Goal: Task Accomplishment & Management: Complete application form

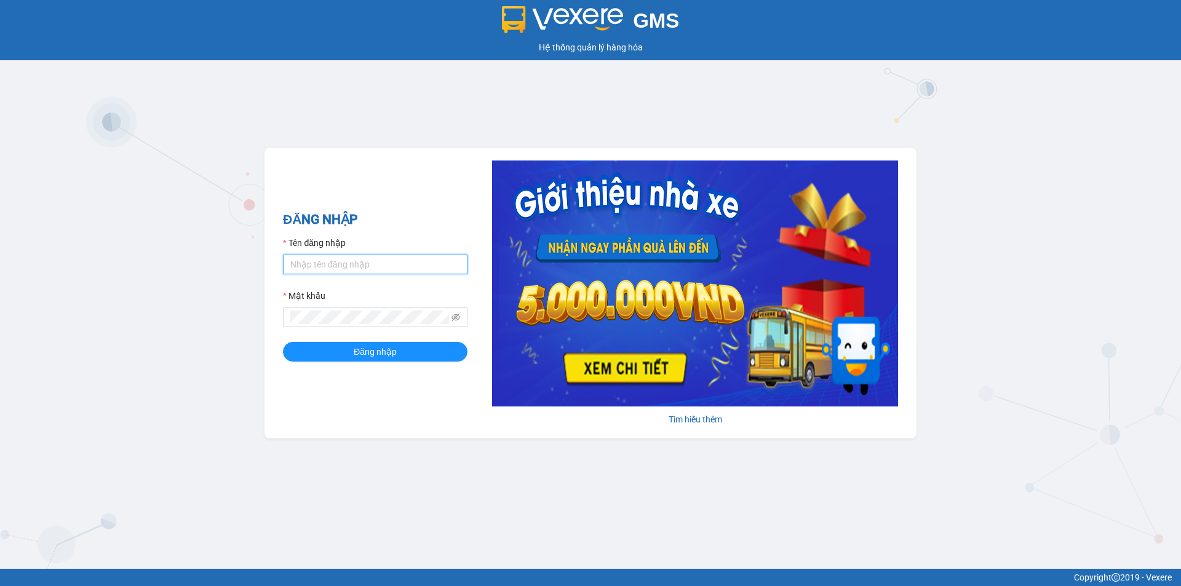
drag, startPoint x: 347, startPoint y: 266, endPoint x: 356, endPoint y: 274, distance: 11.8
click at [347, 266] on input "Tên đăng nhập" at bounding box center [375, 265] width 185 height 20
type input "anhkha.namhailimo"
click at [345, 305] on div "Mật khẩu" at bounding box center [375, 298] width 185 height 18
click at [283, 342] on button "Đăng nhập" at bounding box center [375, 352] width 185 height 20
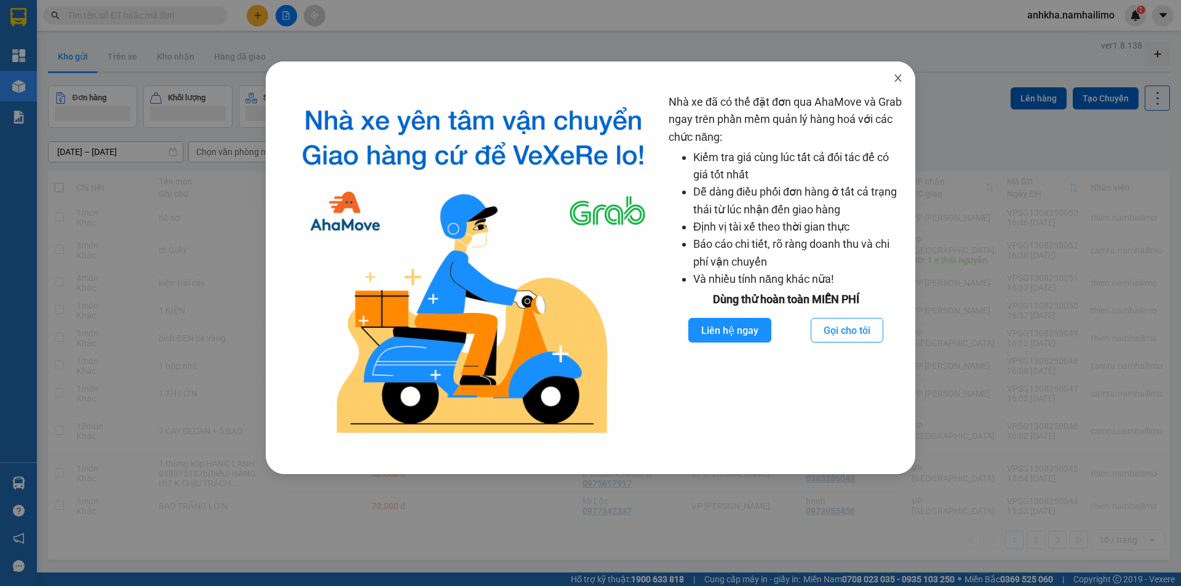
click at [896, 78] on icon "close" at bounding box center [898, 78] width 10 height 10
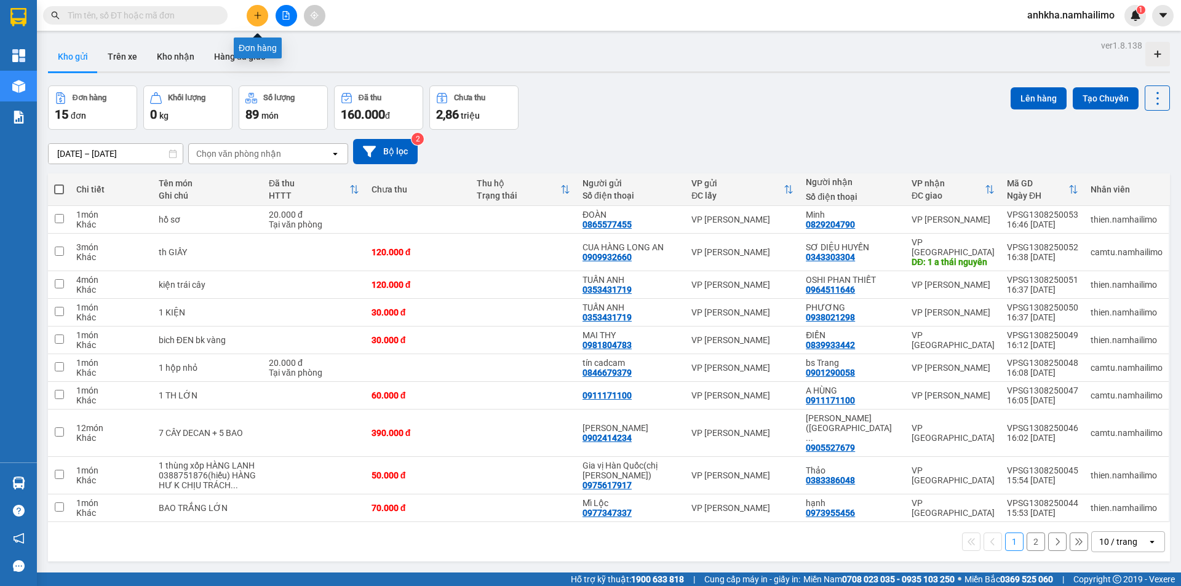
click at [250, 16] on button at bounding box center [258, 16] width 22 height 22
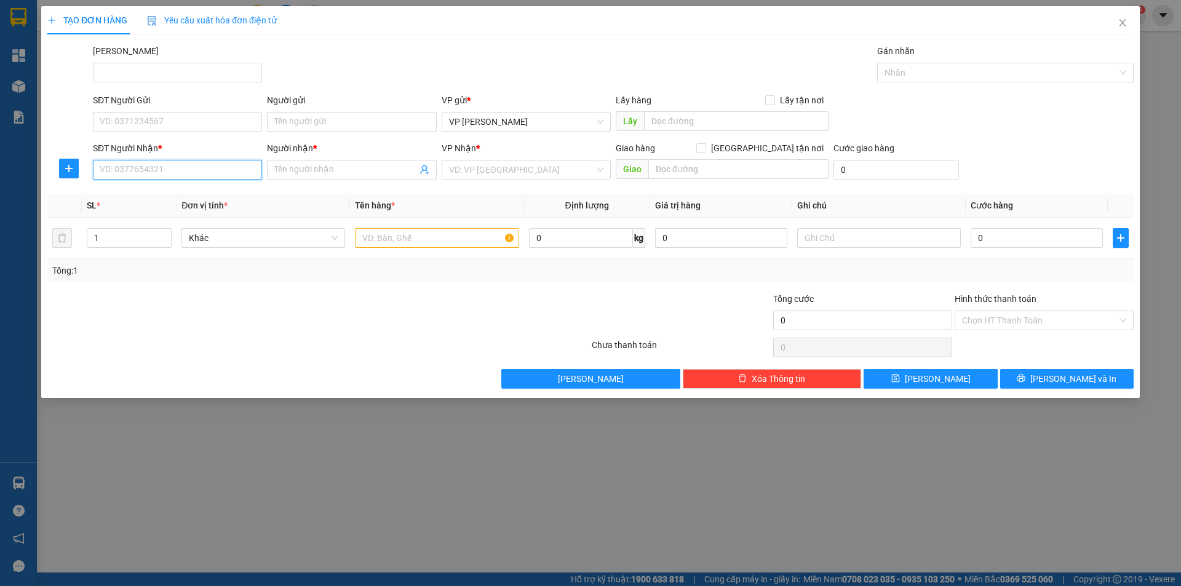
click at [164, 167] on input "SĐT Người Nhận *" at bounding box center [177, 170] width 169 height 20
click at [136, 195] on div "0765444780 - CHƯƠNG PHAN THIẾT" at bounding box center [177, 195] width 154 height 14
type input "0765444780"
type input "CHƯƠNG PHAN THIẾT"
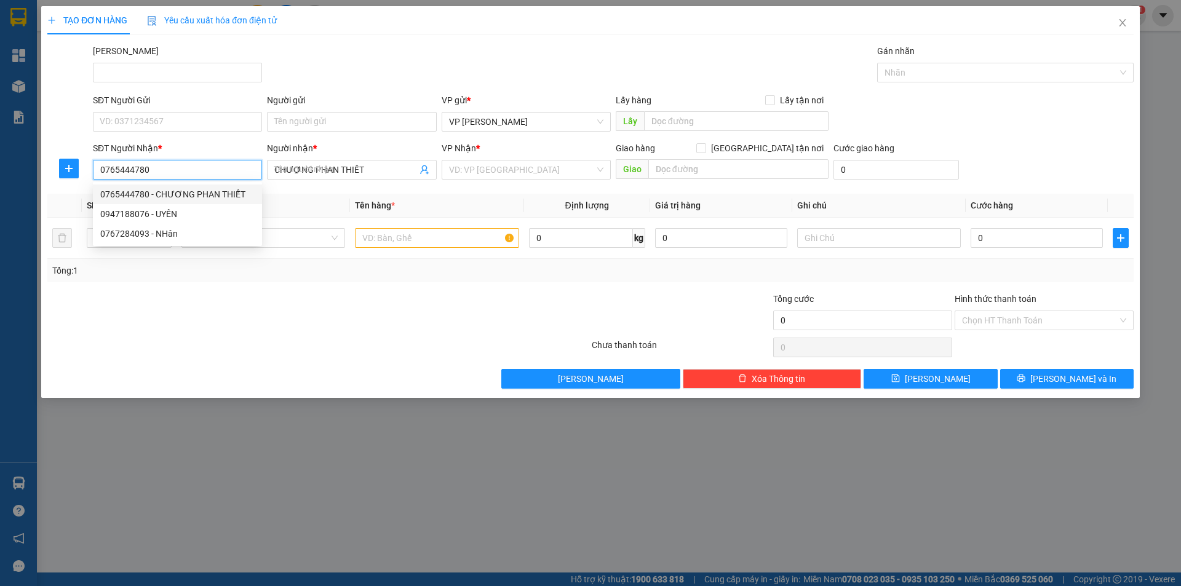
type input "160.000"
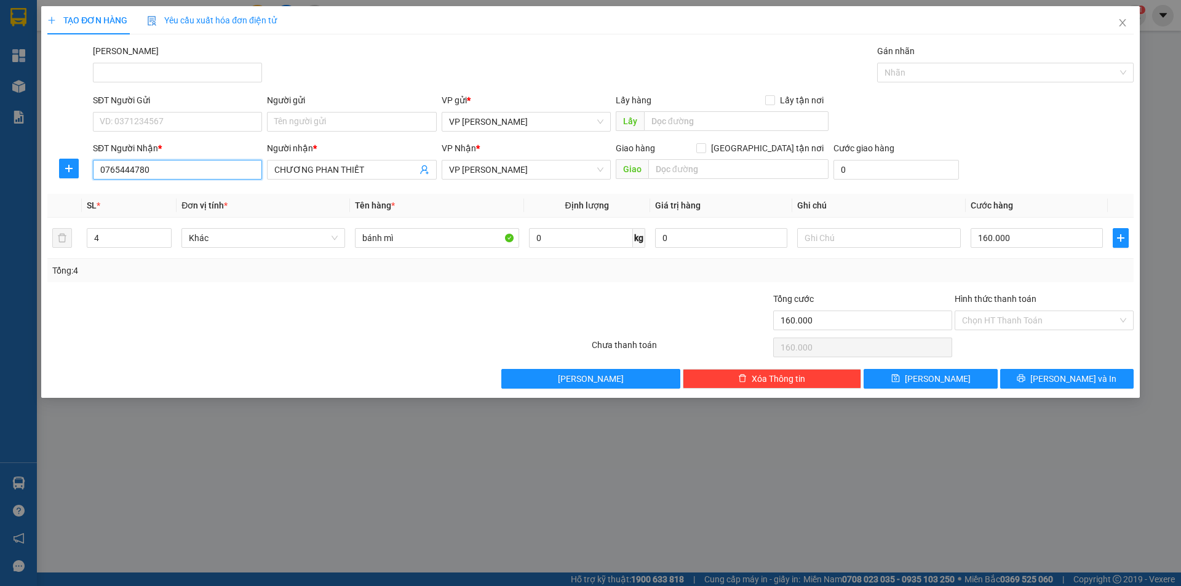
type input "0765444780"
drag, startPoint x: 155, startPoint y: 108, endPoint x: 156, endPoint y: 121, distance: 12.9
click at [156, 108] on div "SĐT Người Gửi" at bounding box center [177, 103] width 169 height 18
click at [155, 121] on input "SĐT Người Gửi" at bounding box center [177, 122] width 169 height 20
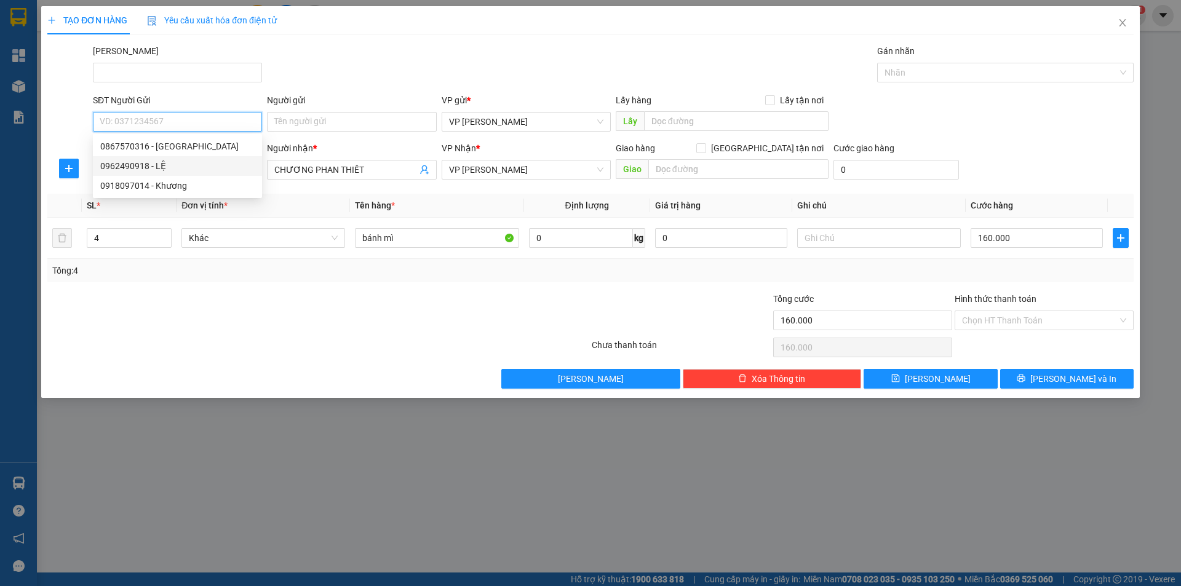
click at [151, 162] on div "0962490918 - LỆ" at bounding box center [177, 166] width 154 height 14
type input "0962490918"
type input "LỆ"
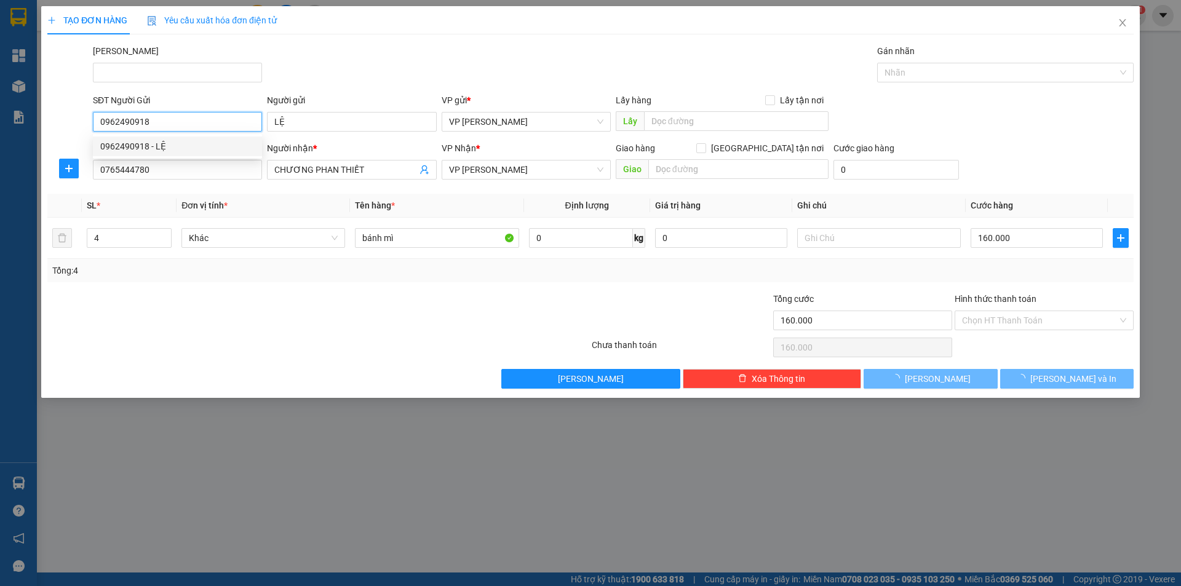
type input "30.000"
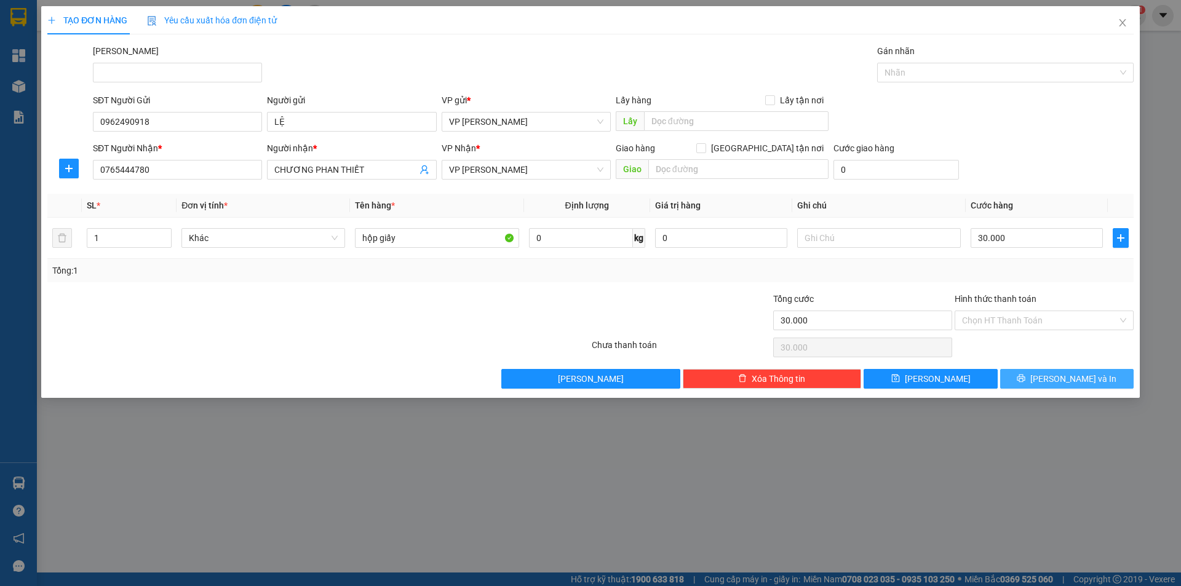
click at [1054, 371] on button "Lưu và In" at bounding box center [1067, 379] width 134 height 20
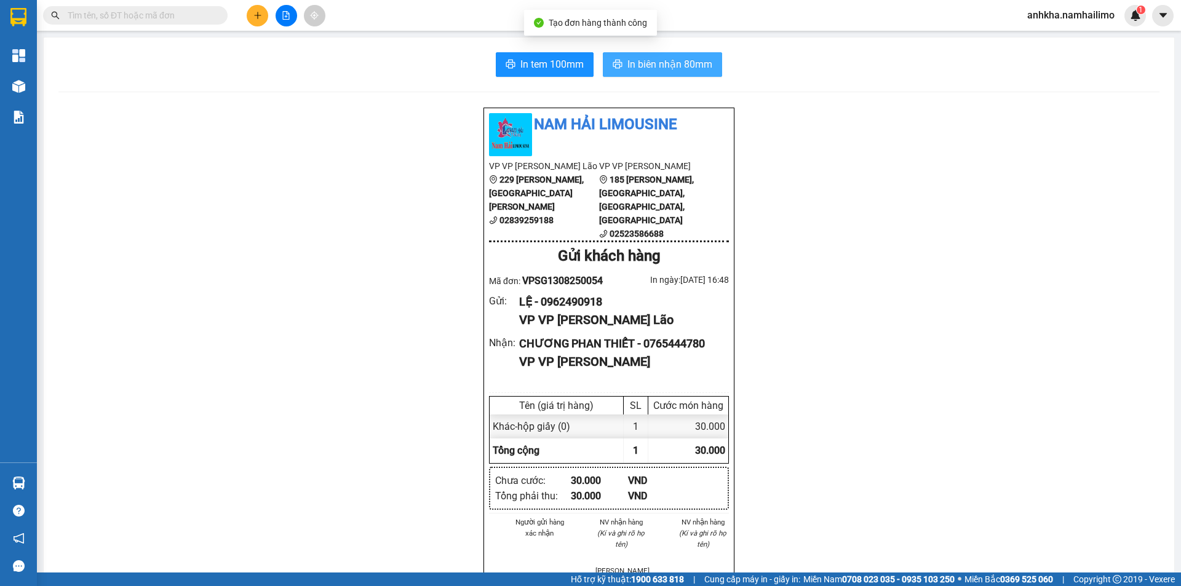
click at [671, 56] on button "In biên nhận 80mm" at bounding box center [662, 64] width 119 height 25
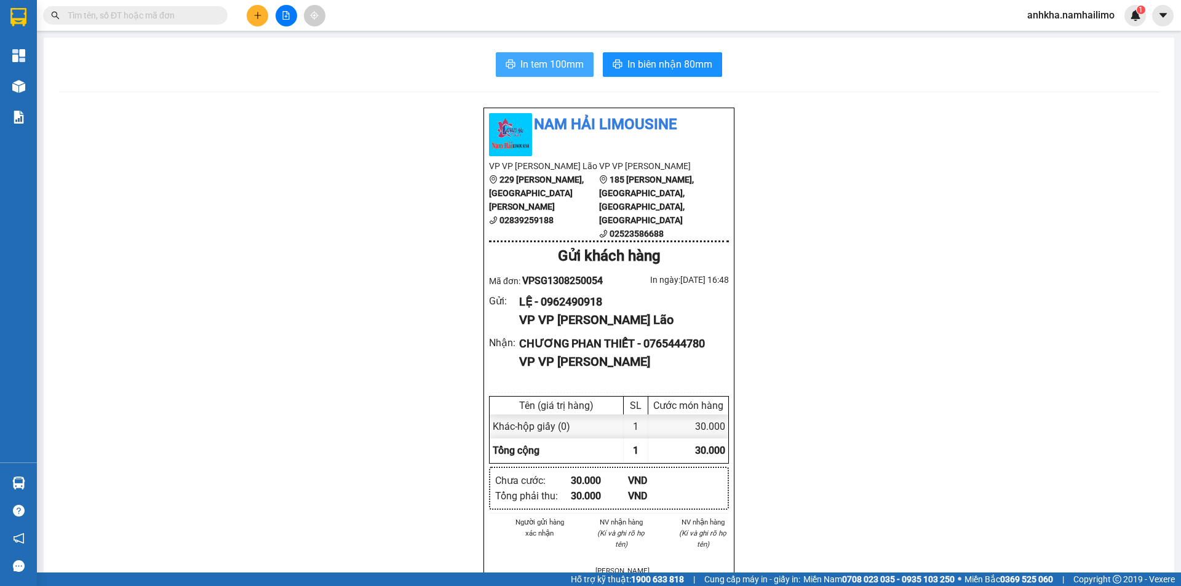
drag, startPoint x: 544, startPoint y: 70, endPoint x: 594, endPoint y: 81, distance: 51.2
click at [546, 70] on span "In tem 100mm" at bounding box center [551, 64] width 63 height 15
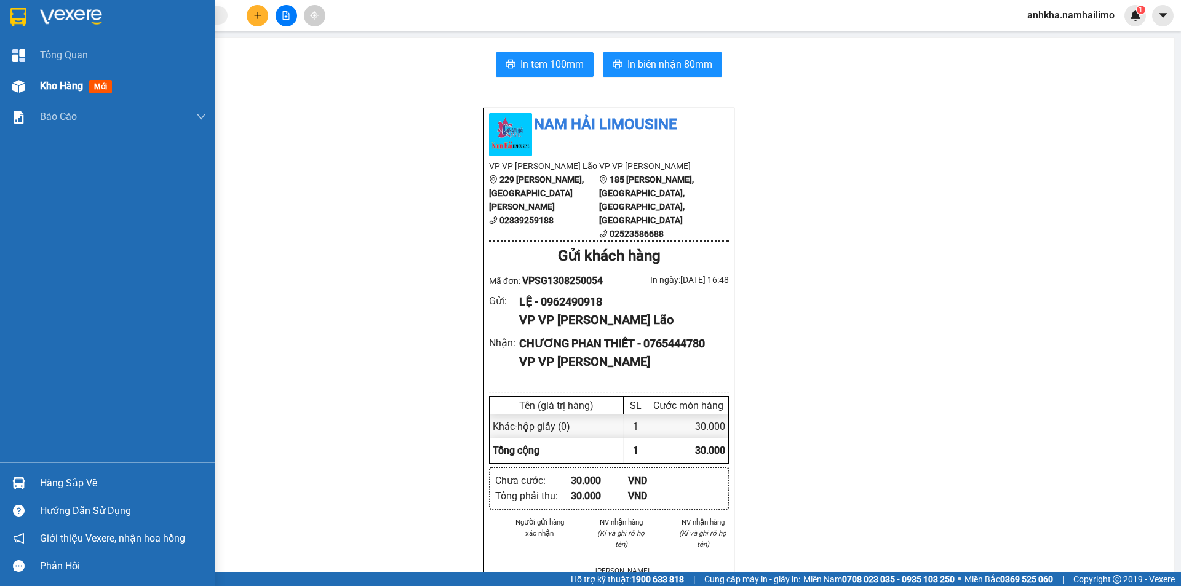
click at [9, 76] on div at bounding box center [19, 87] width 22 height 22
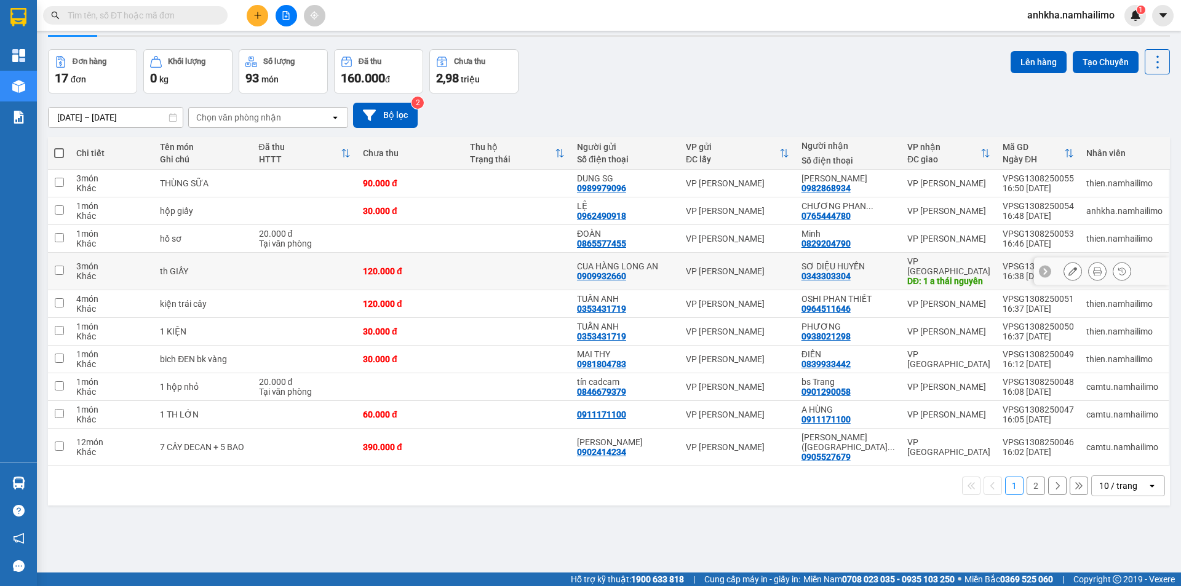
scroll to position [57, 0]
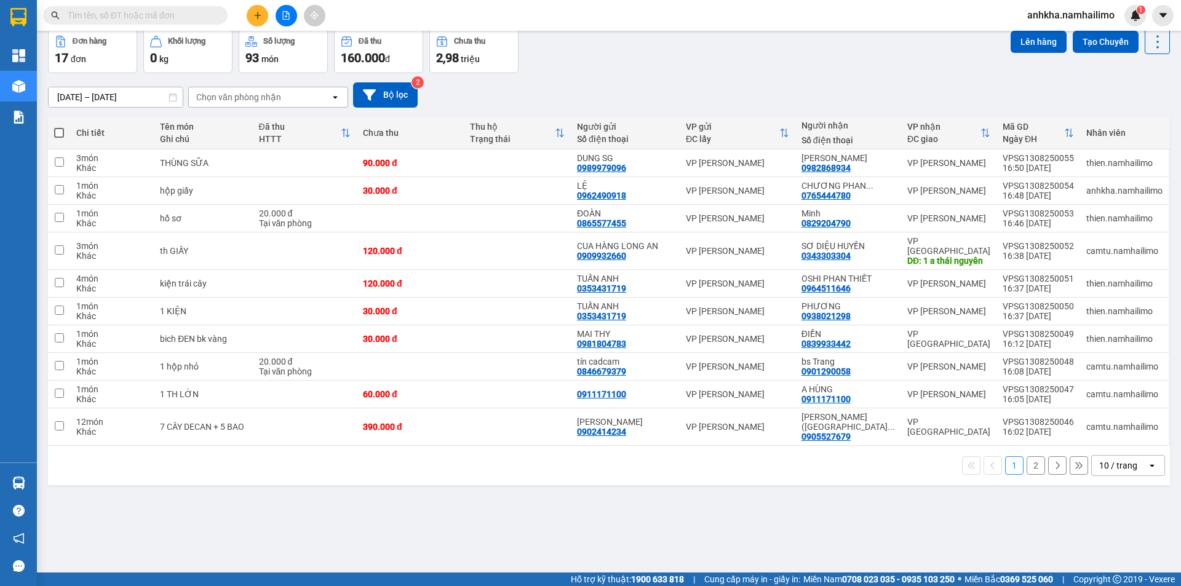
click at [1027, 456] on button "2" at bounding box center [1036, 465] width 18 height 18
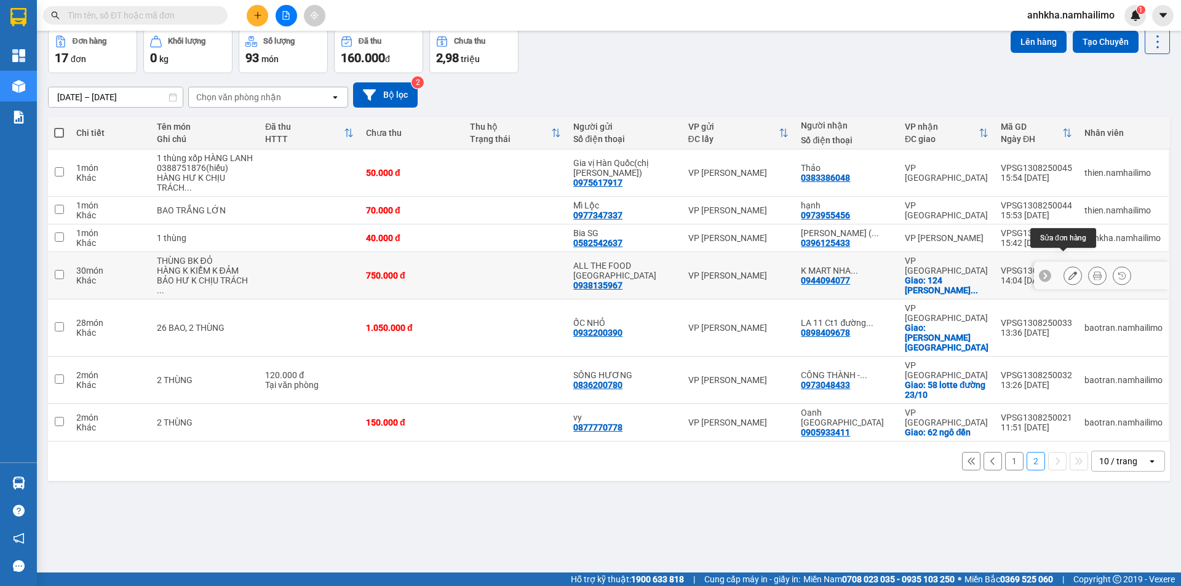
click at [1069, 271] on icon at bounding box center [1073, 275] width 9 height 9
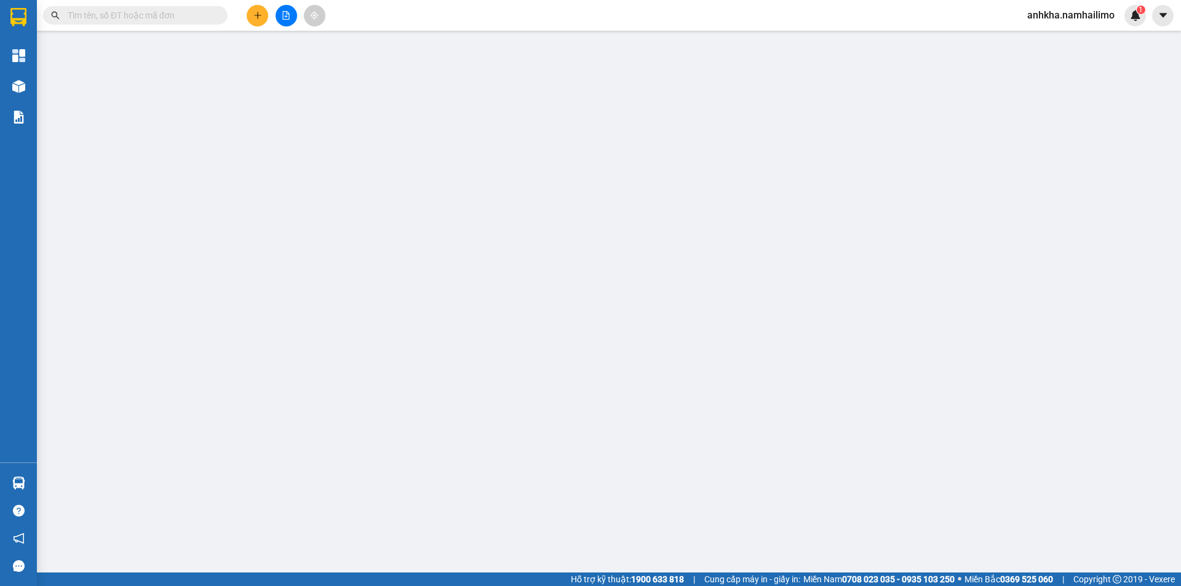
type input "0938135967"
type input "ALL THE FOOD [GEOGRAPHIC_DATA]"
type input "0944094077"
type input "K MART NHA TRANG"
checkbox input "true"
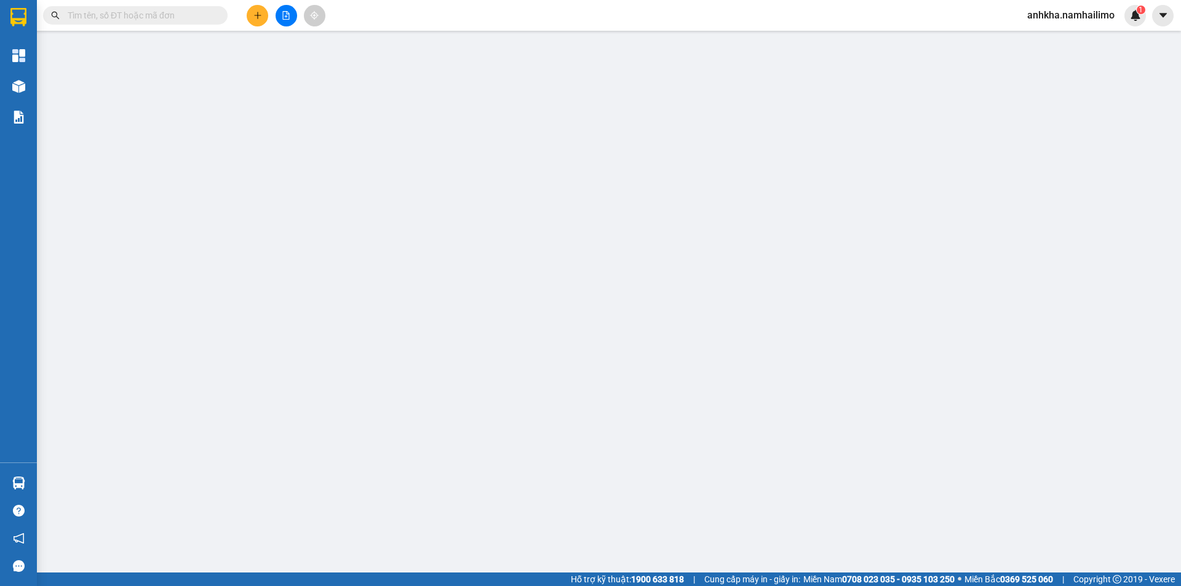
type input "124 BẠCH ĐẰNG TÂN TIẾN NHA TRANG"
type input "750.000"
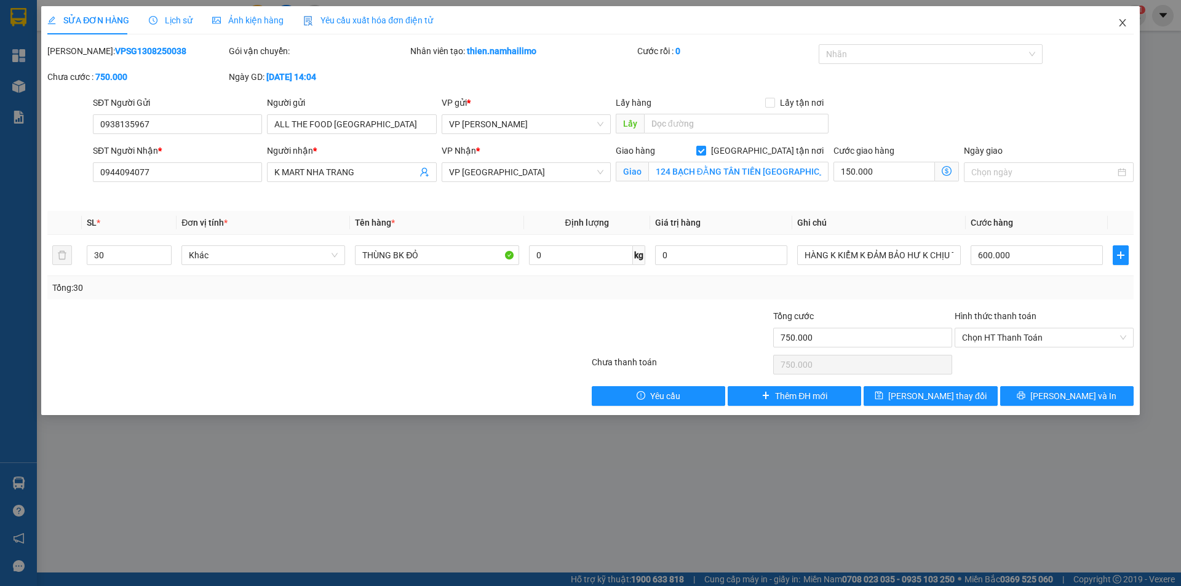
click at [1119, 24] on icon "close" at bounding box center [1123, 23] width 10 height 10
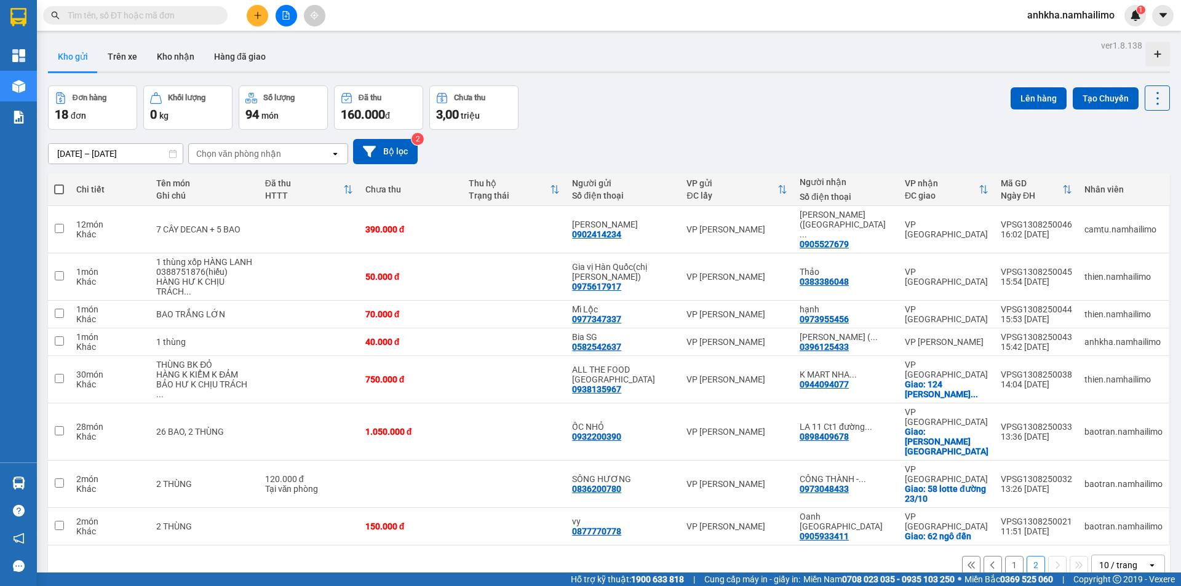
click at [134, 14] on input "text" at bounding box center [140, 16] width 145 height 14
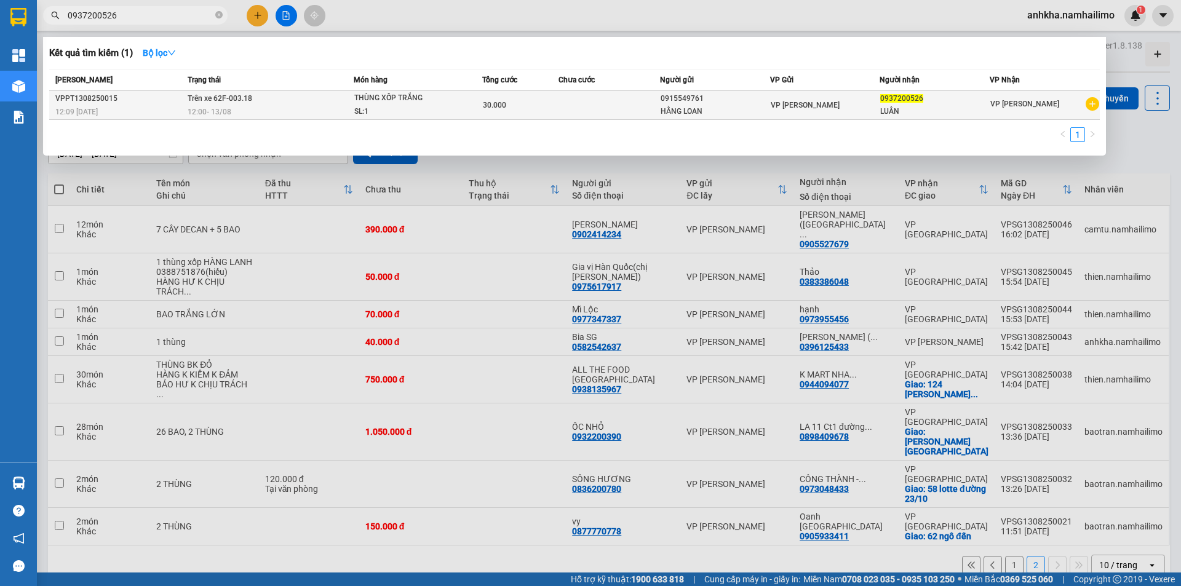
type input "0937200526"
click at [361, 105] on div "THÙNG XỐP TRẮNG" at bounding box center [400, 99] width 92 height 14
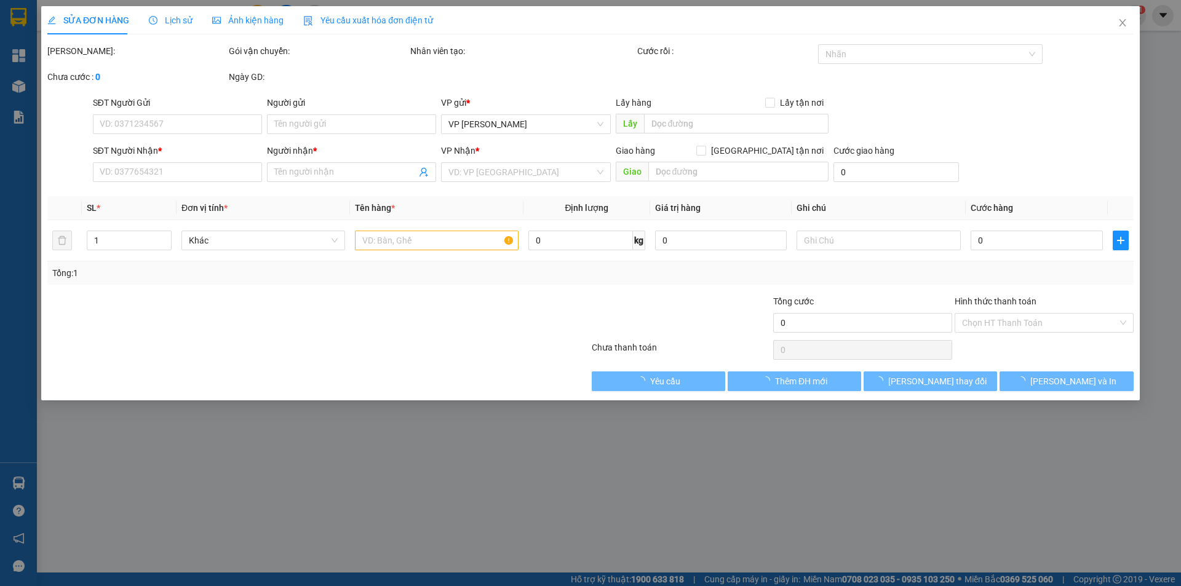
type input "0915549761"
type input "HẰNG LOAN"
type input "0937200526"
type input "LUÂN"
type input "30.000"
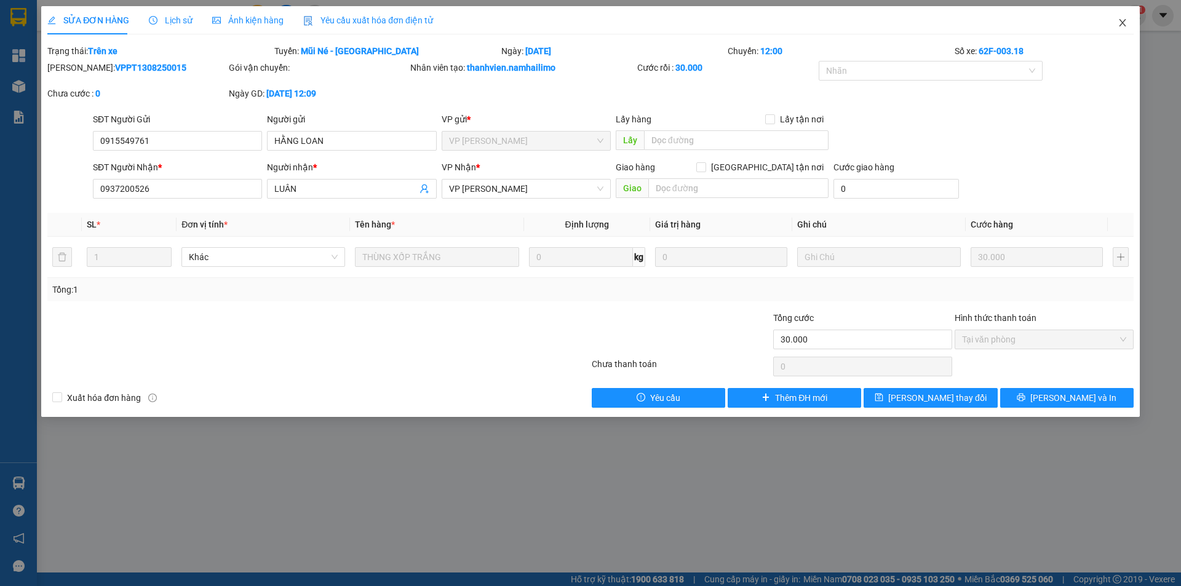
click at [1125, 20] on icon "close" at bounding box center [1122, 22] width 7 height 7
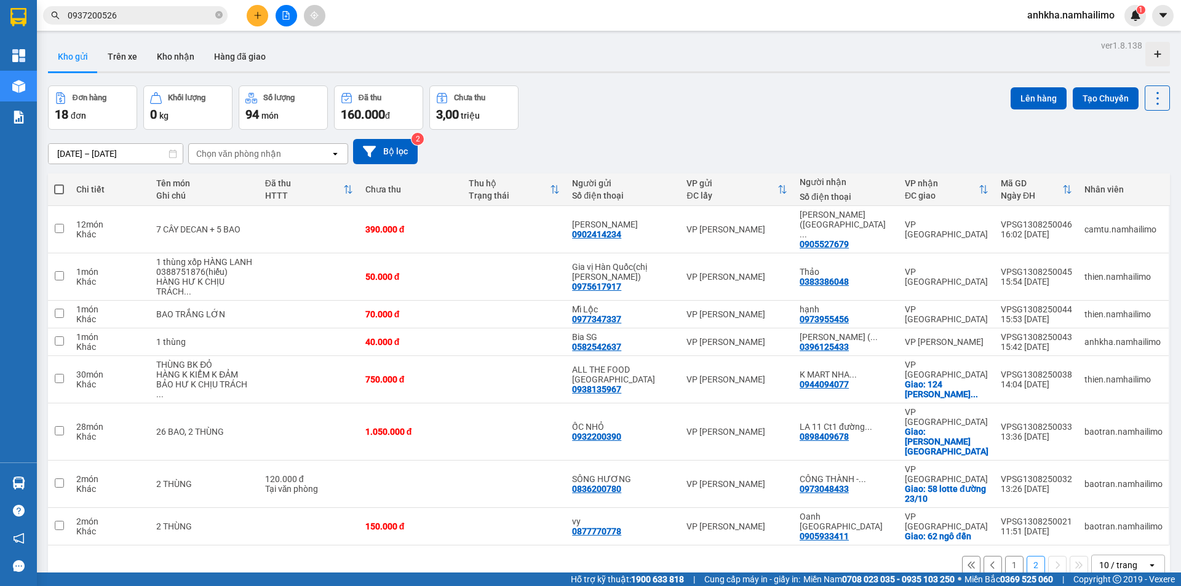
click at [256, 21] on button at bounding box center [258, 16] width 22 height 22
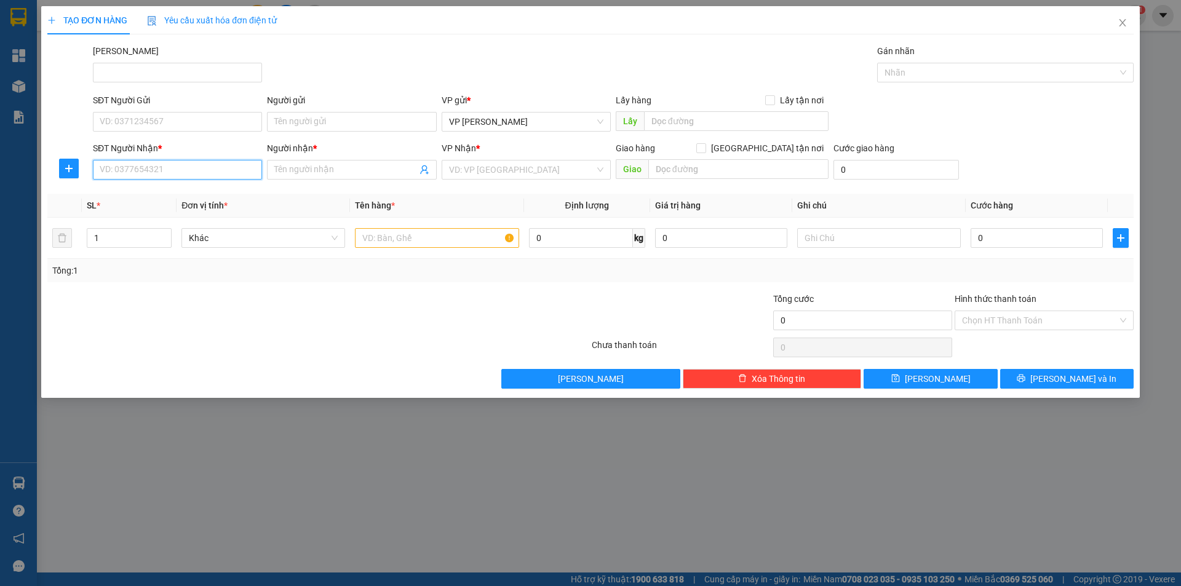
drag, startPoint x: 160, startPoint y: 173, endPoint x: 0, endPoint y: 173, distance: 160.0
click at [159, 173] on input "SĐT Người Nhận *" at bounding box center [177, 170] width 169 height 20
click at [122, 118] on input "SĐT Người Gửi" at bounding box center [177, 122] width 169 height 20
type input "0929898985"
drag, startPoint x: 165, startPoint y: 123, endPoint x: 79, endPoint y: 126, distance: 86.2
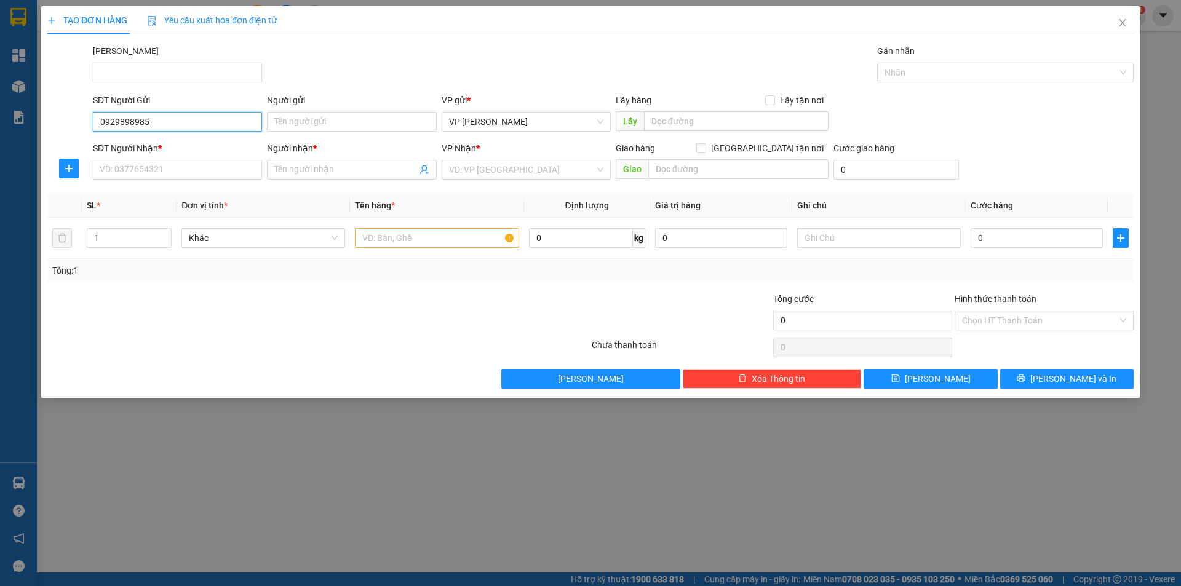
click at [81, 126] on div "SĐT Người Gửi 0929898985 0929898985 Người gửi Tên người gửi VP gửi * VP Phạm Ng…" at bounding box center [590, 115] width 1089 height 43
type input "0929898985"
click at [149, 170] on input "0929898985" at bounding box center [177, 170] width 169 height 20
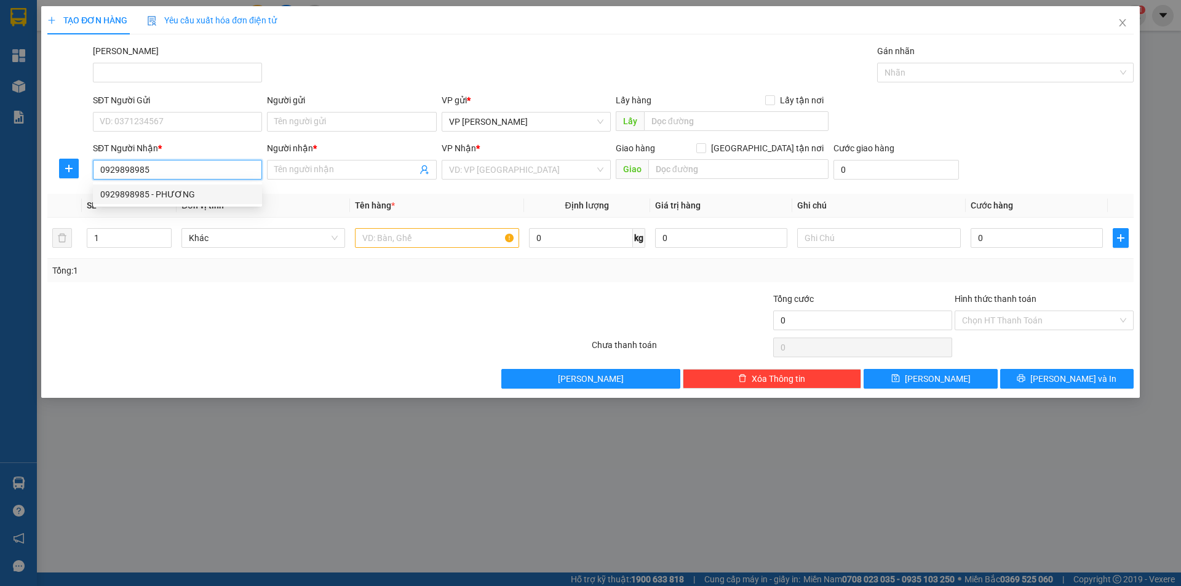
click at [154, 199] on div "0929898985 - PHƯƠNG" at bounding box center [177, 195] width 154 height 14
type input "PHƯƠNG"
type input "60.000"
type input "0929898985"
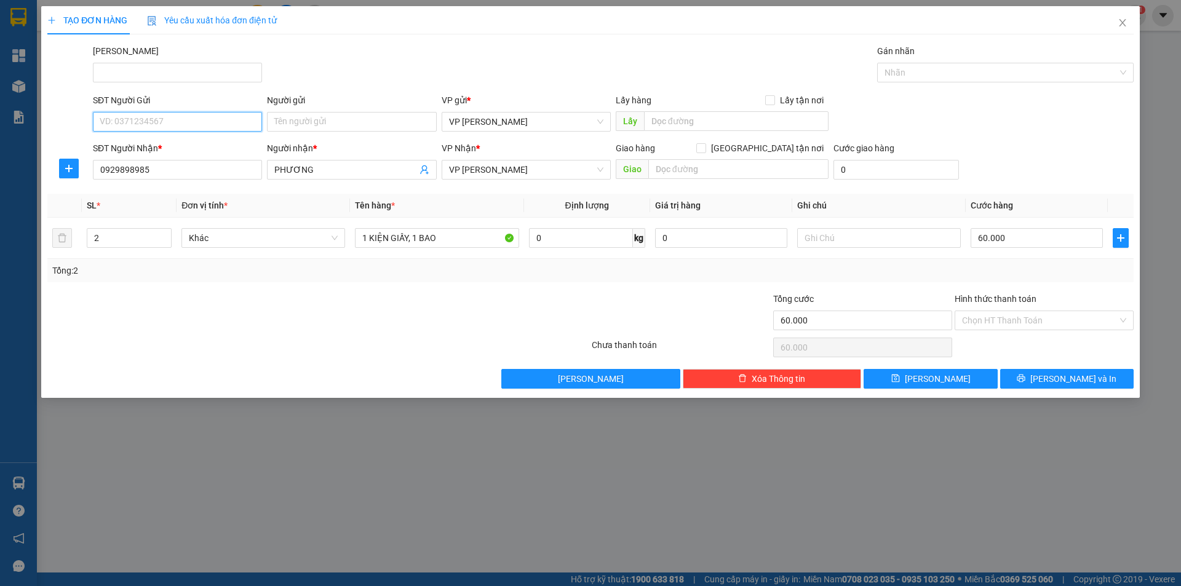
click at [178, 121] on input "SĐT Người Gửi" at bounding box center [177, 122] width 169 height 20
click at [173, 147] on div "0937993674 - NGUYÊN" at bounding box center [177, 147] width 154 height 14
type input "0937993674"
type input "NGUYÊN"
click at [1029, 226] on div "60.000" at bounding box center [1037, 238] width 132 height 25
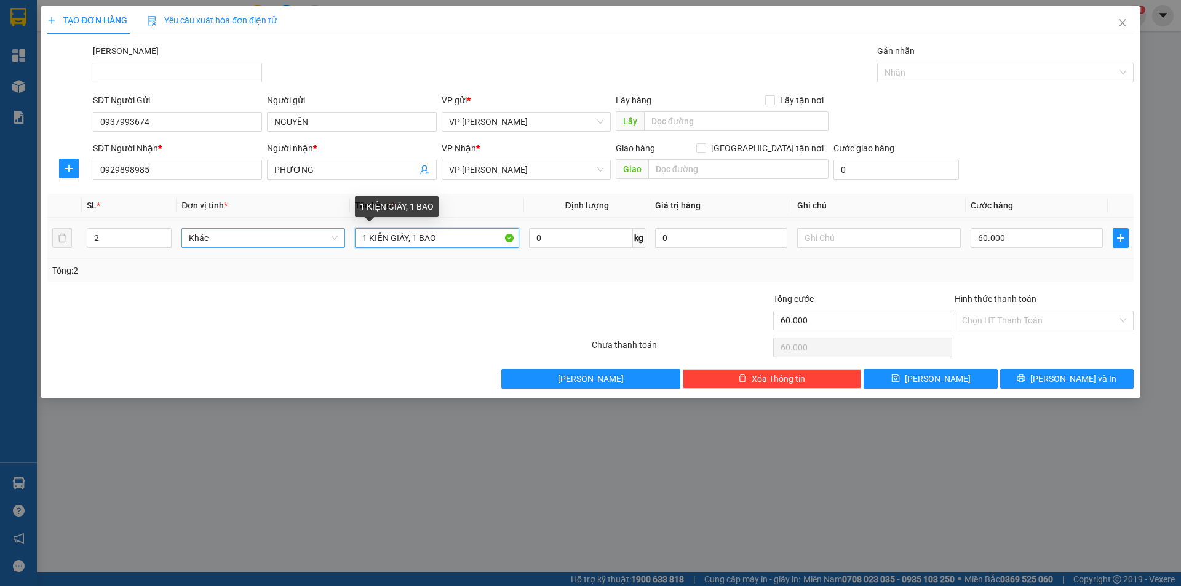
drag, startPoint x: 460, startPoint y: 242, endPoint x: 341, endPoint y: 242, distance: 119.4
click at [348, 242] on tr "2 Khác 1 KIỆN GIẤY, 1 BAO 0 kg 0 60.000" at bounding box center [590, 238] width 1086 height 41
type input "2"
type input "1 kiện"
type input "1"
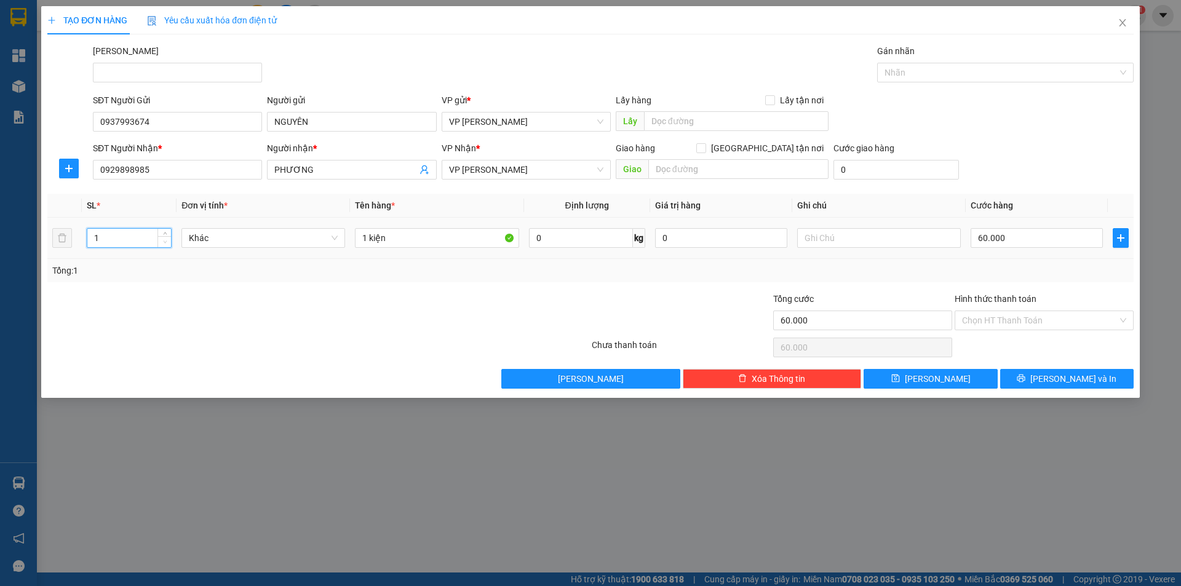
click at [166, 244] on icon "down" at bounding box center [165, 242] width 4 height 4
click at [998, 234] on input "60.000" at bounding box center [1037, 238] width 132 height 20
type input "2"
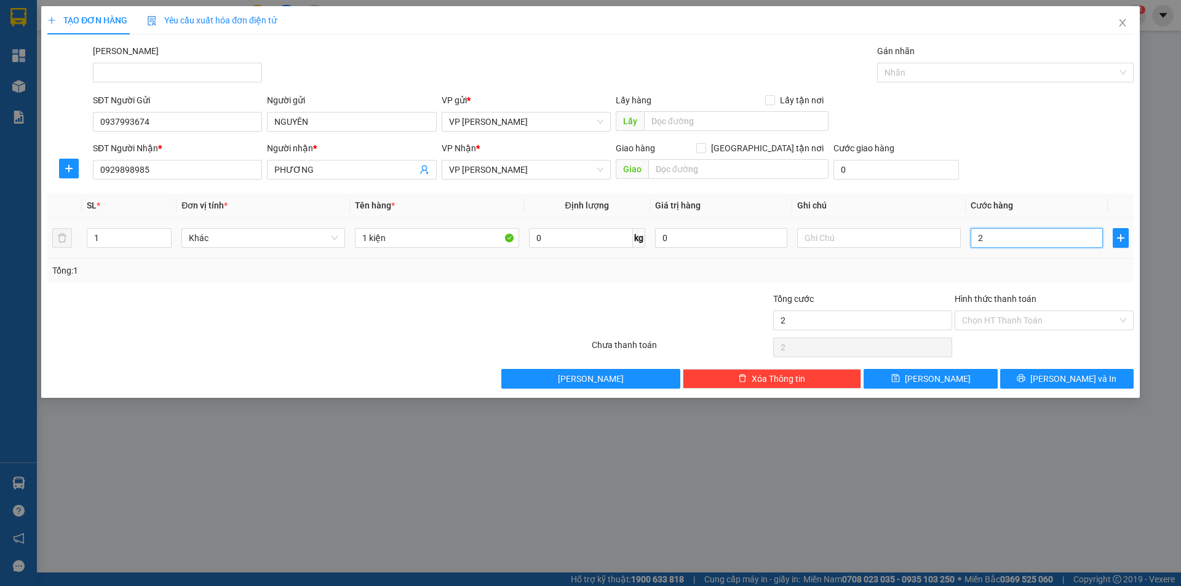
type input "20"
type input "20.000"
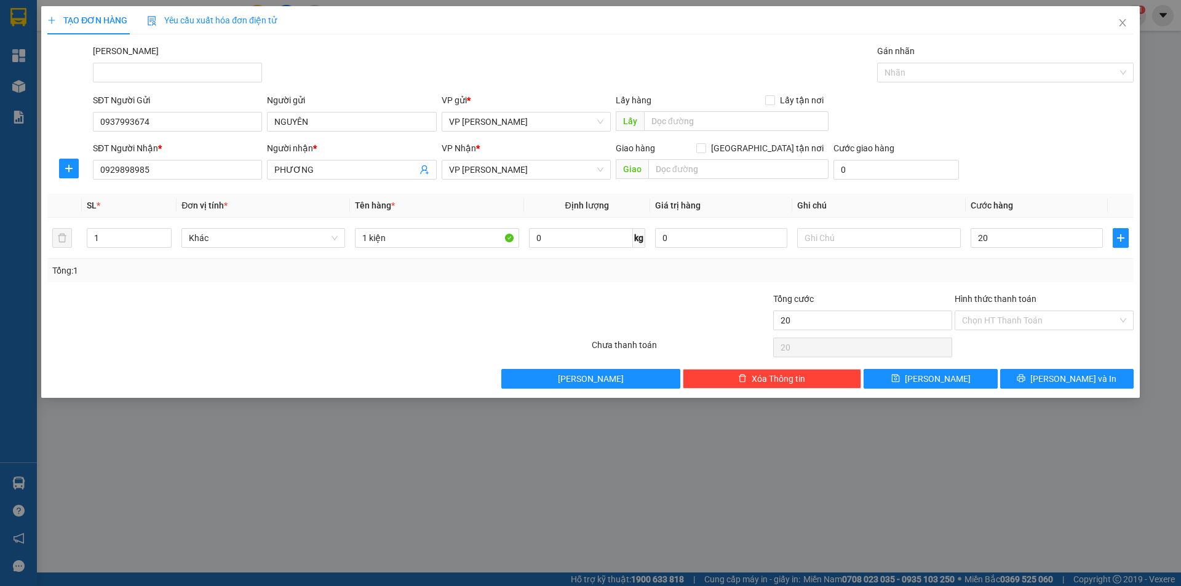
type input "20.000"
click at [1059, 151] on div "SĐT Người Nhận * 0929898985 Người nhận * PHƯƠNG VP Nhận * VP Phan Thiết Giao hà…" at bounding box center [613, 162] width 1046 height 43
click at [1038, 375] on button "[PERSON_NAME] và In" at bounding box center [1067, 379] width 134 height 20
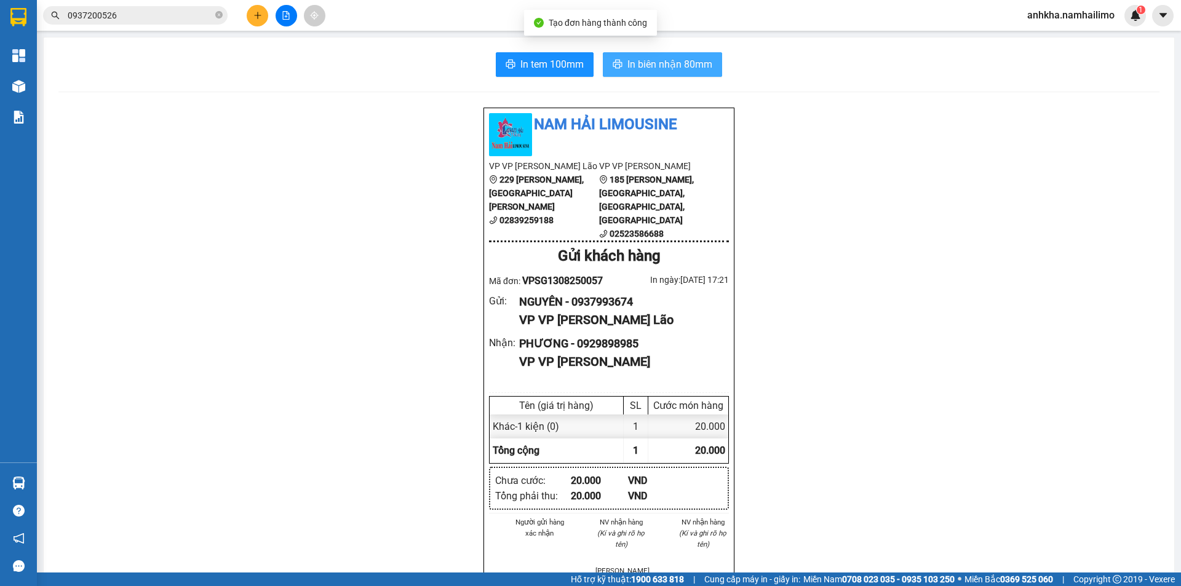
click at [684, 58] on span "In biên nhận 80mm" at bounding box center [670, 64] width 85 height 15
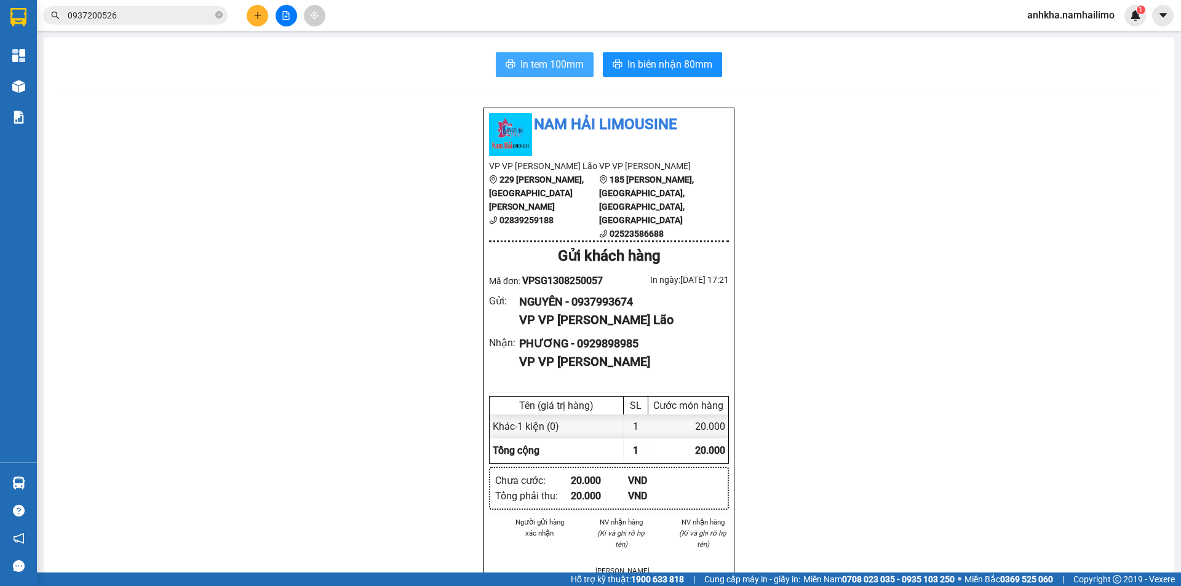
click at [528, 71] on span "In tem 100mm" at bounding box center [551, 64] width 63 height 15
click at [260, 15] on icon "plus" at bounding box center [257, 15] width 9 height 9
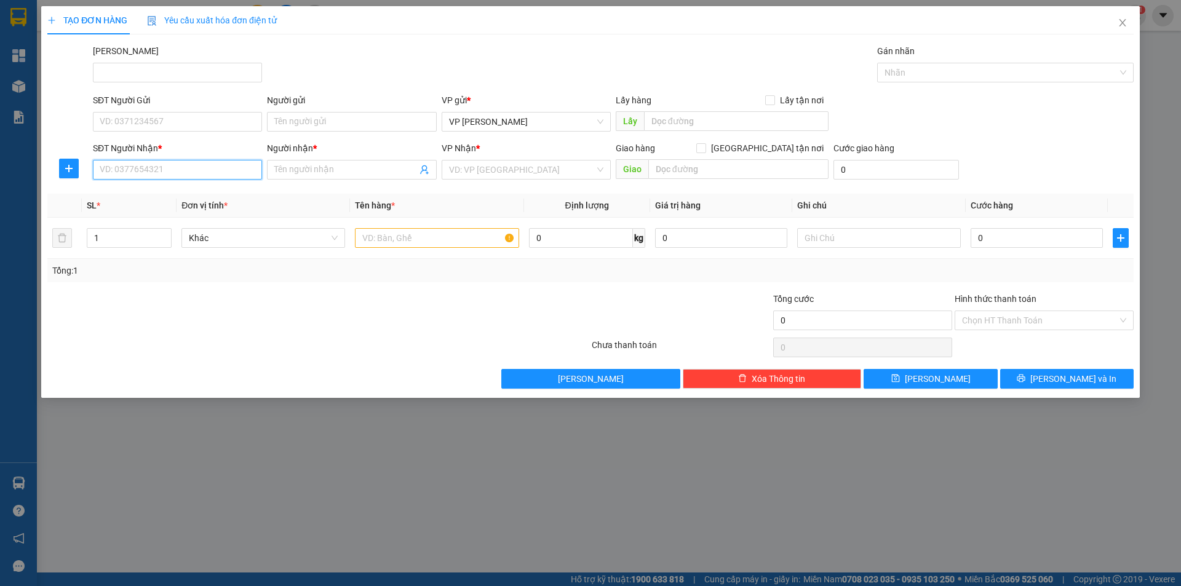
click at [187, 172] on input "SĐT Người Nhận *" at bounding box center [177, 170] width 169 height 20
drag, startPoint x: 154, startPoint y: 169, endPoint x: 70, endPoint y: 184, distance: 85.0
click at [70, 184] on div "SĐT Người Nhận * 0917406139 0917406139 Người nhận * Tên người nhận VP Nhận * VD…" at bounding box center [590, 162] width 1089 height 43
type input "0917406139"
click at [329, 175] on input "Người nhận *" at bounding box center [345, 170] width 142 height 14
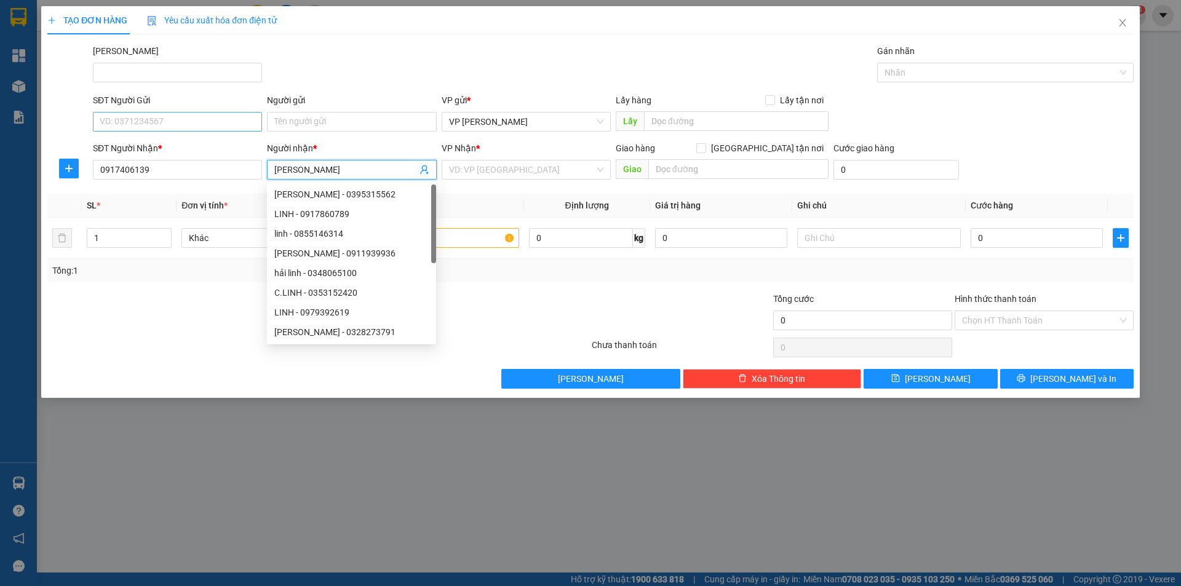
type input "[PERSON_NAME]"
click at [160, 120] on input "SĐT Người Gửi" at bounding box center [177, 122] width 169 height 20
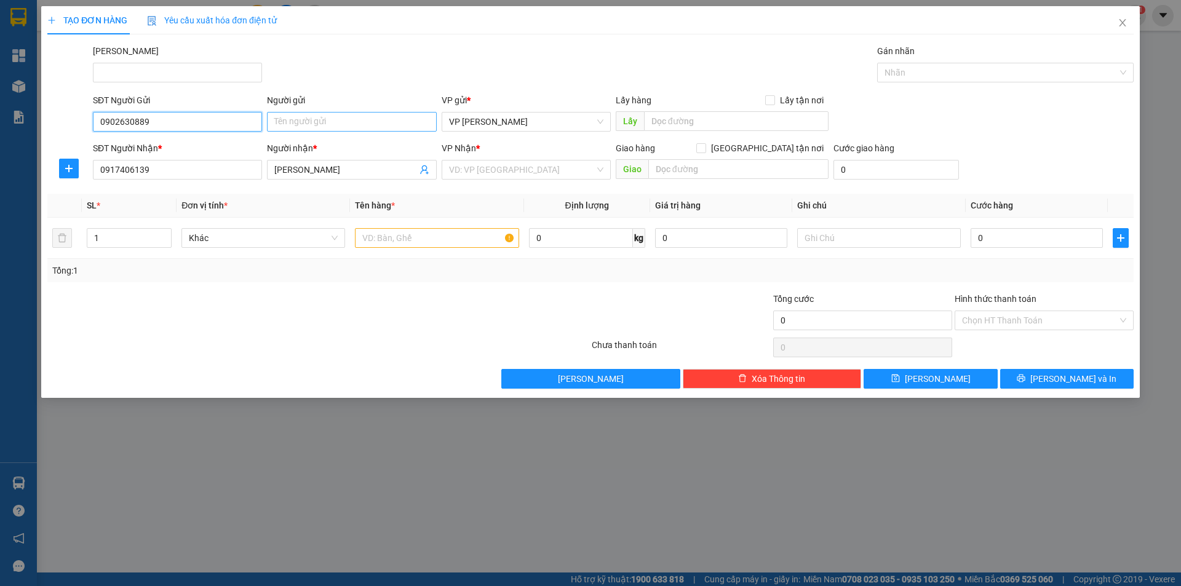
type input "0902630889"
click at [308, 127] on input "Người gửi" at bounding box center [351, 122] width 169 height 20
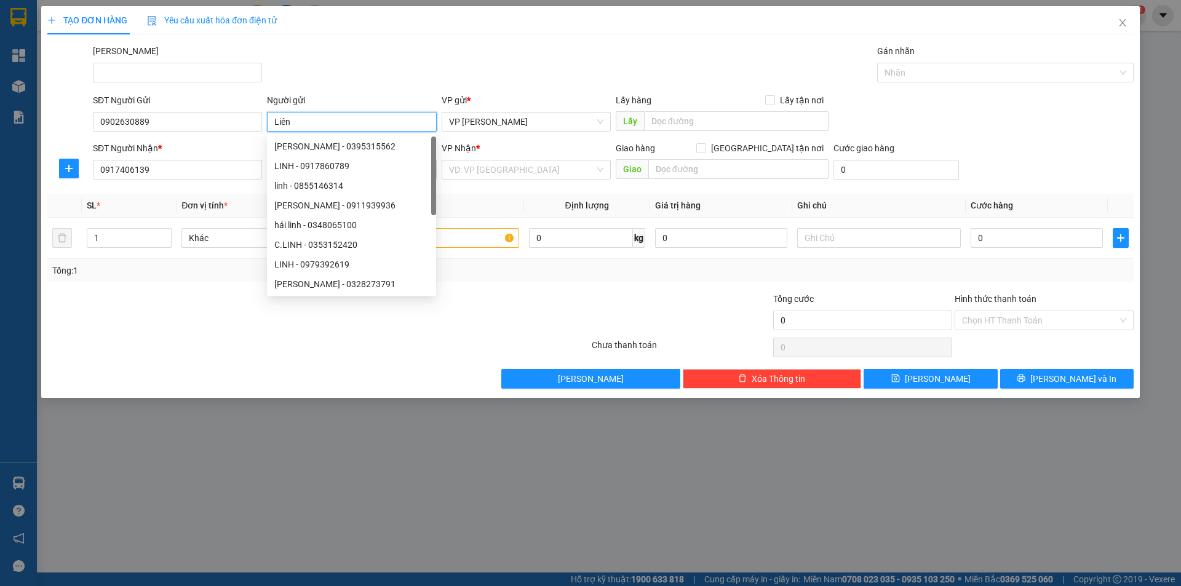
type input "Liên"
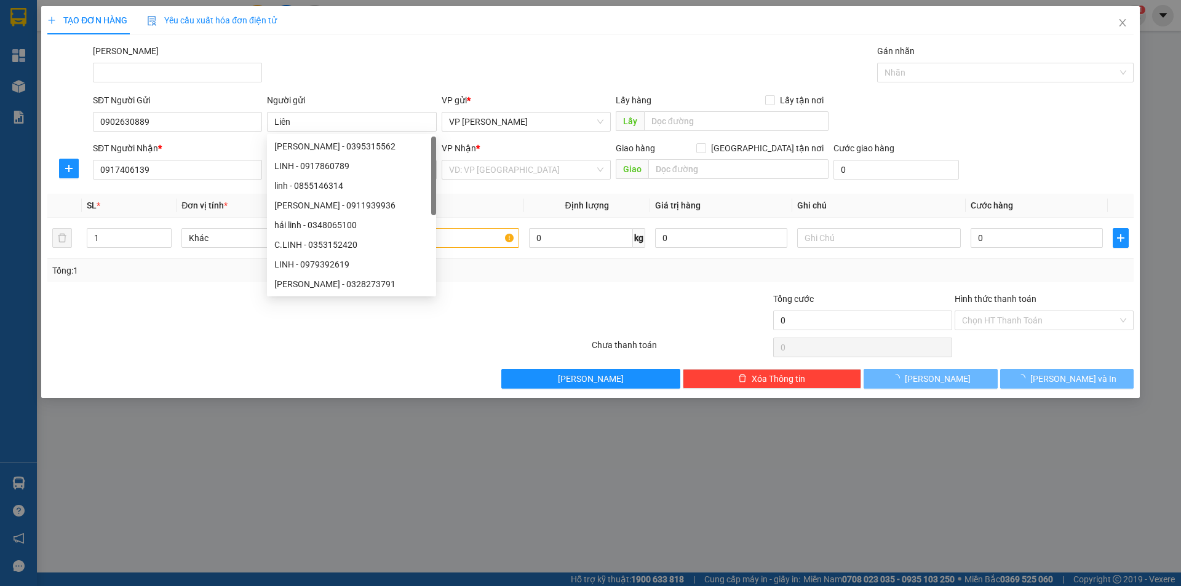
drag, startPoint x: 427, startPoint y: 76, endPoint x: 496, endPoint y: 157, distance: 106.5
click at [429, 77] on div "Mã ĐH Gán nhãn Nhãn" at bounding box center [613, 65] width 1046 height 43
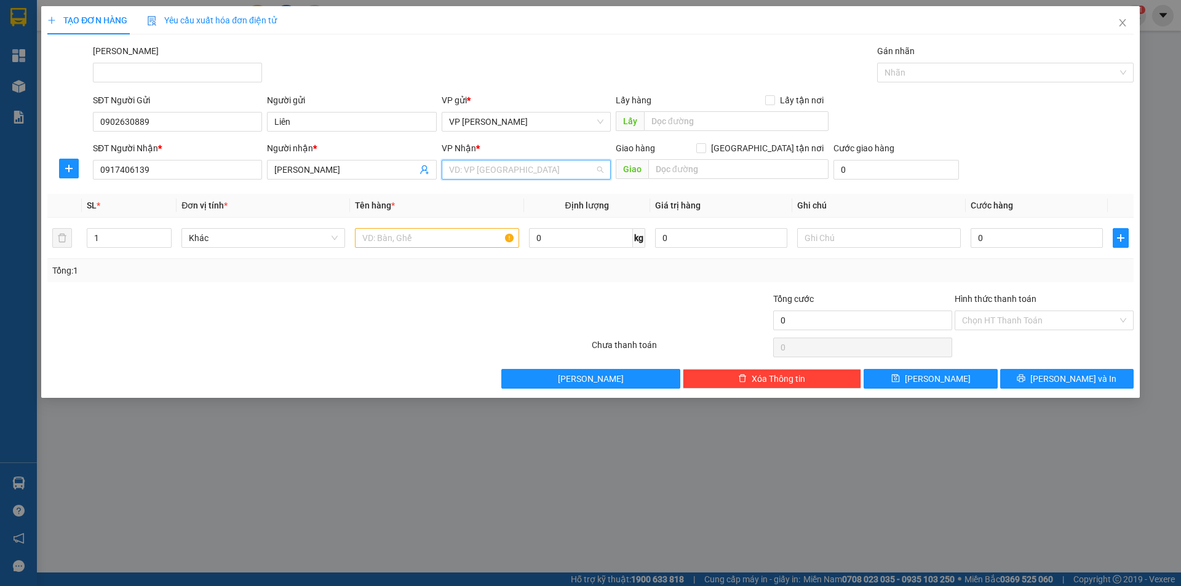
drag, startPoint x: 535, startPoint y: 164, endPoint x: 524, endPoint y: 197, distance: 34.4
click at [535, 167] on input "search" at bounding box center [522, 170] width 146 height 18
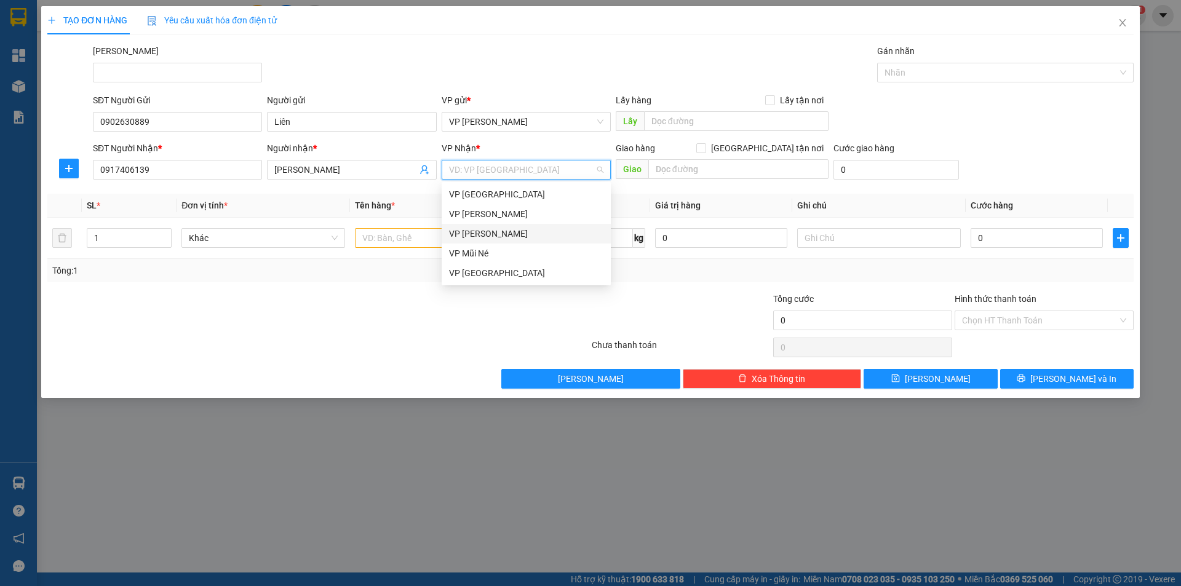
click at [484, 239] on div "[PERSON_NAME]" at bounding box center [526, 234] width 154 height 14
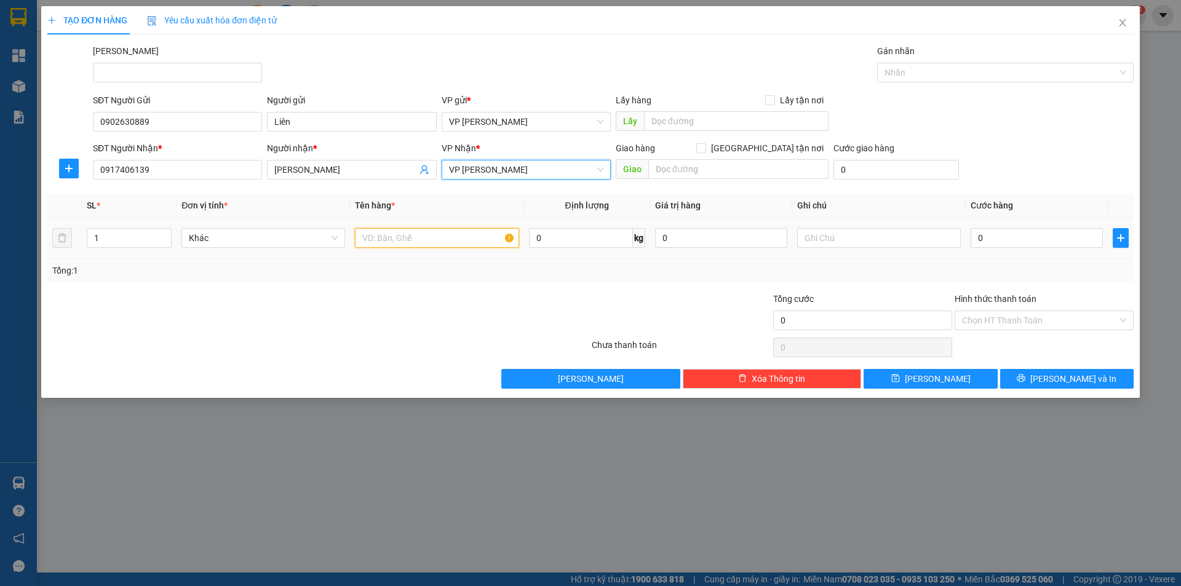
click at [396, 247] on input "text" at bounding box center [437, 238] width 164 height 20
type input "1 kiện"
click at [1013, 245] on input "0" at bounding box center [1037, 238] width 132 height 20
type input "3"
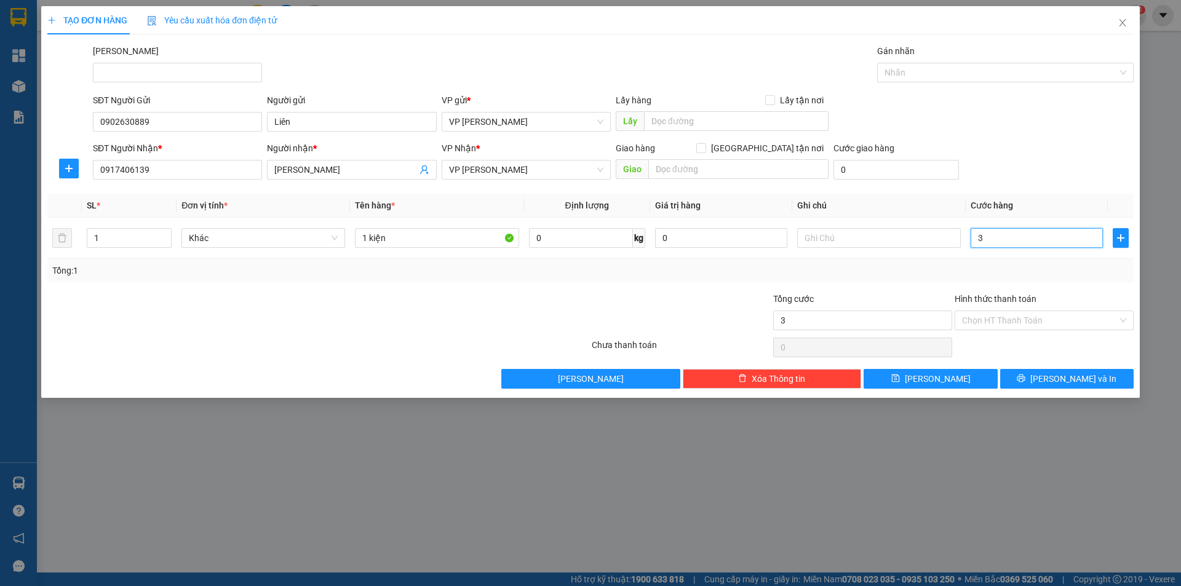
type input "3"
type input "30"
type input "30.000"
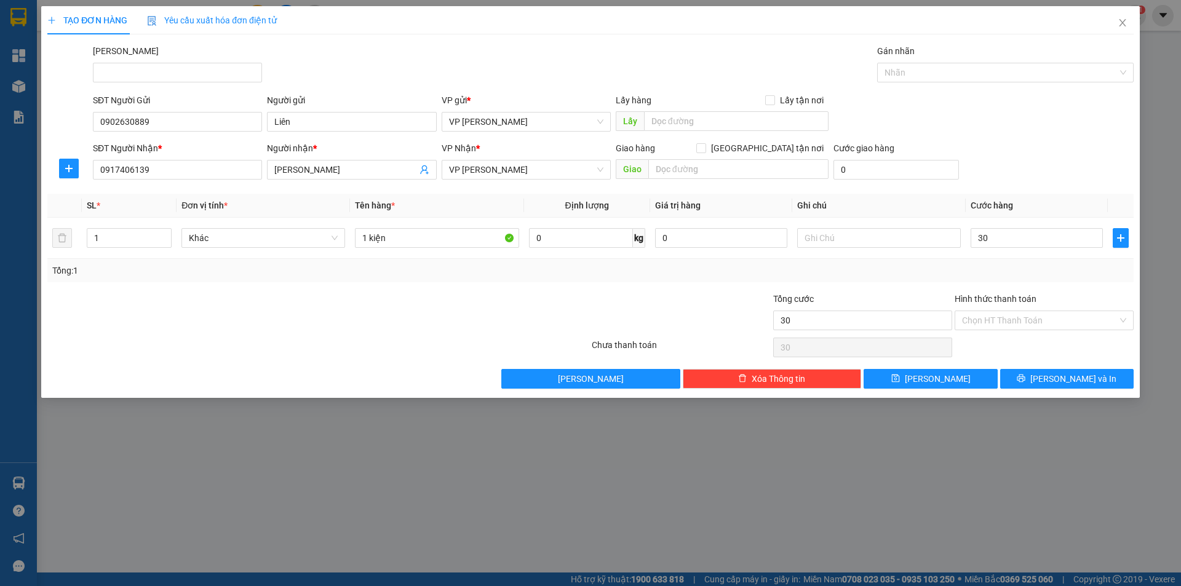
type input "30.000"
click at [1032, 133] on div "SĐT Người Gửi 0902630889 Người gửi Liên VP gửi * VP Phạm Ngũ Lão Lấy hàng Lấy t…" at bounding box center [613, 115] width 1046 height 43
click at [1059, 316] on input "Hình thức thanh toán" at bounding box center [1040, 320] width 156 height 18
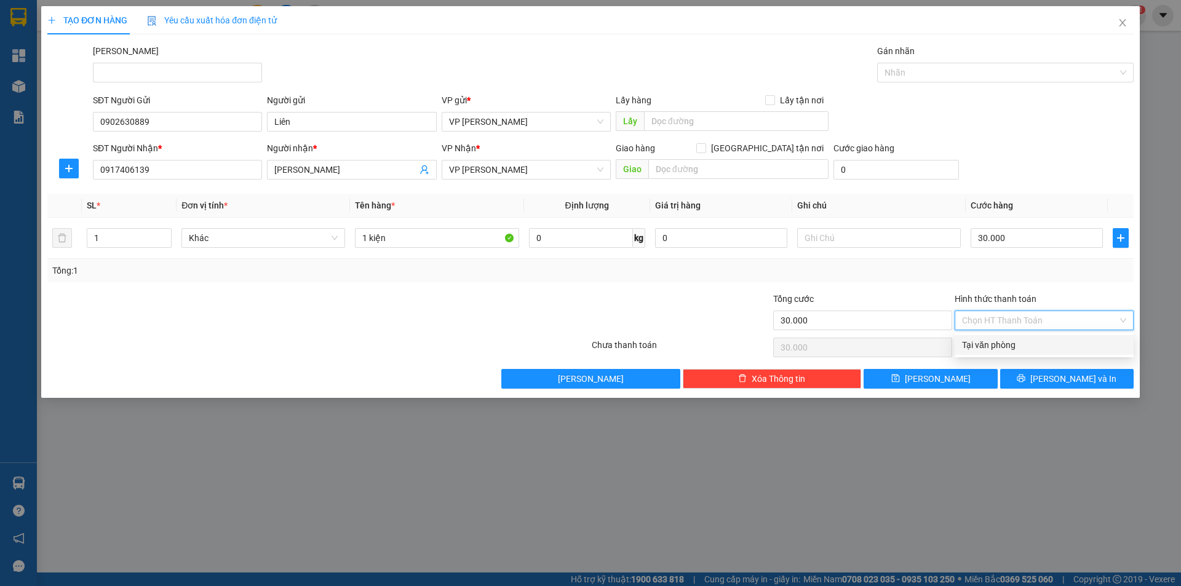
click at [1039, 341] on div "Tại văn phòng" at bounding box center [1044, 345] width 164 height 14
type input "0"
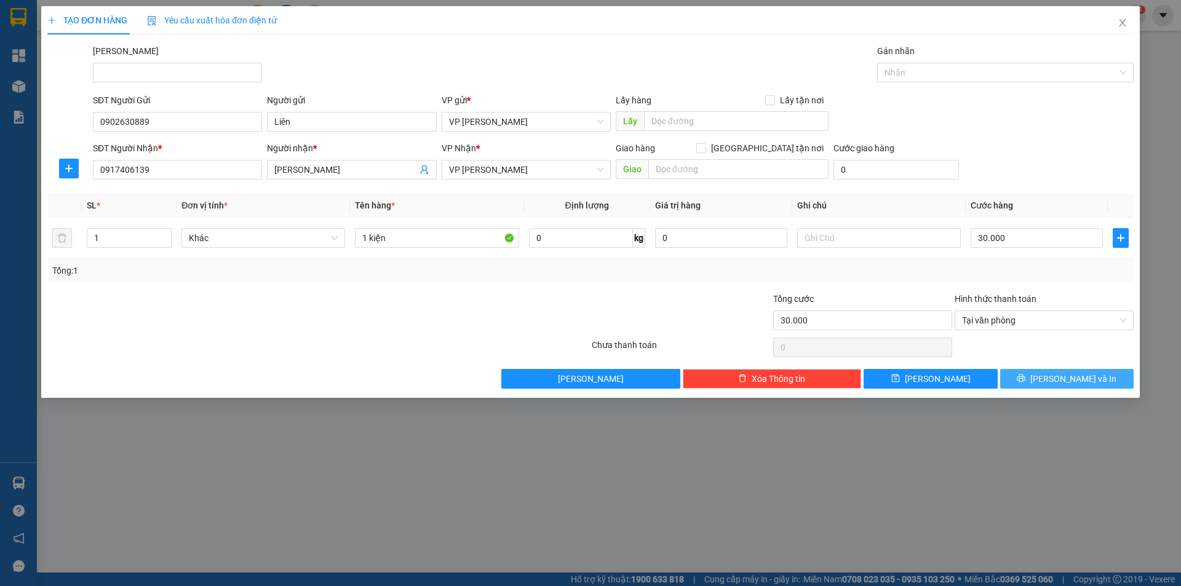
click at [1038, 388] on button "[PERSON_NAME] và In" at bounding box center [1067, 379] width 134 height 20
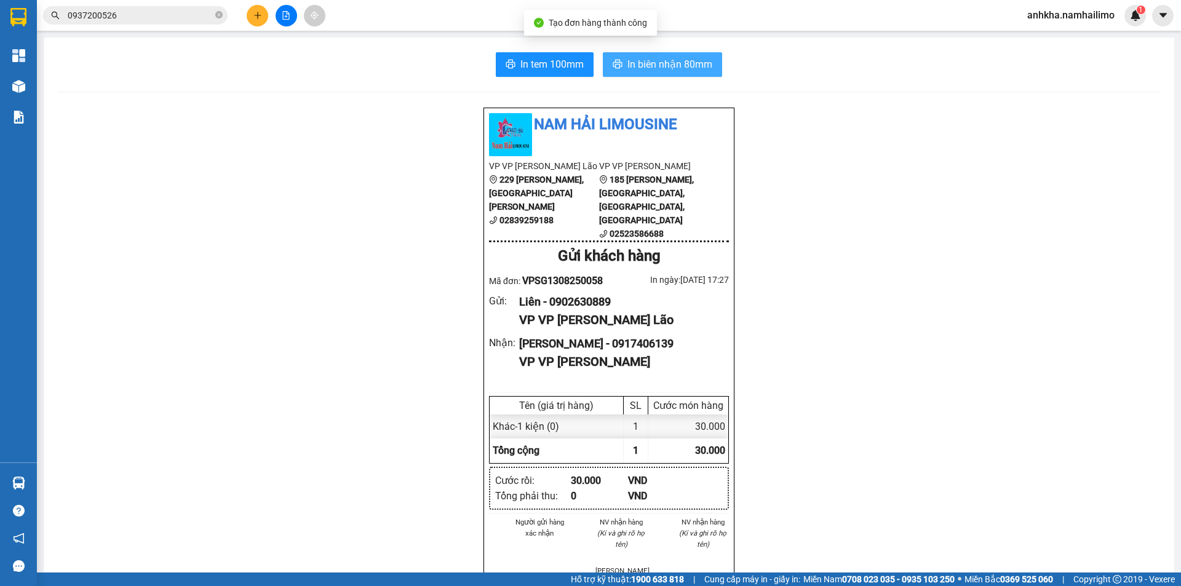
click at [668, 53] on button "In biên nhận 80mm" at bounding box center [662, 64] width 119 height 25
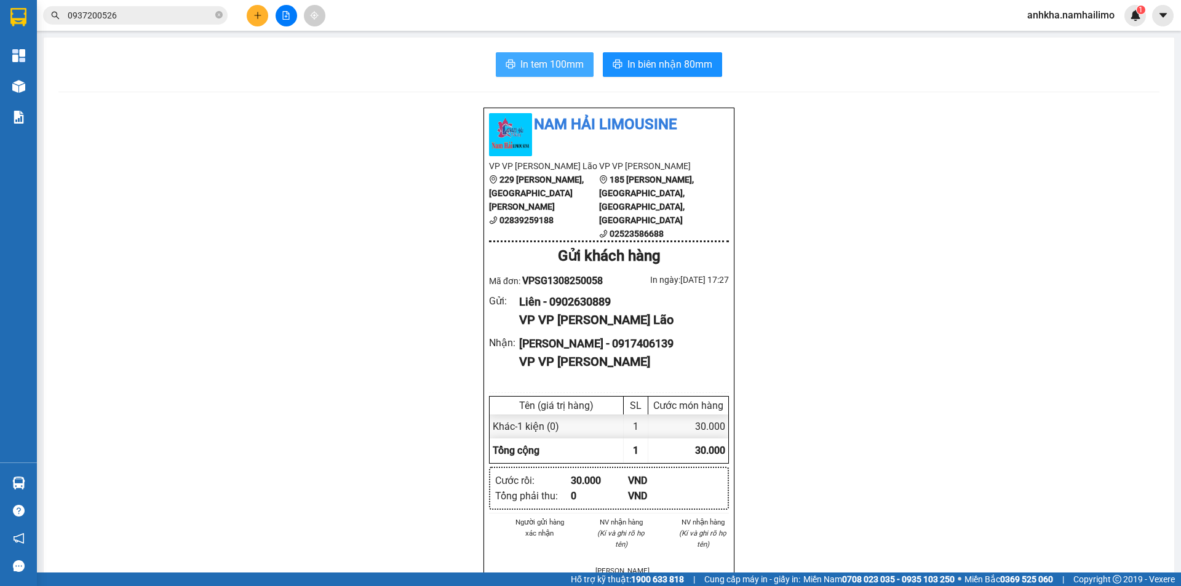
click at [532, 72] on span "In tem 100mm" at bounding box center [551, 64] width 63 height 15
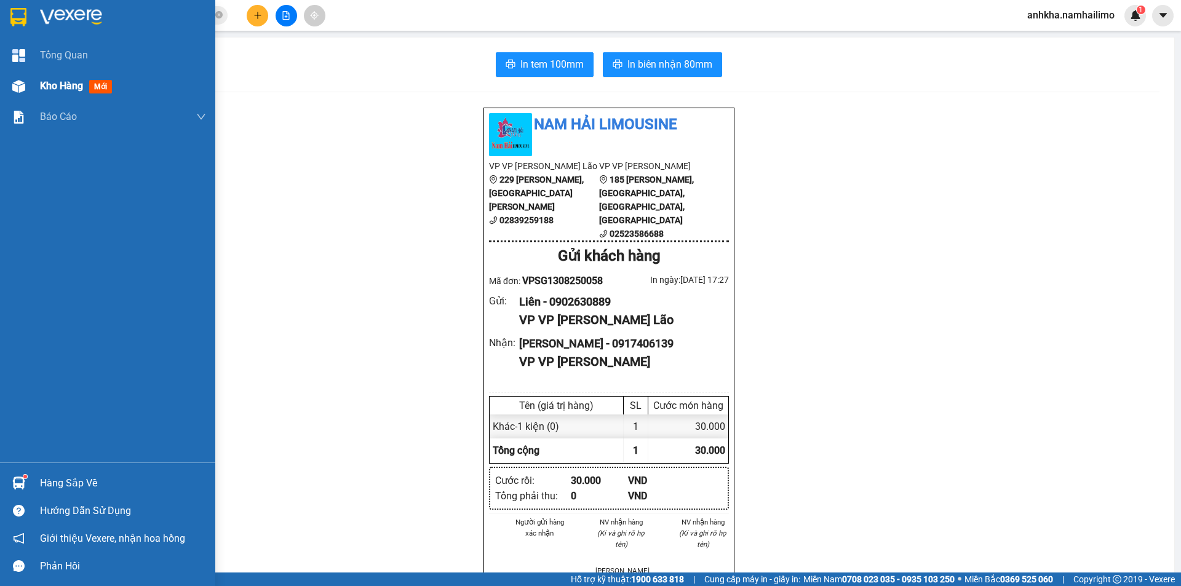
click at [73, 84] on span "Kho hàng" at bounding box center [61, 86] width 43 height 12
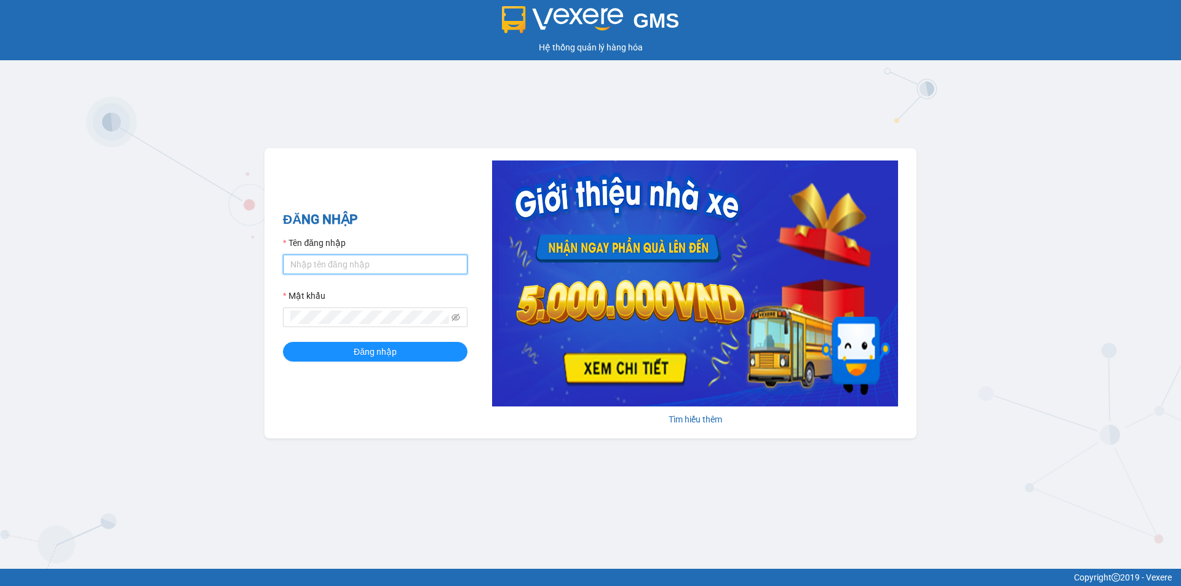
click at [326, 266] on input "Tên đăng nhập" at bounding box center [375, 265] width 185 height 20
type input "anhkha.namhailimo"
click at [283, 342] on button "Đăng nhập" at bounding box center [375, 352] width 185 height 20
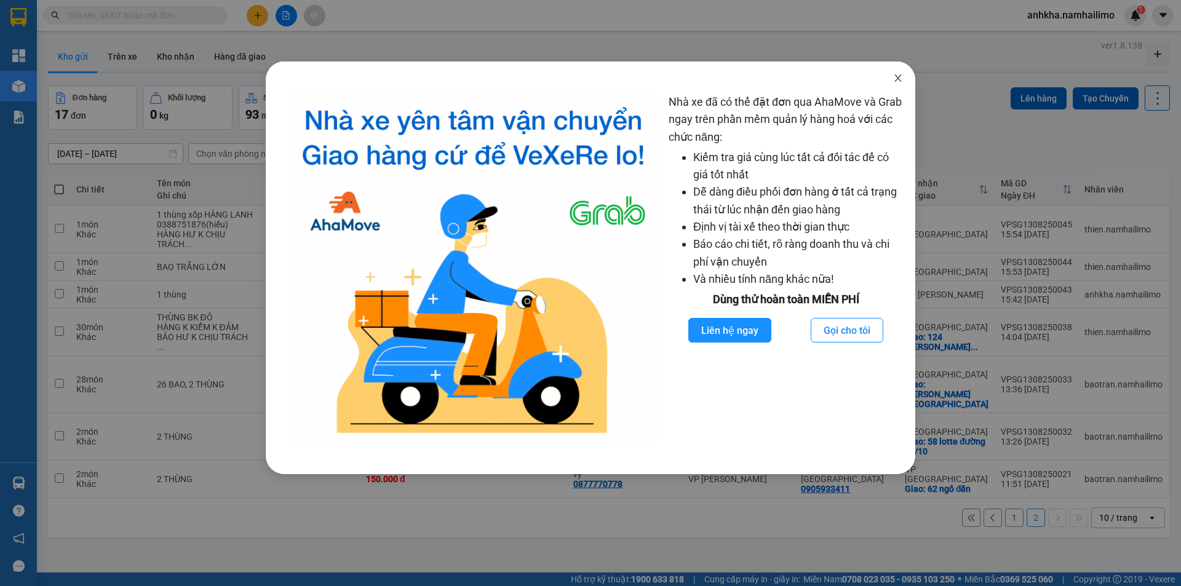
click at [893, 74] on icon "close" at bounding box center [898, 78] width 10 height 10
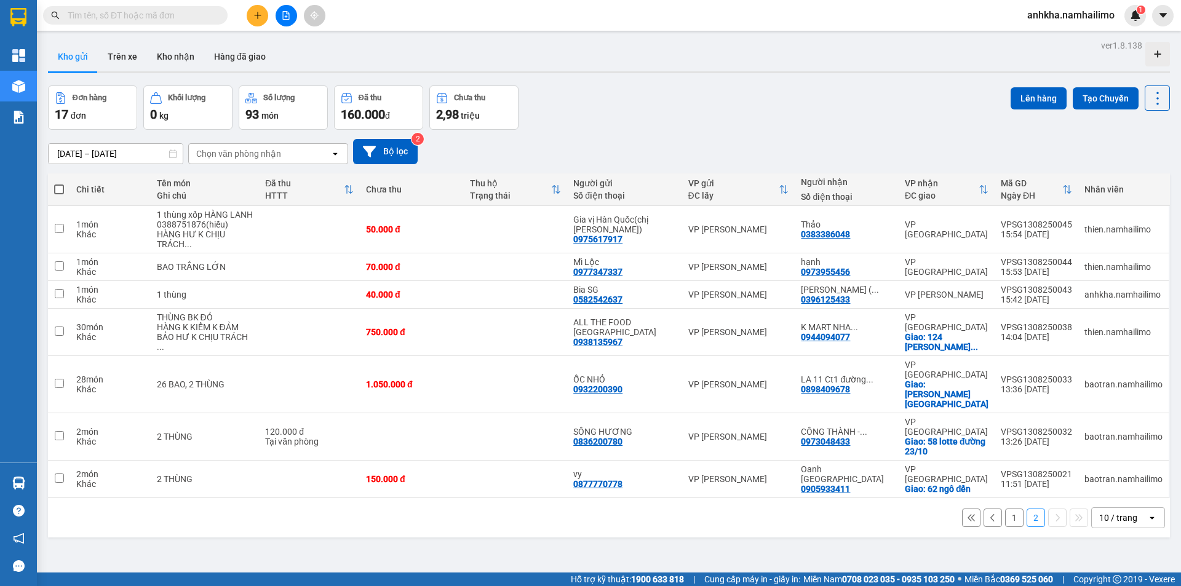
click at [260, 15] on icon "plus" at bounding box center [257, 15] width 7 height 1
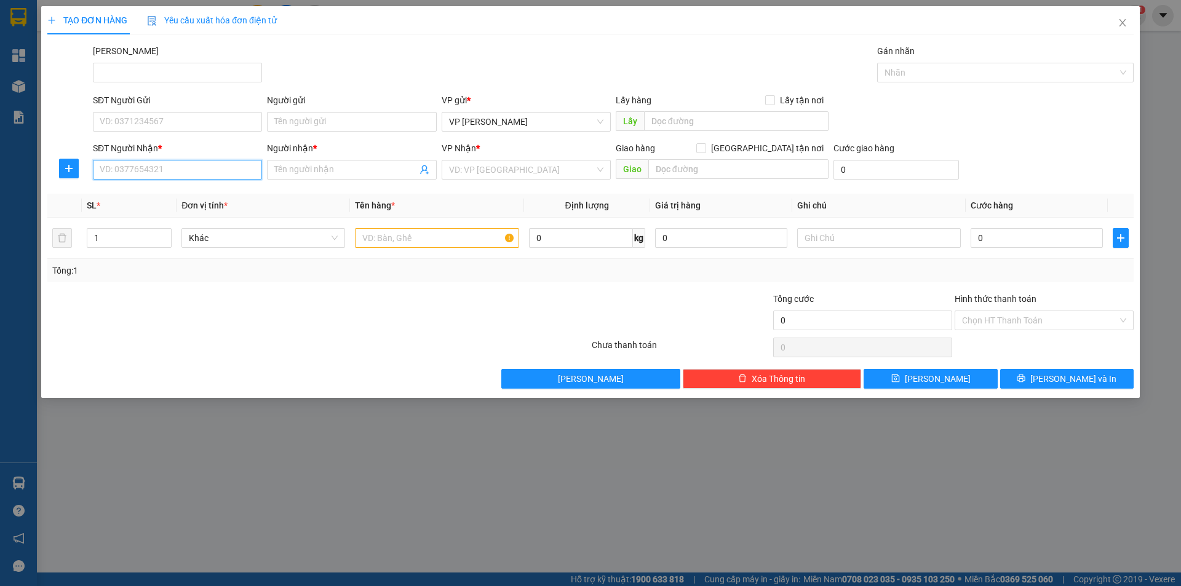
click at [153, 164] on input "SĐT Người Nhận *" at bounding box center [177, 170] width 169 height 20
click at [167, 191] on div "0916822234 - TUẤN" at bounding box center [177, 195] width 154 height 14
type input "0916822234"
type input "TUẤN"
type input "20.000"
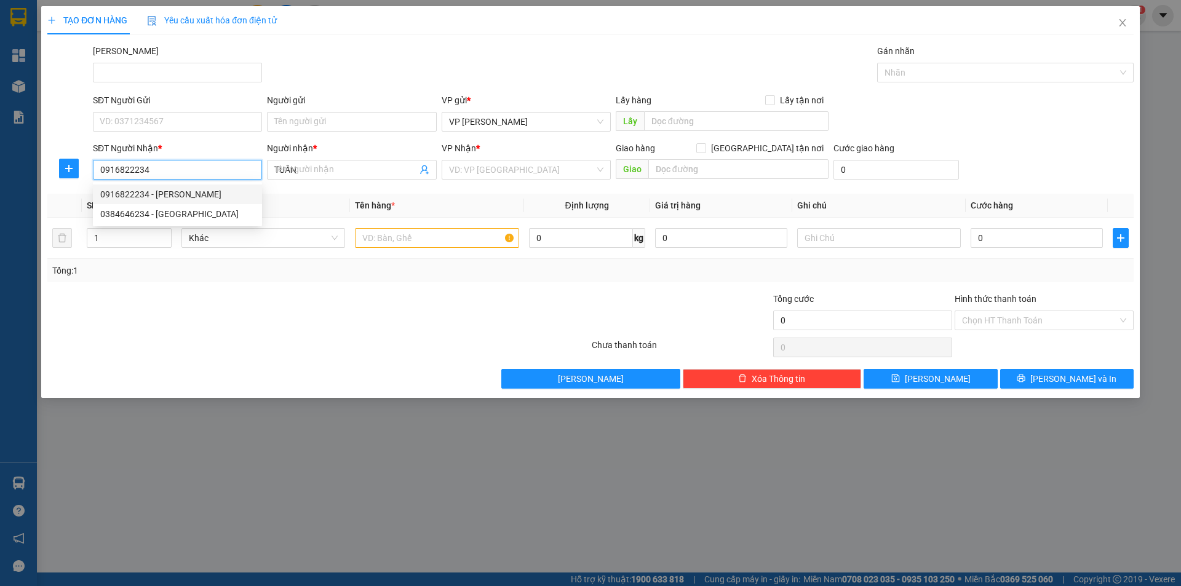
type input "20.000"
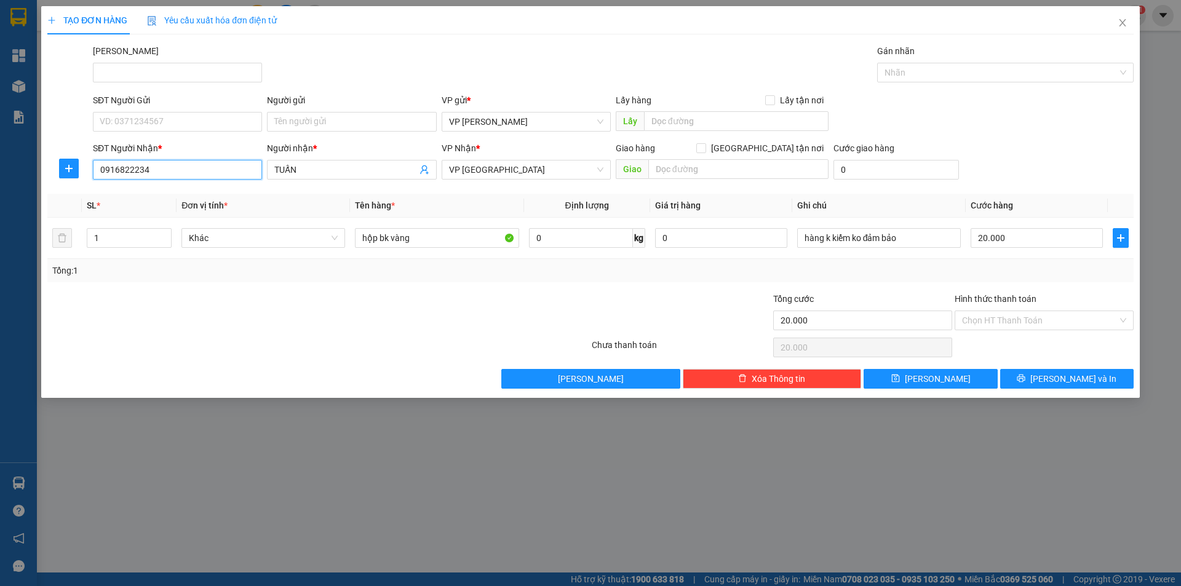
type input "0916822234"
click at [159, 132] on div "SĐT Người Gửi VD: 0371234567" at bounding box center [177, 115] width 169 height 43
click at [164, 126] on input "SĐT Người Gửi" at bounding box center [177, 122] width 169 height 20
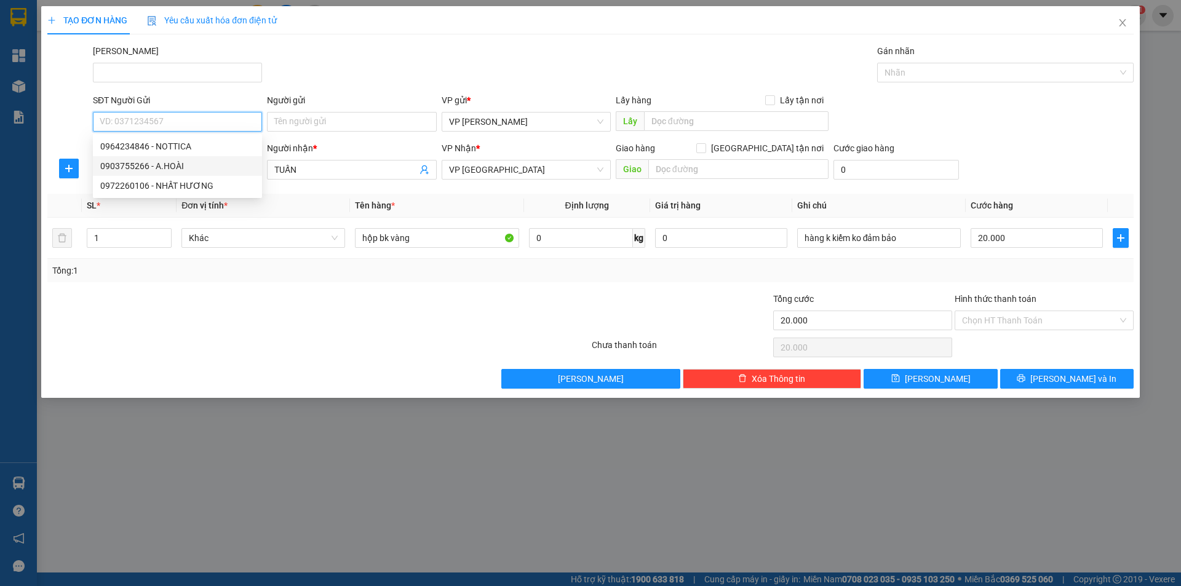
click at [183, 157] on div "0903755266 - A.HOÀI" at bounding box center [177, 166] width 169 height 20
type input "0903755266"
type input "A.HOÀI"
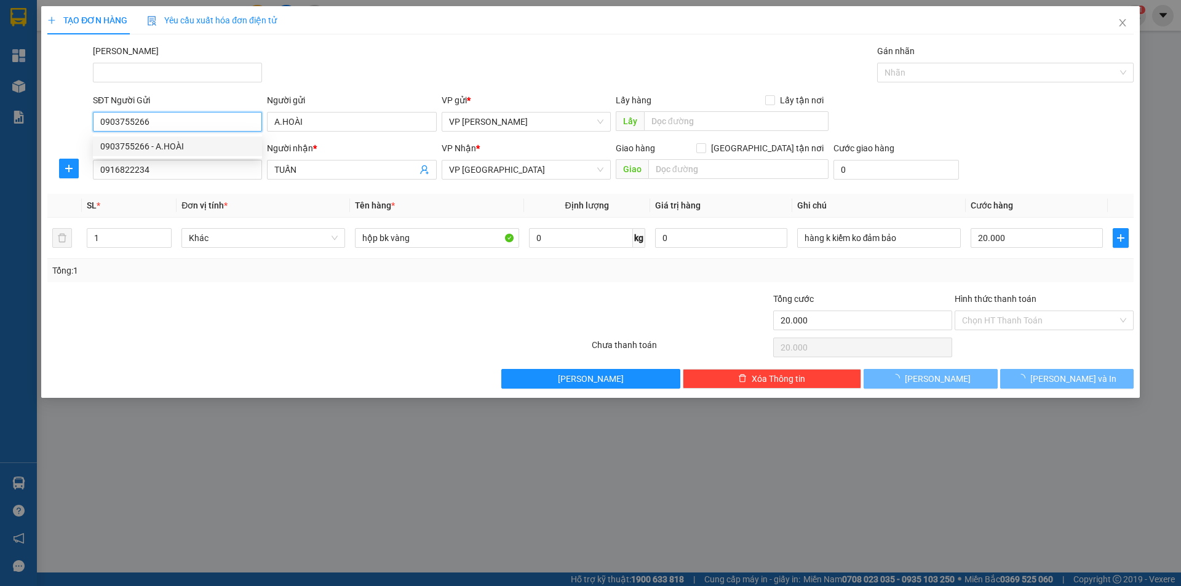
type input "30.000"
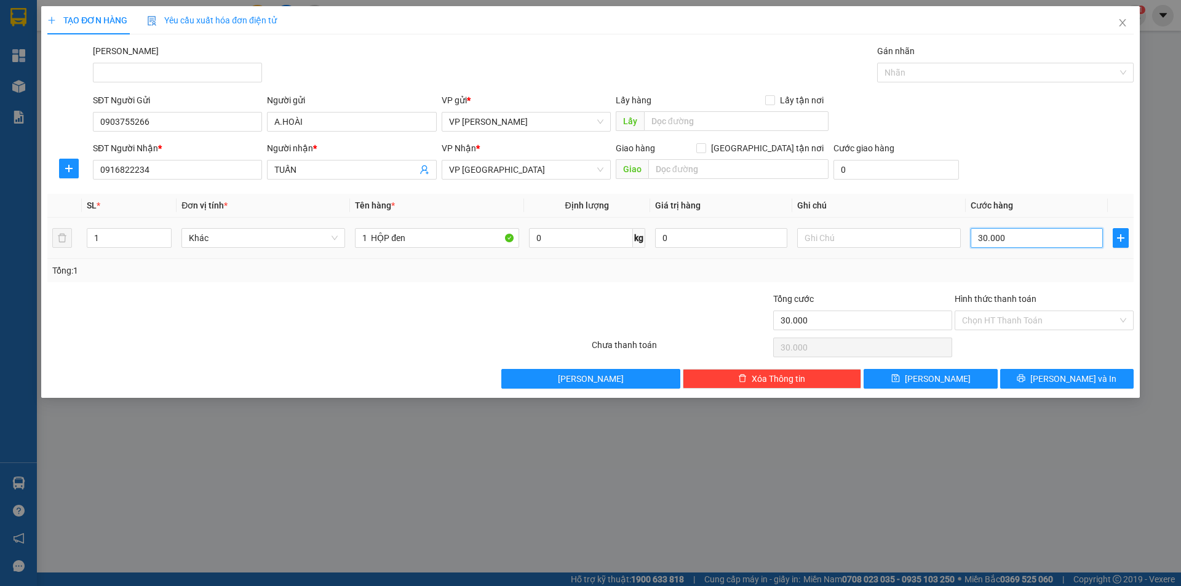
click at [990, 241] on input "30.000" at bounding box center [1037, 238] width 132 height 20
type input "2"
type input "20"
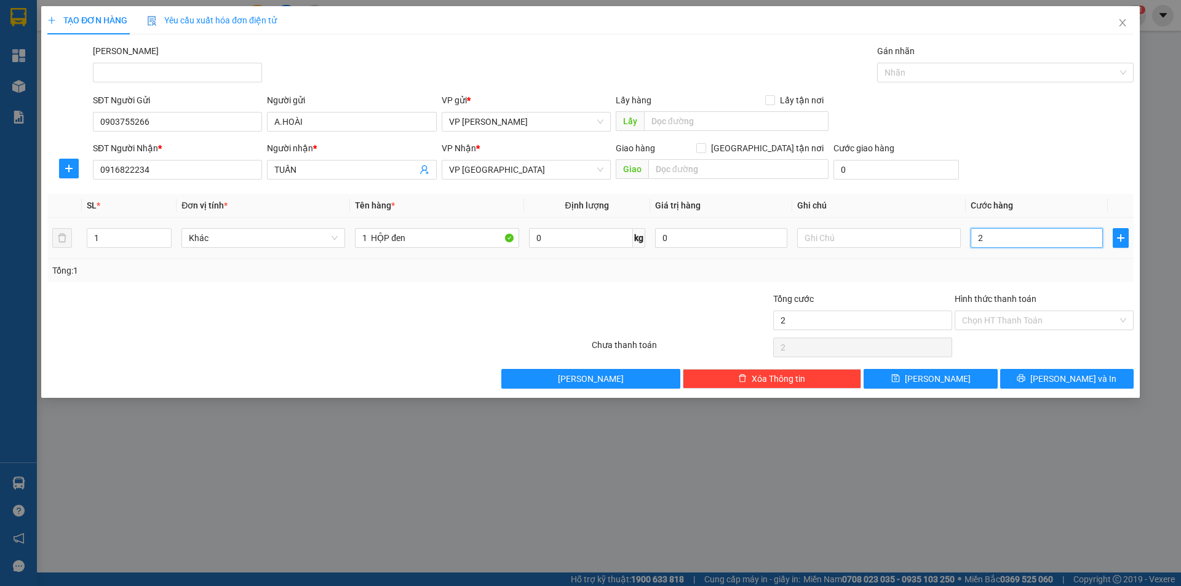
type input "20"
type input "20.000"
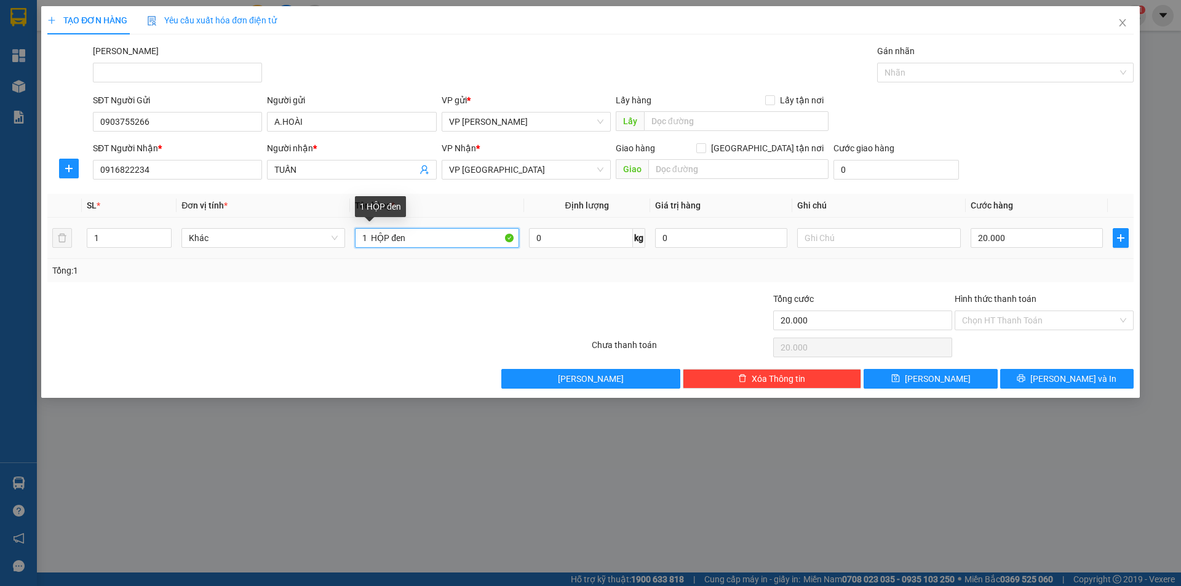
drag, startPoint x: 416, startPoint y: 237, endPoint x: 389, endPoint y: 237, distance: 27.1
click at [389, 237] on input "1 HỘP đen" at bounding box center [437, 238] width 164 height 20
click at [391, 237] on input "1 HỘP đen" at bounding box center [437, 238] width 164 height 20
type input "1 HỘP"
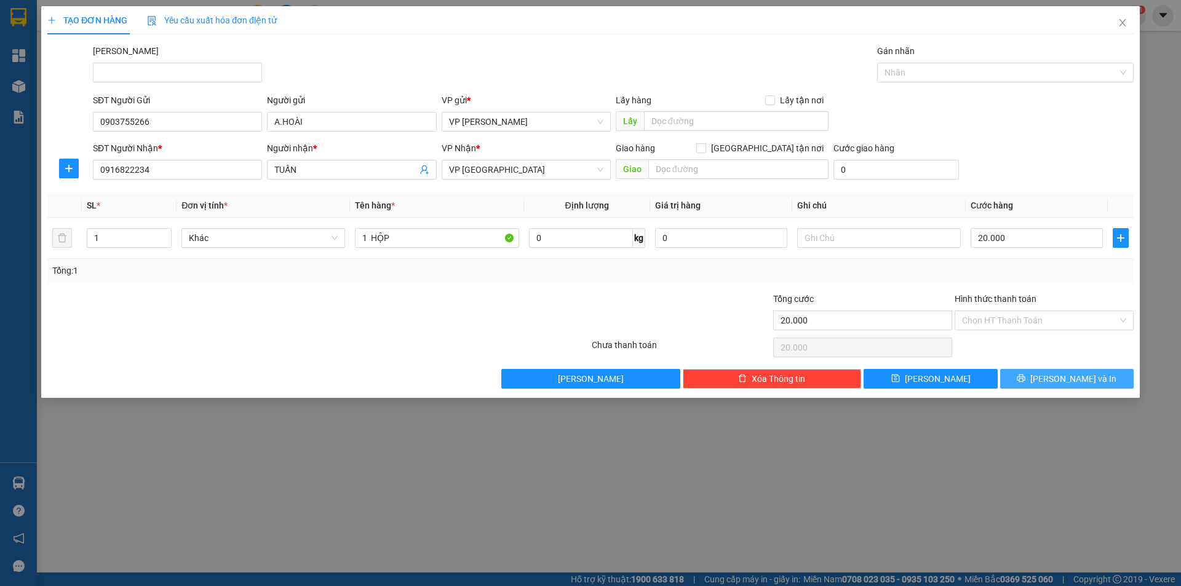
click at [1046, 385] on button "Lưu và In" at bounding box center [1067, 379] width 134 height 20
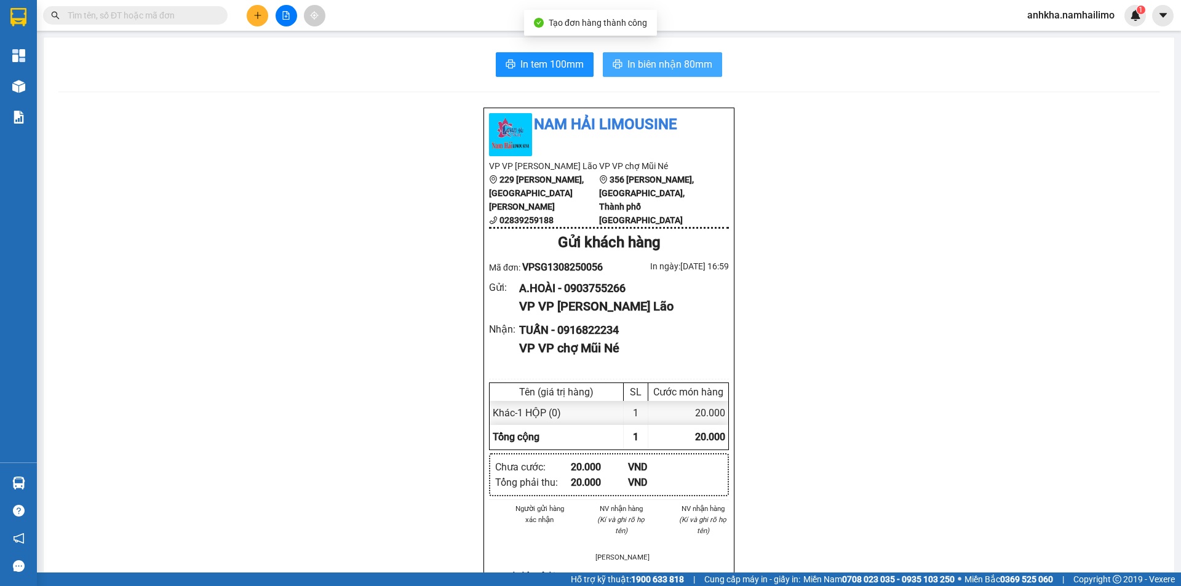
click at [668, 58] on span "In biên nhận 80mm" at bounding box center [670, 64] width 85 height 15
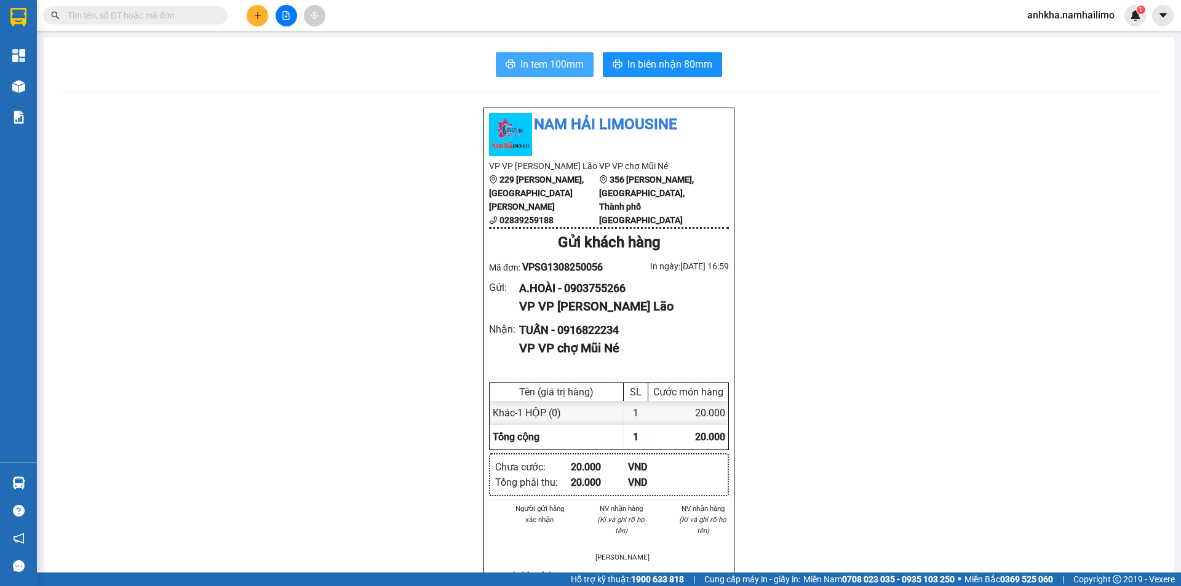
click at [534, 76] on button "In tem 100mm" at bounding box center [545, 64] width 98 height 25
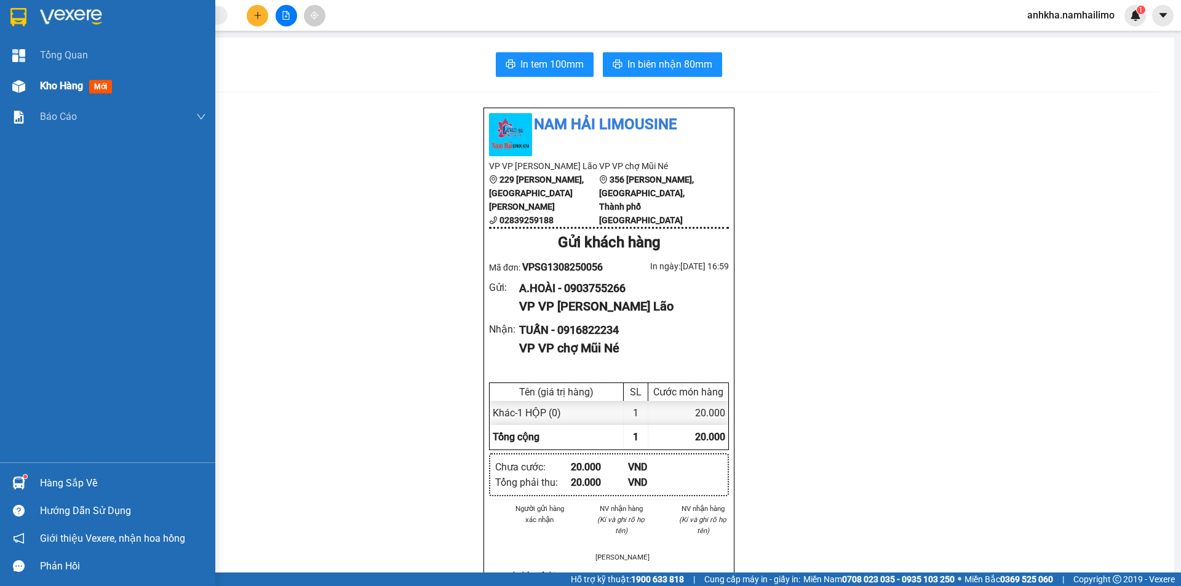
click at [20, 87] on img at bounding box center [18, 86] width 13 height 13
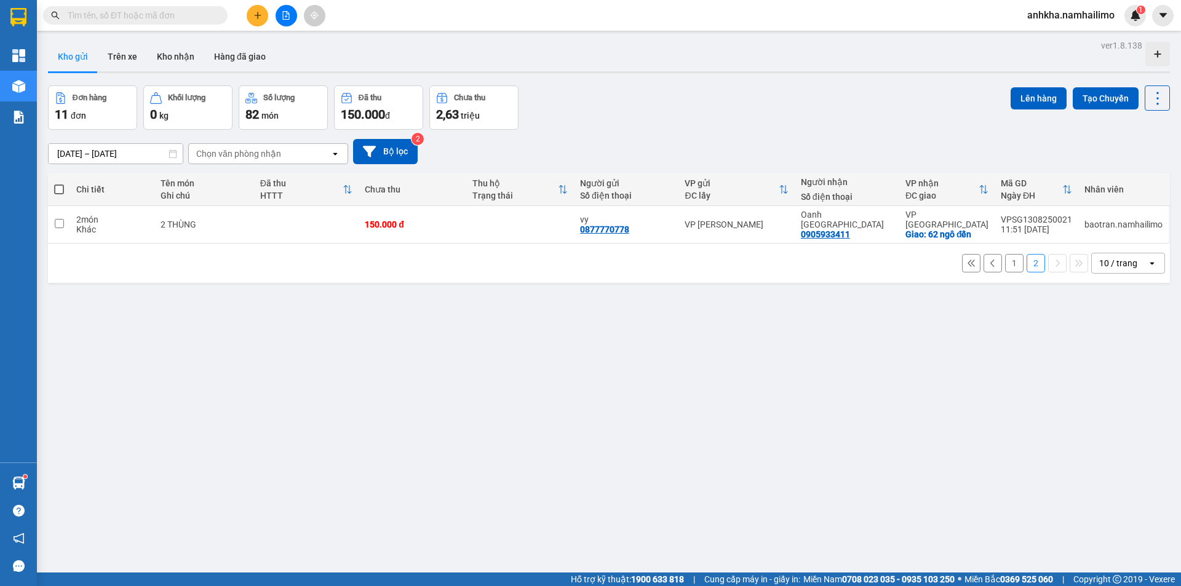
click at [86, 52] on button "Kho gửi" at bounding box center [73, 57] width 50 height 30
click at [107, 54] on button "Trên xe" at bounding box center [122, 57] width 49 height 30
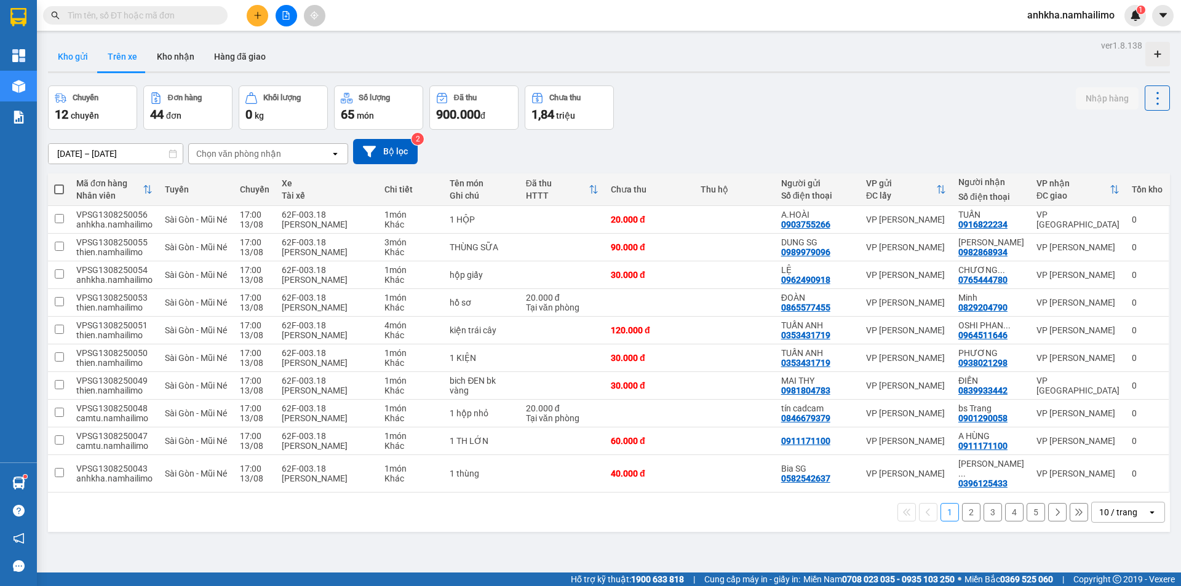
click at [67, 57] on button "Kho gửi" at bounding box center [73, 57] width 50 height 30
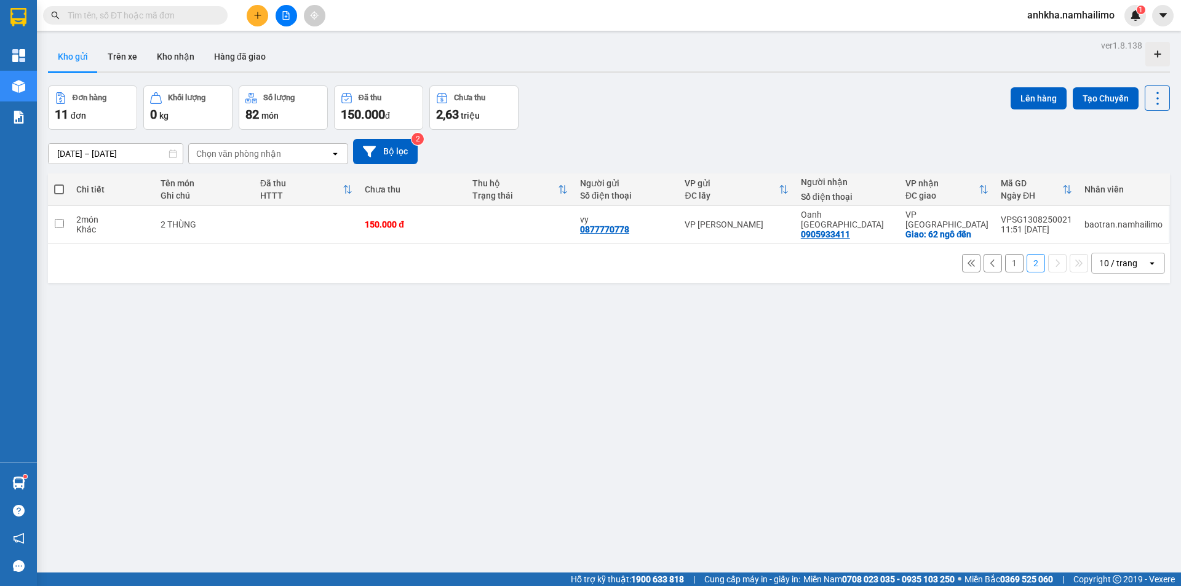
click at [1005, 258] on button "1" at bounding box center [1014, 263] width 18 height 18
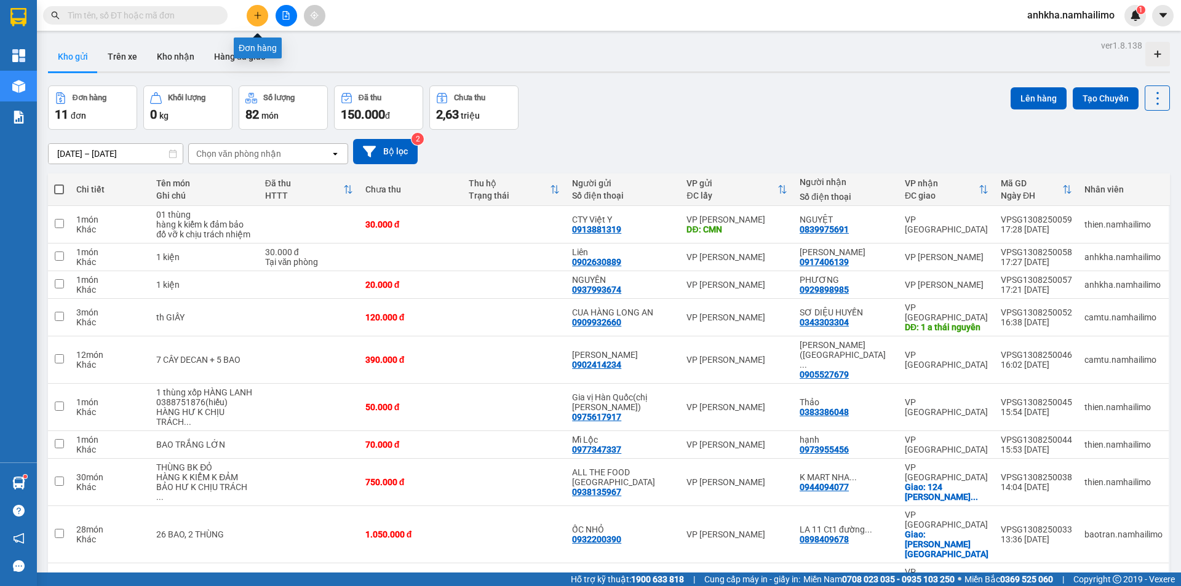
click at [253, 20] on button at bounding box center [258, 16] width 22 height 22
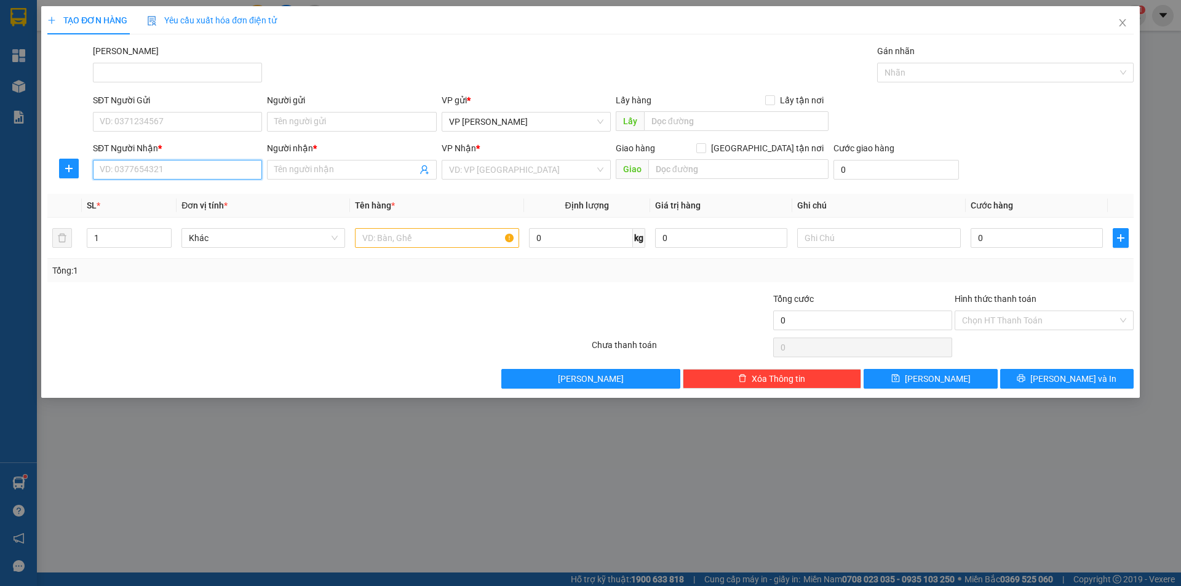
click at [115, 175] on input "SĐT Người Nhận *" at bounding box center [177, 170] width 169 height 20
click at [186, 124] on input "SĐT Người Gửi" at bounding box center [177, 122] width 169 height 20
click at [164, 126] on input "0787795322" at bounding box center [177, 122] width 169 height 20
type input "0787795322"
click at [321, 110] on div "Người gửi" at bounding box center [351, 103] width 169 height 18
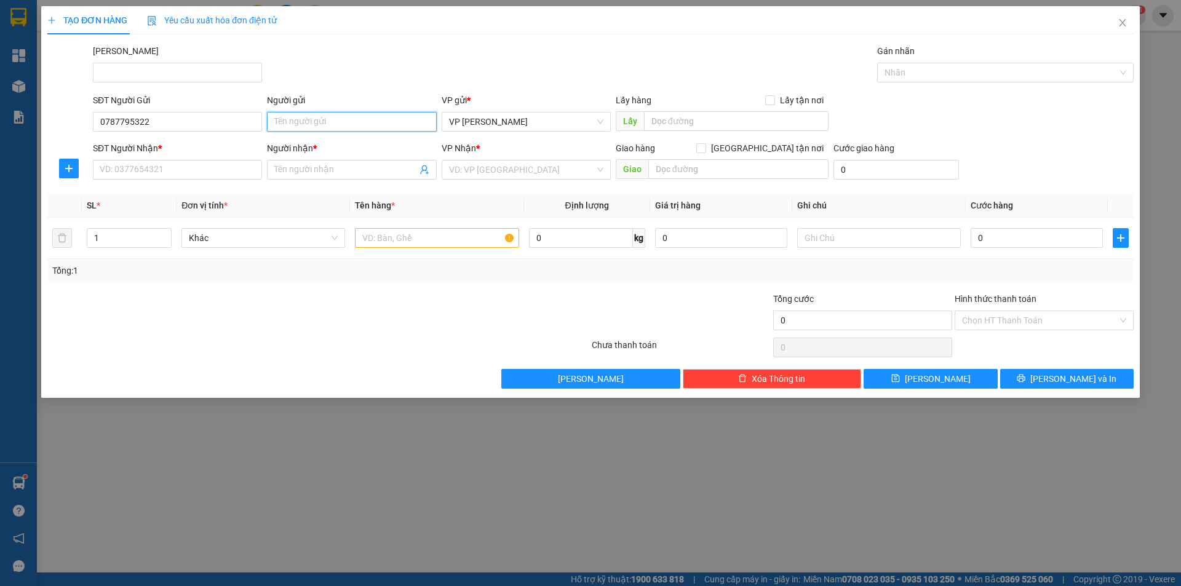
click at [318, 117] on input "Người gửi" at bounding box center [351, 122] width 169 height 20
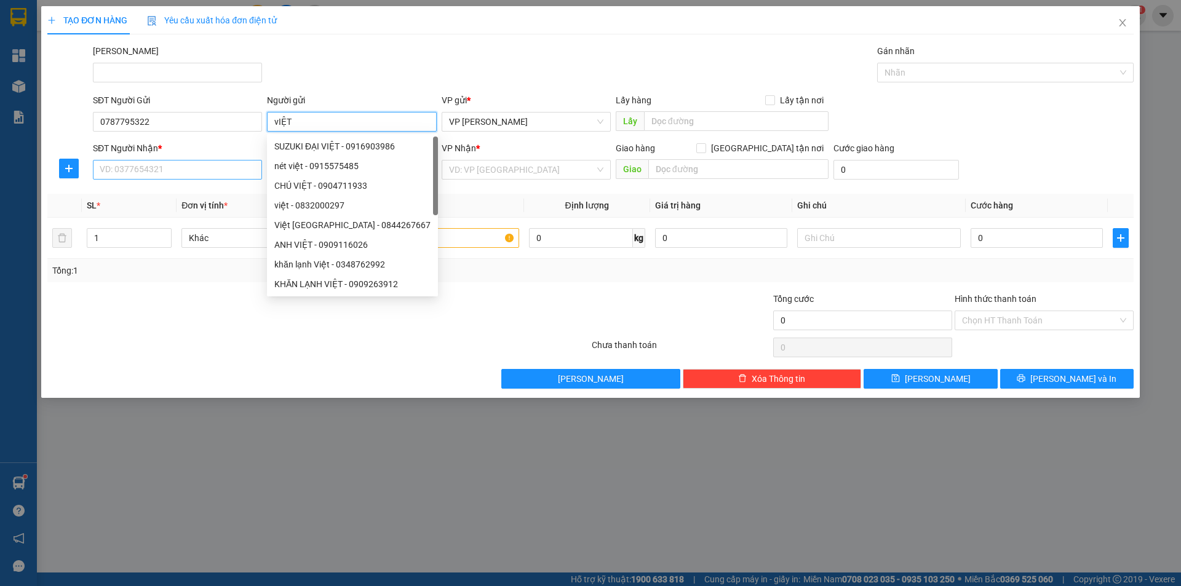
type input "vIỆT"
click at [156, 169] on input "SĐT Người Nhận *" at bounding box center [177, 170] width 169 height 20
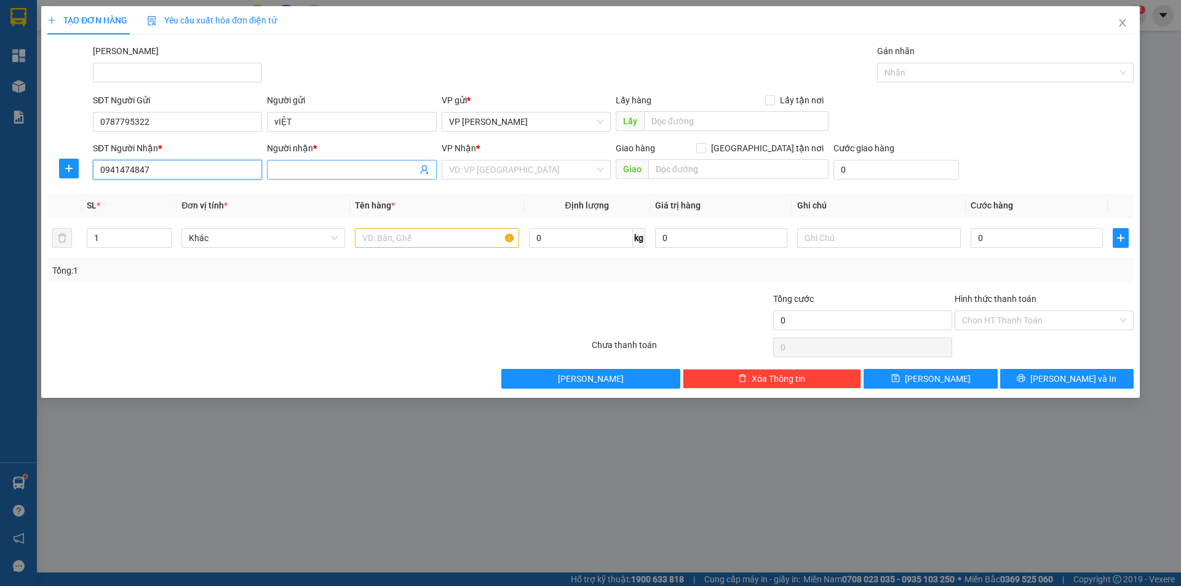
type input "0941474847"
click at [321, 177] on span at bounding box center [351, 170] width 169 height 20
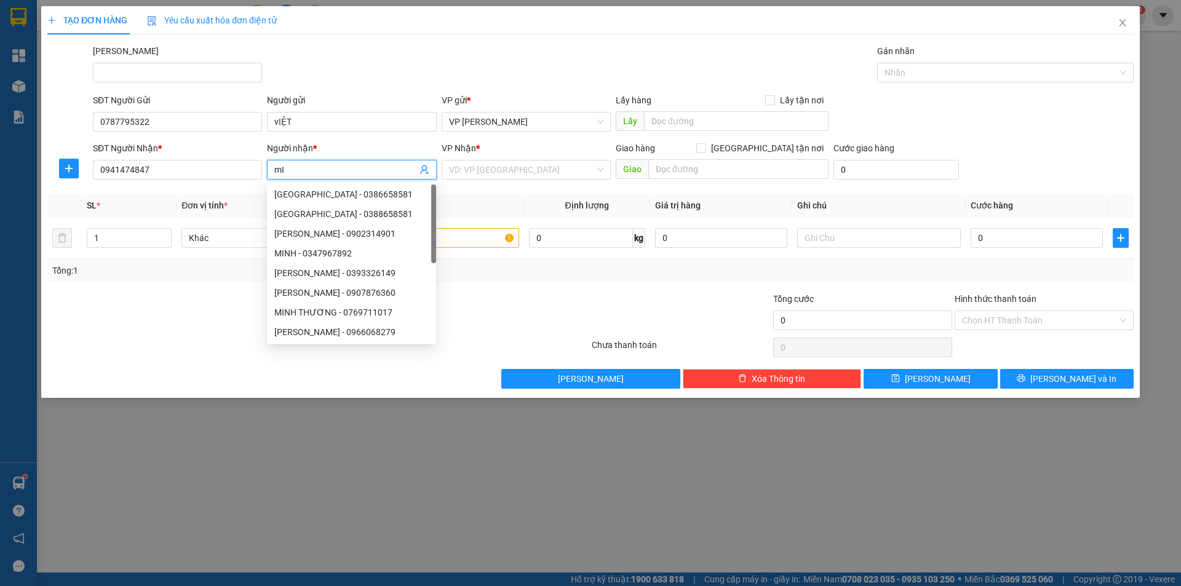
type input "m"
type input "MINH"
click at [528, 173] on input "search" at bounding box center [522, 170] width 146 height 18
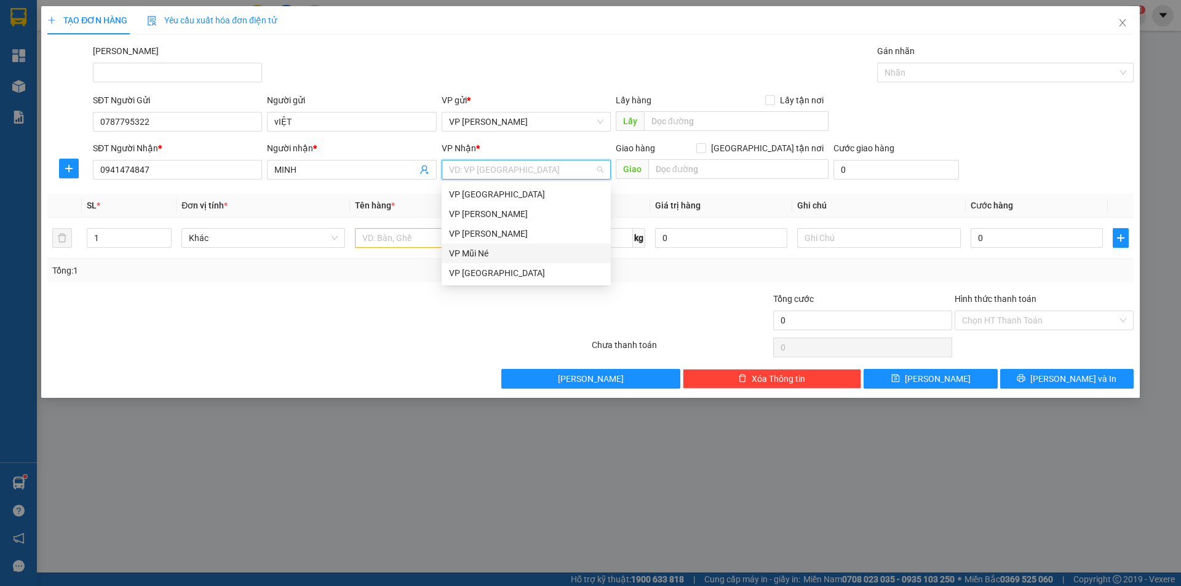
click at [463, 258] on div "VP Mũi Né" at bounding box center [526, 254] width 154 height 14
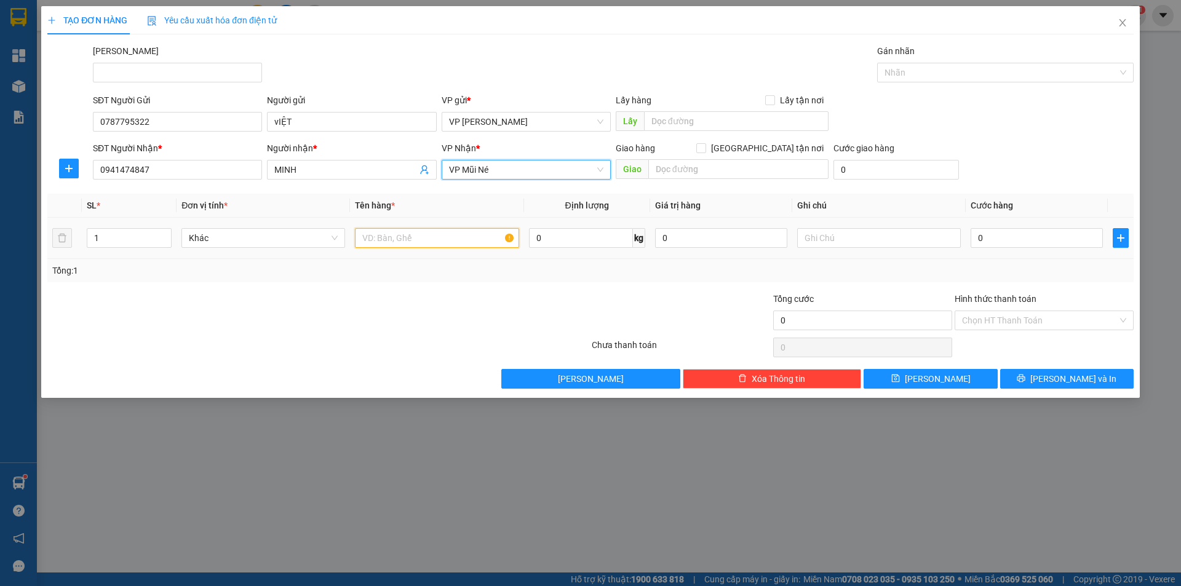
click at [395, 242] on input "text" at bounding box center [437, 238] width 164 height 20
type input "1 THÙNG"
click at [999, 233] on input "0" at bounding box center [1037, 238] width 132 height 20
type input "4"
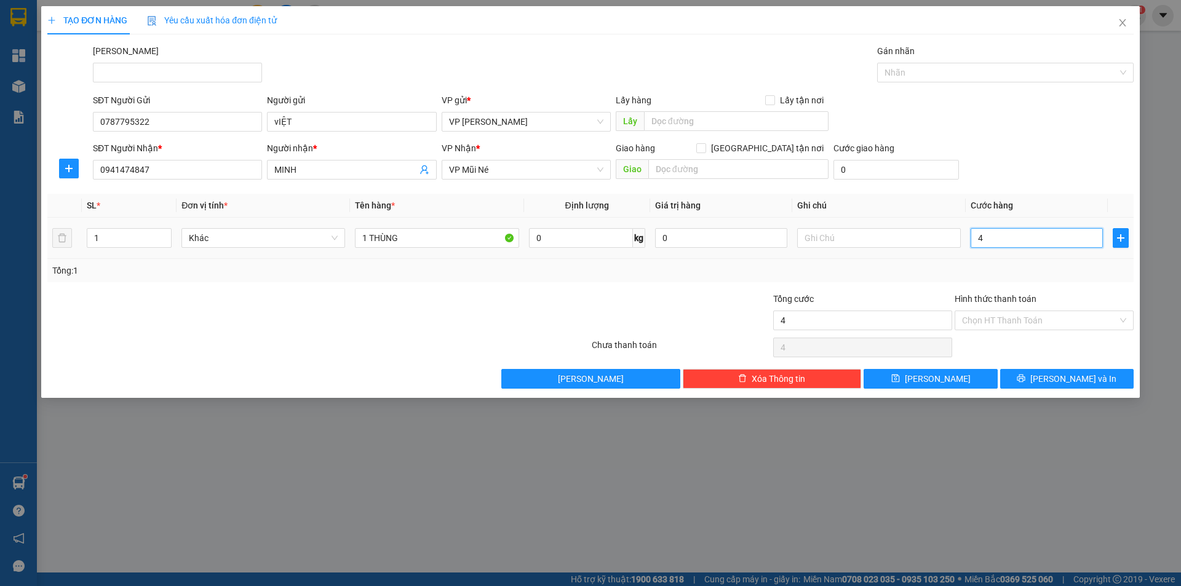
type input "4"
type input "40"
type input "40.000"
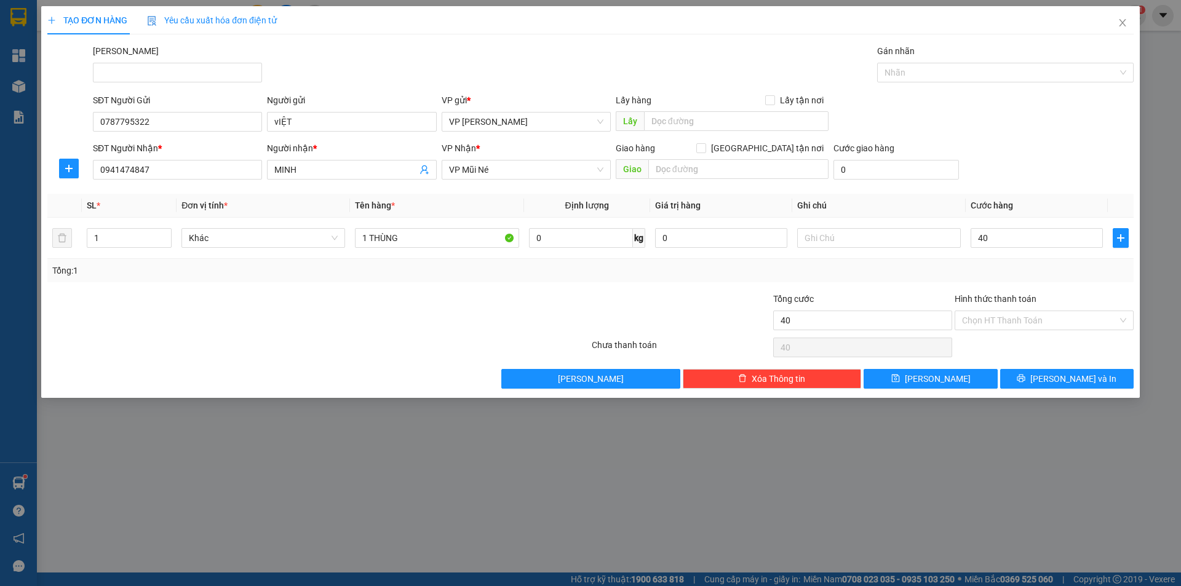
type input "40.000"
click at [1058, 189] on div "Transit Pickup Surcharge Ids Transit Deliver Surcharge Ids Transit Deliver Surc…" at bounding box center [590, 216] width 1086 height 345
click at [1054, 380] on button "[PERSON_NAME] và In" at bounding box center [1067, 379] width 134 height 20
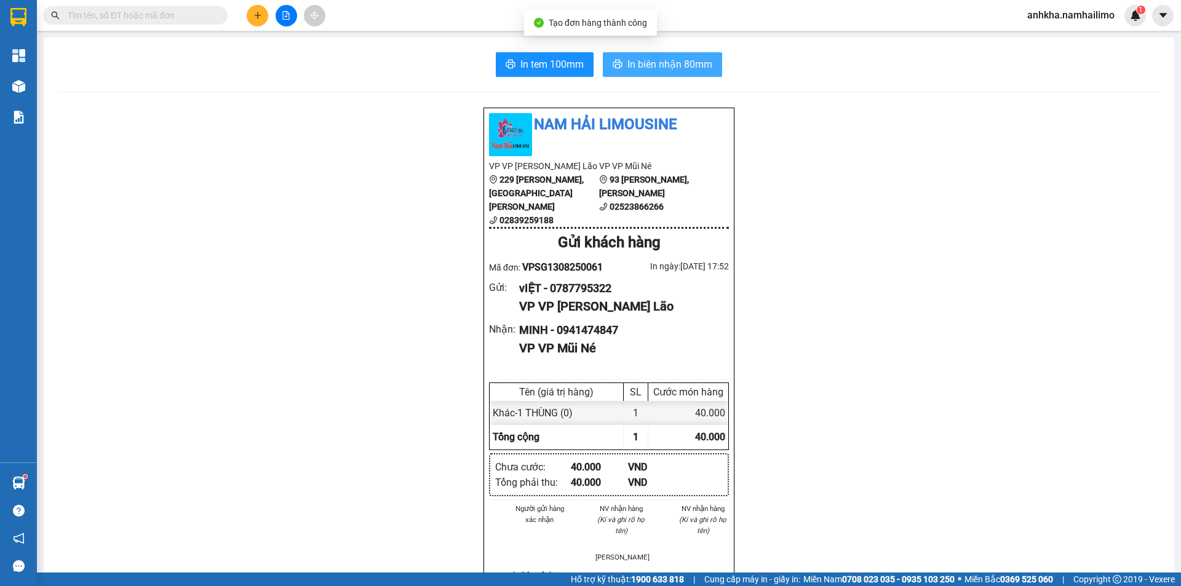
click at [618, 58] on button "In biên nhận 80mm" at bounding box center [662, 64] width 119 height 25
click at [636, 57] on span "In biên nhận 80mm" at bounding box center [670, 64] width 85 height 15
click at [535, 49] on div "In tem 100mm In biên nhận 80mm Nam Hải Limousine VP VP Phạm Ngũ Lão 229 Phạm Ng…" at bounding box center [609, 566] width 1131 height 1056
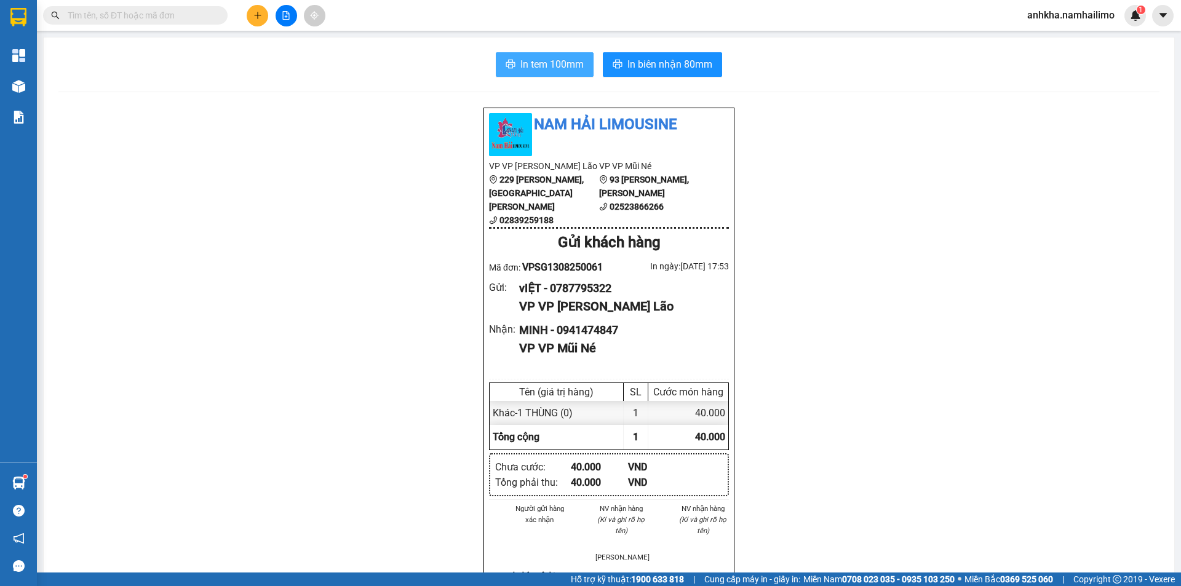
click at [532, 62] on span "In tem 100mm" at bounding box center [551, 64] width 63 height 15
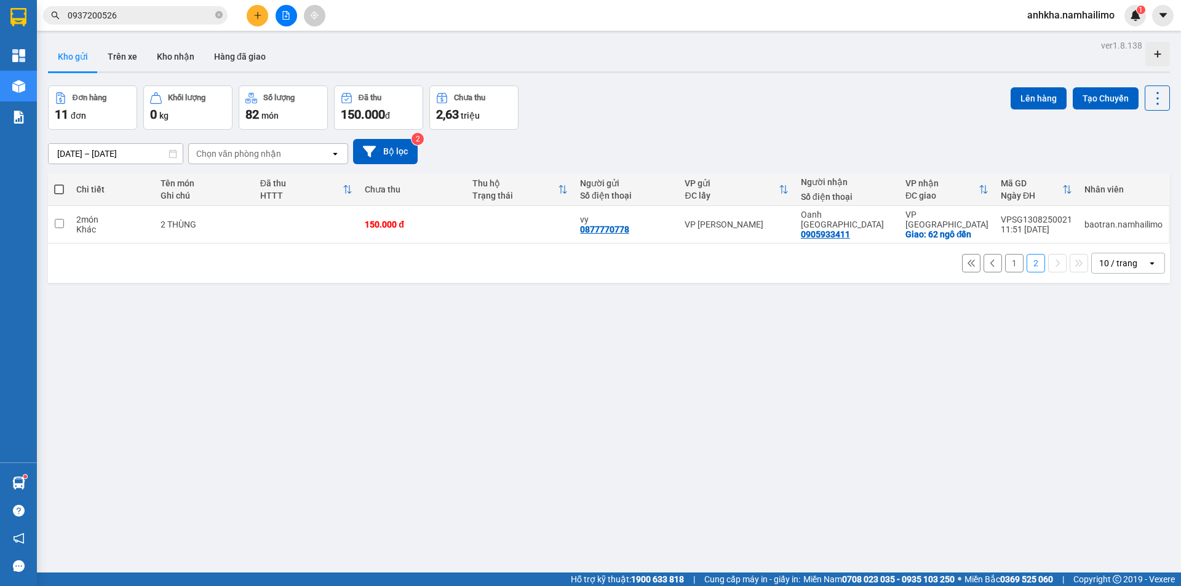
click at [90, 52] on button "Kho gửi" at bounding box center [73, 57] width 50 height 30
click at [59, 60] on button "Kho gửi" at bounding box center [73, 57] width 50 height 30
click at [129, 60] on button "Trên xe" at bounding box center [122, 57] width 49 height 30
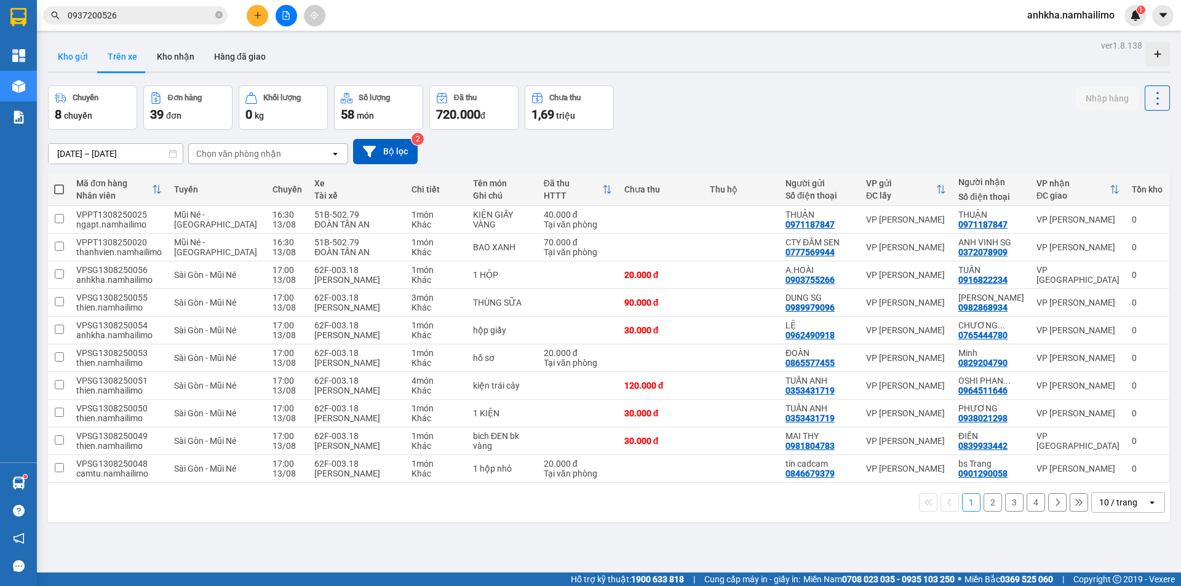
click at [84, 58] on button "Kho gửi" at bounding box center [73, 57] width 50 height 30
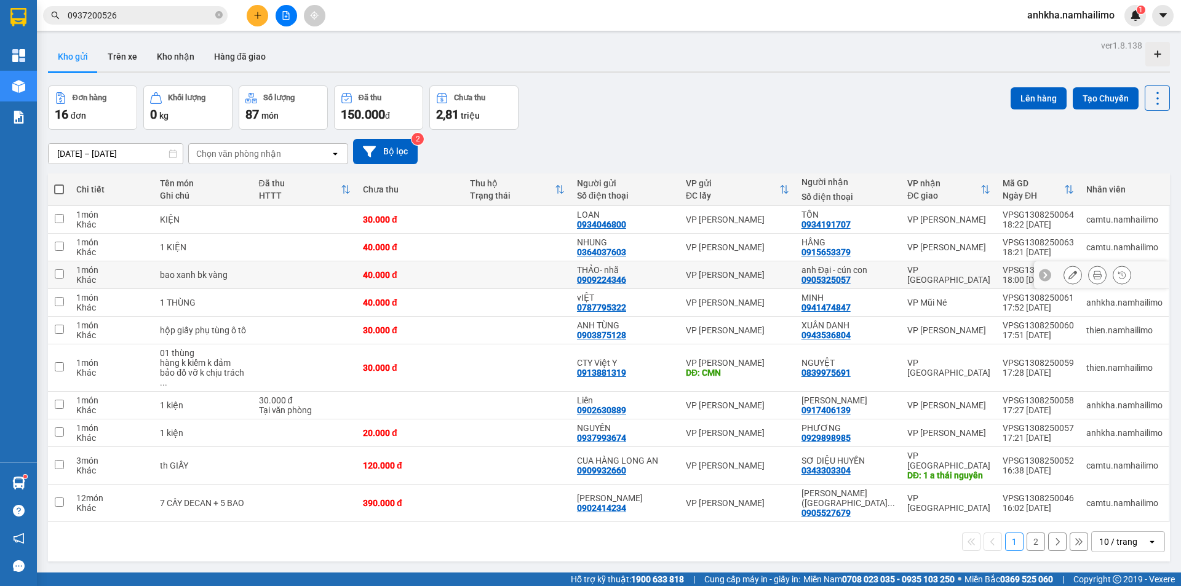
click at [535, 279] on td at bounding box center [517, 275] width 107 height 28
checkbox input "true"
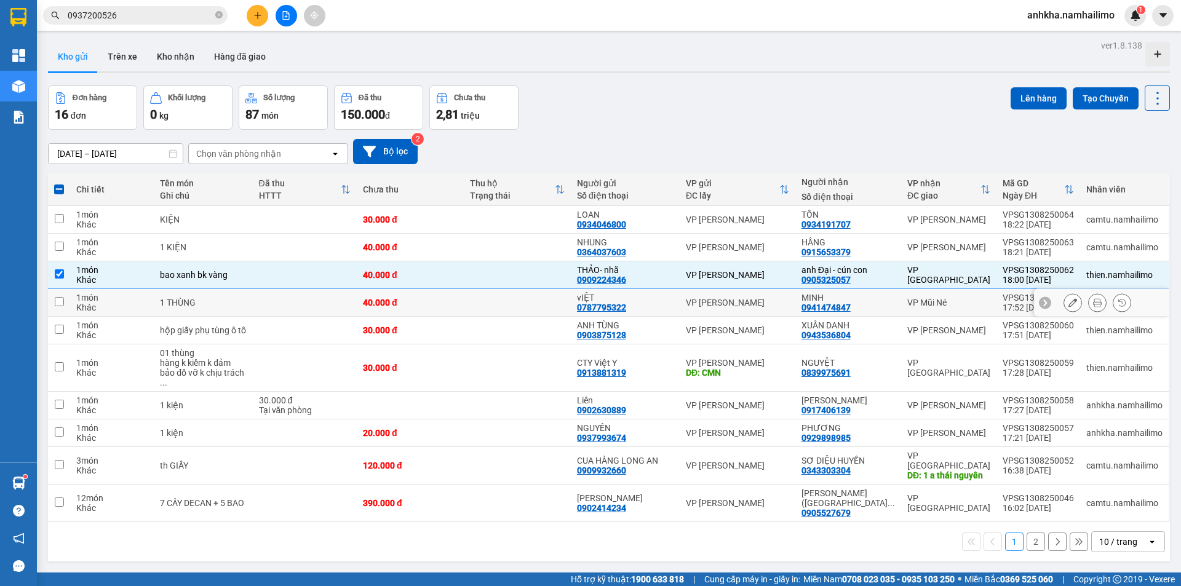
click at [535, 299] on td at bounding box center [517, 303] width 107 height 28
checkbox input "true"
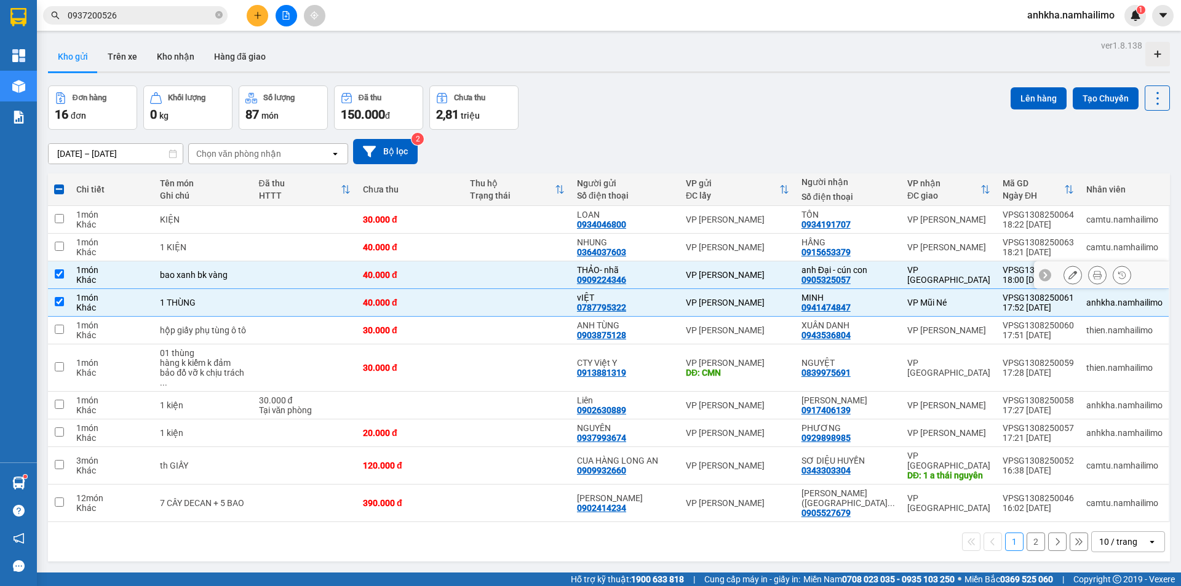
click at [550, 279] on td at bounding box center [517, 275] width 107 height 28
checkbox input "false"
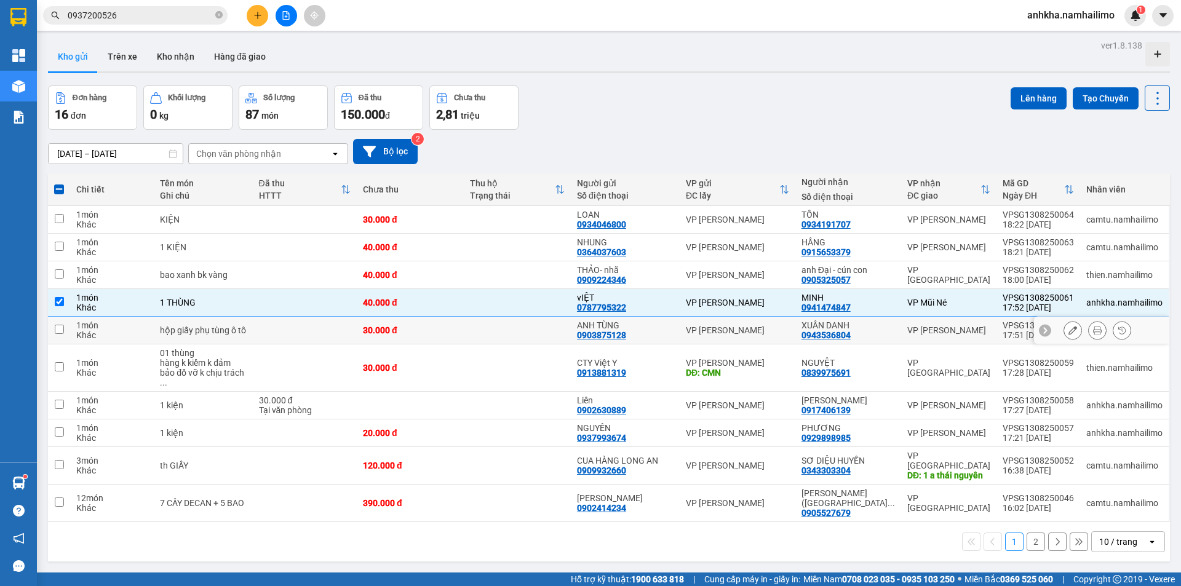
click at [524, 333] on td at bounding box center [517, 331] width 107 height 28
checkbox input "true"
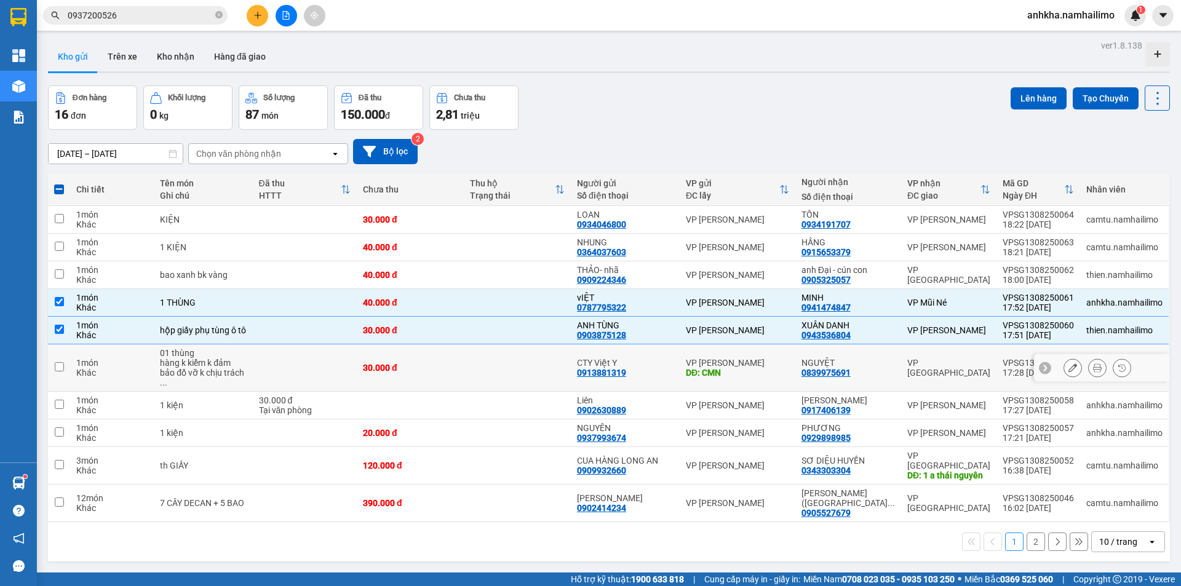
click at [539, 367] on td at bounding box center [517, 368] width 107 height 47
checkbox input "true"
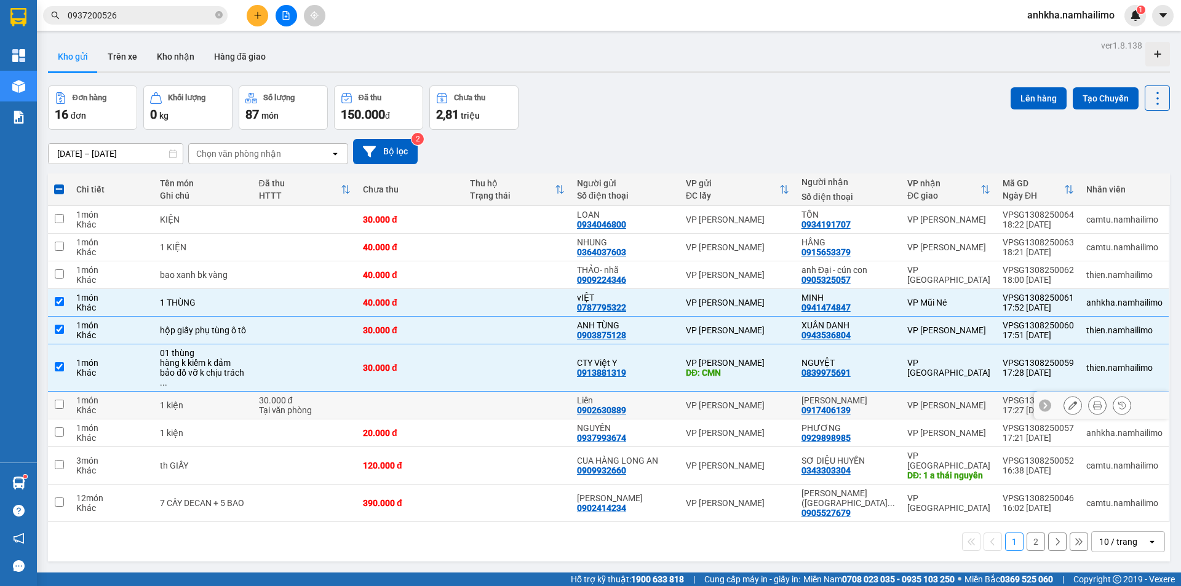
click at [516, 399] on td at bounding box center [517, 406] width 107 height 28
checkbox input "true"
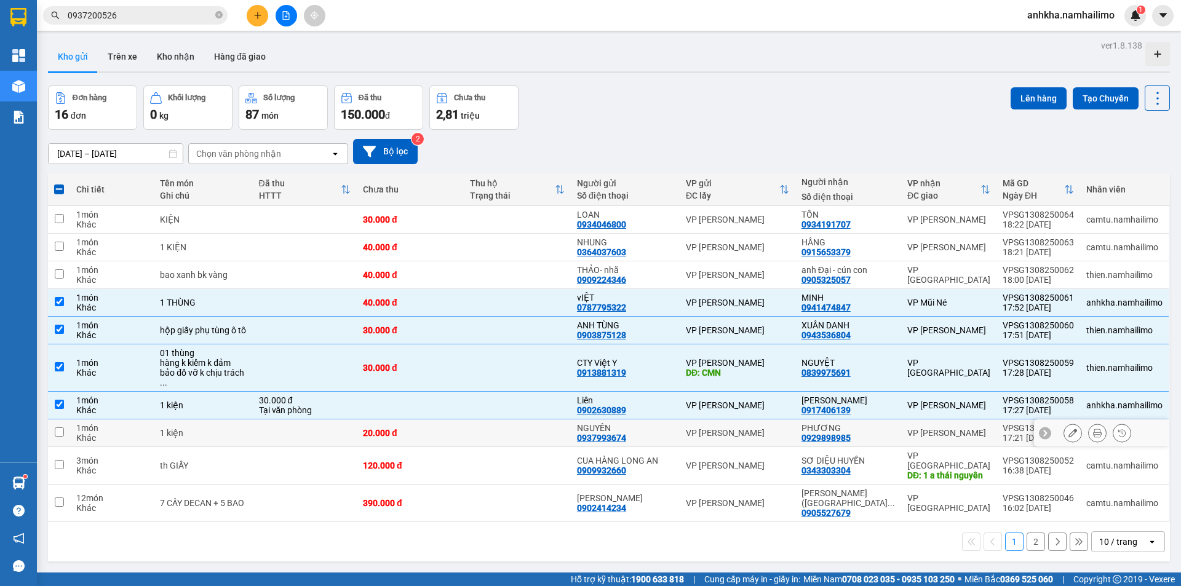
click at [500, 421] on td at bounding box center [517, 434] width 107 height 28
checkbox input "true"
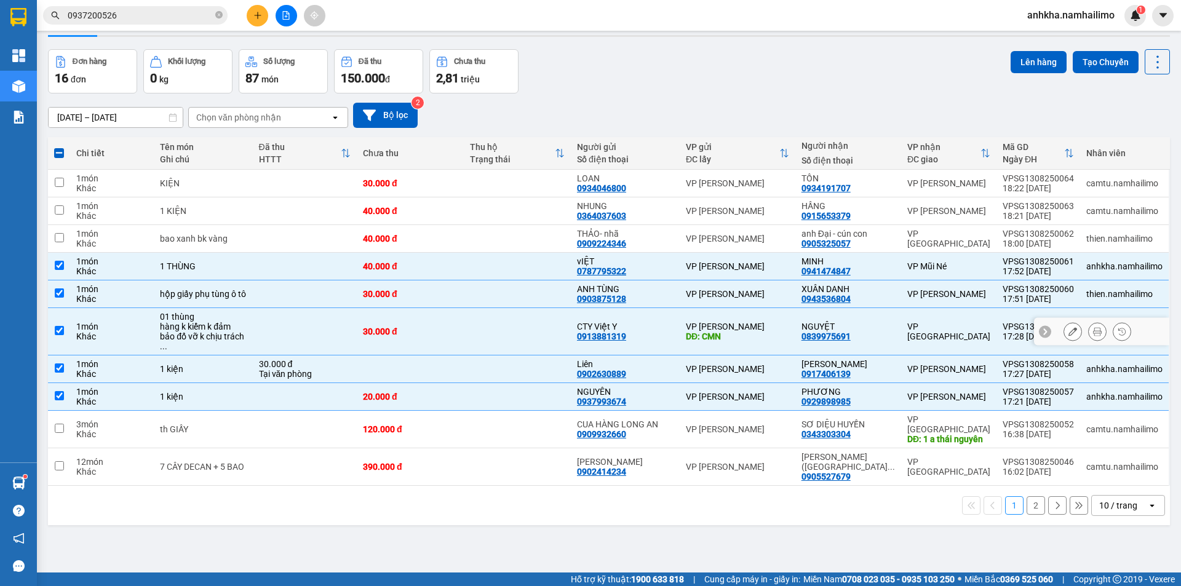
scroll to position [57, 0]
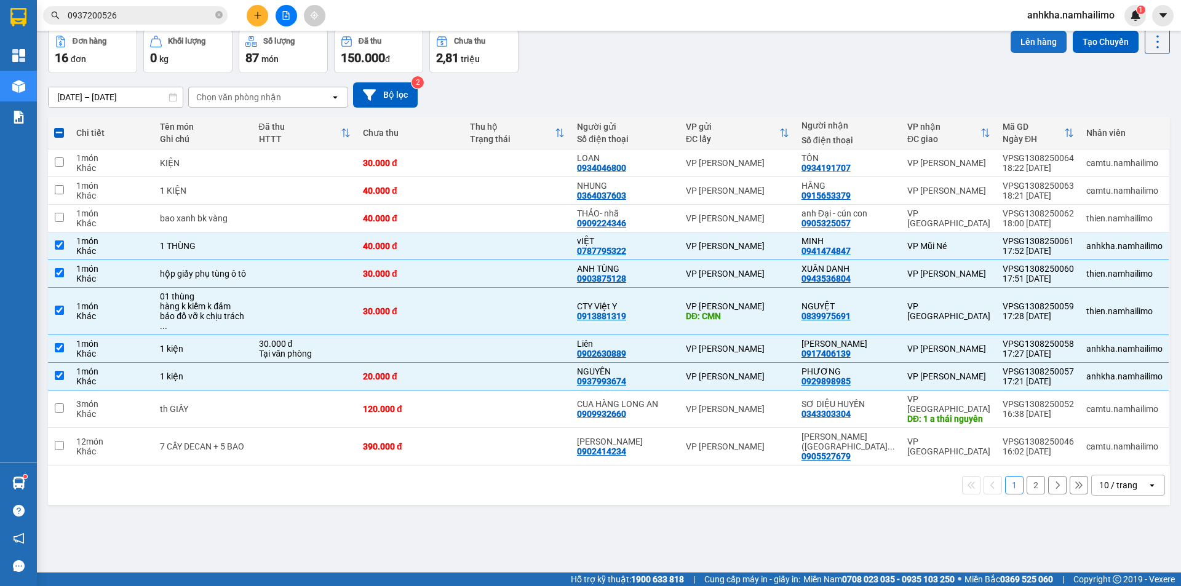
click at [1042, 38] on button "Lên hàng" at bounding box center [1039, 42] width 56 height 22
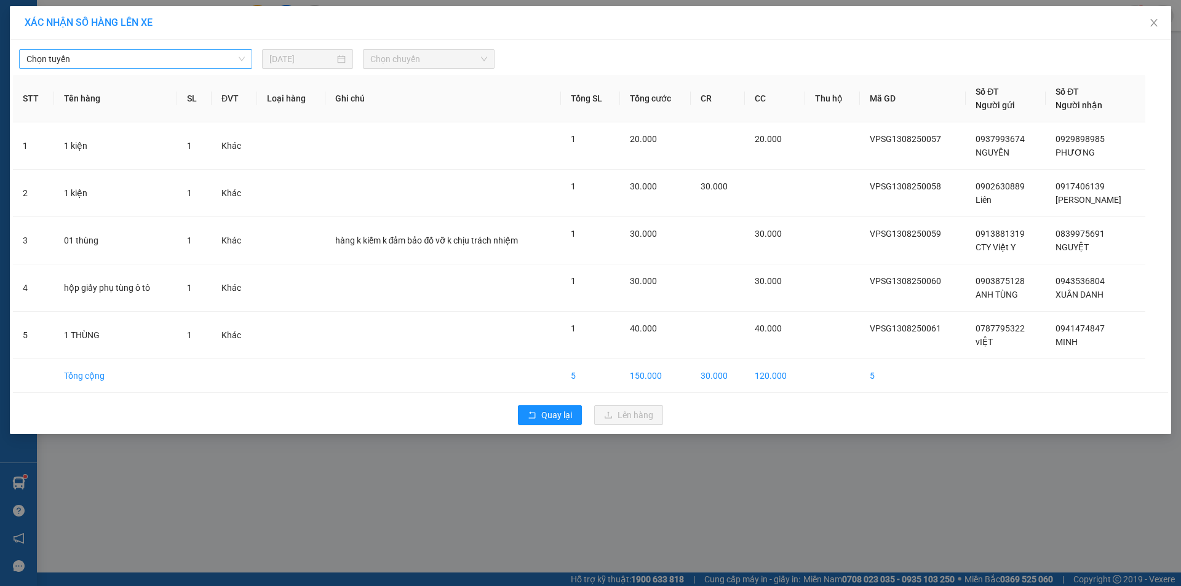
click at [172, 55] on span "Chọn tuyến" at bounding box center [135, 59] width 218 height 18
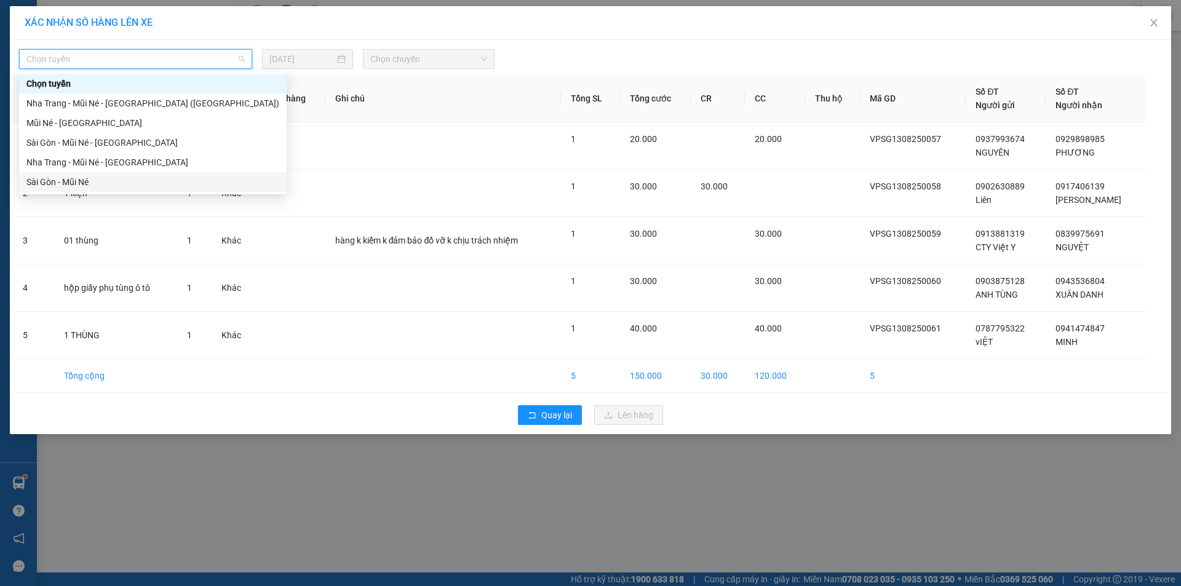
click at [88, 179] on div "Sài Gòn - Mũi Né" at bounding box center [152, 182] width 253 height 14
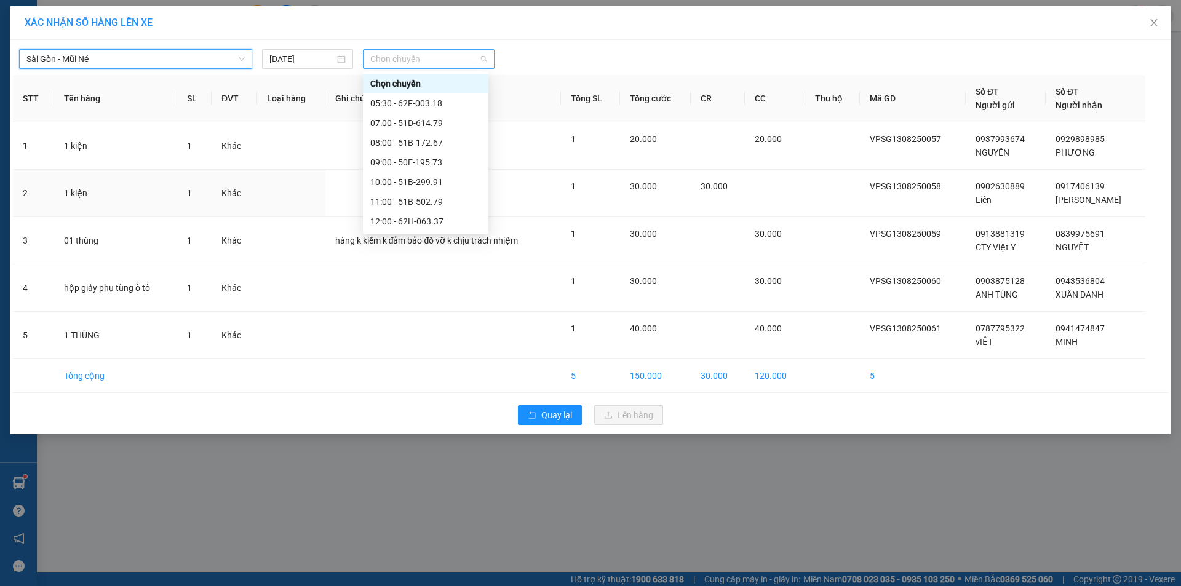
click at [390, 67] on span "Chọn chuyến" at bounding box center [428, 59] width 117 height 18
click at [420, 180] on div "18:00 - 50H-649.55" at bounding box center [425, 182] width 111 height 14
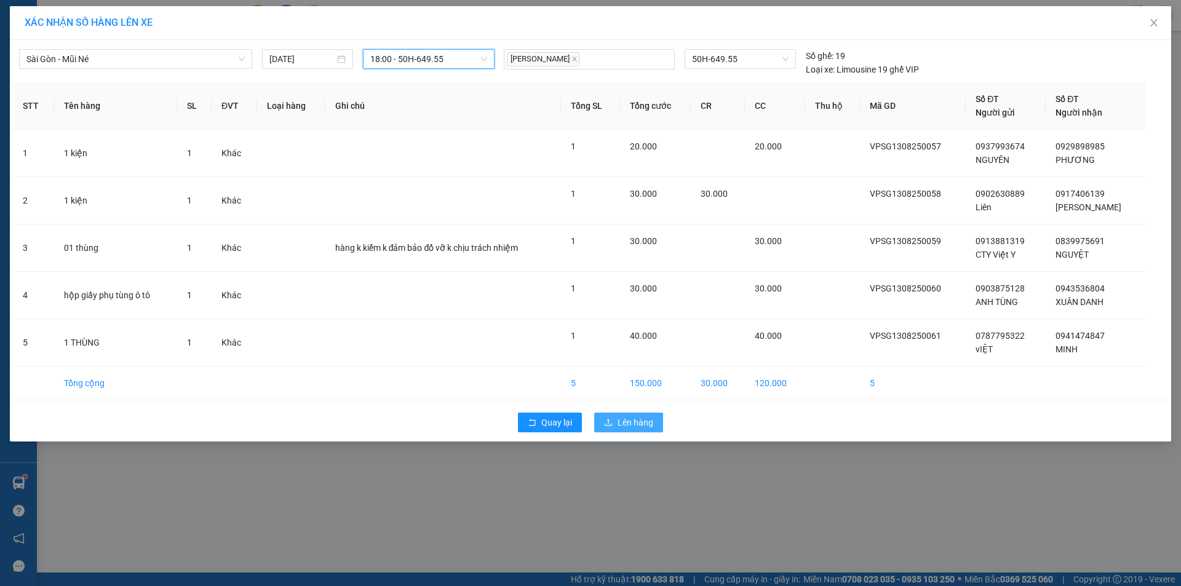
click at [618, 424] on span "Lên hàng" at bounding box center [636, 423] width 36 height 14
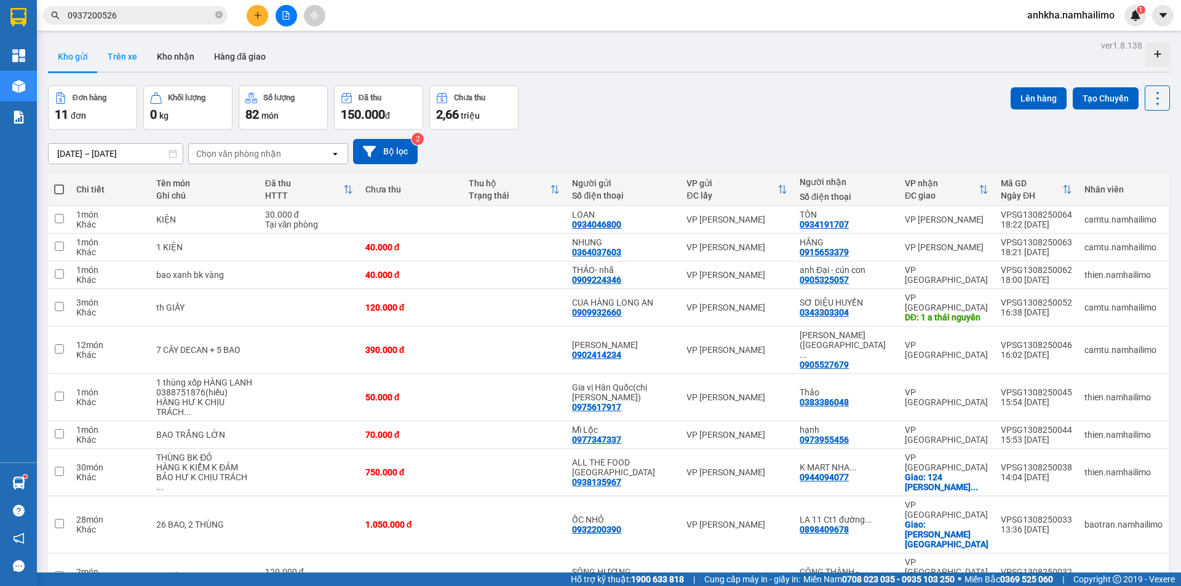
click at [132, 45] on button "Trên xe" at bounding box center [122, 57] width 49 height 30
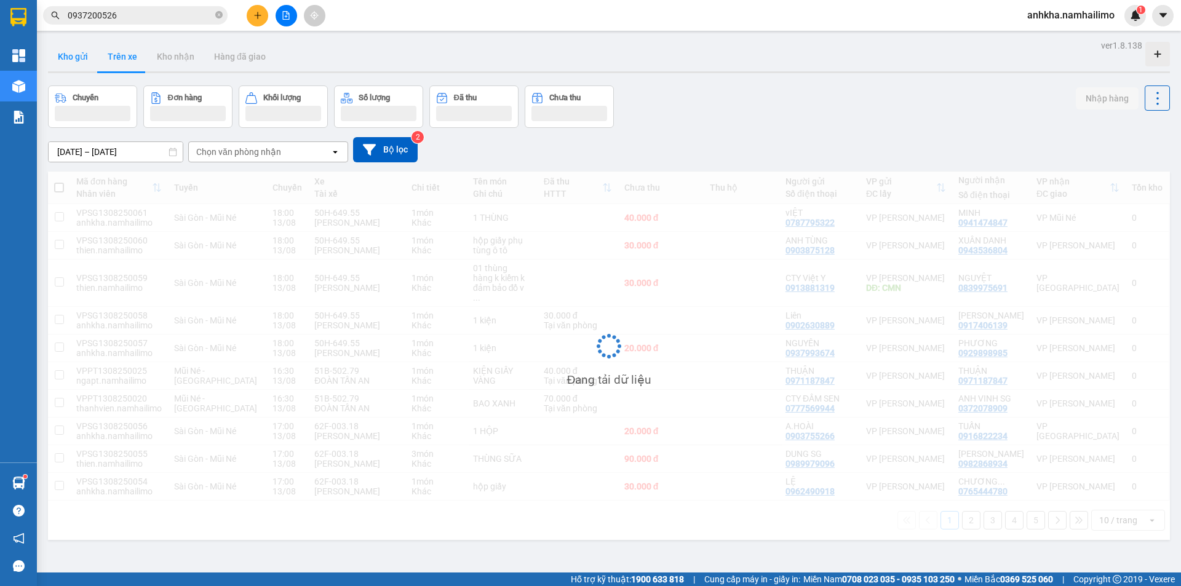
click at [65, 53] on button "Kho gửi" at bounding box center [73, 57] width 50 height 30
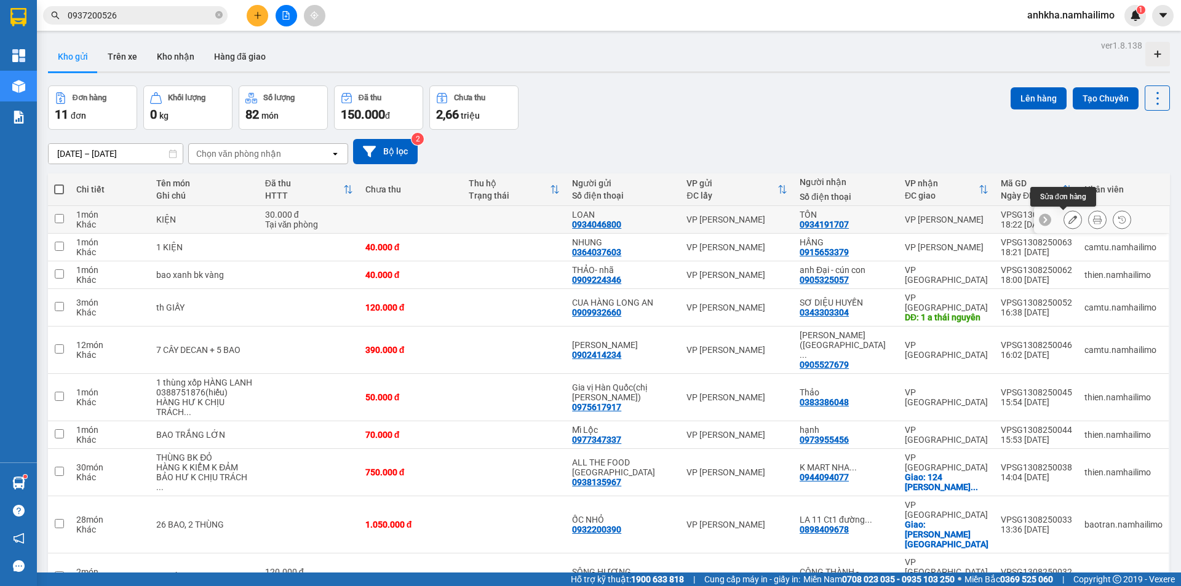
click at [1093, 220] on icon at bounding box center [1097, 219] width 9 height 9
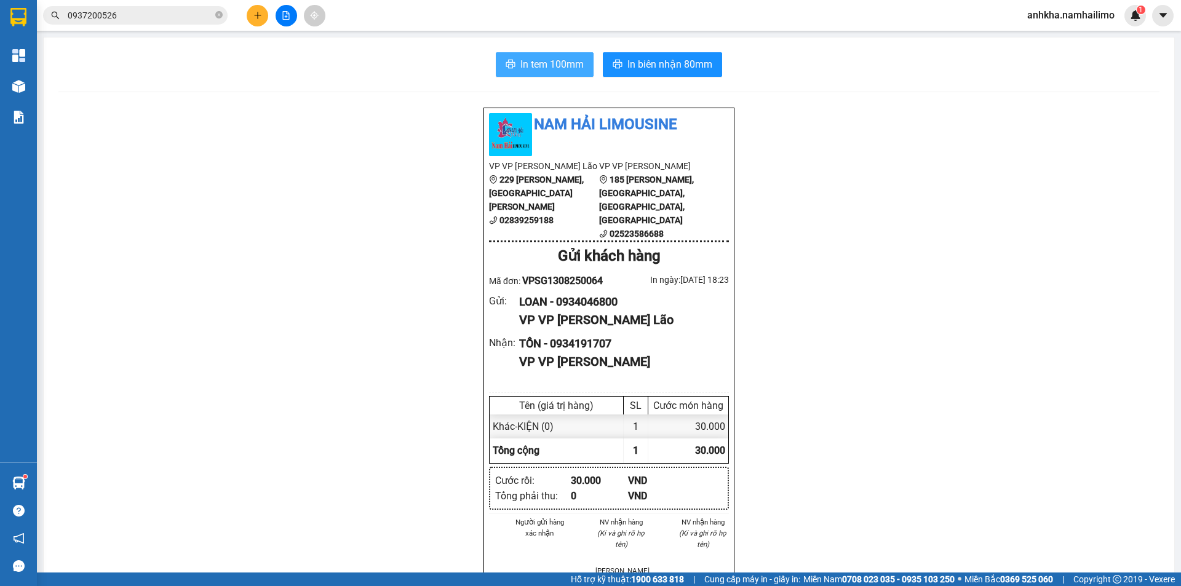
click at [560, 55] on button "In tem 100mm" at bounding box center [545, 64] width 98 height 25
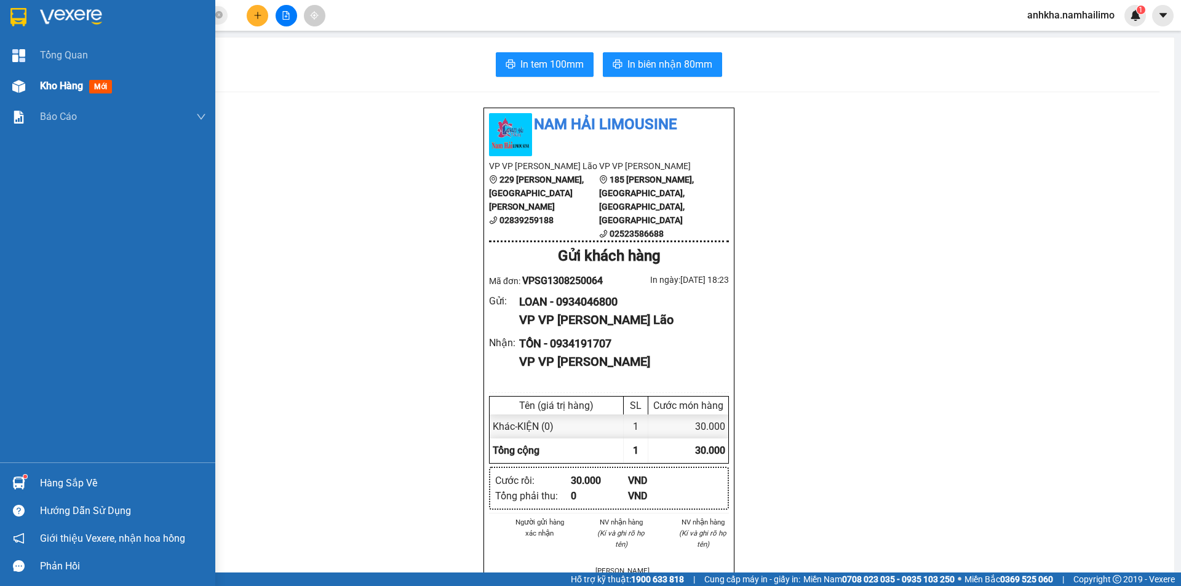
click at [60, 91] on span "Kho hàng" at bounding box center [61, 86] width 43 height 12
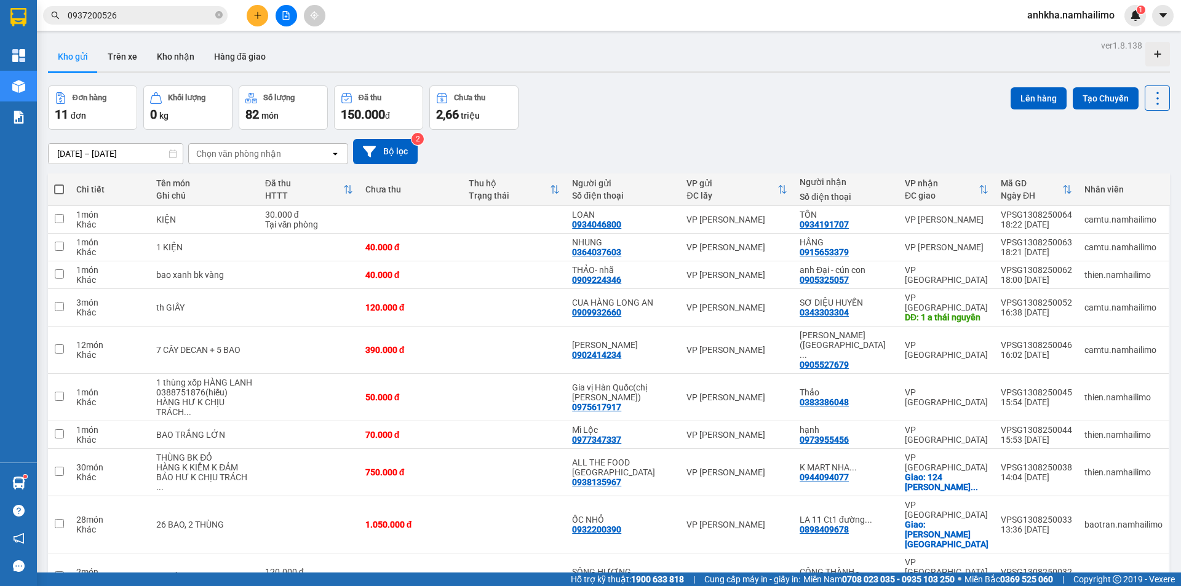
drag, startPoint x: 108, startPoint y: 54, endPoint x: 95, endPoint y: 59, distance: 14.6
click at [109, 55] on button "Trên xe" at bounding box center [122, 57] width 49 height 30
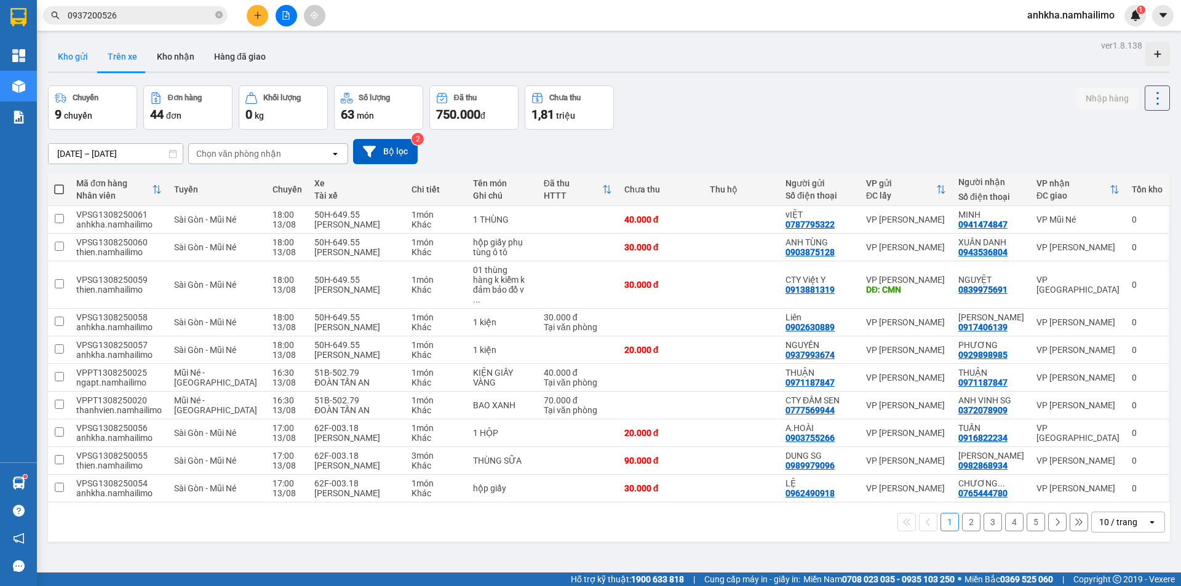
click at [73, 60] on button "Kho gửi" at bounding box center [73, 57] width 50 height 30
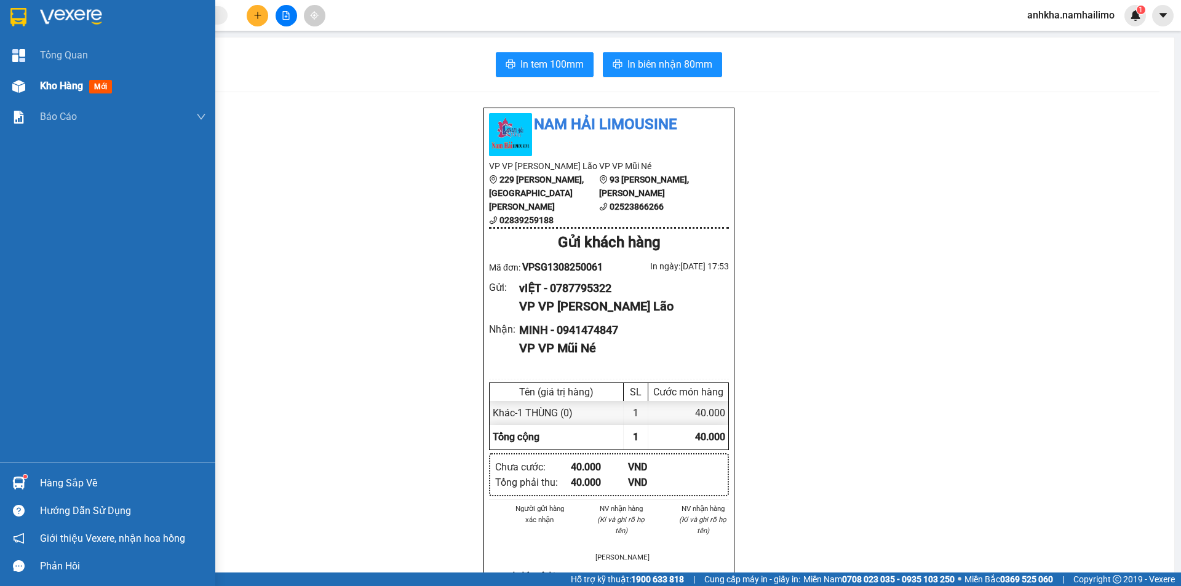
click at [27, 92] on div at bounding box center [19, 87] width 22 height 22
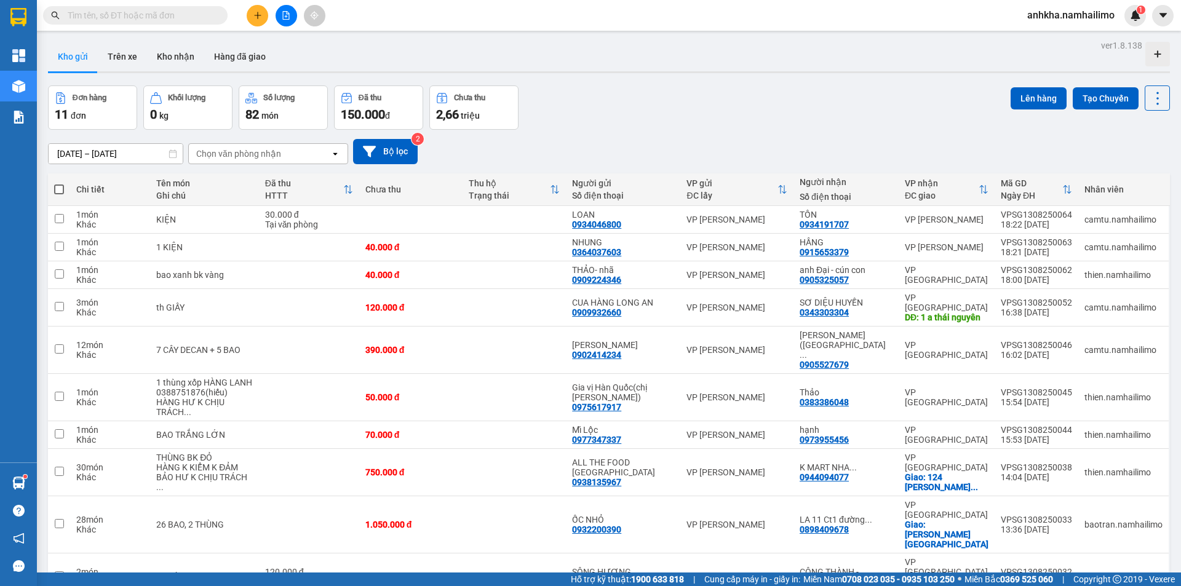
click at [127, 15] on input "text" at bounding box center [140, 16] width 145 height 14
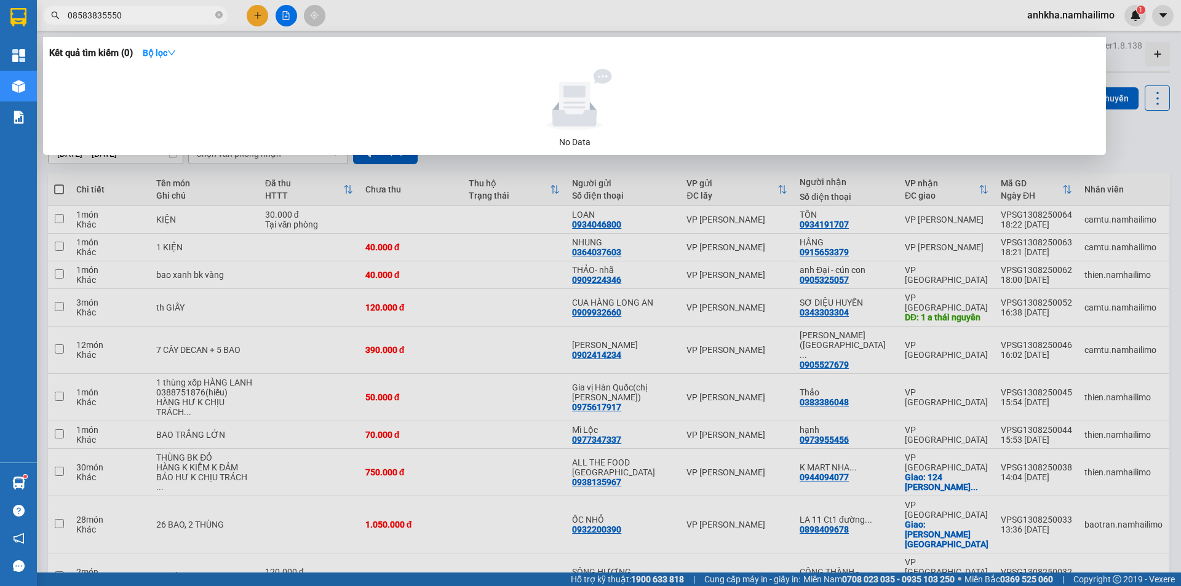
click at [113, 12] on input "08583835550" at bounding box center [140, 16] width 145 height 14
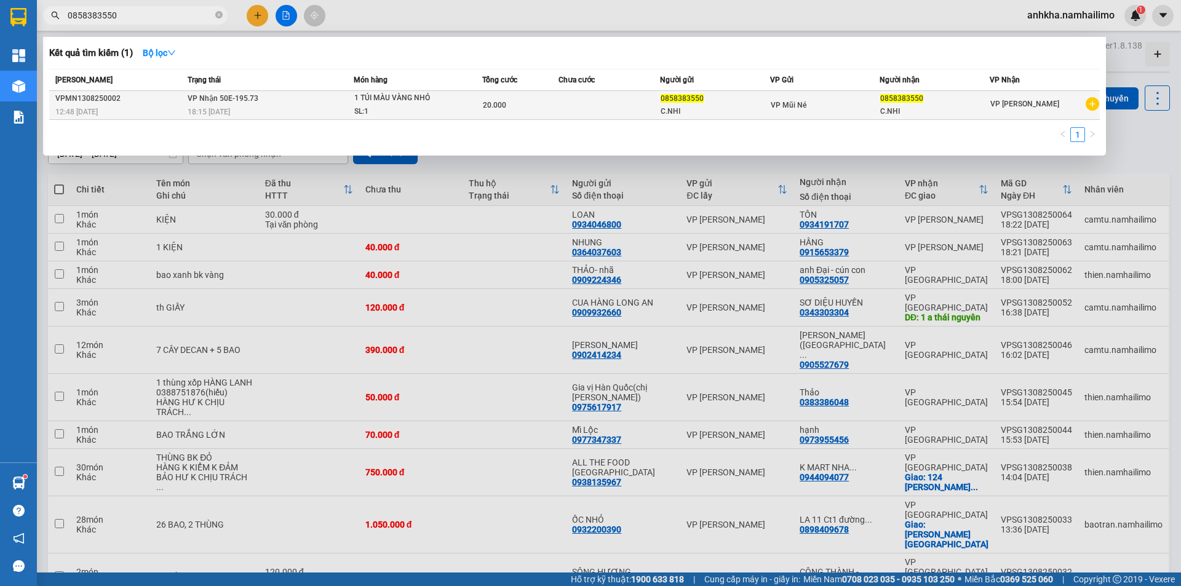
type input "0858383550"
click at [600, 107] on td at bounding box center [610, 105] width 102 height 29
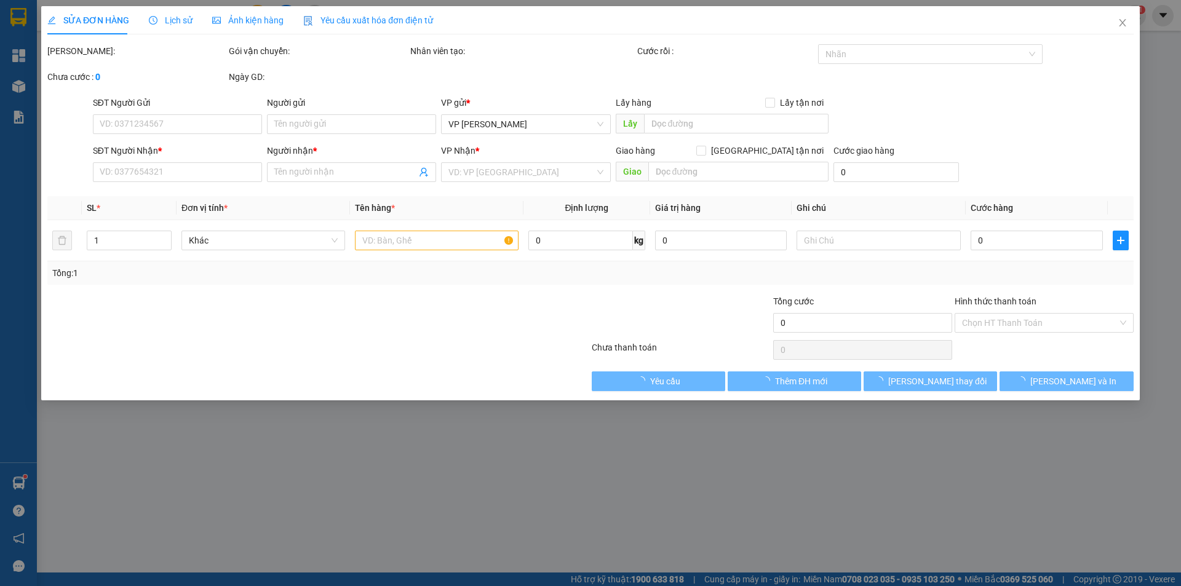
type input "0858383550"
type input "C.NHI"
type input "0858383550"
type input "C.NHI"
type input "20.000"
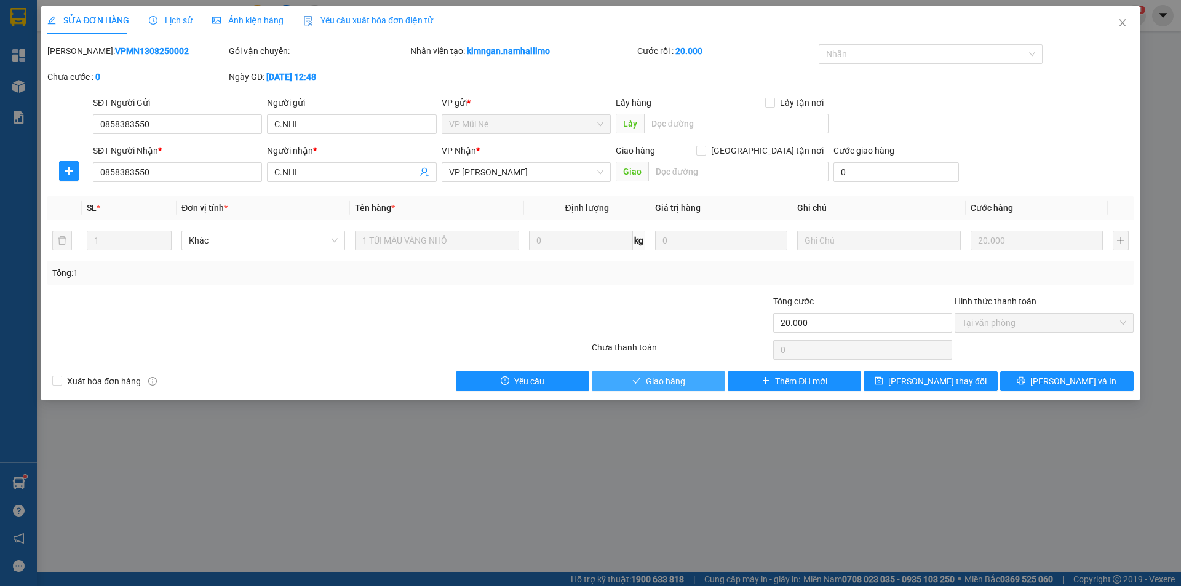
click at [626, 383] on button "Giao hàng" at bounding box center [659, 382] width 134 height 20
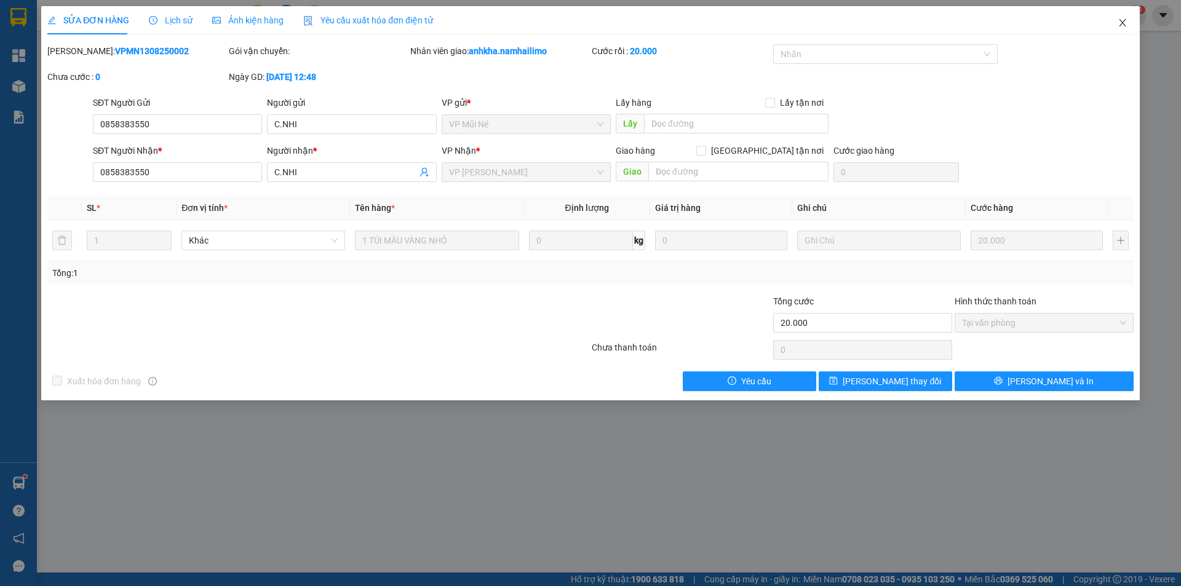
click at [1120, 23] on icon "close" at bounding box center [1123, 23] width 10 height 10
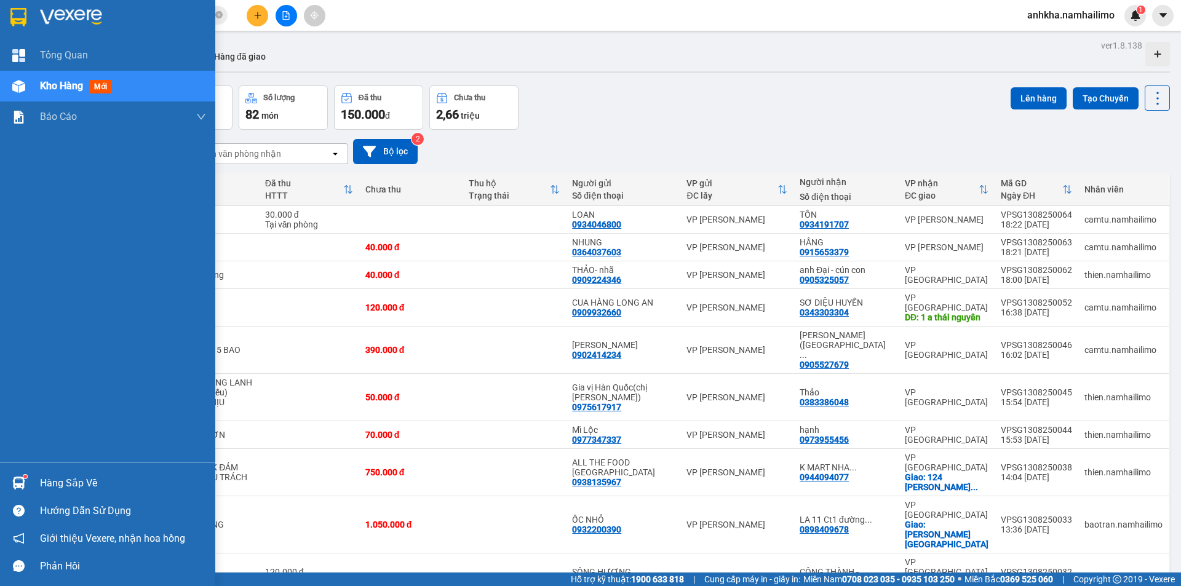
click at [33, 482] on div "Hàng sắp về" at bounding box center [107, 483] width 215 height 28
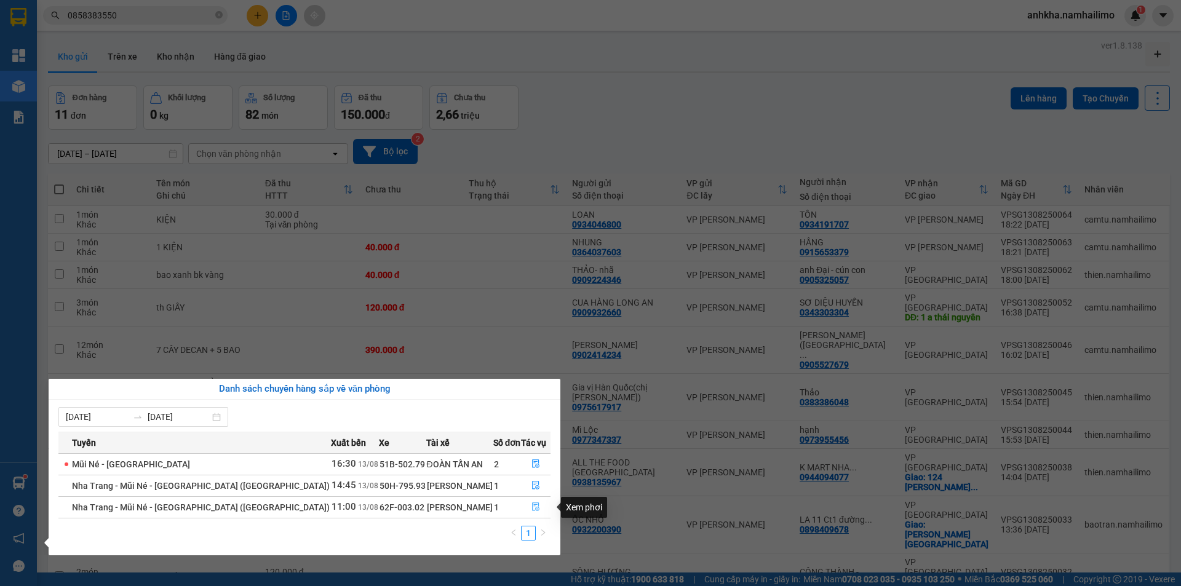
click at [534, 503] on icon "file-done" at bounding box center [536, 507] width 9 height 9
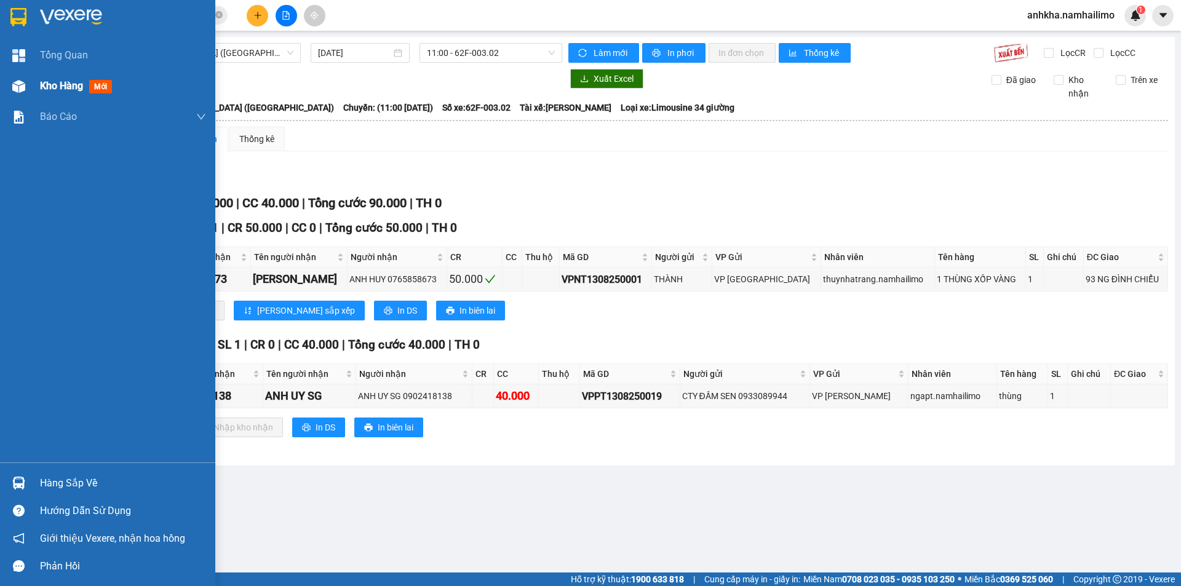
click at [24, 76] on div at bounding box center [19, 87] width 22 height 22
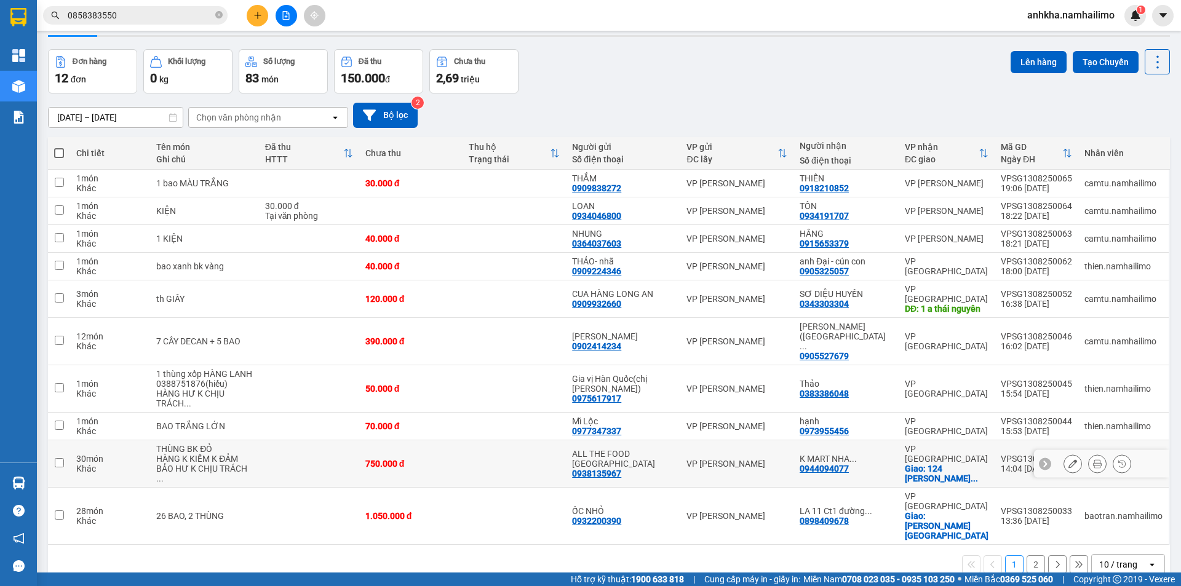
scroll to position [57, 0]
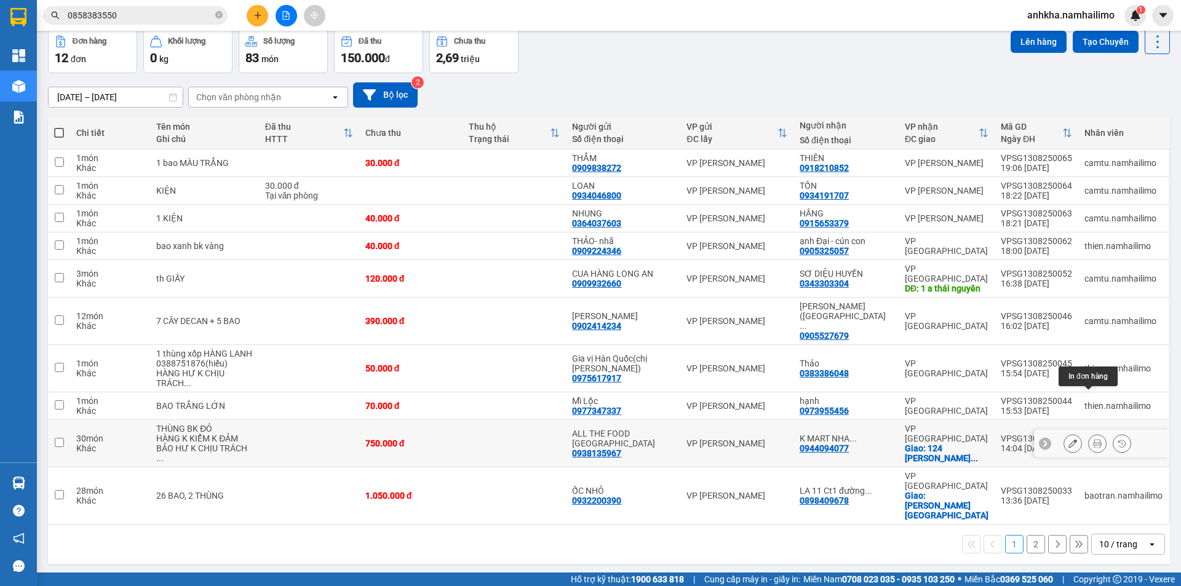
click at [1093, 439] on icon at bounding box center [1097, 443] width 9 height 9
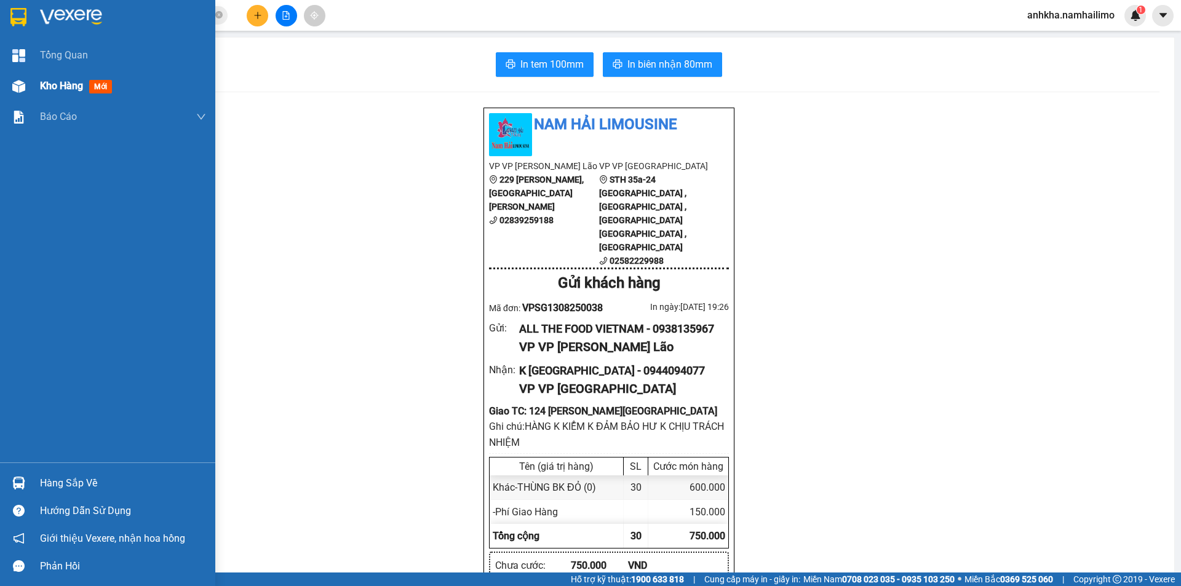
click at [9, 93] on div at bounding box center [19, 87] width 22 height 22
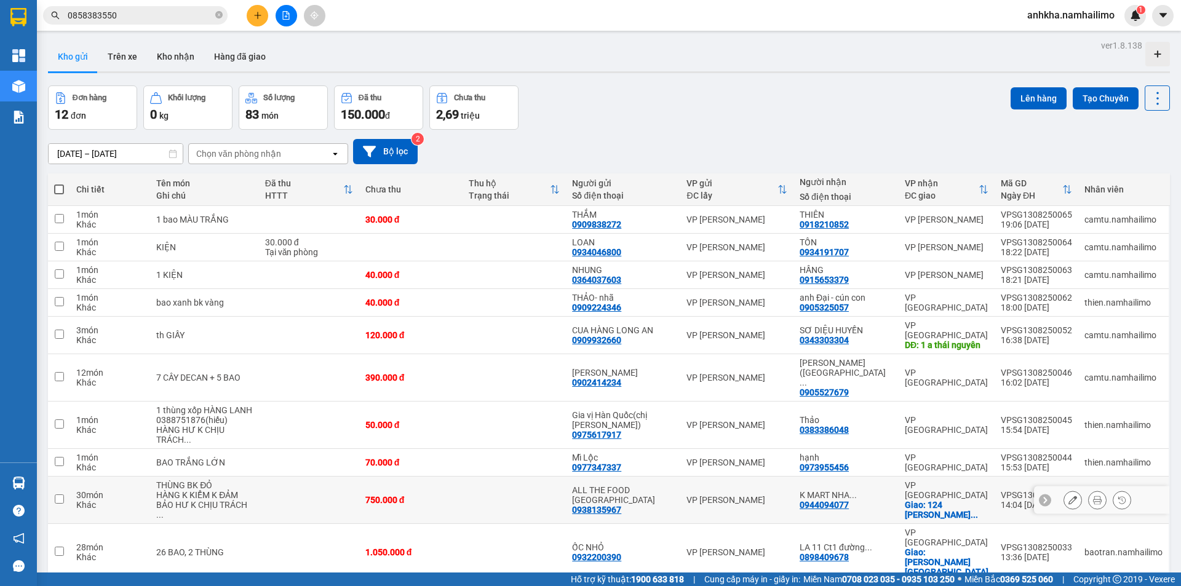
click at [1069, 496] on icon at bounding box center [1073, 500] width 9 height 9
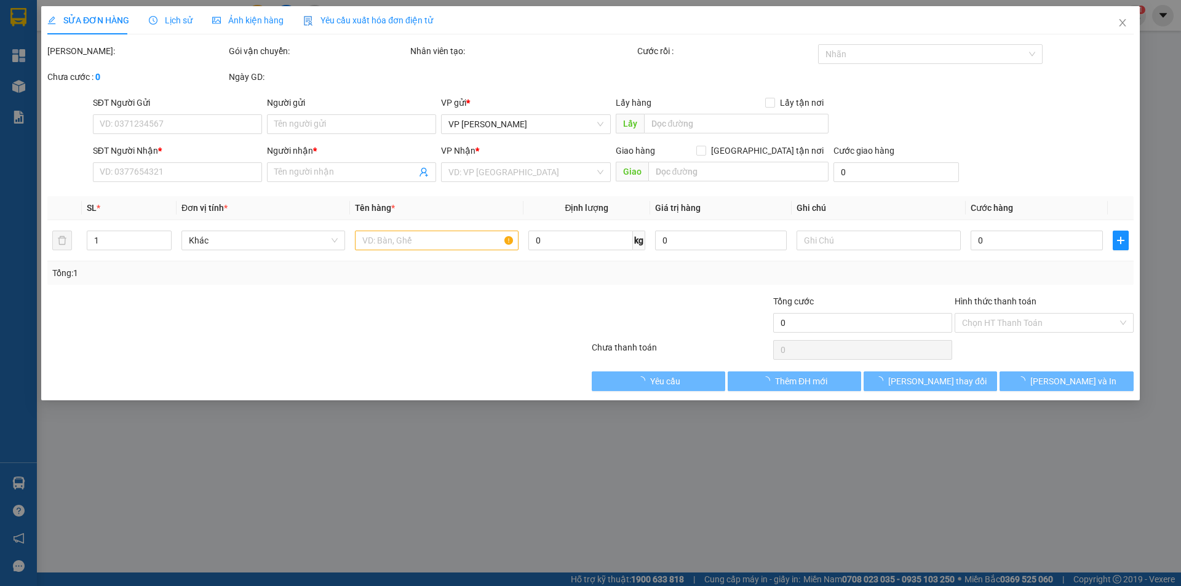
type input "0938135967"
type input "ALL THE FOOD [GEOGRAPHIC_DATA]"
type input "0944094077"
type input "K MART NHA TRANG"
checkbox input "true"
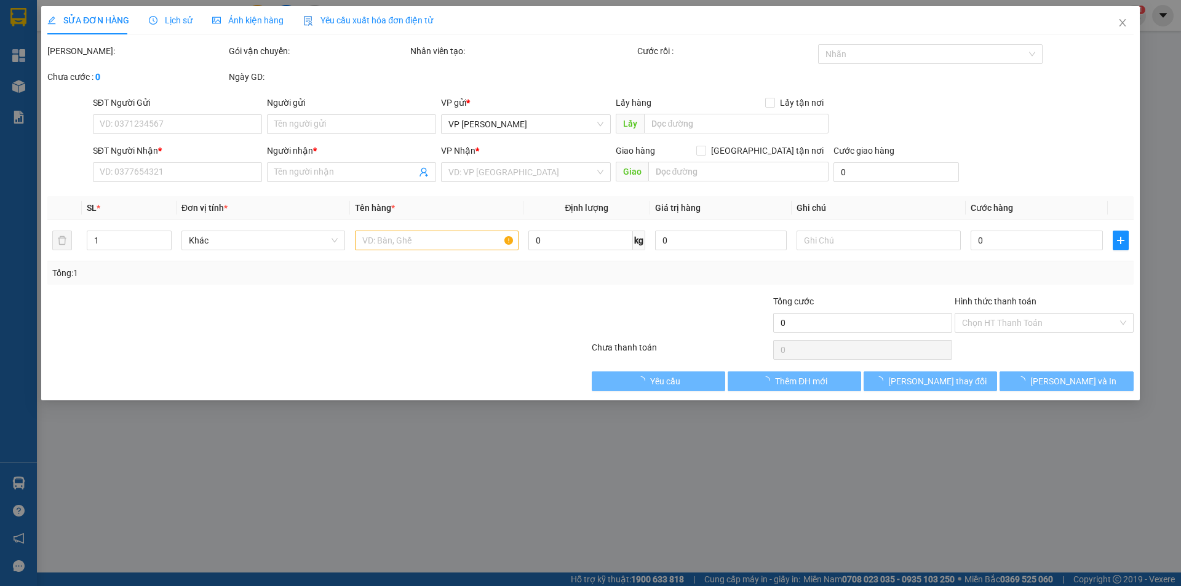
type input "124 BẠCH ĐẰNG TÂN TIẾN [GEOGRAPHIC_DATA]"
type input "750.000"
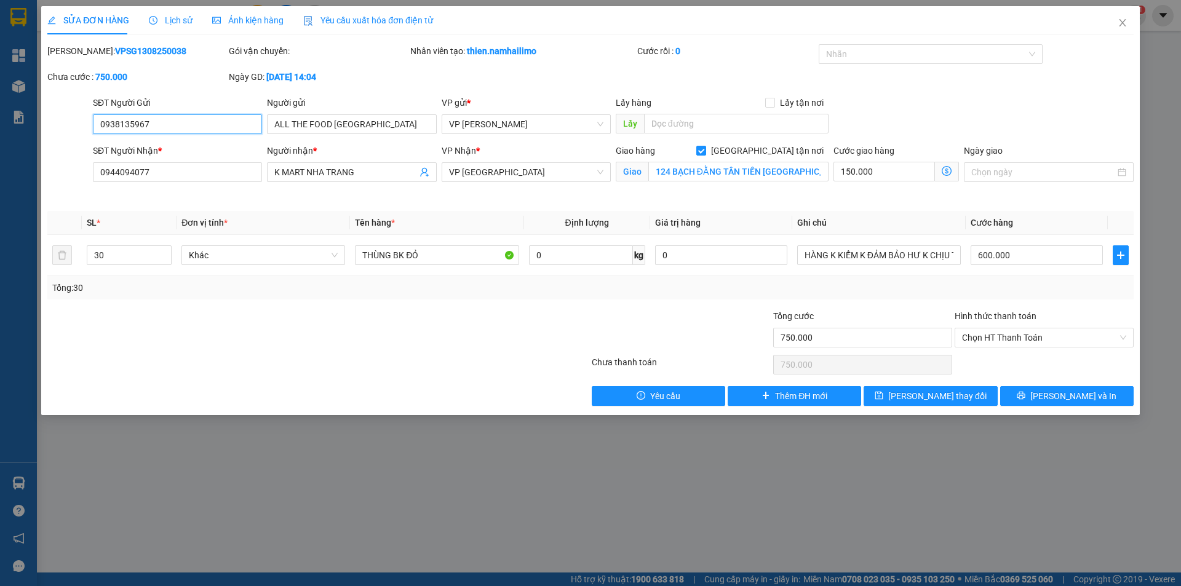
click at [996, 345] on span "Chọn HT Thanh Toán" at bounding box center [1044, 338] width 164 height 18
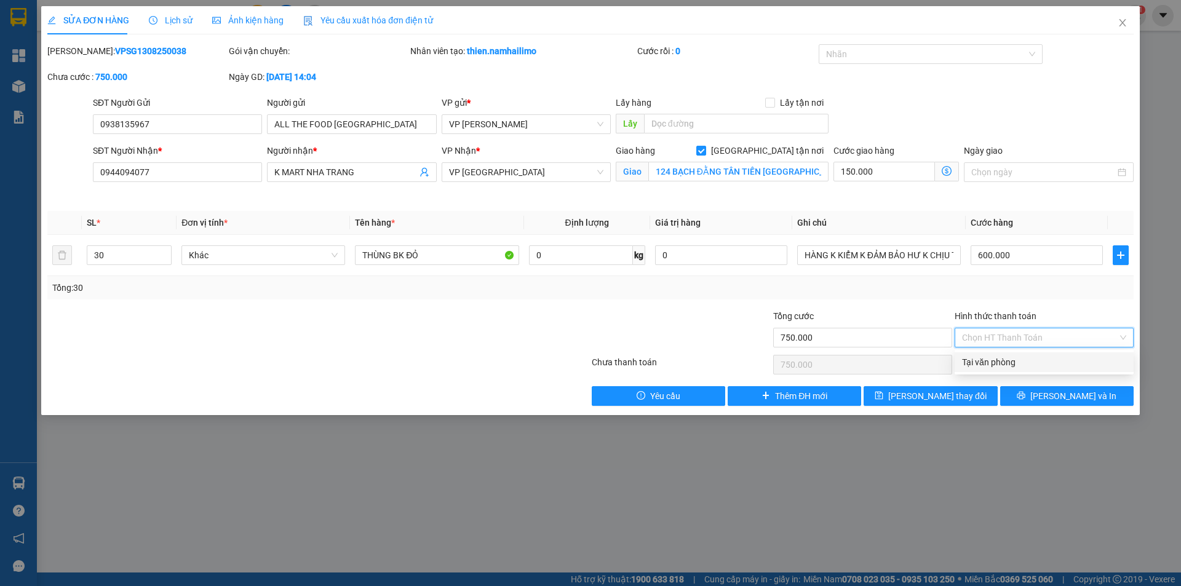
click at [990, 360] on div "Tại văn phòng" at bounding box center [1044, 363] width 164 height 14
type input "0"
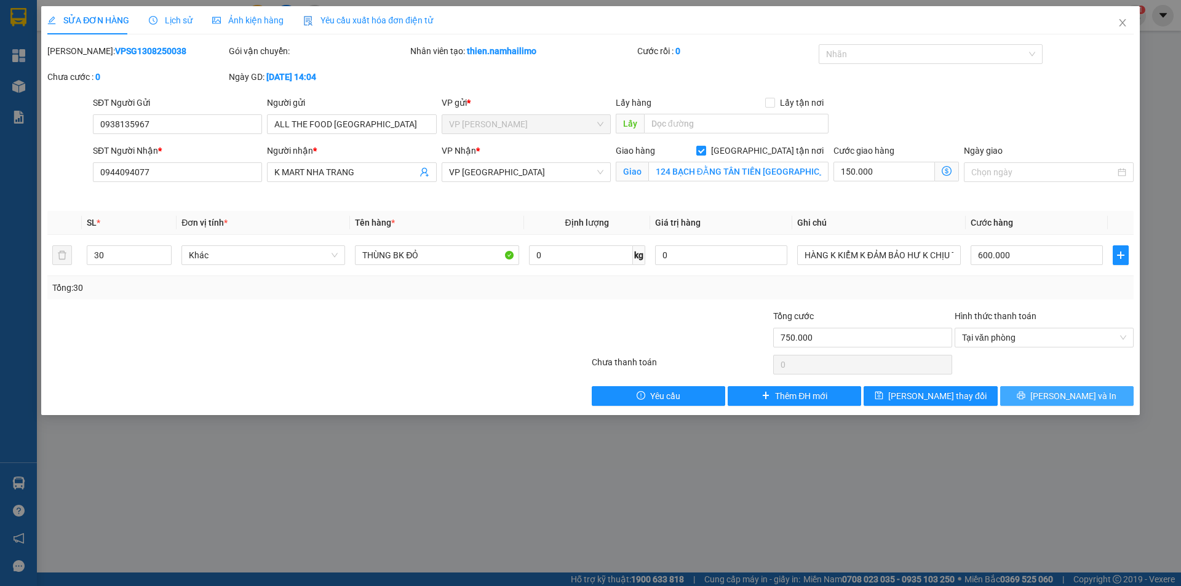
click at [1029, 397] on button "[PERSON_NAME] và In" at bounding box center [1067, 396] width 134 height 20
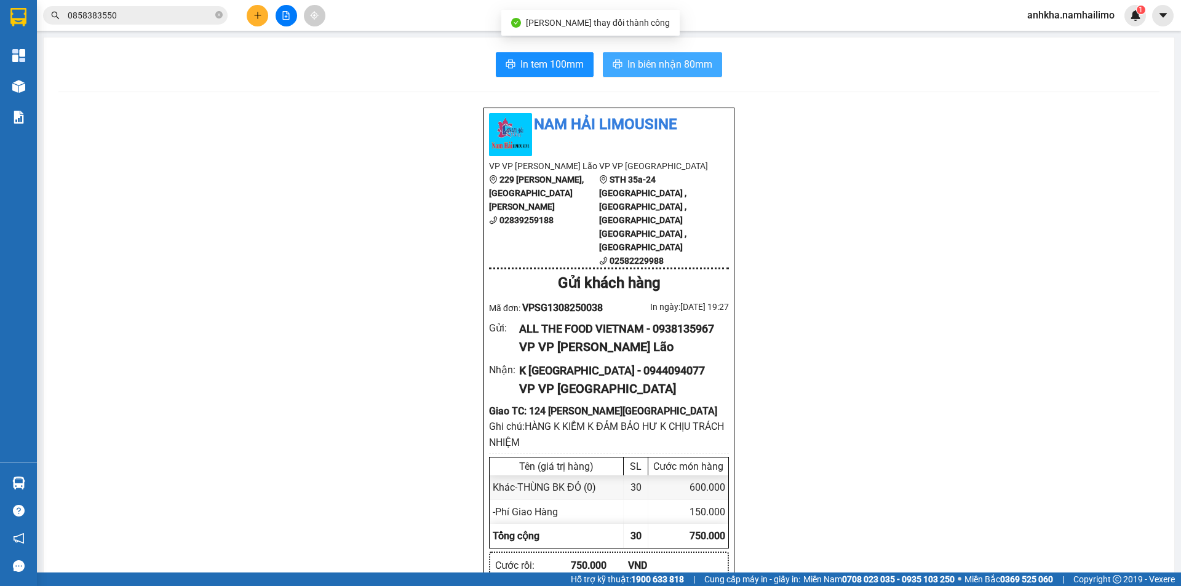
click at [628, 66] on span "In biên nhận 80mm" at bounding box center [670, 64] width 85 height 15
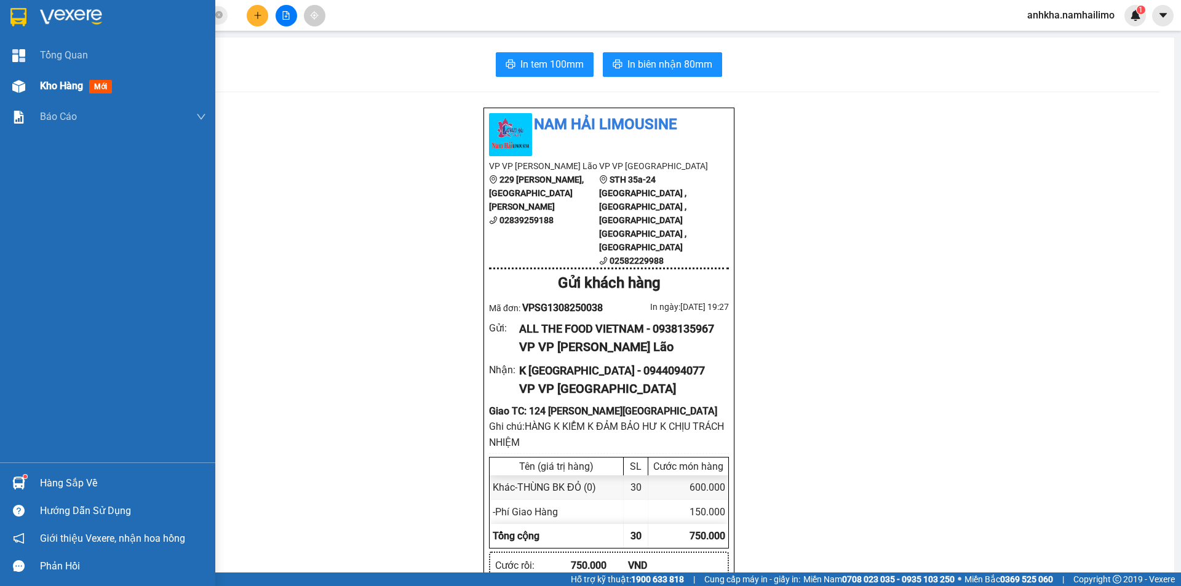
click at [19, 91] on img at bounding box center [18, 86] width 13 height 13
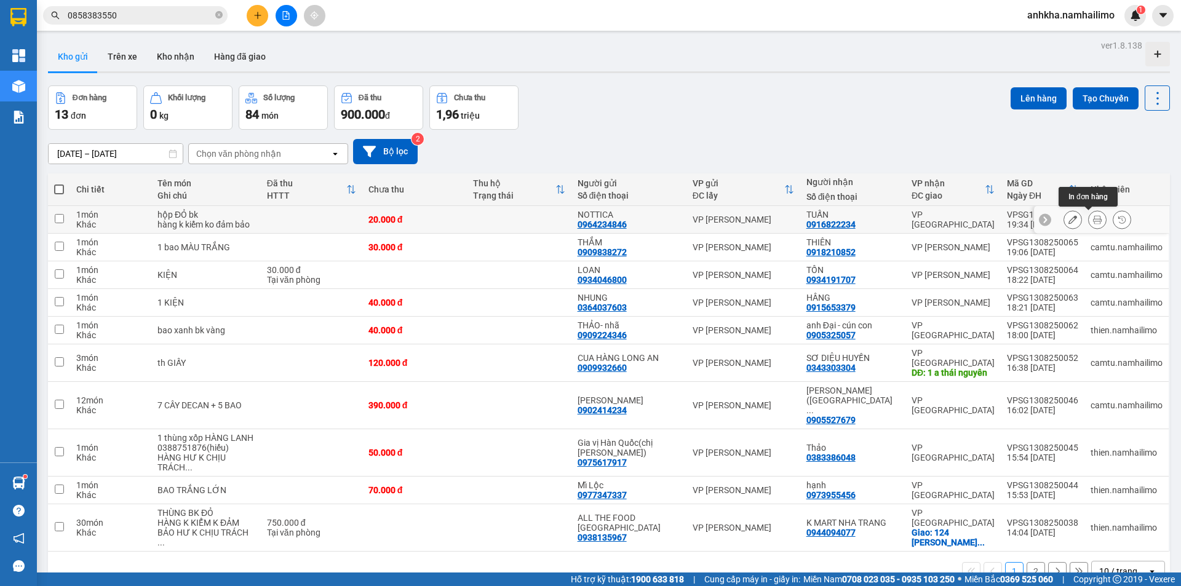
click at [1093, 221] on icon at bounding box center [1097, 219] width 9 height 9
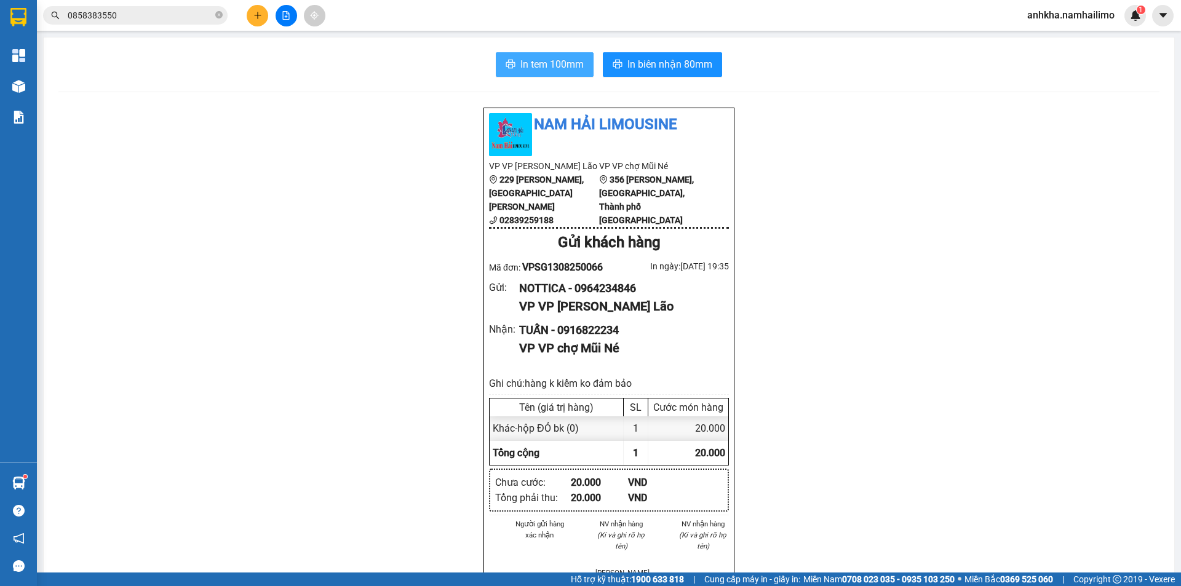
click at [547, 58] on span "In tem 100mm" at bounding box center [551, 64] width 63 height 15
click at [249, 18] on button at bounding box center [258, 16] width 22 height 22
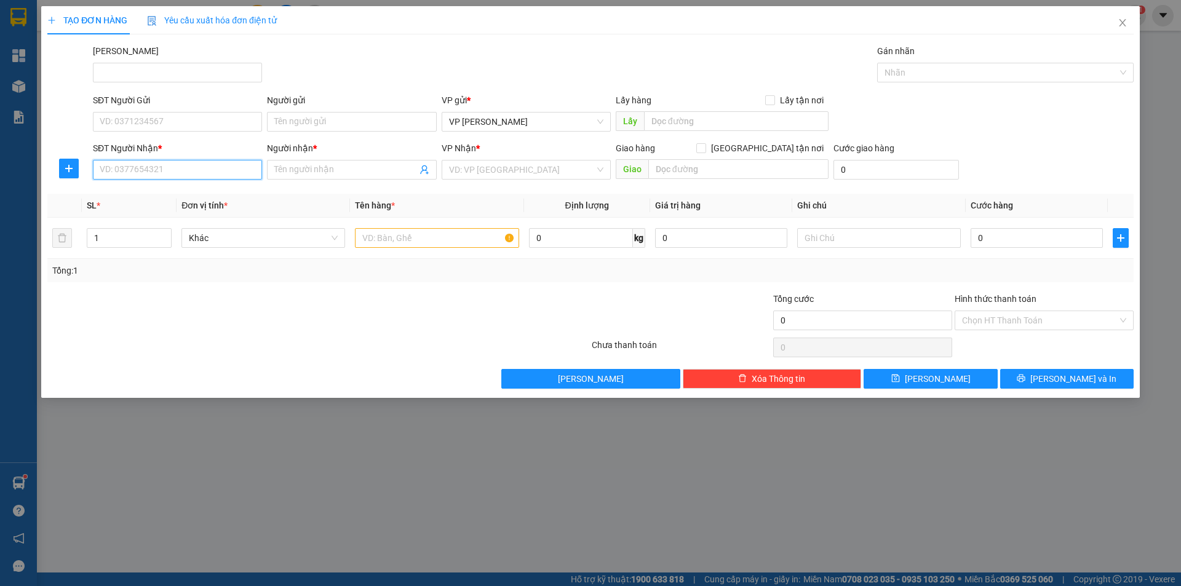
click at [146, 172] on input "SĐT Người Nhận *" at bounding box center [177, 170] width 169 height 20
click at [156, 196] on div "0964511646 - OSHI PHAN THIẾT" at bounding box center [177, 195] width 154 height 14
type input "0964511646"
type input "OSHI PHAN THIẾT"
type input "120.000"
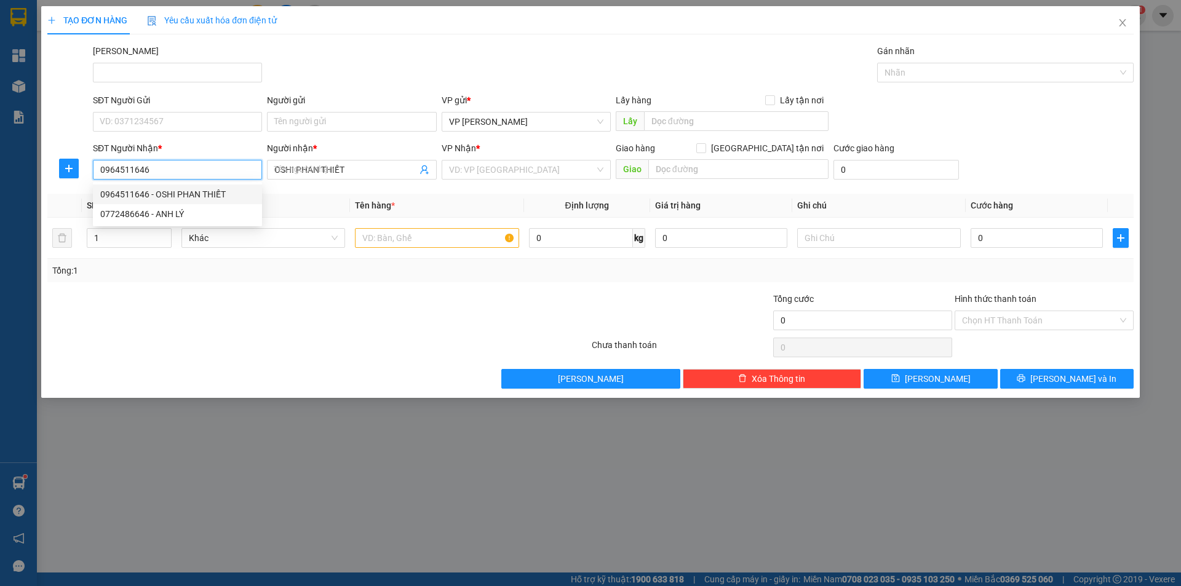
type input "120.000"
type input "0964511646"
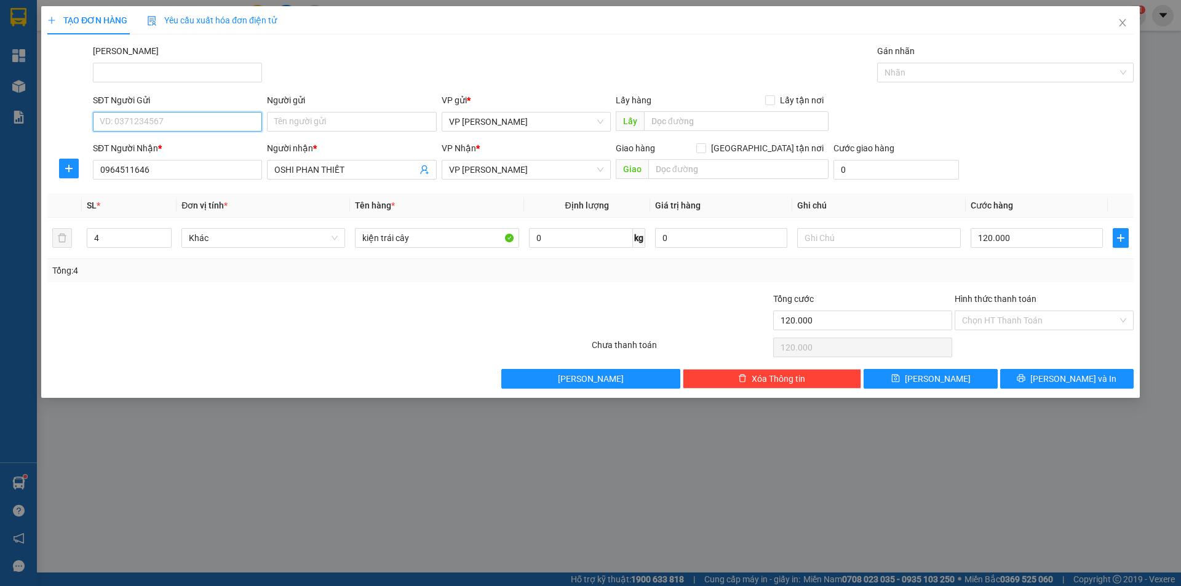
click at [147, 122] on input "SĐT Người Gửi" at bounding box center [177, 122] width 169 height 20
click at [148, 164] on div "0866779420 - TƯỜNG" at bounding box center [177, 166] width 154 height 14
type input "0866779420"
type input "TƯỜNG"
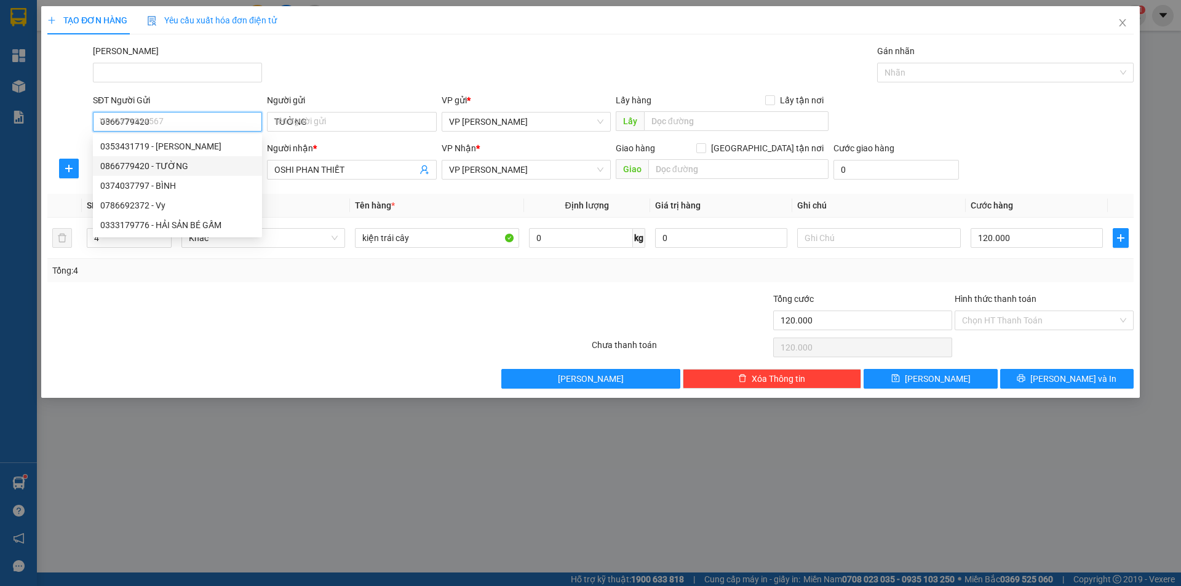
type input "60.000"
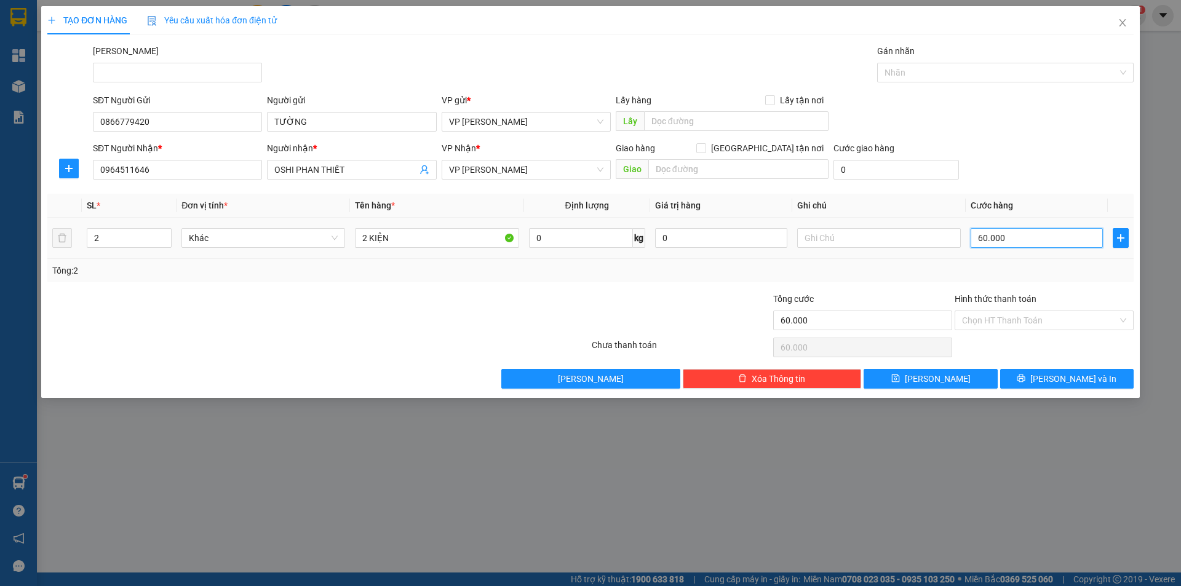
click at [987, 238] on input "60.000" at bounding box center [1037, 238] width 132 height 20
click at [1027, 385] on button "[PERSON_NAME] và In" at bounding box center [1067, 379] width 134 height 20
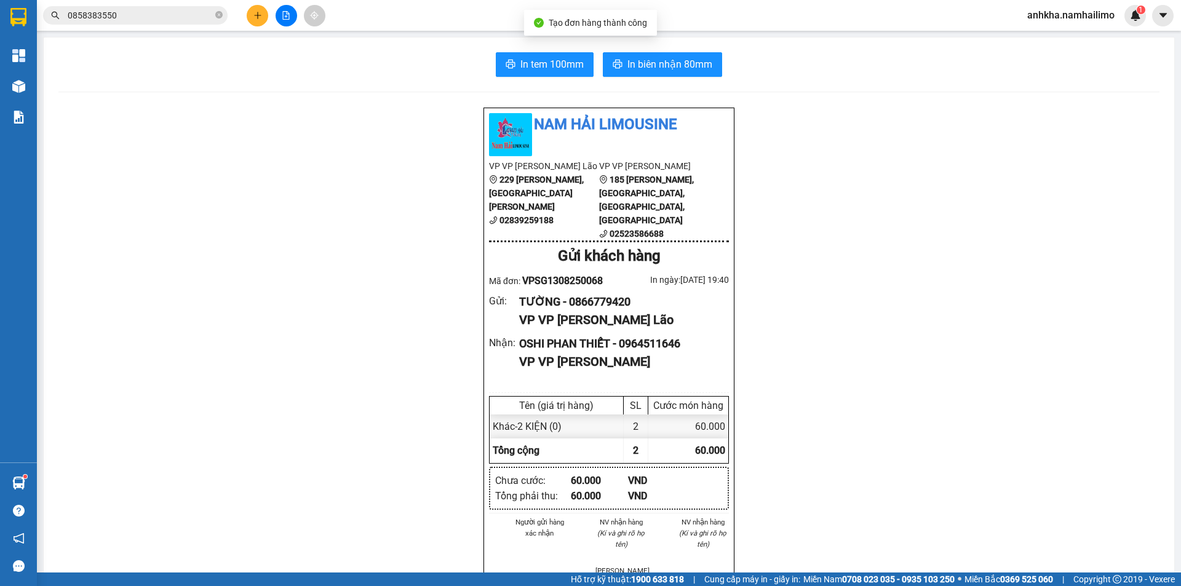
click at [626, 51] on div "In tem 100mm In biên nhận 80mm Nam Hải Limousine VP VP Phạm Ngũ Lão 229 Phạm Ng…" at bounding box center [609, 573] width 1131 height 1070
click at [628, 57] on span "In biên nhận 80mm" at bounding box center [670, 64] width 85 height 15
click at [546, 75] on button "In tem 100mm" at bounding box center [545, 64] width 98 height 25
click at [255, 21] on button at bounding box center [258, 16] width 22 height 22
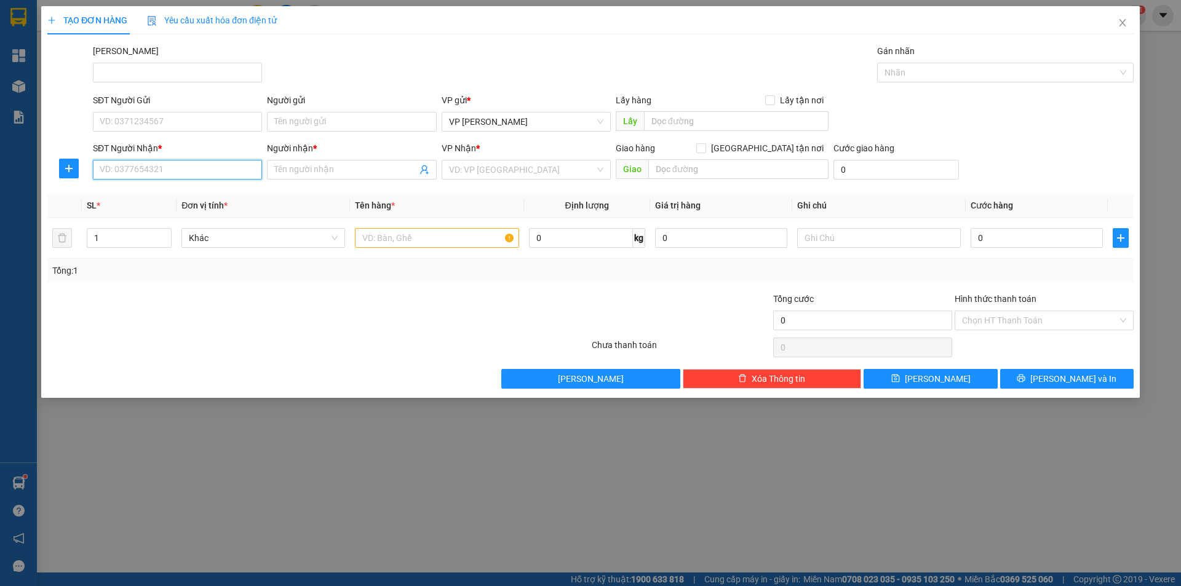
click at [153, 176] on input "SĐT Người Nhận *" at bounding box center [177, 170] width 169 height 20
drag, startPoint x: 130, startPoint y: 201, endPoint x: 163, endPoint y: 149, distance: 61.6
click at [130, 201] on div "0949844482 - THÁI HÒA" at bounding box center [177, 195] width 169 height 20
type input "0949844482"
type input "[GEOGRAPHIC_DATA]"
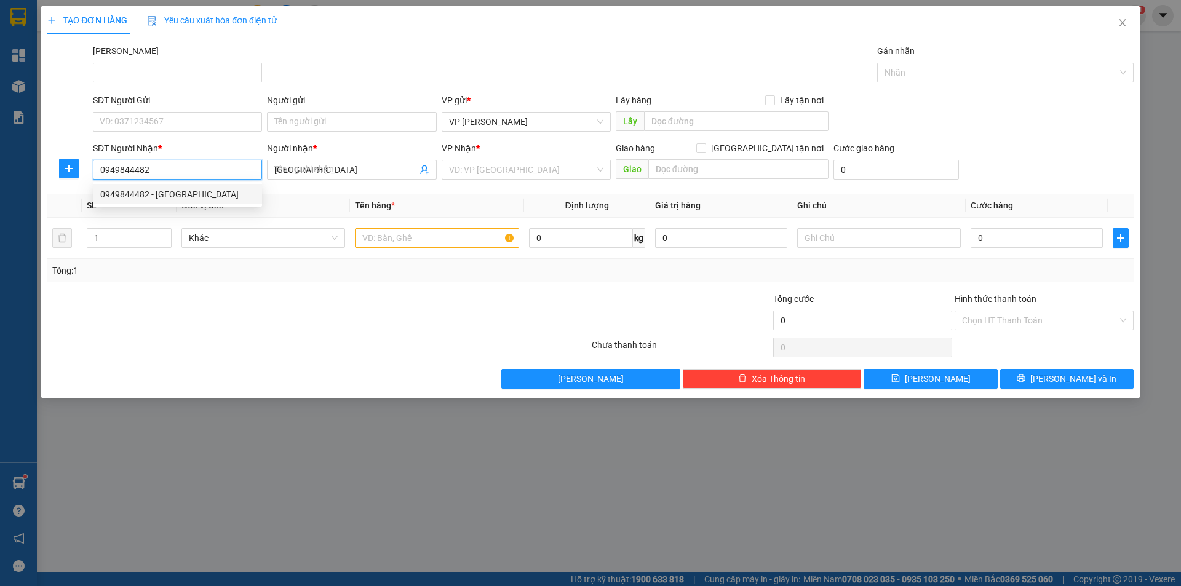
type input "90.000"
type input "0949844482"
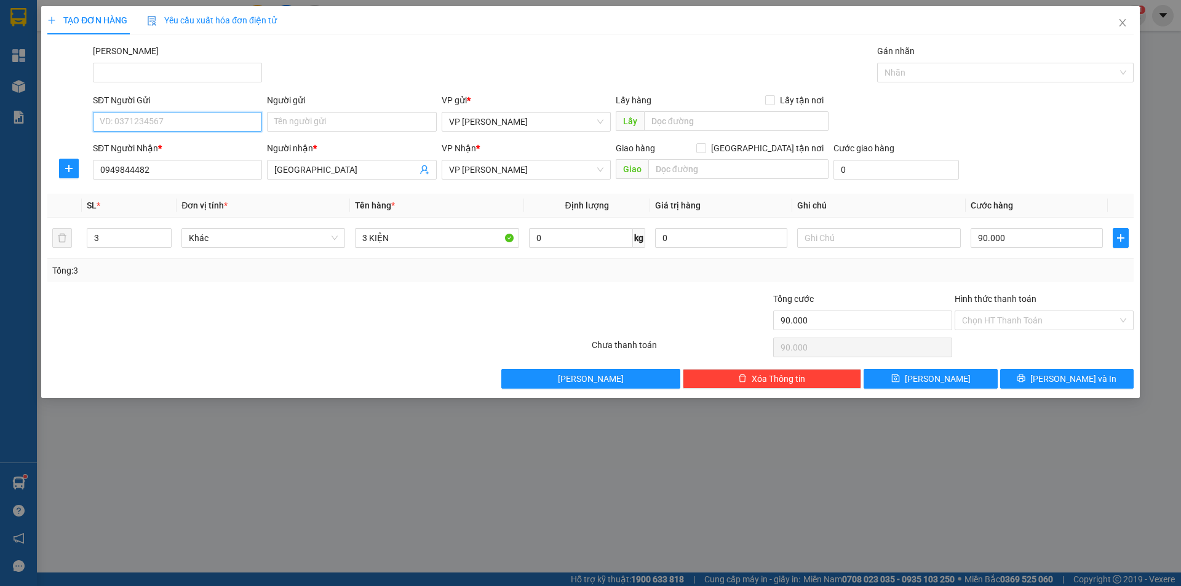
click at [175, 129] on input "SĐT Người Gửi" at bounding box center [177, 122] width 169 height 20
click at [173, 149] on div "0866779420 - TƯỜNG" at bounding box center [177, 147] width 154 height 14
type input "0866779420"
type input "TƯỜNG"
click at [973, 236] on input "90.000" at bounding box center [1037, 238] width 132 height 20
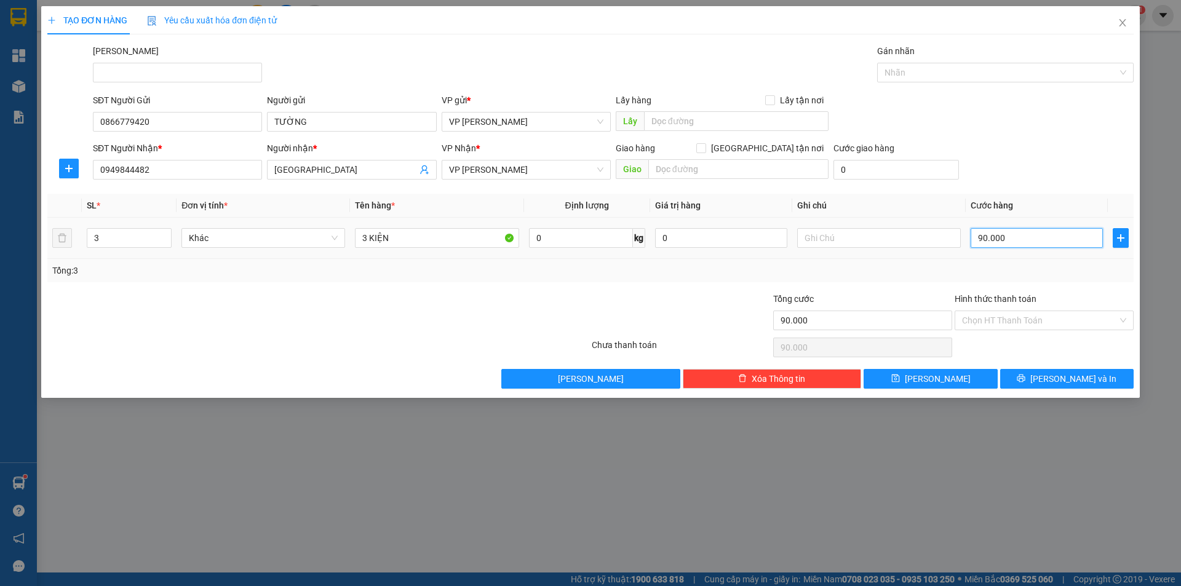
type input "3"
type input "30"
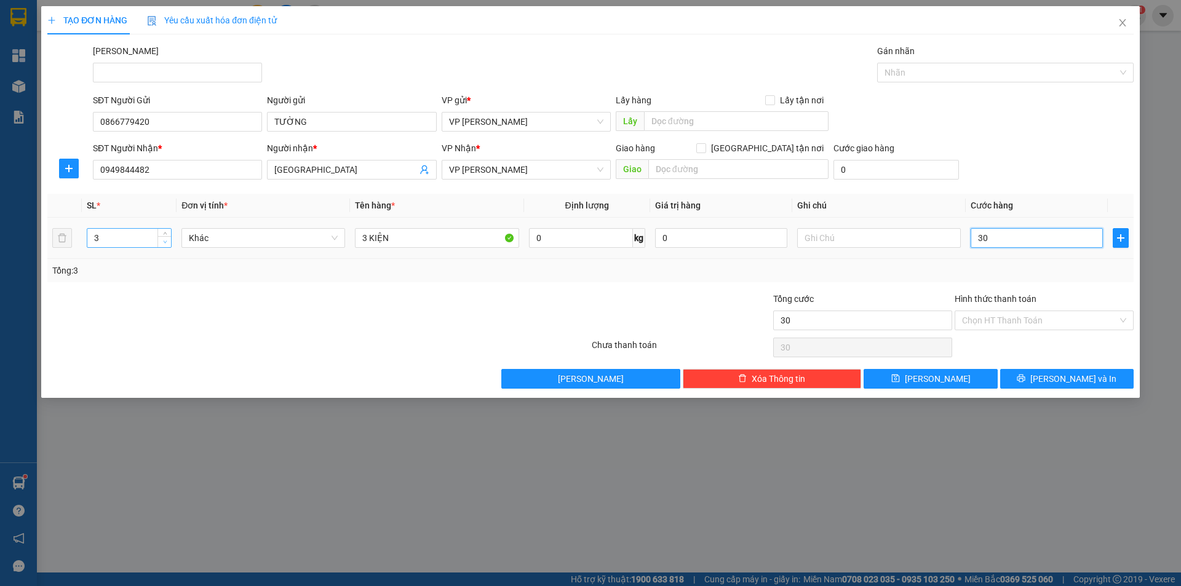
type input "30"
type input "30.000"
click at [164, 244] on span "down" at bounding box center [164, 242] width 7 height 7
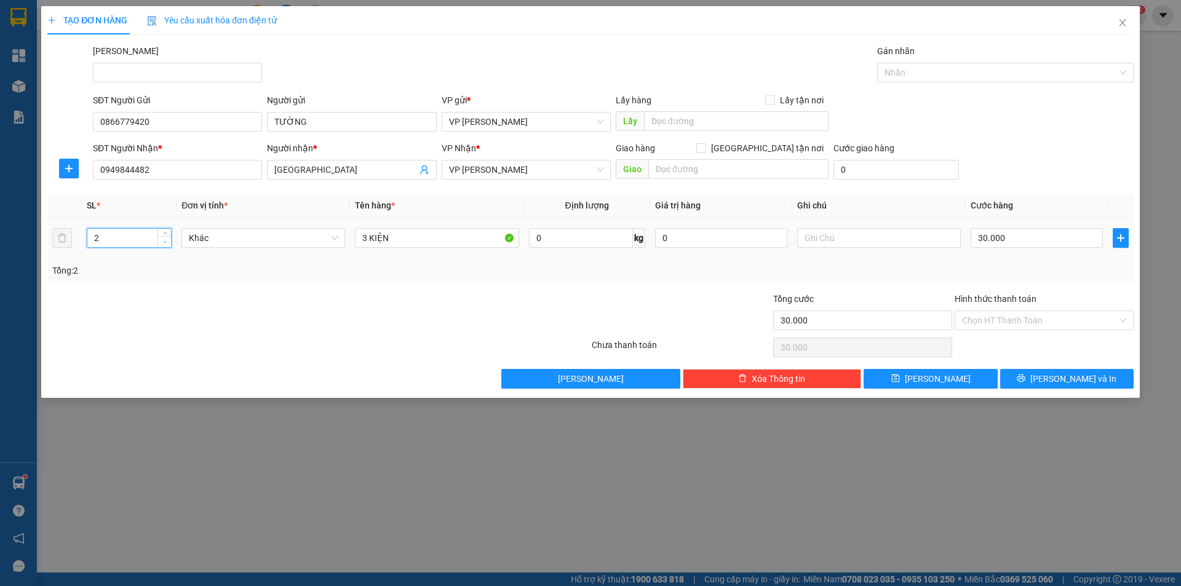
click at [164, 244] on span "down" at bounding box center [164, 242] width 7 height 7
type input "1"
click at [164, 244] on span "down" at bounding box center [164, 242] width 7 height 7
drag, startPoint x: 369, startPoint y: 239, endPoint x: 355, endPoint y: 239, distance: 13.5
click at [355, 239] on input "3 KIỆN" at bounding box center [437, 238] width 164 height 20
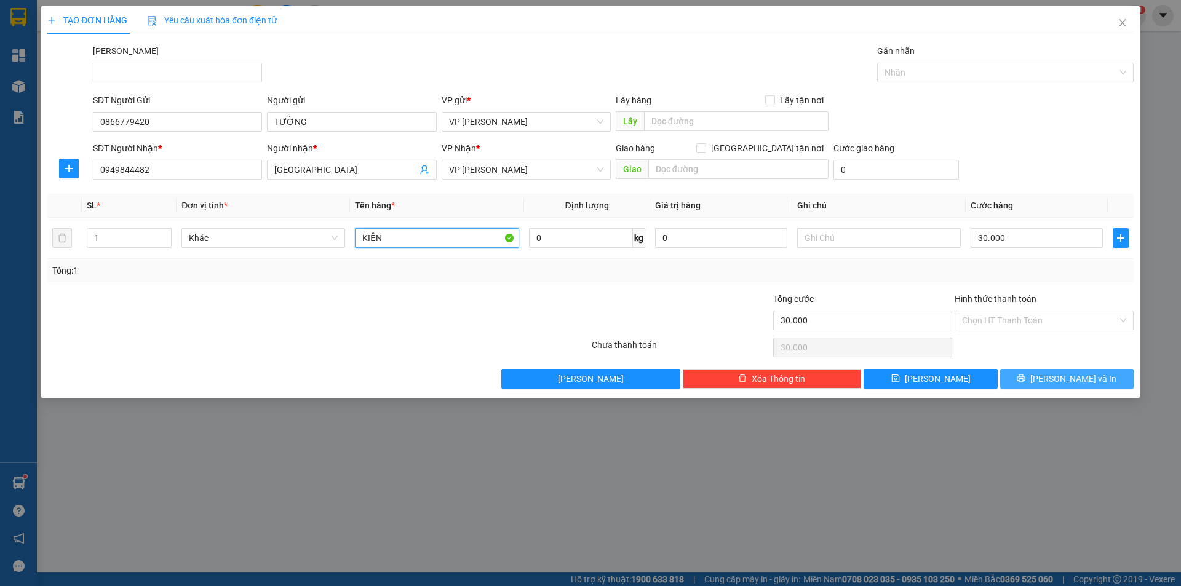
type input "KIỆN"
click at [1034, 385] on button "[PERSON_NAME] và In" at bounding box center [1067, 379] width 134 height 20
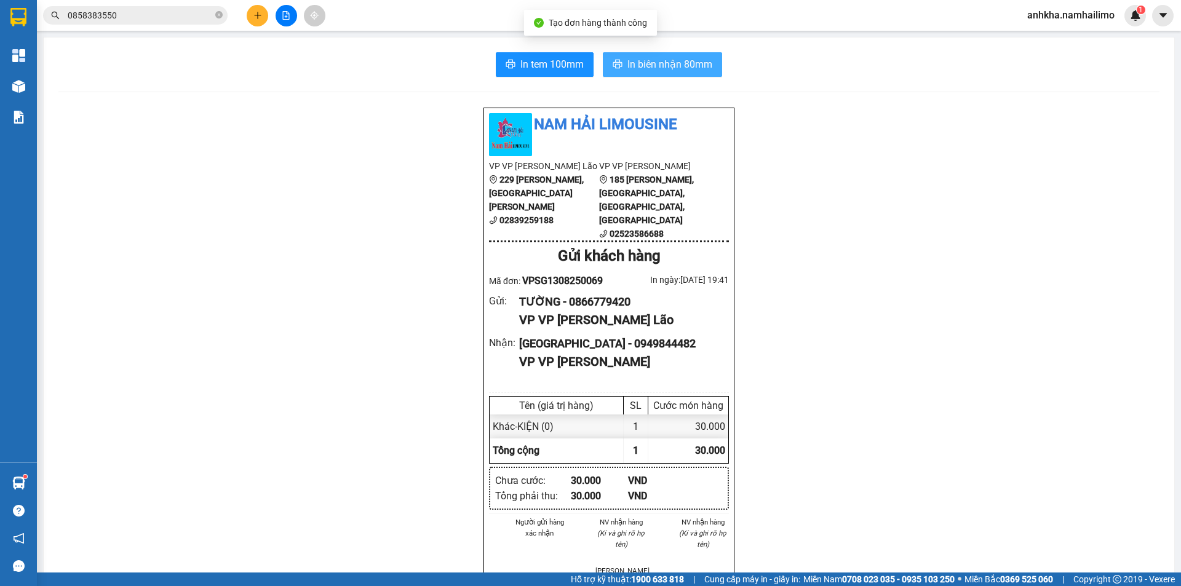
click at [679, 74] on button "In biên nhận 80mm" at bounding box center [662, 64] width 119 height 25
click at [554, 78] on div "In tem 100mm In biên nhận 80mm Nam Hải Limousine VP VP Phạm Ngũ Lão 229 Phạm Ng…" at bounding box center [609, 573] width 1131 height 1070
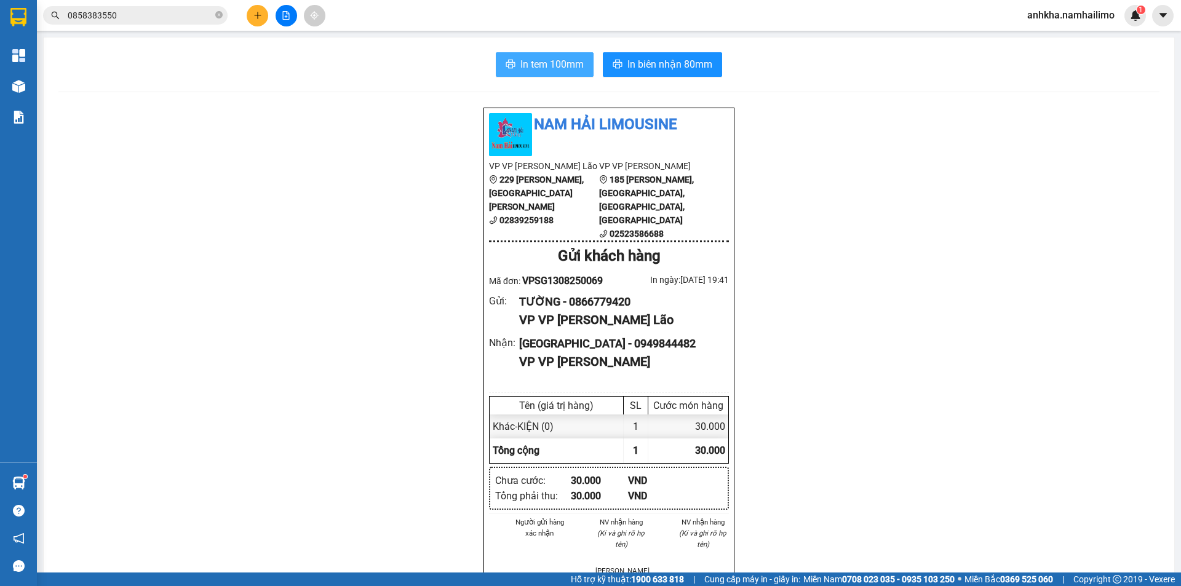
click at [556, 73] on button "In tem 100mm" at bounding box center [545, 64] width 98 height 25
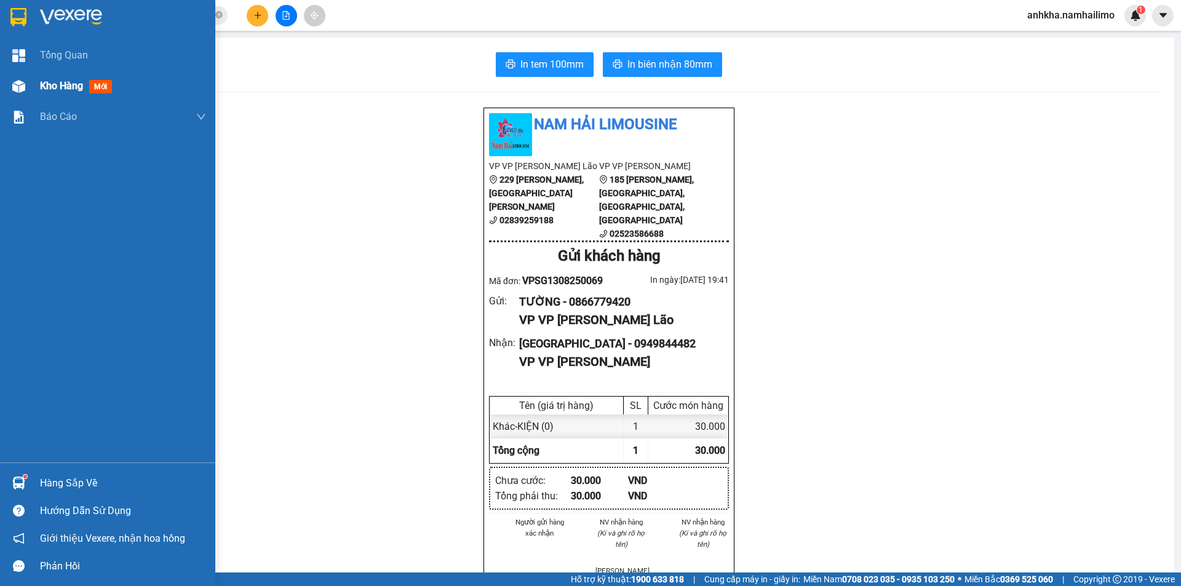
click at [27, 78] on div at bounding box center [19, 87] width 22 height 22
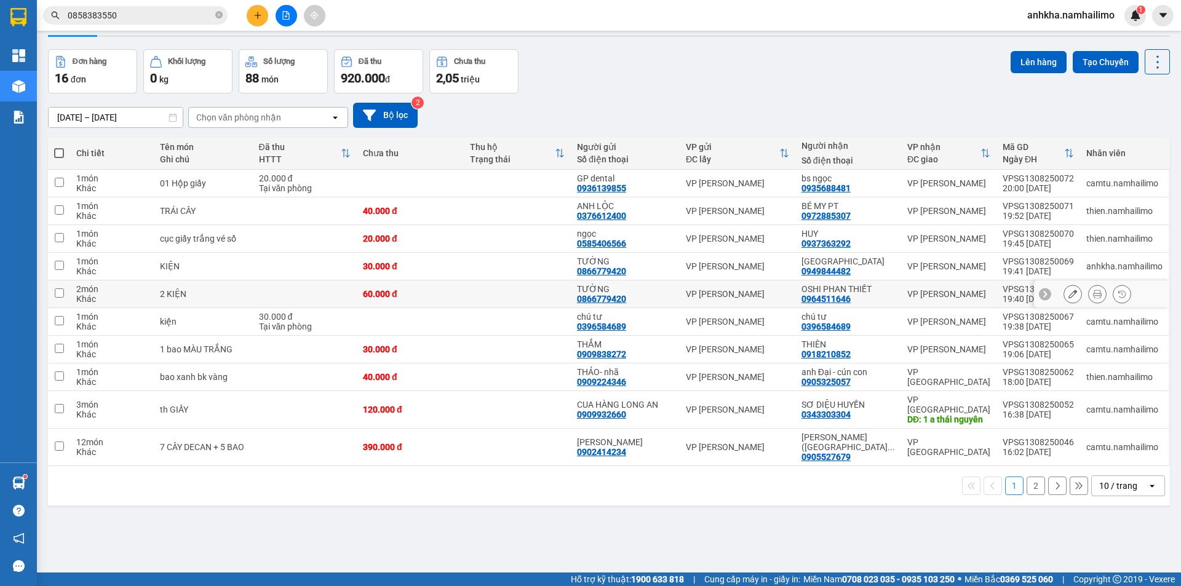
scroll to position [57, 0]
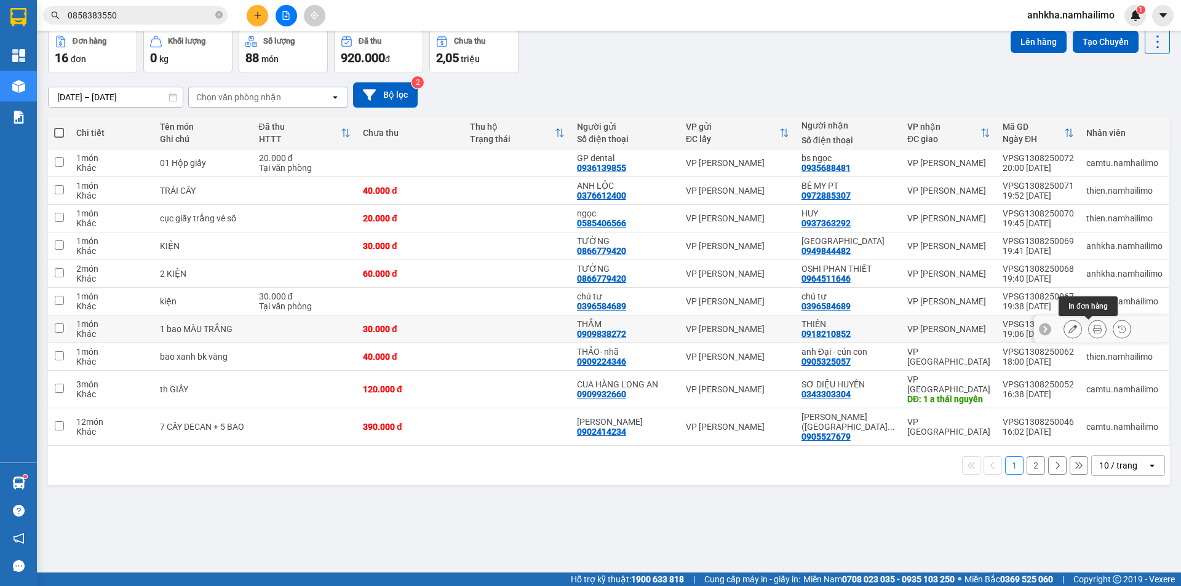
click at [1089, 328] on button at bounding box center [1097, 330] width 17 height 22
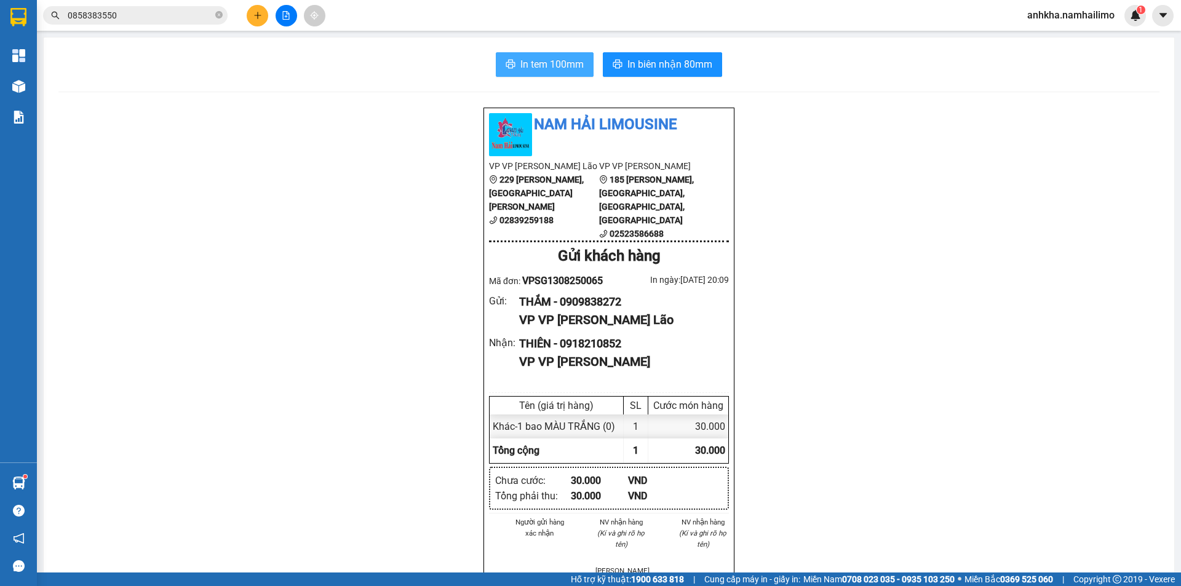
click at [513, 63] on button "In tem 100mm" at bounding box center [545, 64] width 98 height 25
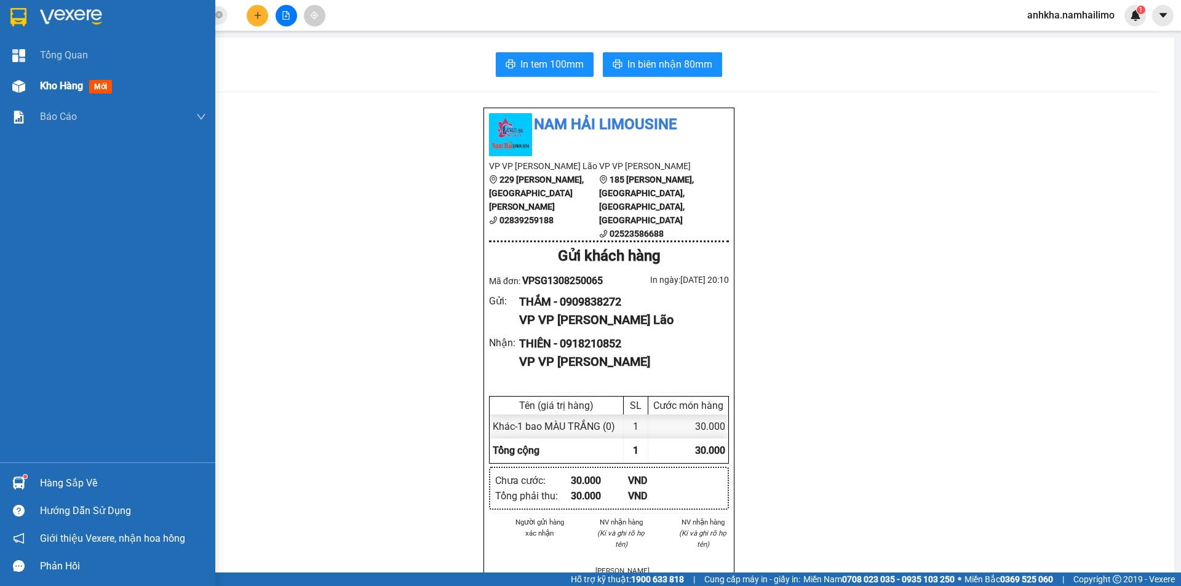
click at [21, 87] on img at bounding box center [18, 86] width 13 height 13
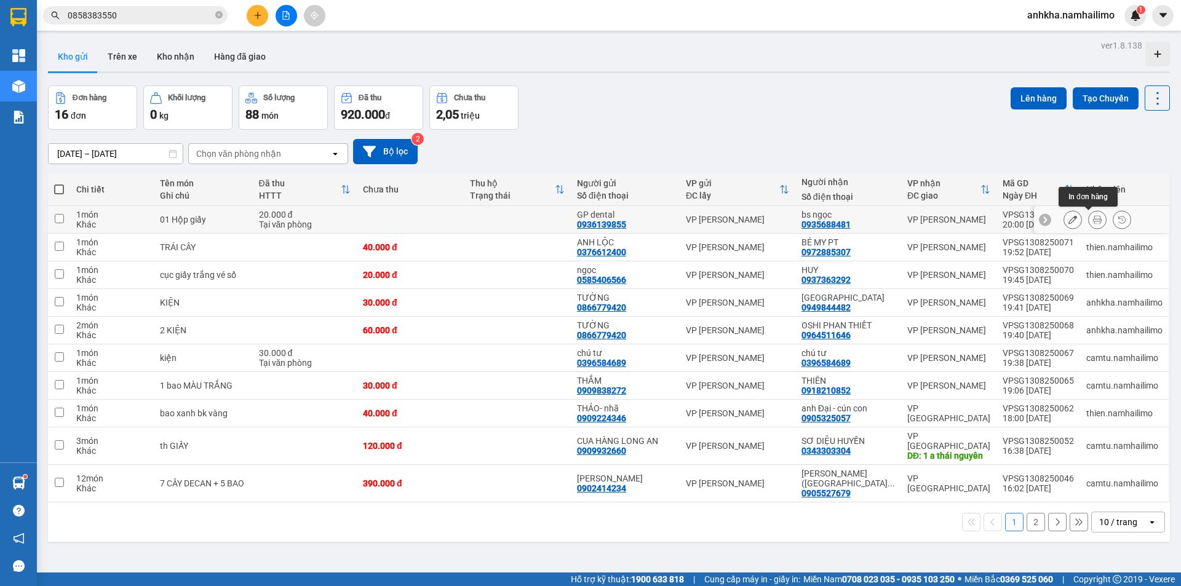
click at [1091, 214] on button at bounding box center [1097, 220] width 17 height 22
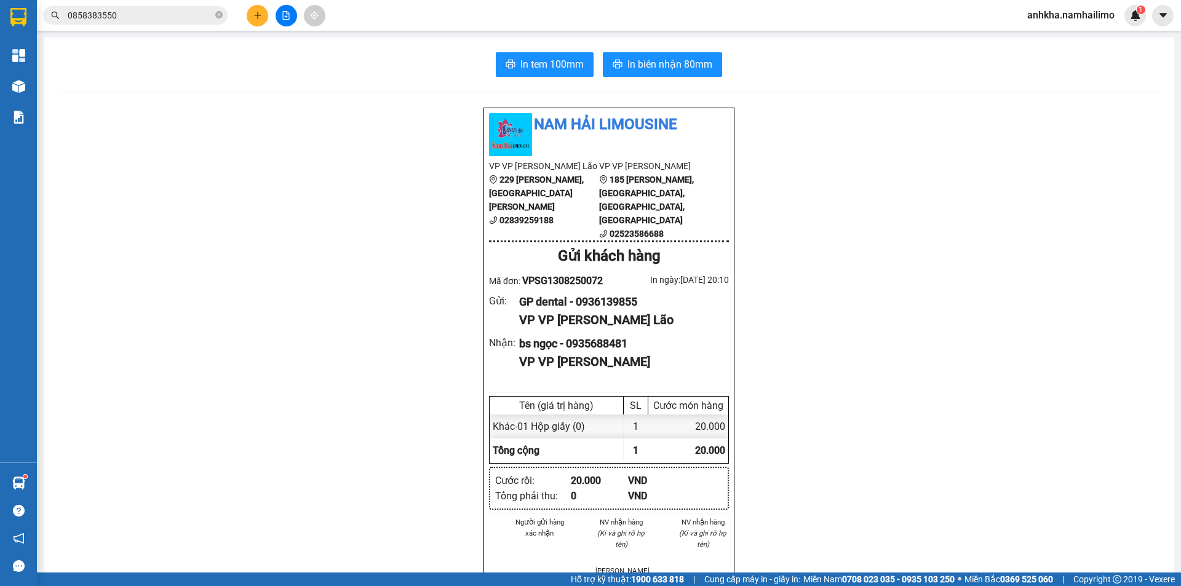
click at [506, 77] on div "In tem 100mm In biên nhận 80mm Nam Hải Limousine VP VP Phạm Ngũ Lão 229 Phạm Ng…" at bounding box center [609, 571] width 1131 height 1067
click at [506, 66] on icon "printer" at bounding box center [511, 64] width 10 height 10
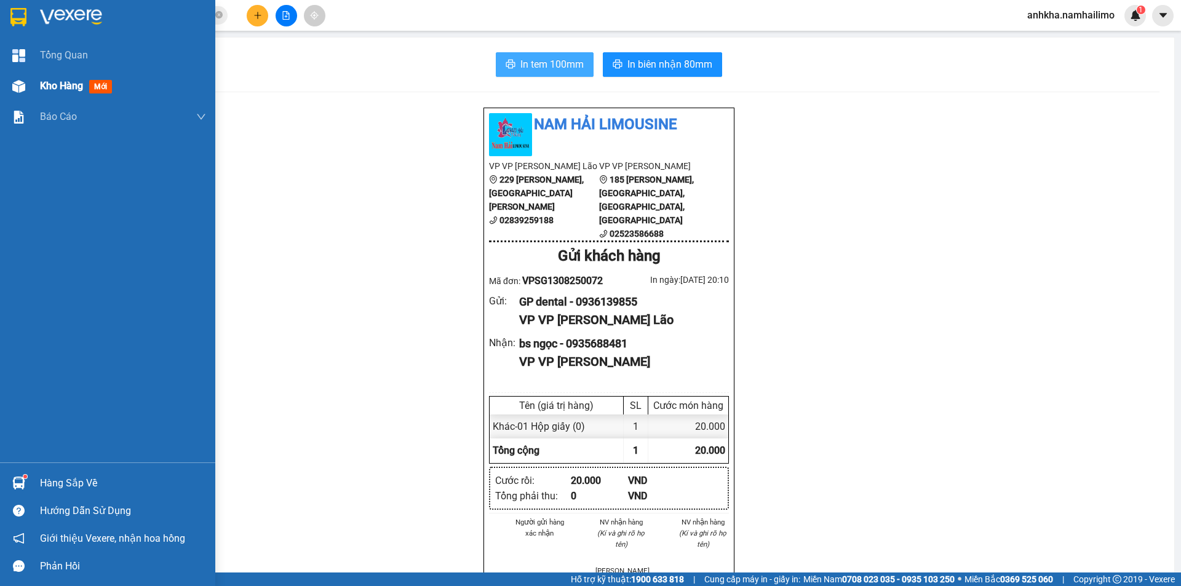
click at [29, 78] on div at bounding box center [19, 87] width 22 height 22
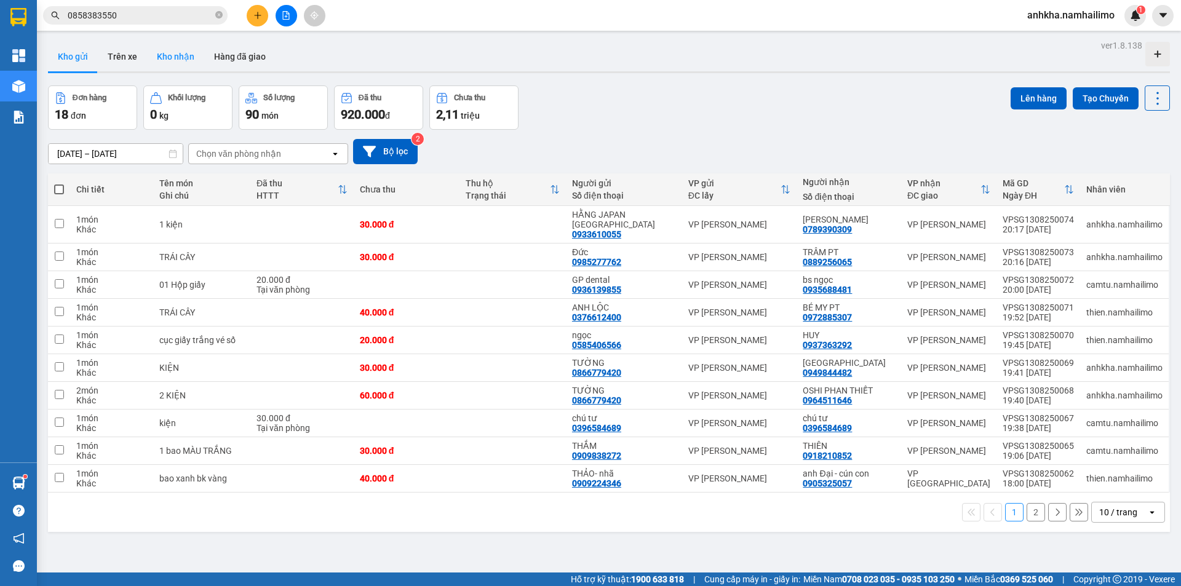
click at [164, 49] on button "Kho nhận" at bounding box center [175, 57] width 57 height 30
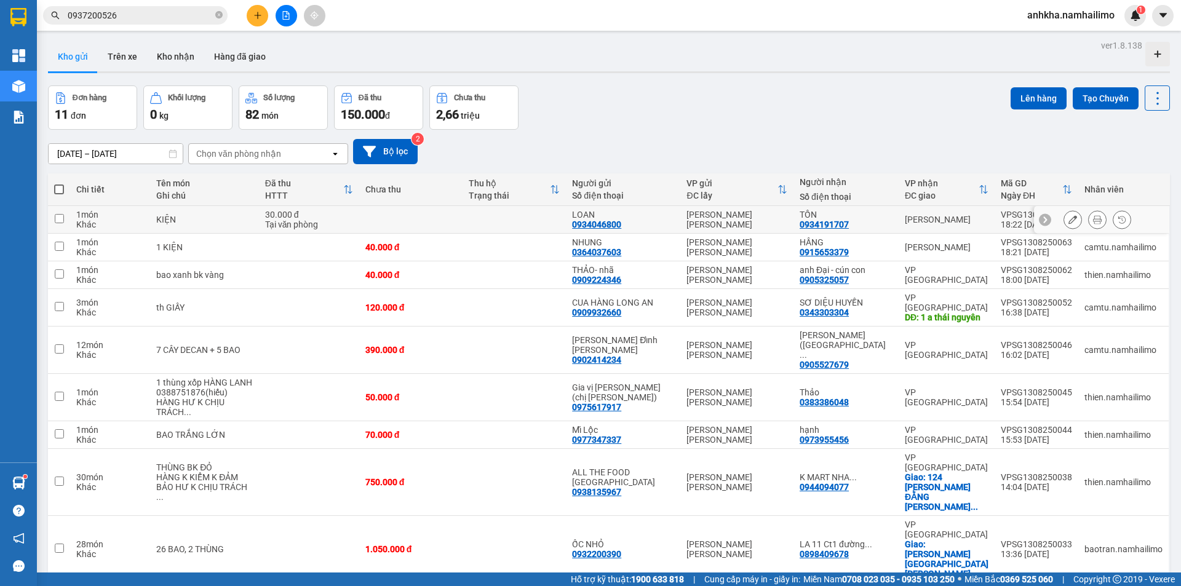
click at [252, 230] on td "KIỆN" at bounding box center [204, 220] width 108 height 28
checkbox input "true"
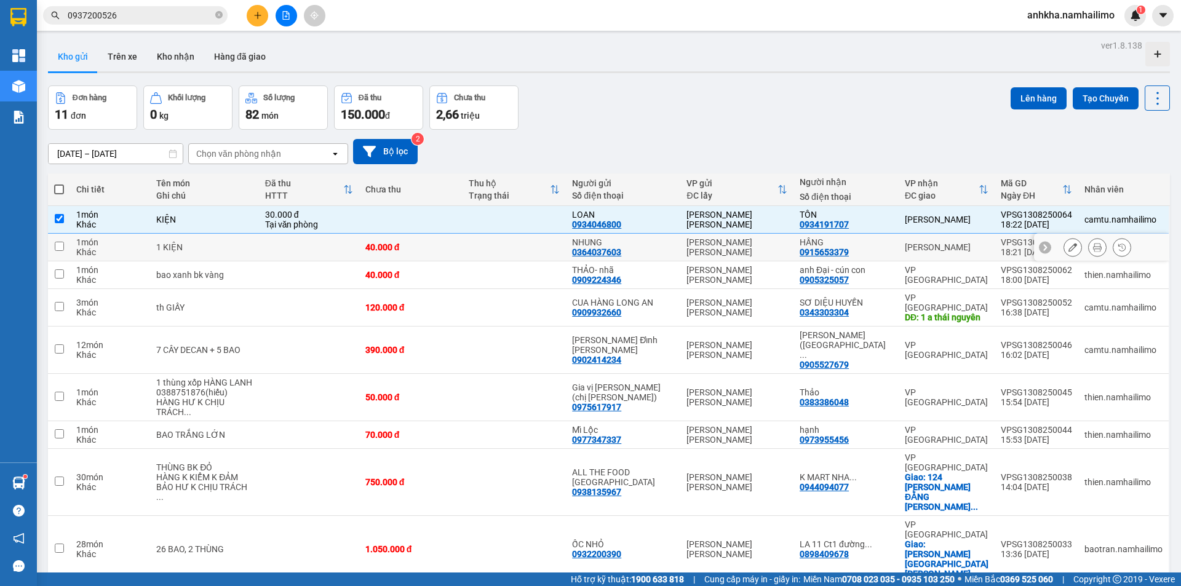
click at [252, 242] on div "1 KIỆN" at bounding box center [204, 247] width 96 height 10
checkbox input "true"
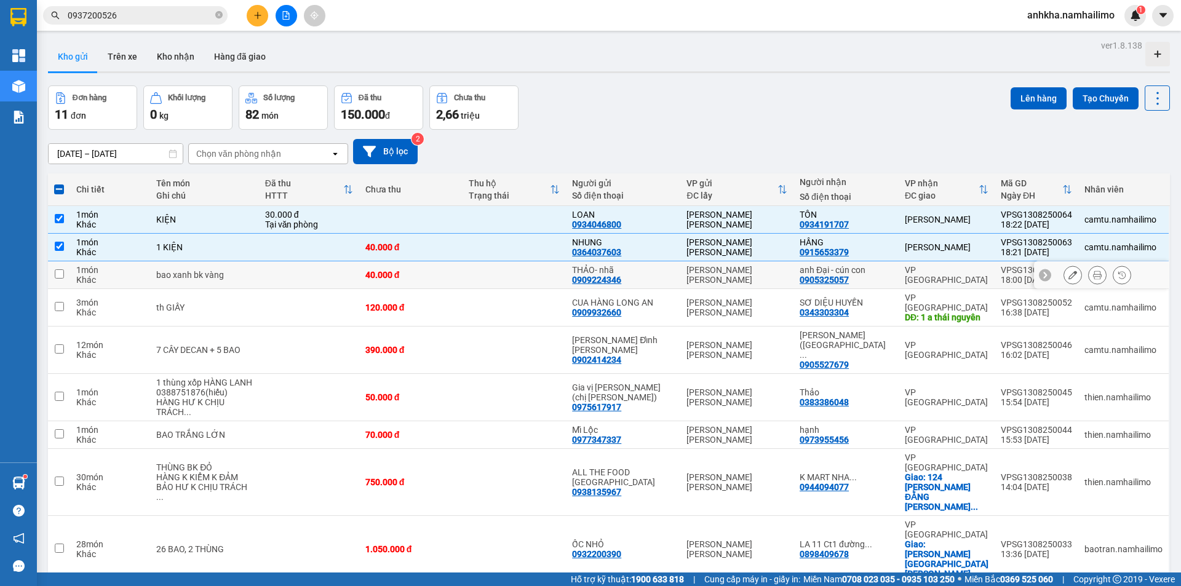
click at [252, 273] on div "bao xanh bk vàng" at bounding box center [204, 275] width 96 height 10
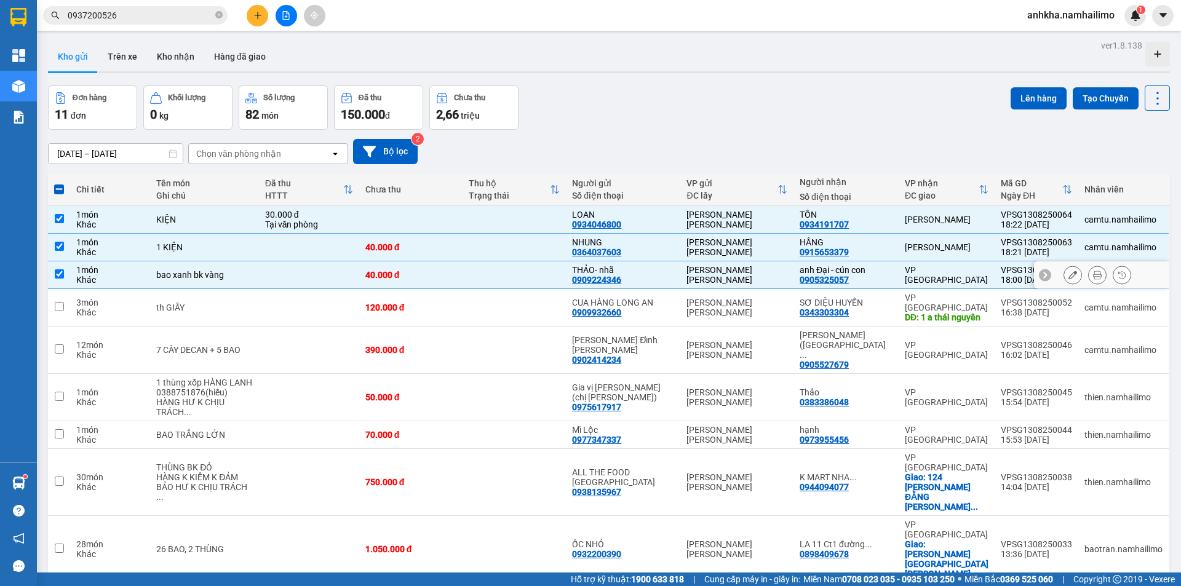
click at [289, 273] on td at bounding box center [309, 275] width 100 height 28
checkbox input "false"
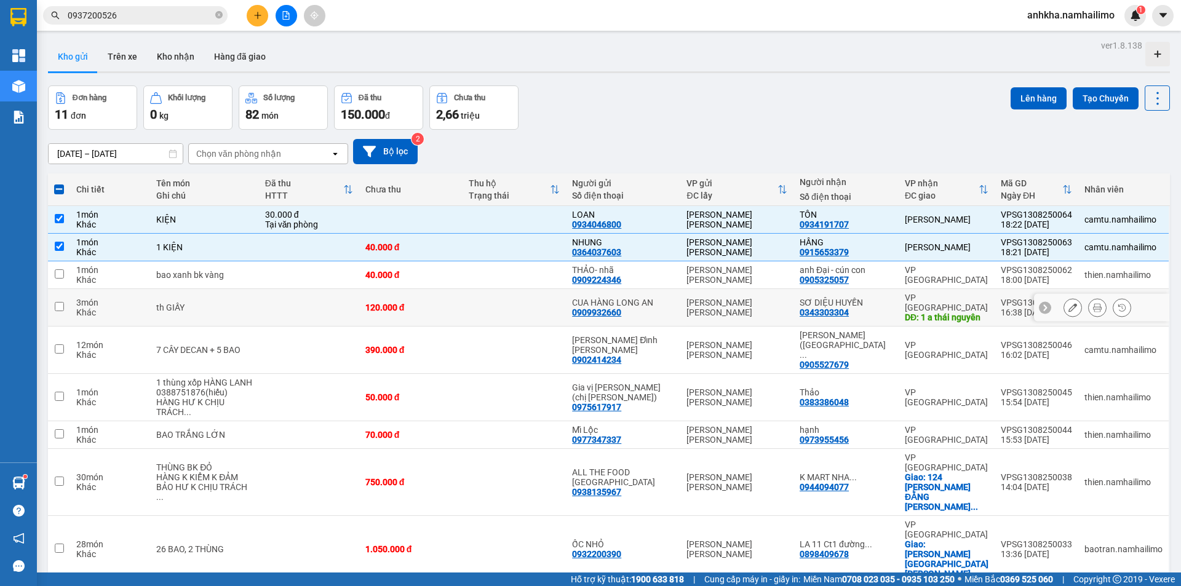
scroll to position [57, 0]
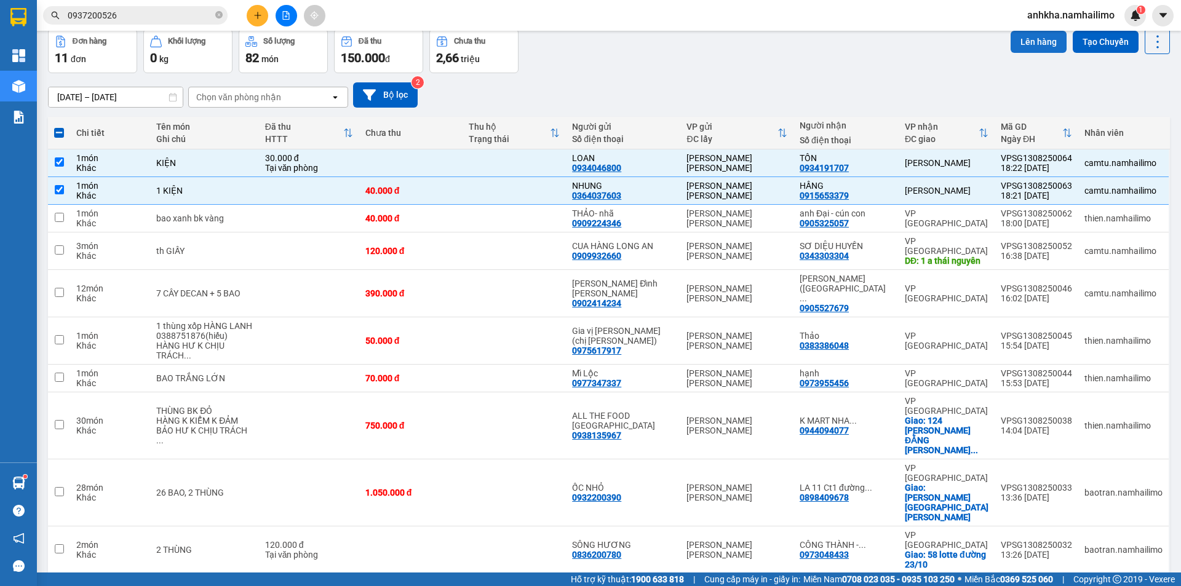
click at [1032, 40] on button "Lên hàng" at bounding box center [1039, 42] width 56 height 22
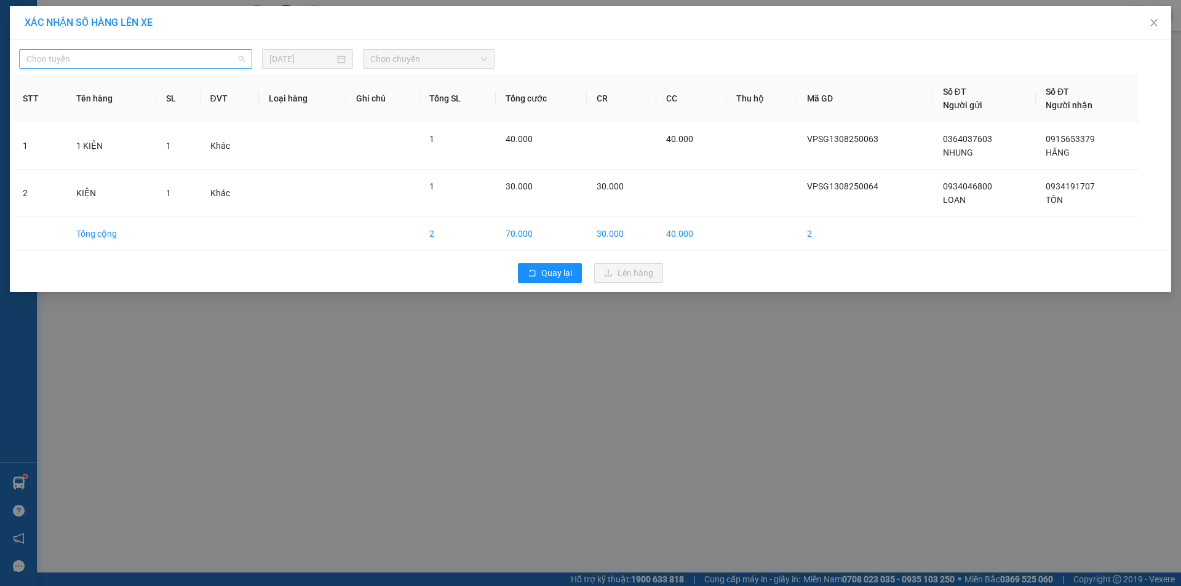
click at [223, 66] on span "Chọn tuyến" at bounding box center [135, 59] width 218 height 18
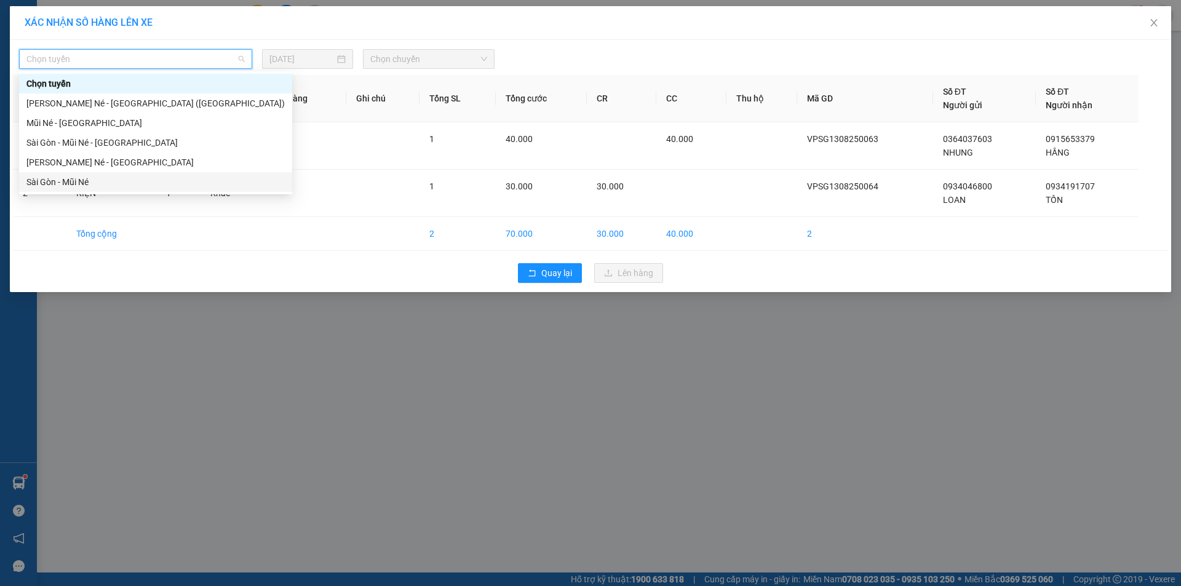
click at [129, 183] on div "Sài Gòn - Mũi Né" at bounding box center [155, 182] width 258 height 14
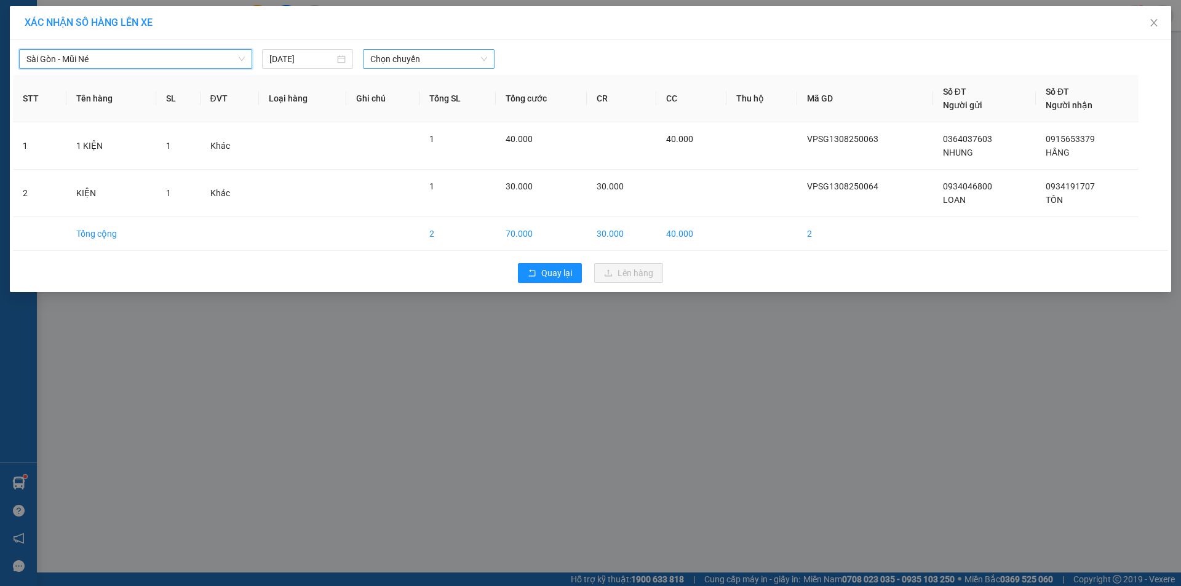
click at [396, 66] on span "Chọn chuyến" at bounding box center [428, 59] width 117 height 18
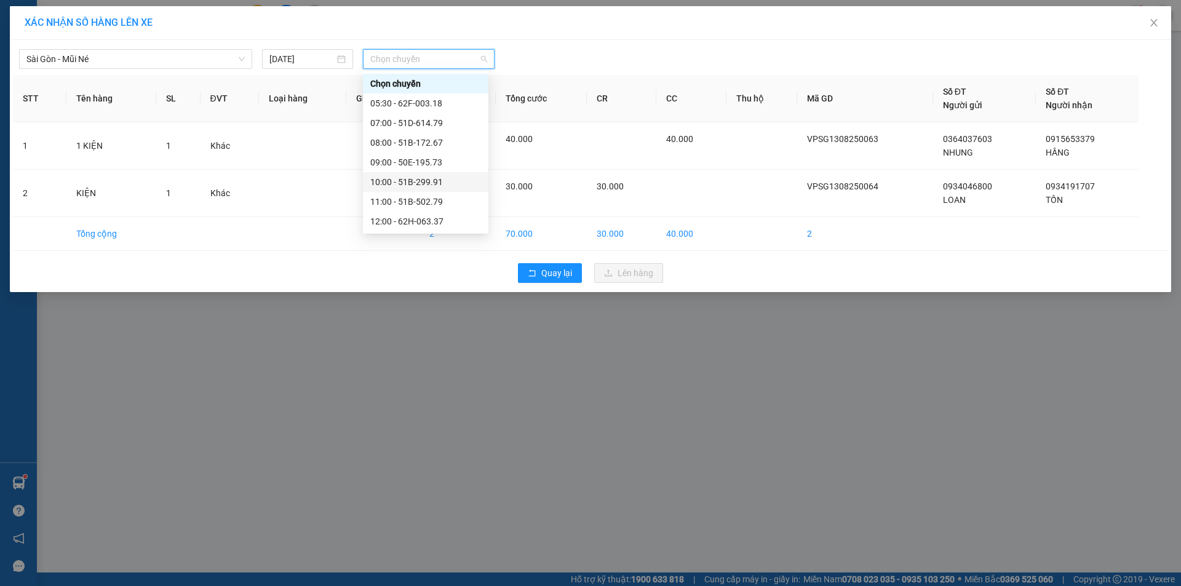
scroll to position [118, 0]
click at [414, 201] on div "19:30 - 51D-614.79" at bounding box center [425, 202] width 111 height 14
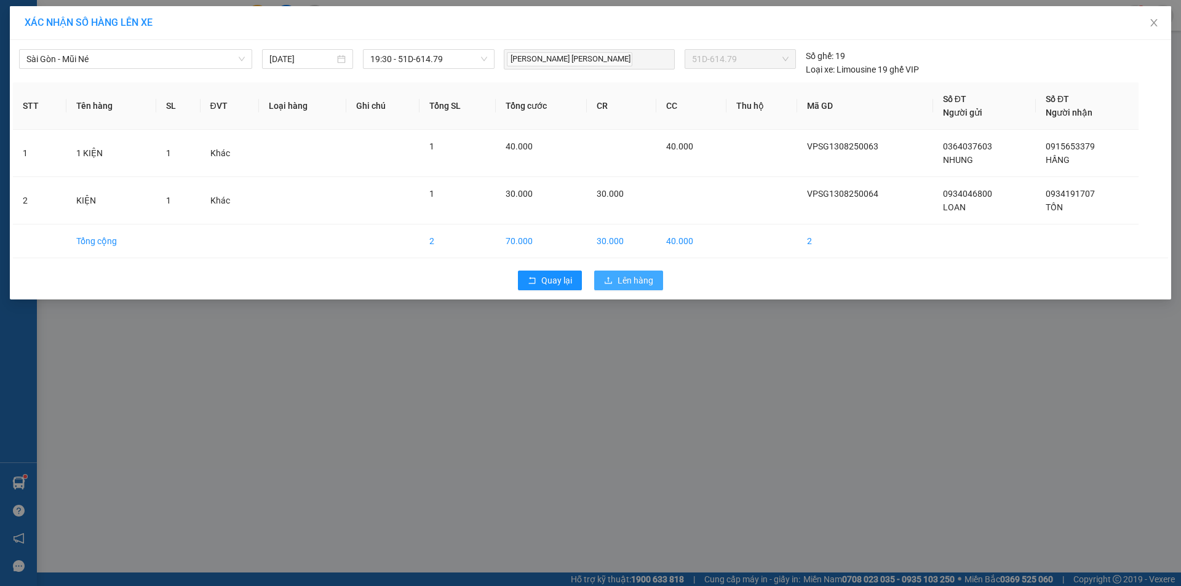
drag, startPoint x: 614, startPoint y: 278, endPoint x: 605, endPoint y: 271, distance: 11.0
click at [613, 278] on button "Lên hàng" at bounding box center [628, 281] width 69 height 20
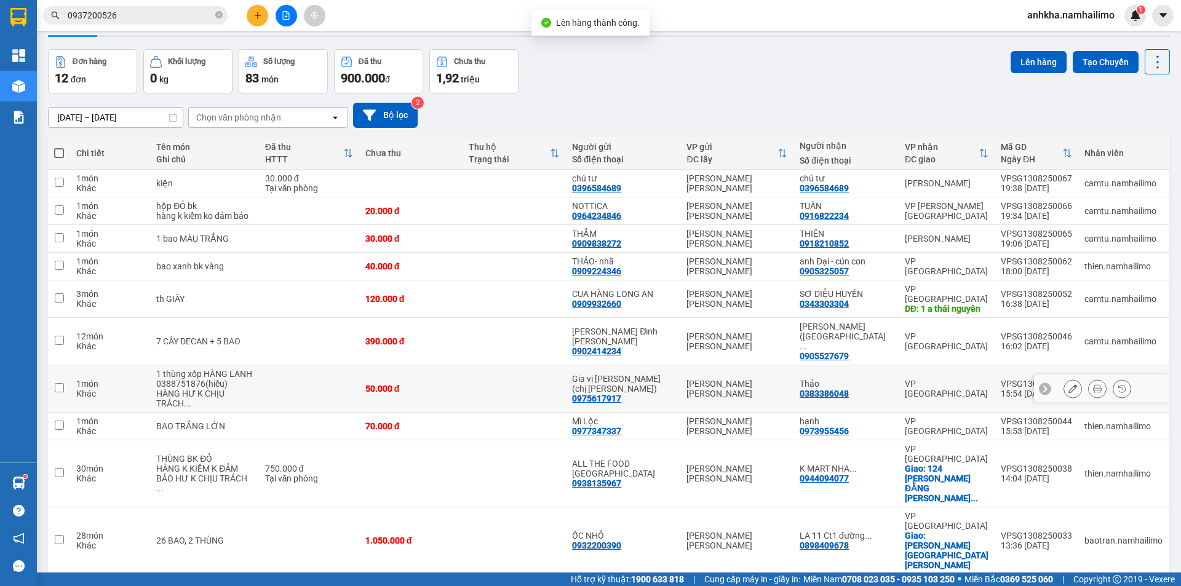
scroll to position [57, 0]
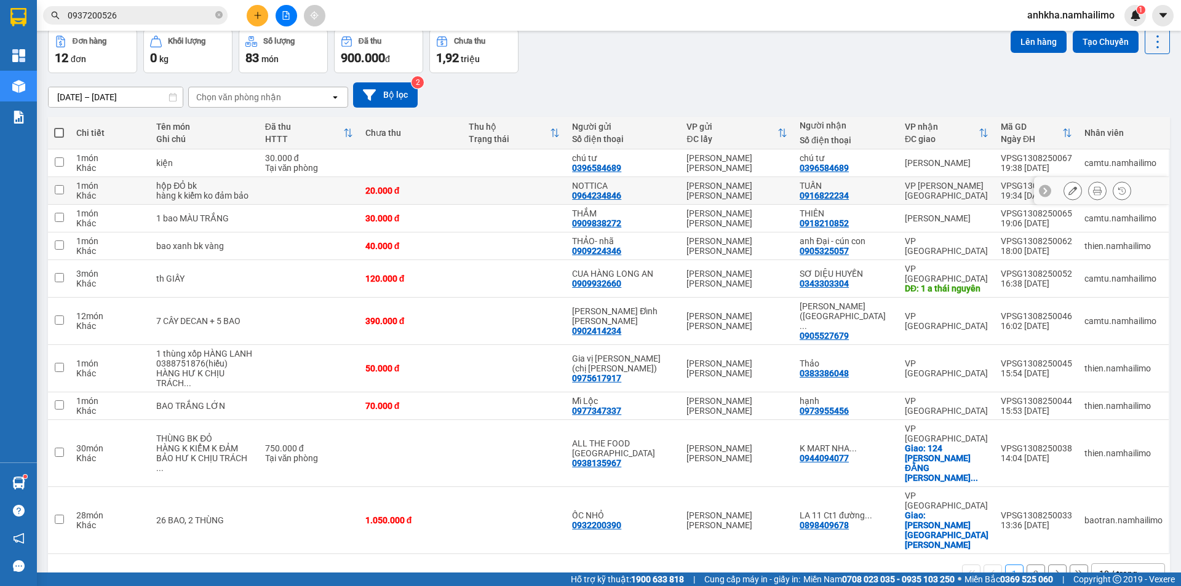
click at [889, 190] on div "TUẤN 0916822234" at bounding box center [846, 191] width 93 height 20
checkbox input "true"
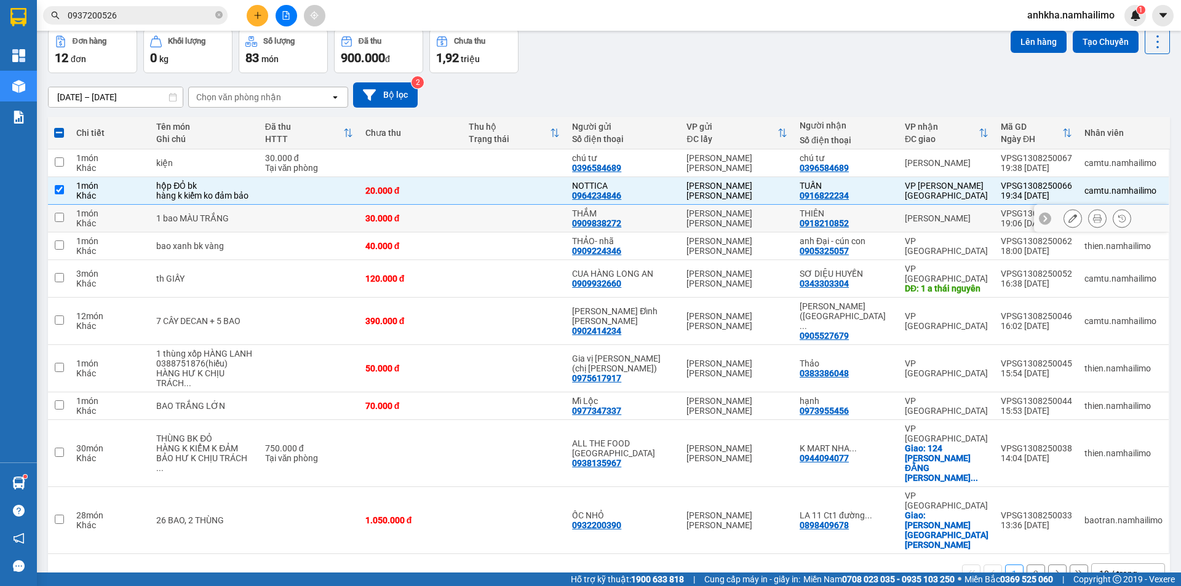
click at [503, 223] on td at bounding box center [514, 219] width 103 height 28
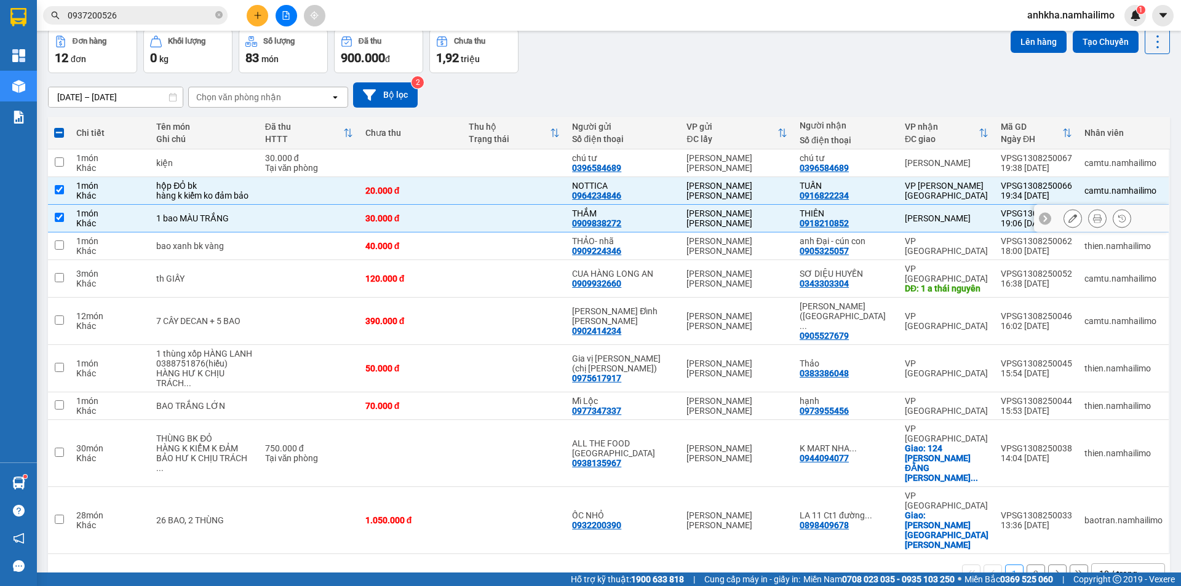
checkbox input "true"
click at [1027, 50] on button "Lên hàng" at bounding box center [1039, 42] width 56 height 22
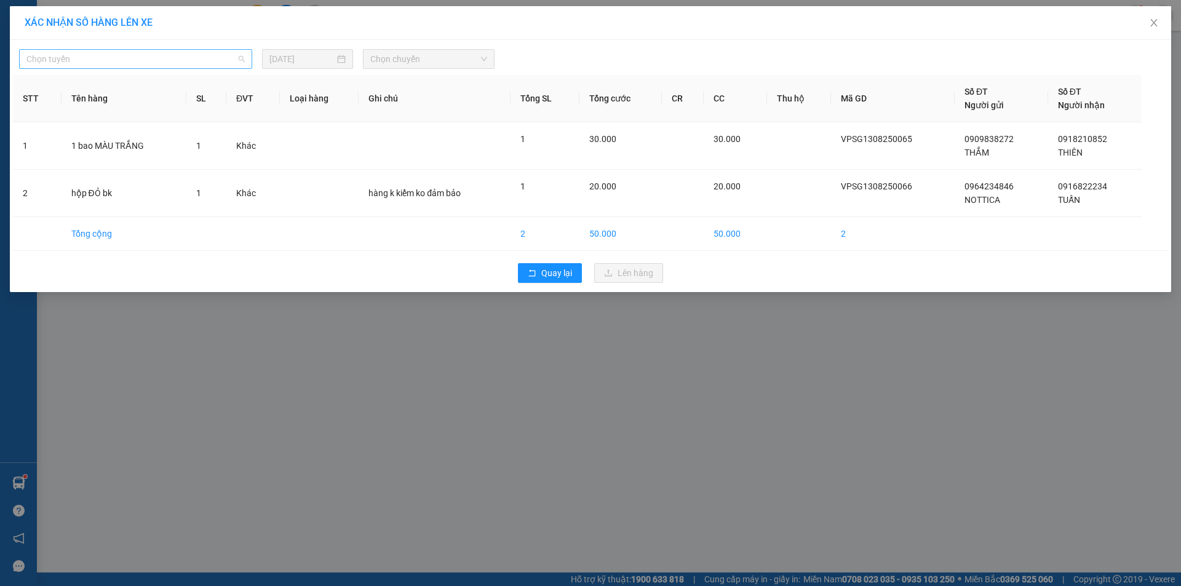
click at [153, 59] on span "Chọn tuyến" at bounding box center [135, 59] width 218 height 18
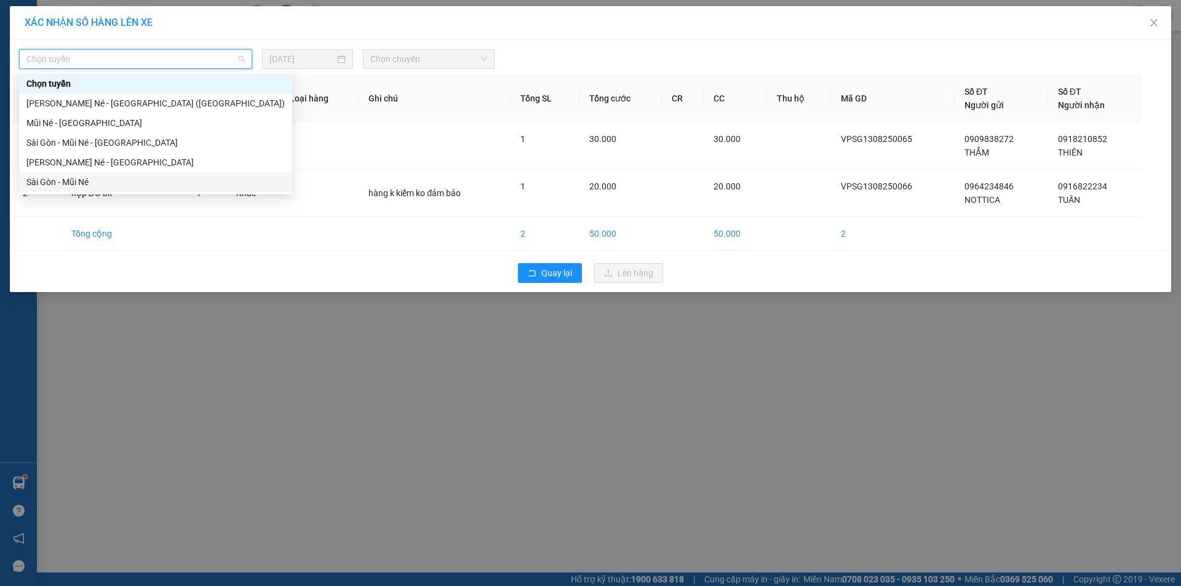
click at [104, 185] on div "Sài Gòn - Mũi Né" at bounding box center [155, 182] width 258 height 14
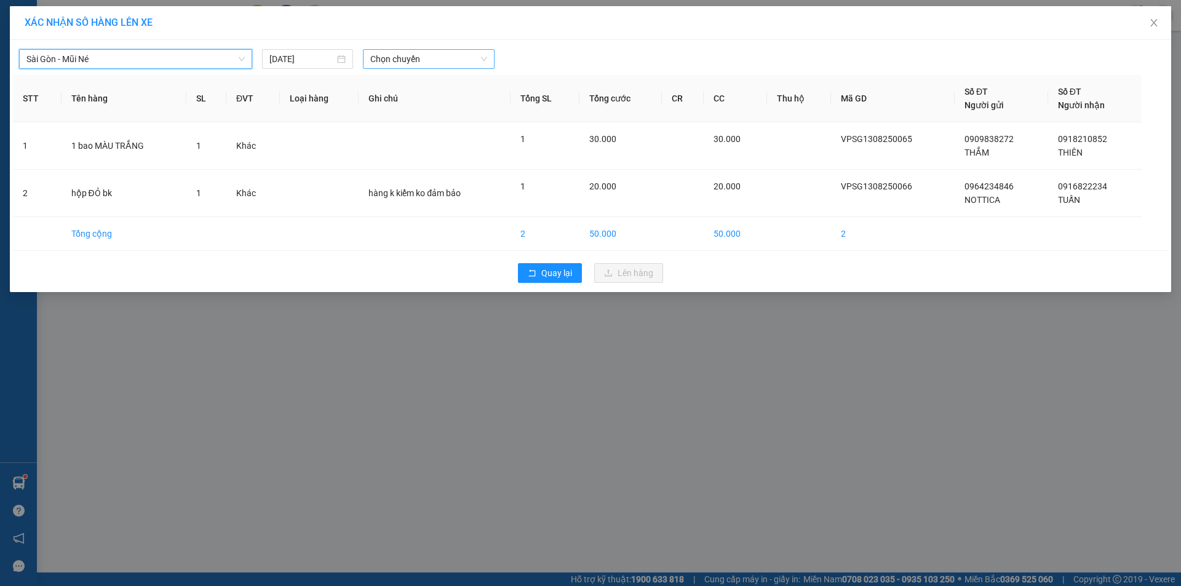
click at [400, 57] on span "Chọn chuyến" at bounding box center [428, 59] width 117 height 18
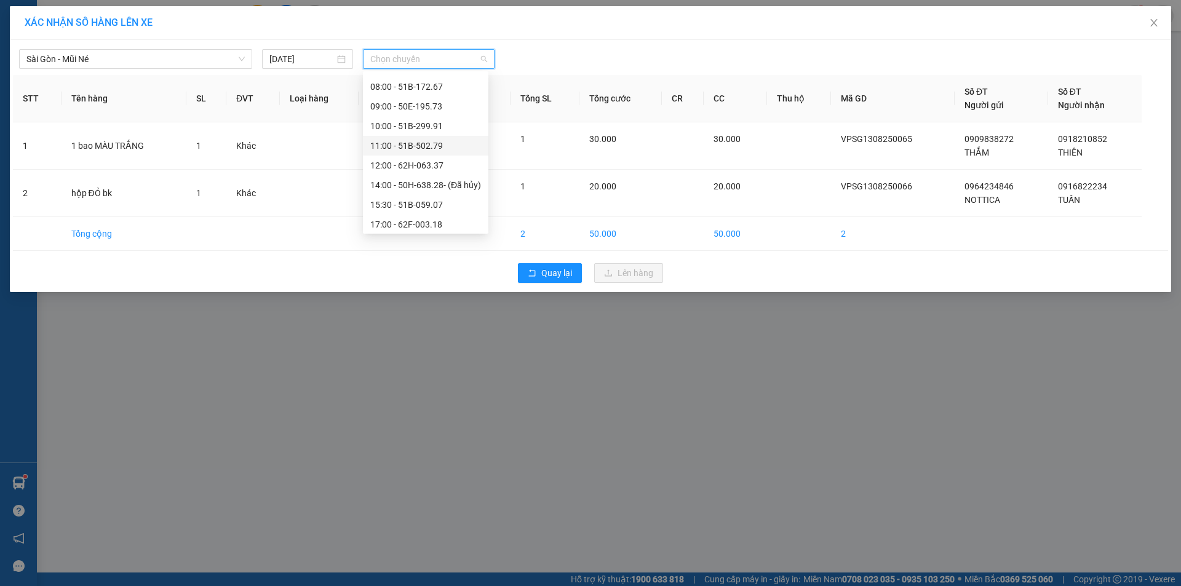
scroll to position [118, 0]
click at [404, 202] on div "19:30 - 51D-614.79" at bounding box center [425, 202] width 111 height 14
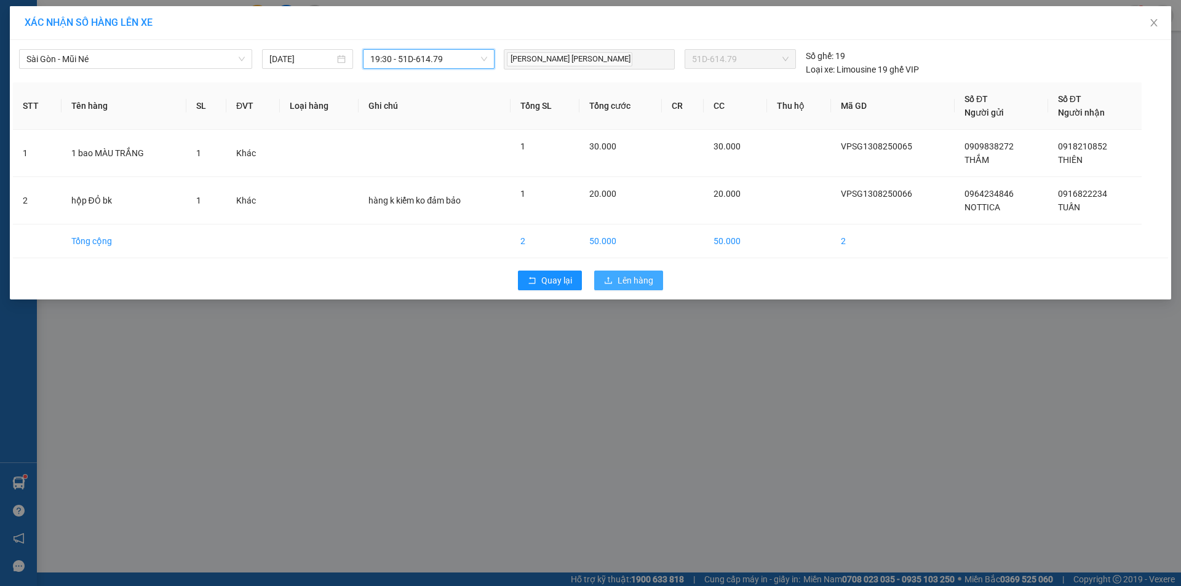
click at [629, 276] on span "Lên hàng" at bounding box center [636, 281] width 36 height 14
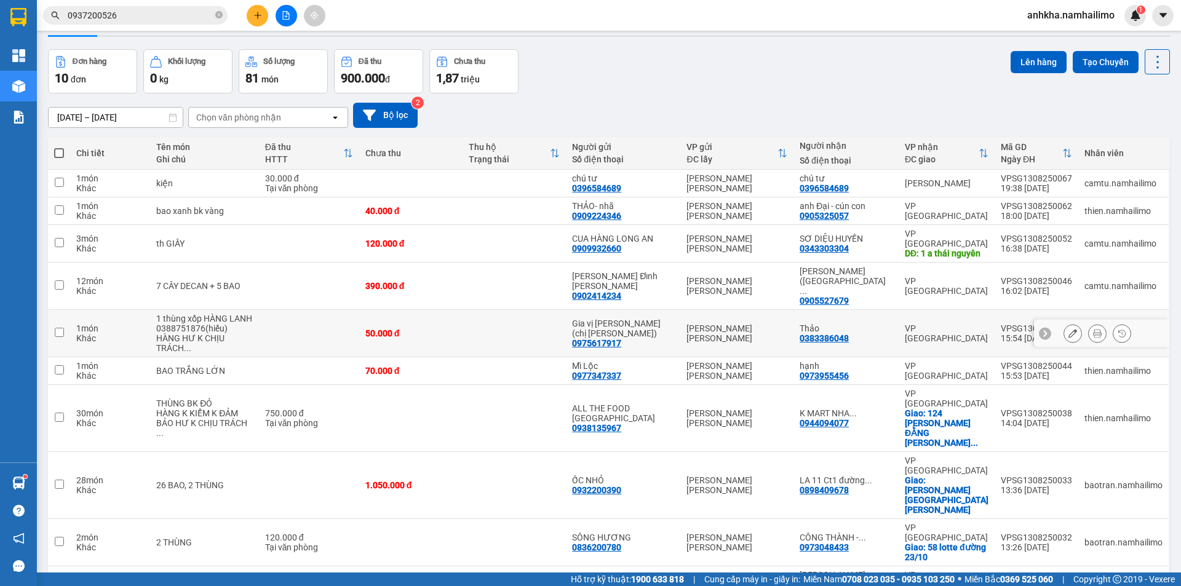
scroll to position [57, 0]
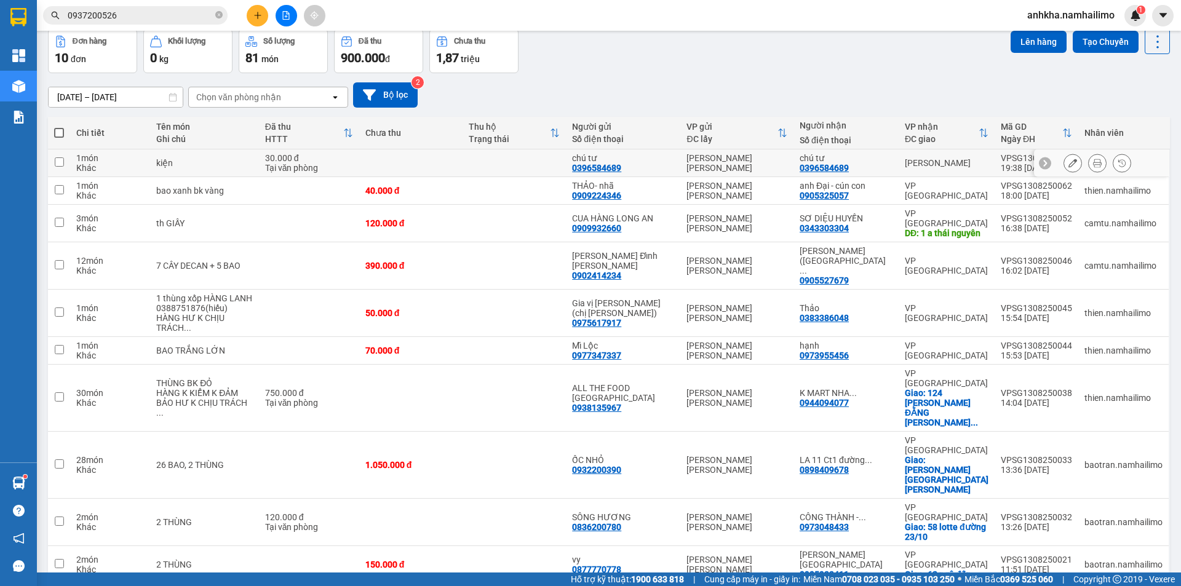
click at [1089, 161] on button at bounding box center [1097, 164] width 17 height 22
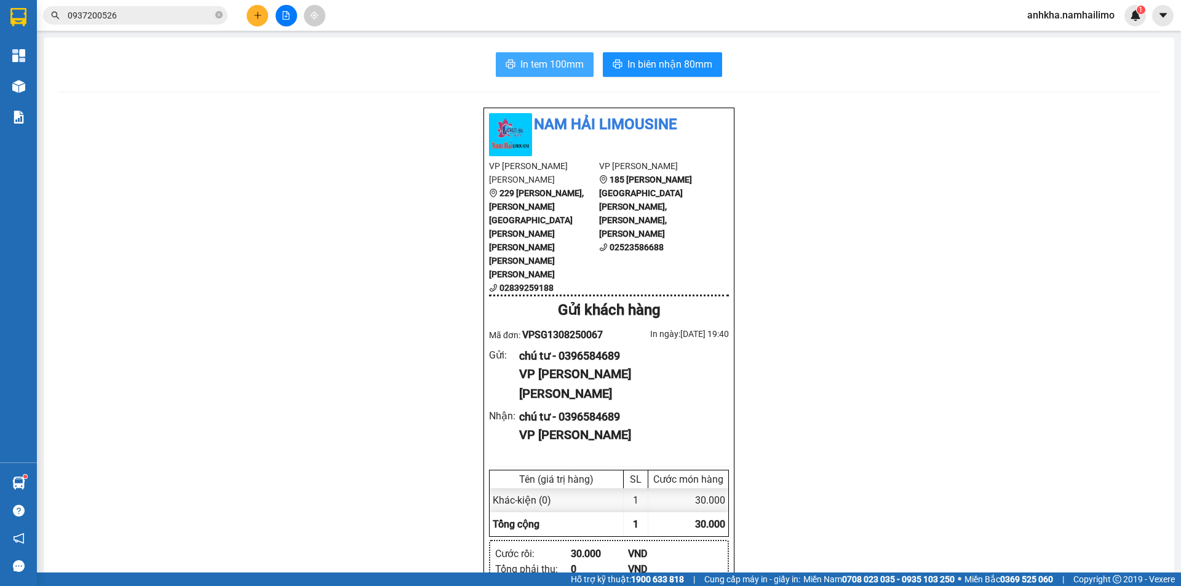
click at [528, 67] on span "In tem 100mm" at bounding box center [551, 64] width 63 height 15
click at [261, 18] on icon "plus" at bounding box center [257, 15] width 9 height 9
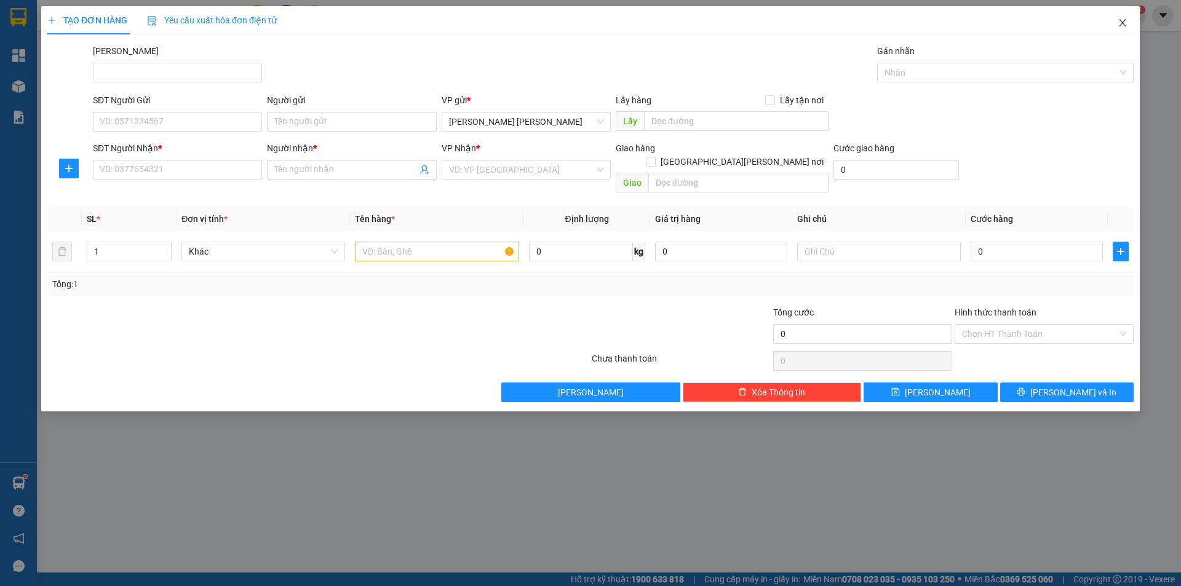
click at [1122, 23] on icon "close" at bounding box center [1123, 23] width 10 height 10
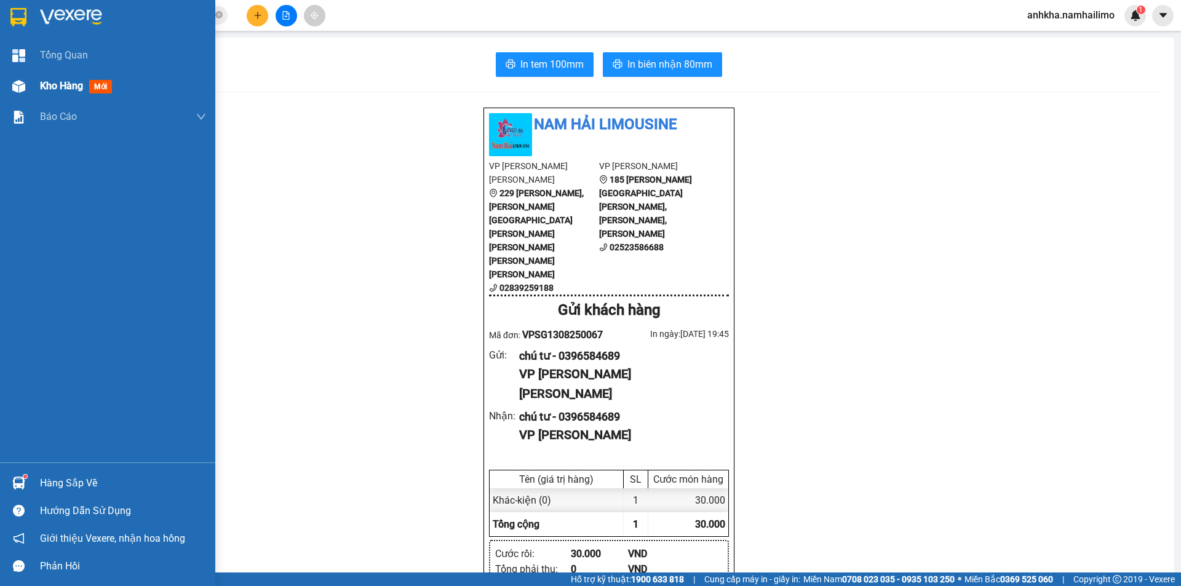
click at [14, 83] on img at bounding box center [18, 86] width 13 height 13
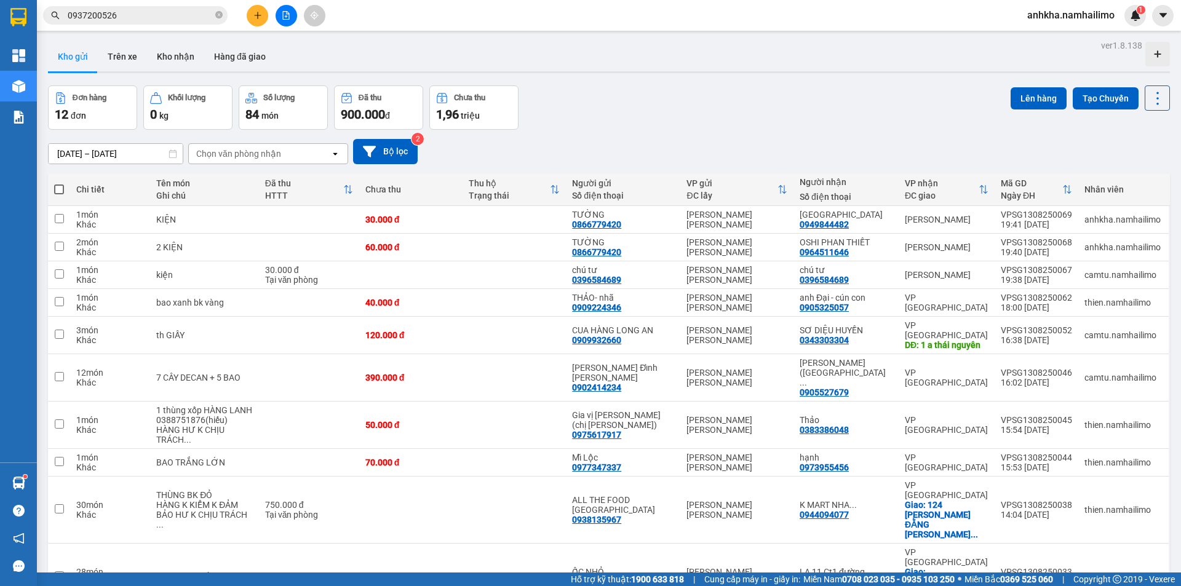
click at [282, 15] on icon "file-add" at bounding box center [286, 15] width 9 height 9
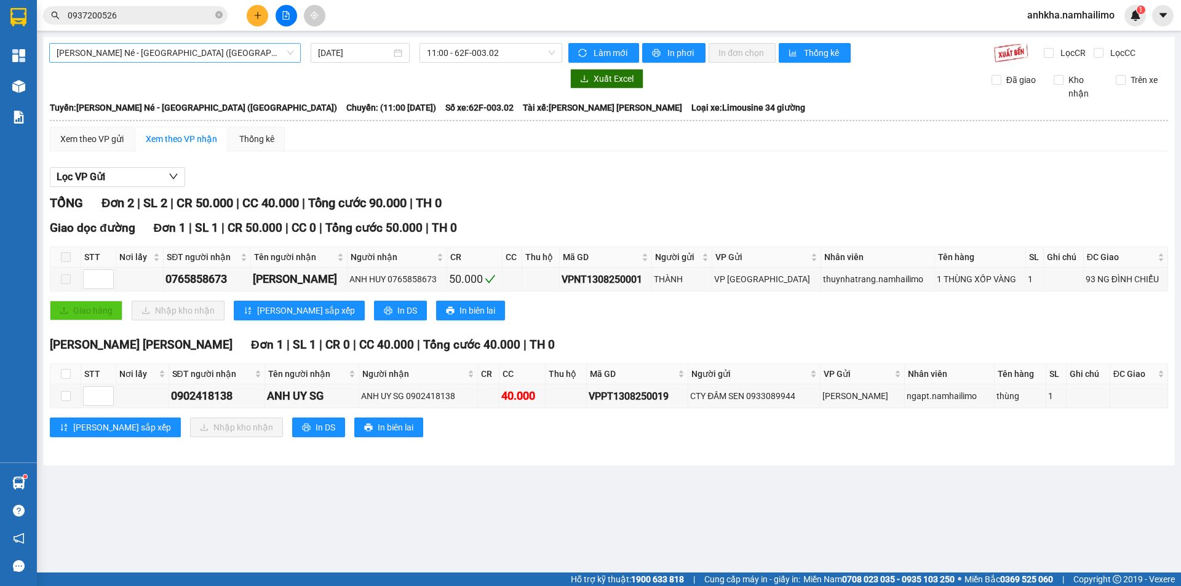
click at [156, 57] on span "Nha Trang - Mũi Né - Sài Gòn (Sáng)" at bounding box center [175, 53] width 237 height 18
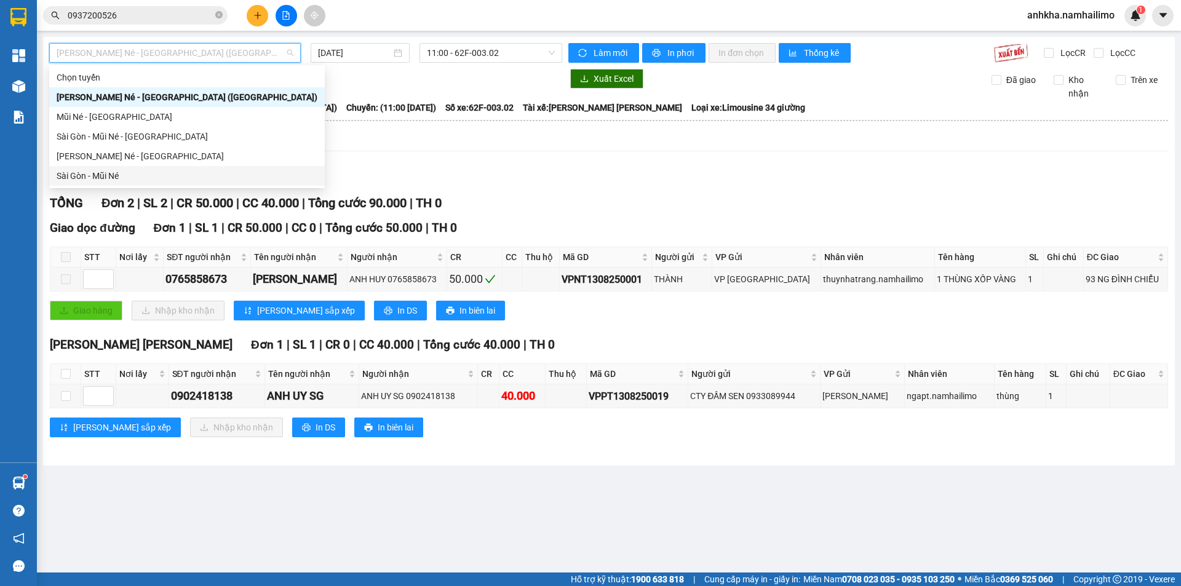
click at [100, 170] on div "Sài Gòn - Mũi Né" at bounding box center [187, 176] width 261 height 14
type input "[DATE]"
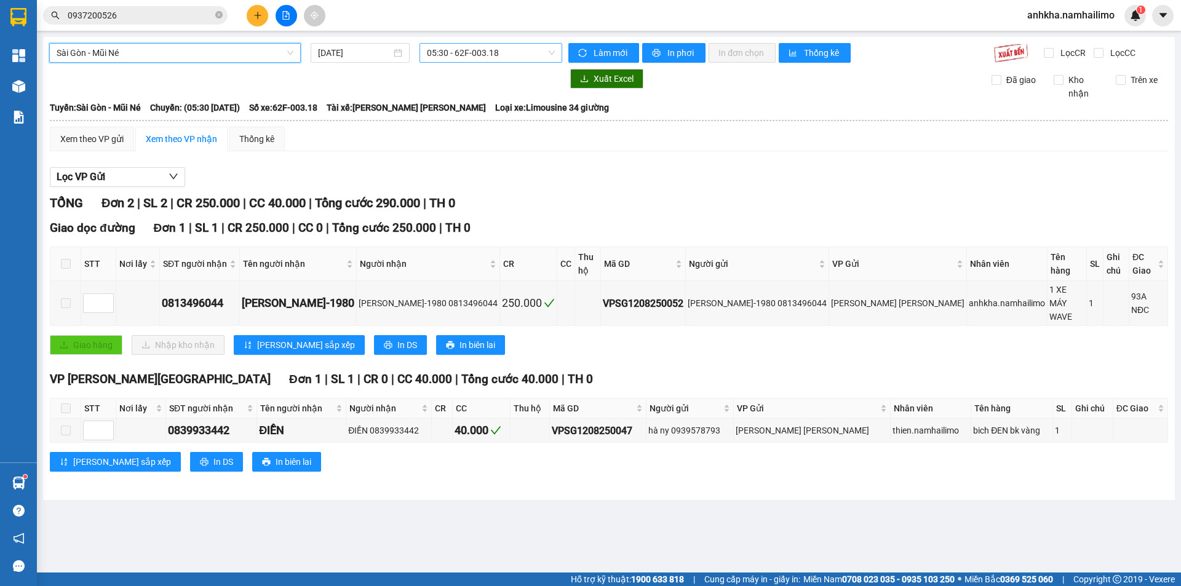
click at [453, 57] on span "05:30 - 62F-003.18" at bounding box center [491, 53] width 128 height 18
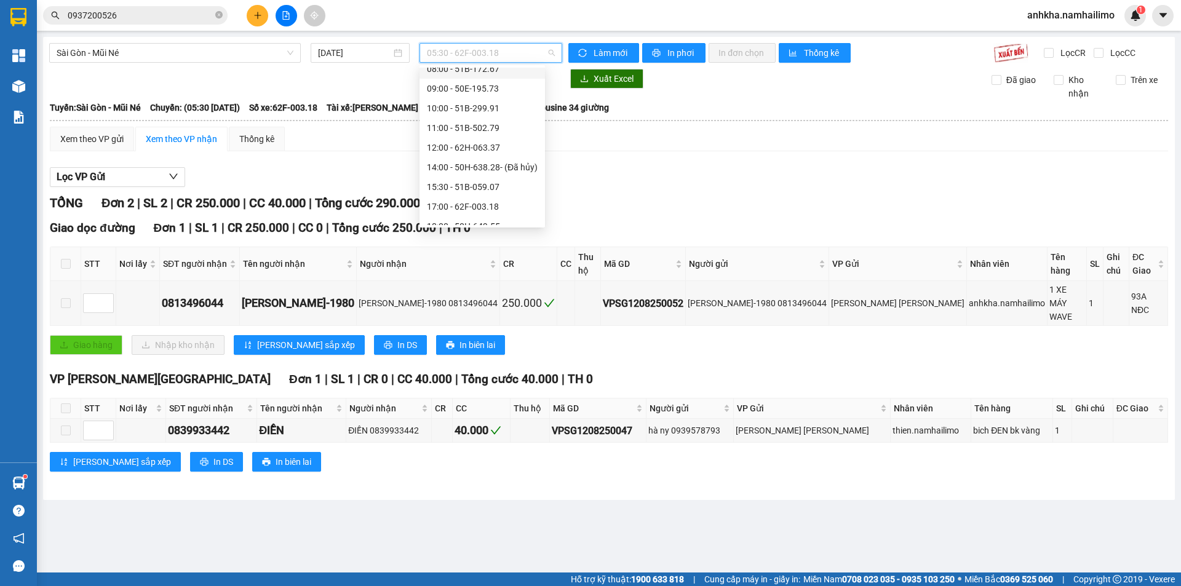
scroll to position [118, 0]
click at [450, 177] on div "18:00 - 50H-649.55" at bounding box center [482, 176] width 111 height 14
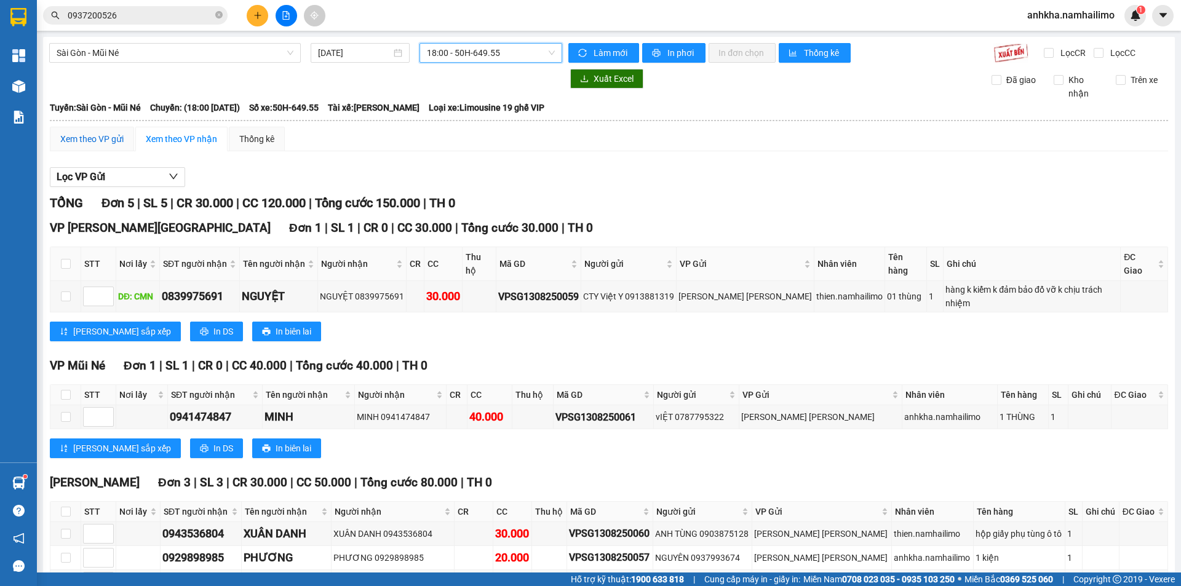
click at [94, 140] on div "Xem theo VP gửi" at bounding box center [91, 139] width 63 height 14
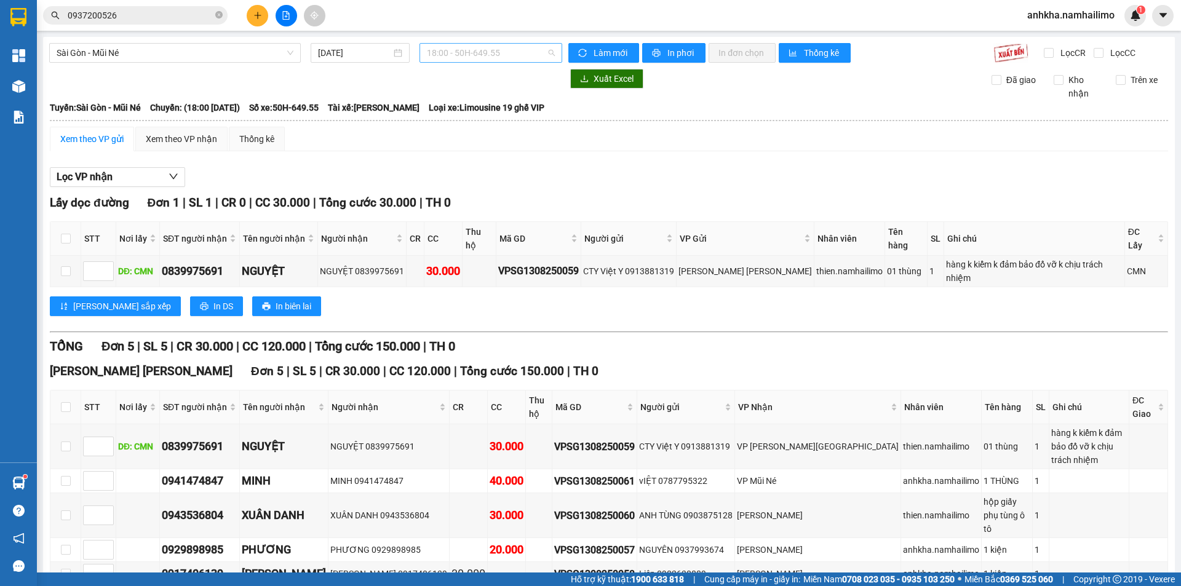
click at [453, 54] on span "18:00 - 50H-649.55" at bounding box center [491, 53] width 128 height 18
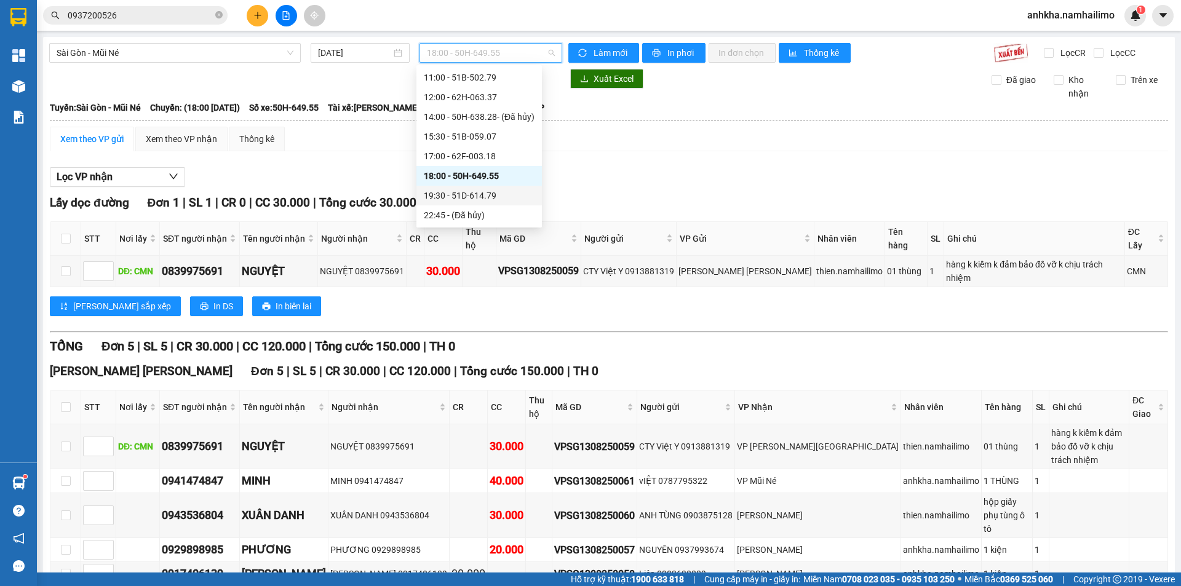
click at [454, 197] on div "19:30 - 51D-614.79" at bounding box center [479, 196] width 111 height 14
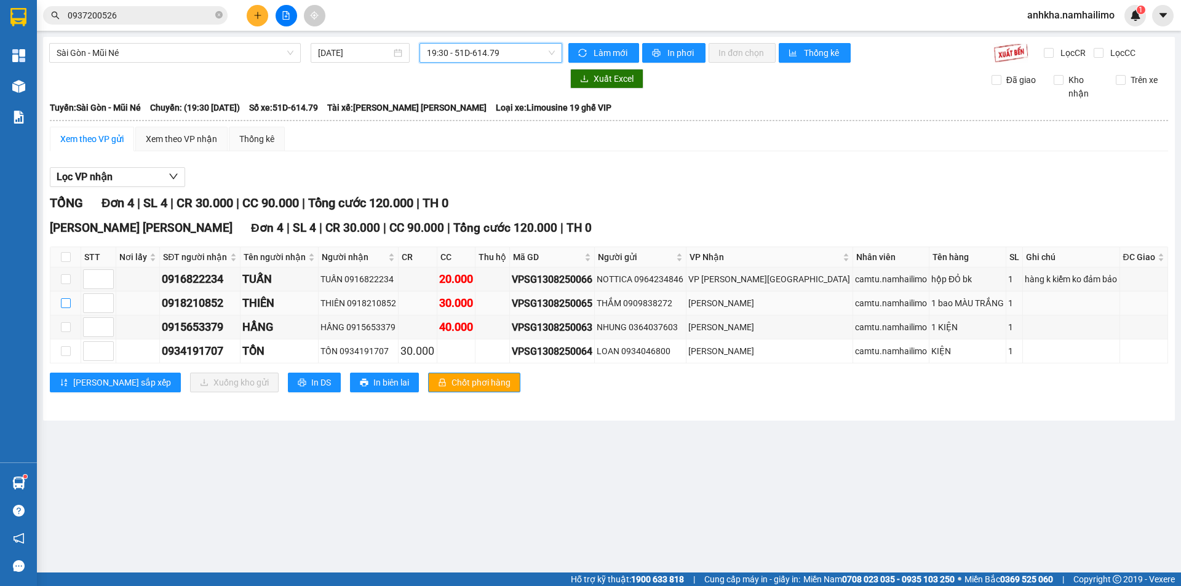
click at [63, 303] on input "checkbox" at bounding box center [66, 303] width 10 height 10
checkbox input "true"
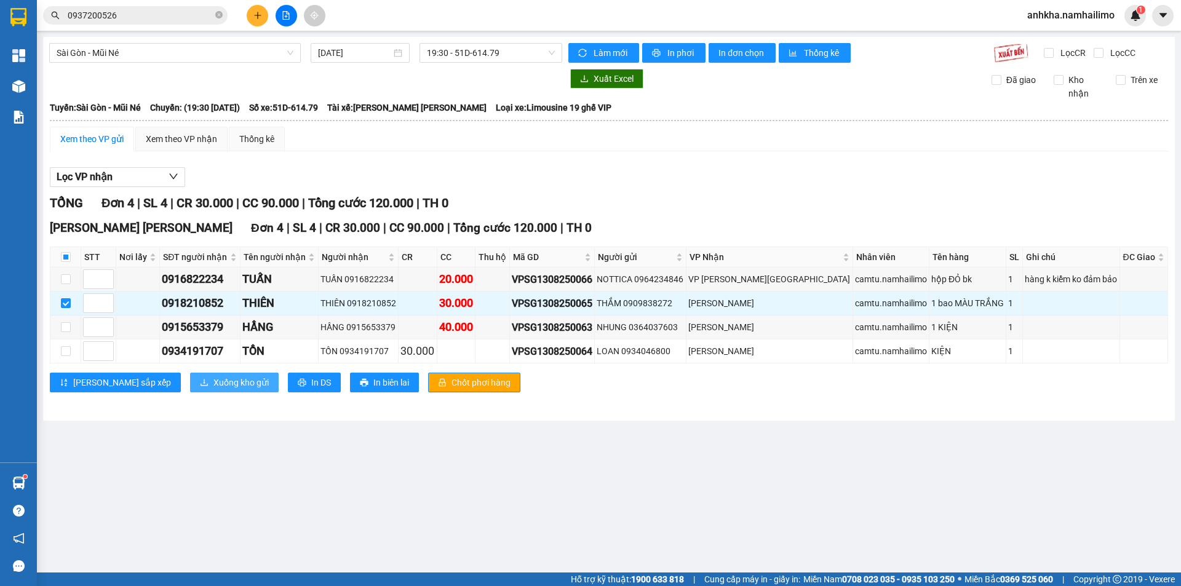
click at [213, 383] on span "Xuống kho gửi" at bounding box center [240, 383] width 55 height 14
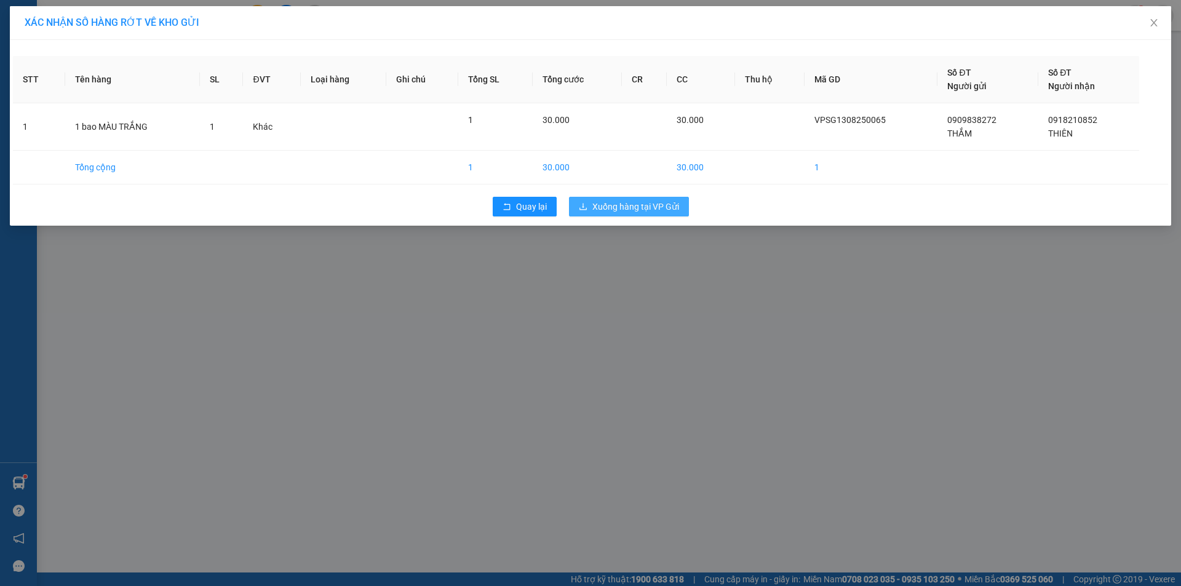
click at [621, 213] on span "Xuống hàng tại VP Gửi" at bounding box center [635, 207] width 87 height 14
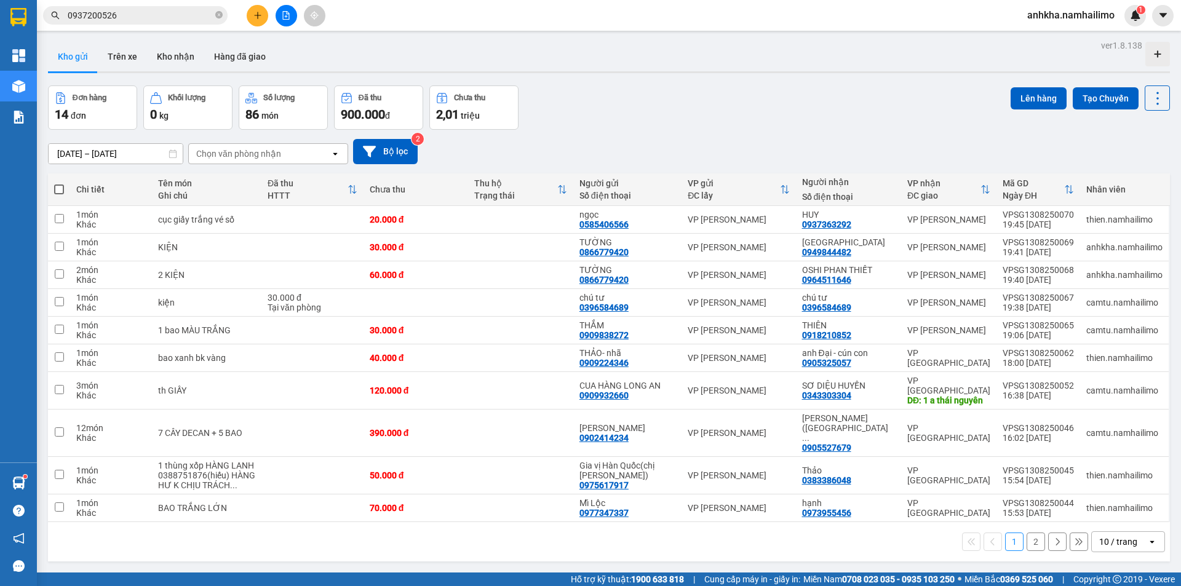
click at [257, 19] on icon "plus" at bounding box center [257, 15] width 9 height 9
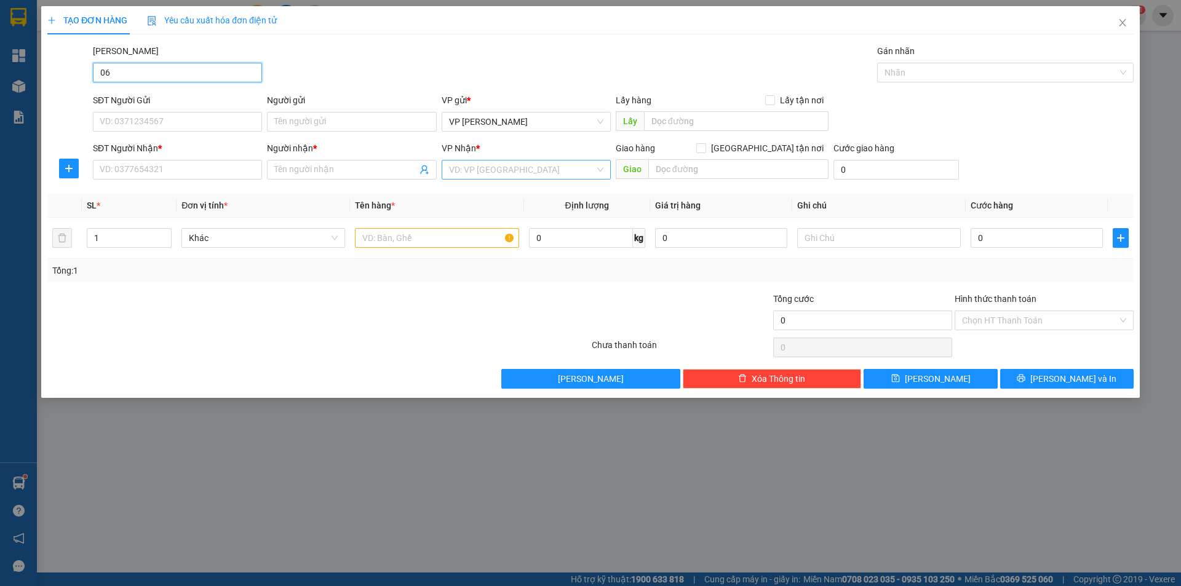
type input "065"
drag, startPoint x: 111, startPoint y: 78, endPoint x: 98, endPoint y: 78, distance: 12.9
click at [98, 78] on input "065" at bounding box center [177, 73] width 169 height 20
click at [150, 169] on input "065" at bounding box center [177, 170] width 169 height 20
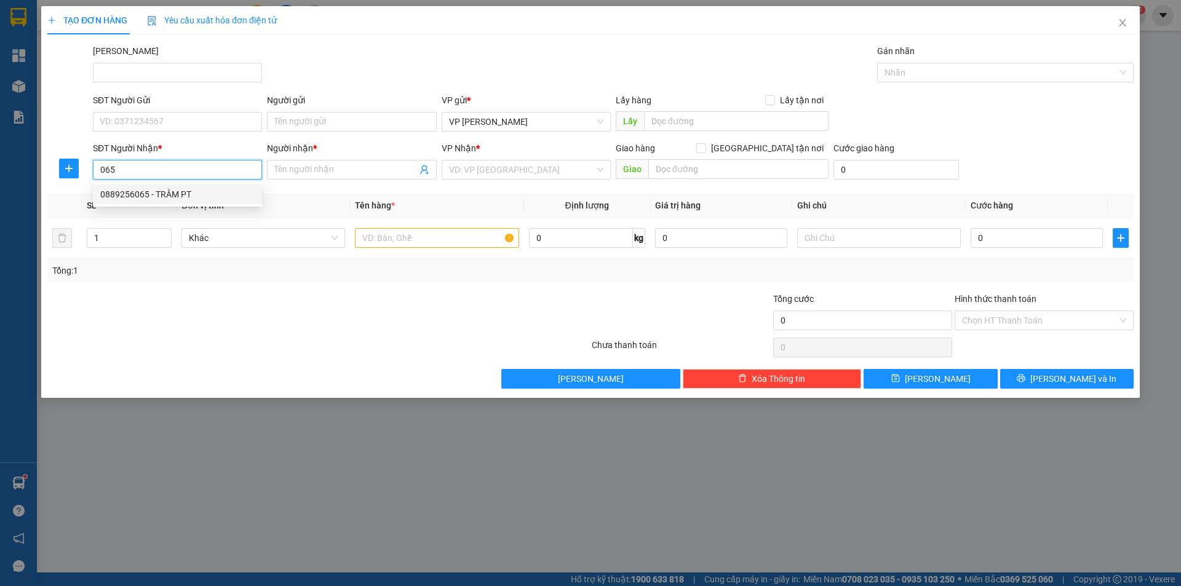
drag, startPoint x: 143, startPoint y: 197, endPoint x: 142, endPoint y: 146, distance: 51.1
click at [143, 196] on div "0889256065 - TRÂM PT" at bounding box center [177, 195] width 154 height 14
type input "0889256065"
type input "TRÂM PT"
type input "40.000"
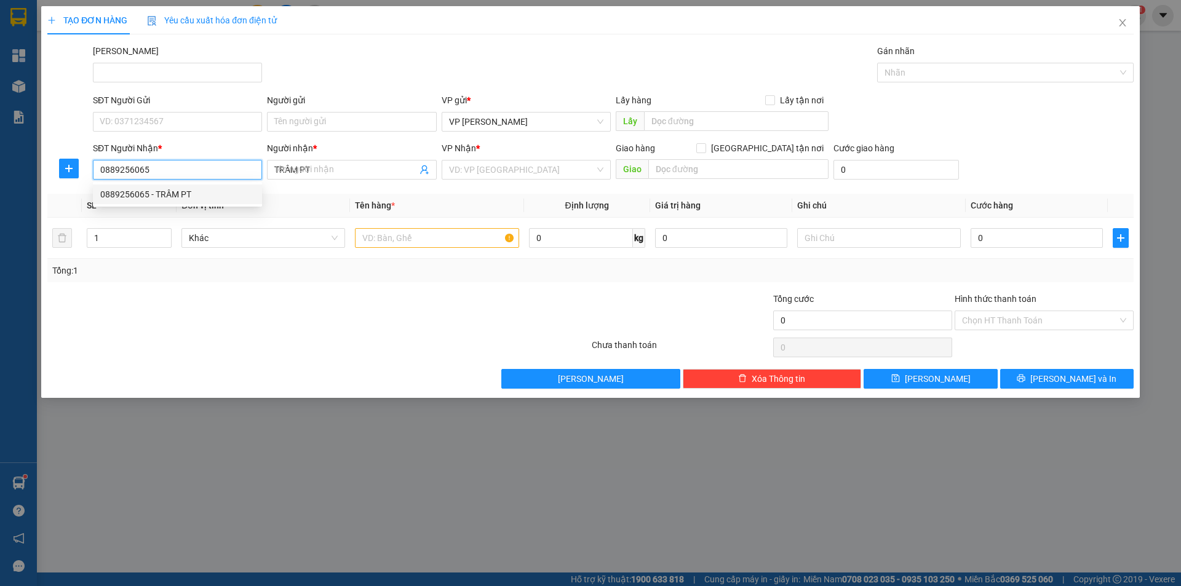
type input "40.000"
type input "0889256065"
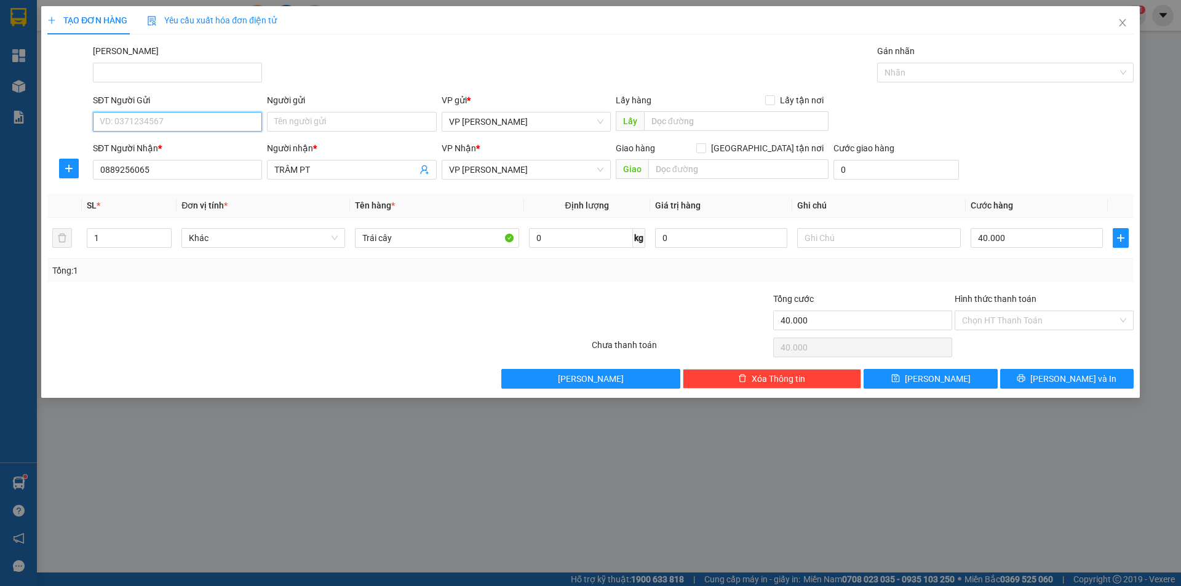
click at [157, 121] on input "SĐT Người Gửi" at bounding box center [177, 122] width 169 height 20
click at [172, 168] on div "0985277762 - [GEOGRAPHIC_DATA]" at bounding box center [177, 166] width 154 height 14
type input "0985277762"
type input "Đức"
click at [1008, 242] on input "40.000" at bounding box center [1037, 238] width 132 height 20
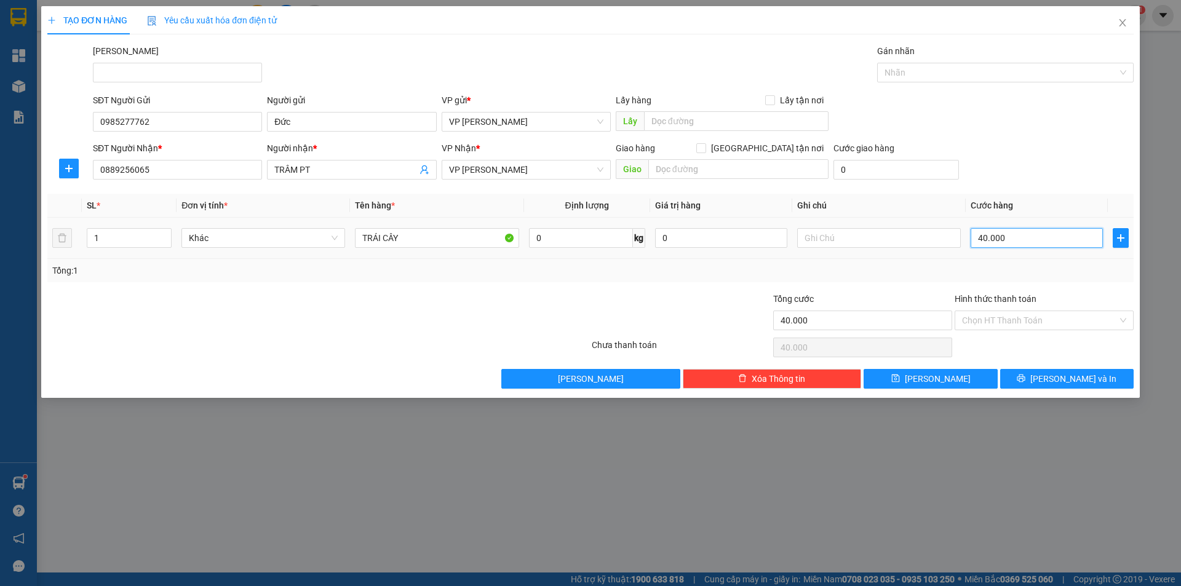
type input "3"
type input "30"
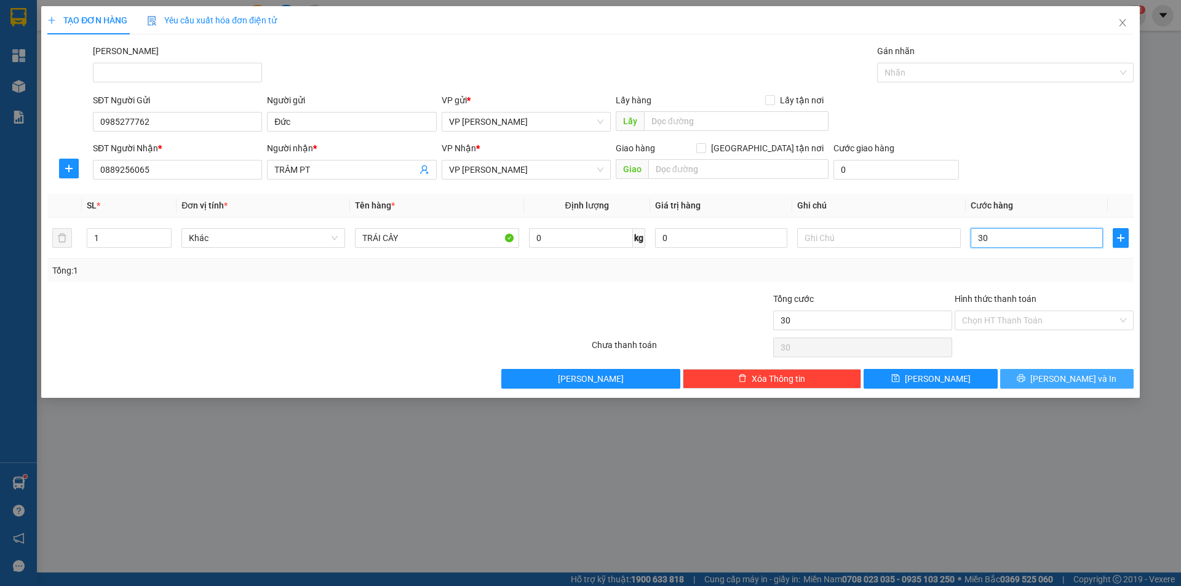
type input "30"
type input "30.000"
click at [1058, 377] on span "[PERSON_NAME] và In" at bounding box center [1073, 379] width 86 height 14
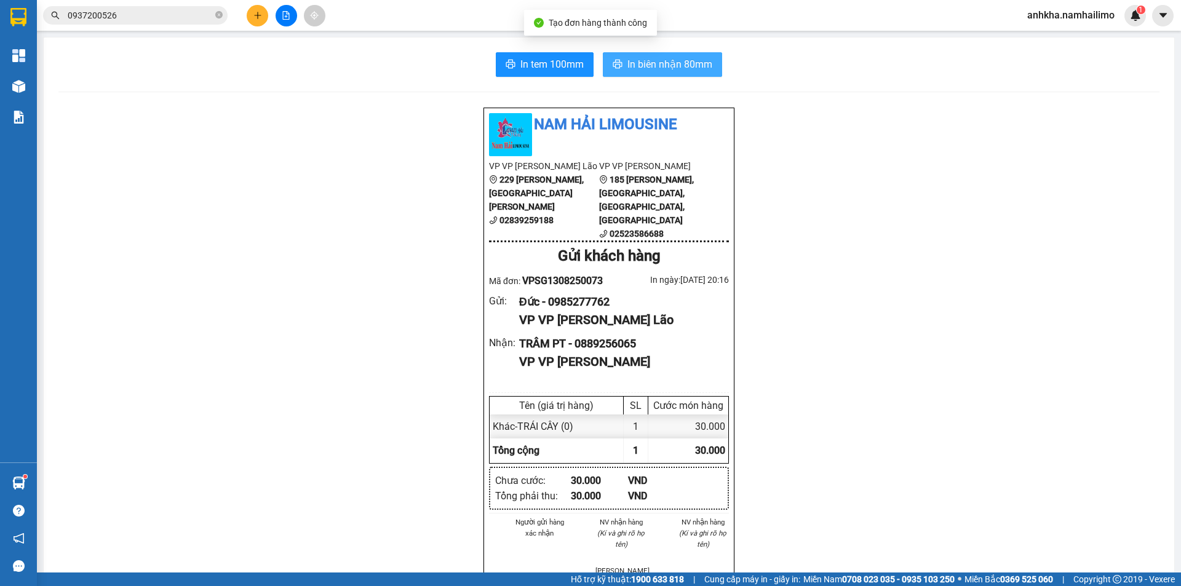
click at [614, 54] on button "In biên nhận 80mm" at bounding box center [662, 64] width 119 height 25
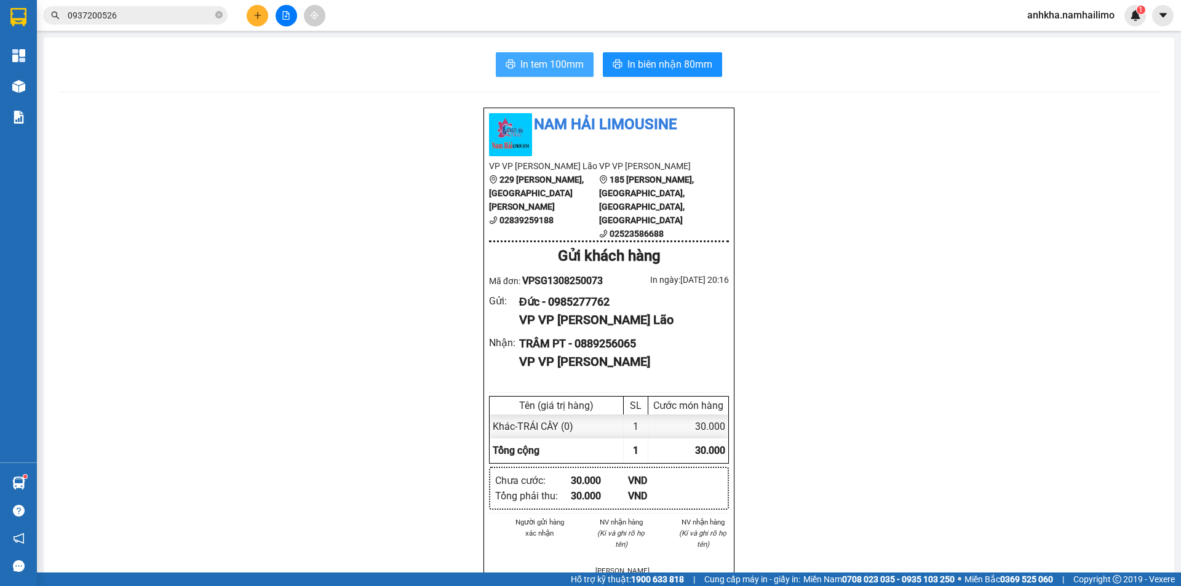
click at [530, 71] on span "In tem 100mm" at bounding box center [551, 64] width 63 height 15
click at [255, 23] on button at bounding box center [258, 16] width 22 height 22
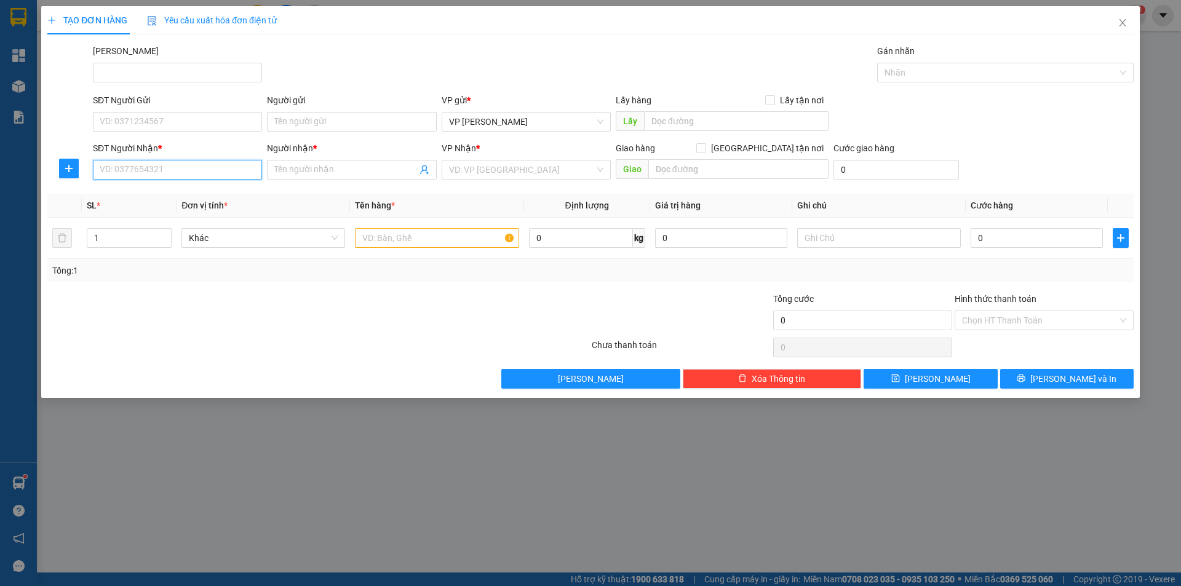
click at [179, 167] on input "SĐT Người Nhận *" at bounding box center [177, 170] width 169 height 20
click at [153, 195] on div "0789390309 - [PERSON_NAME]" at bounding box center [177, 195] width 154 height 14
type input "0789390309"
type input "[PERSON_NAME]"
type input "30.000"
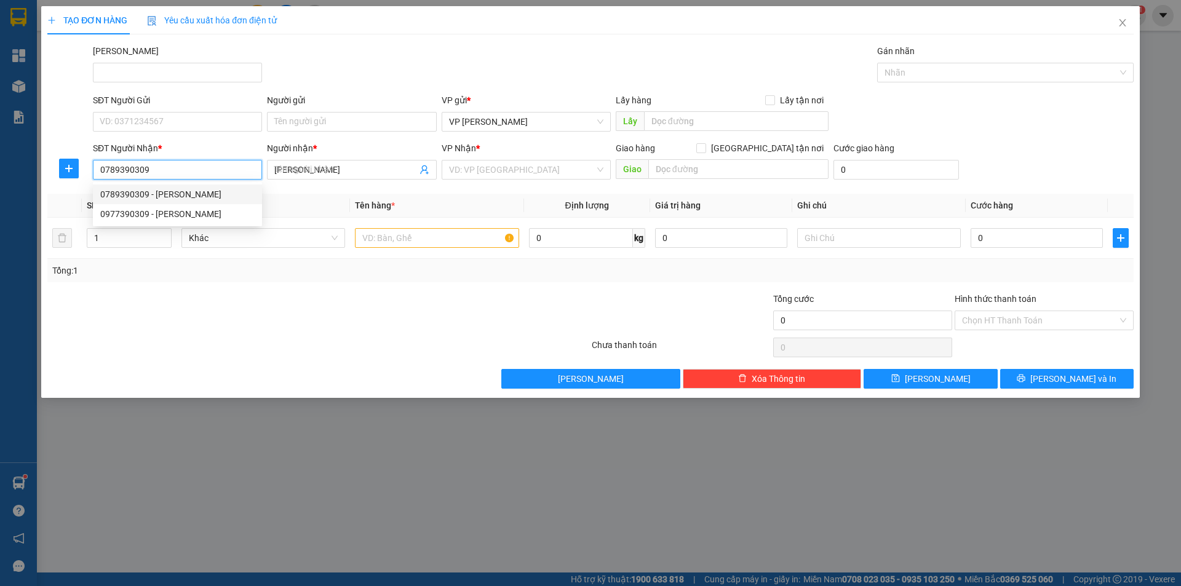
type input "30.000"
type input "0789390309"
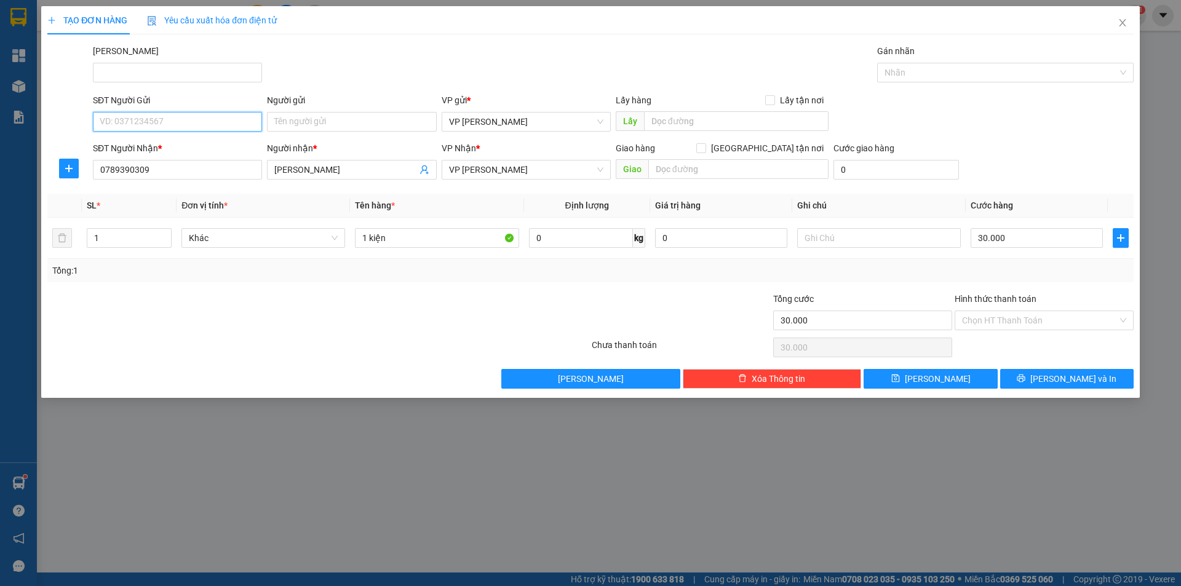
click at [145, 118] on input "SĐT Người Gửi" at bounding box center [177, 122] width 169 height 20
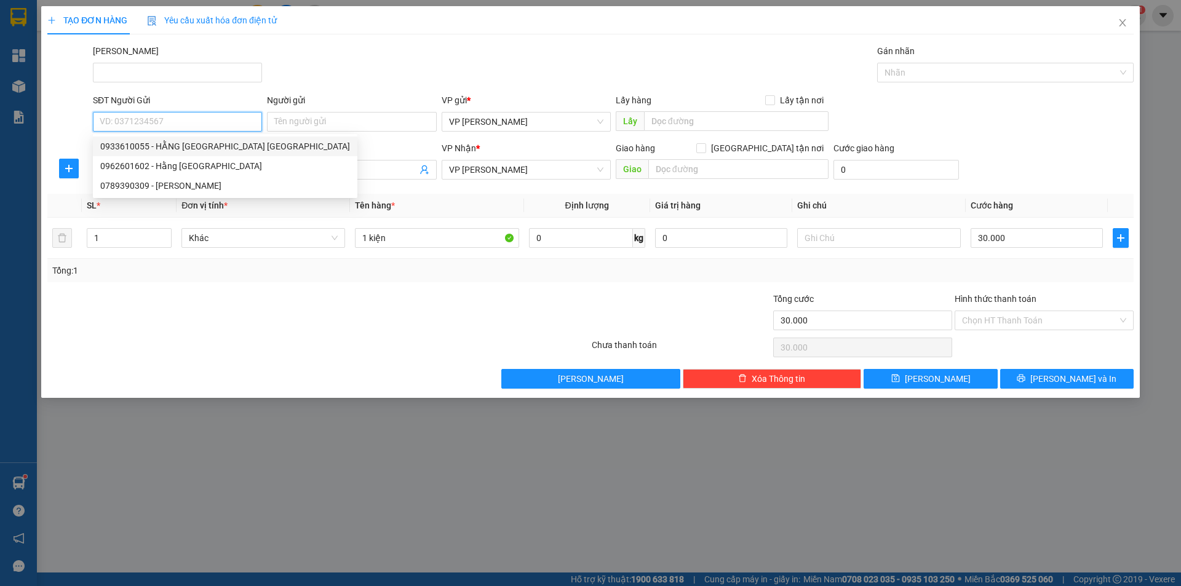
click at [164, 153] on div "0933610055 - HẰNG [GEOGRAPHIC_DATA] [GEOGRAPHIC_DATA]" at bounding box center [225, 147] width 250 height 14
type input "0933610055"
type input "HẰNG JAPAN [GEOGRAPHIC_DATA]"
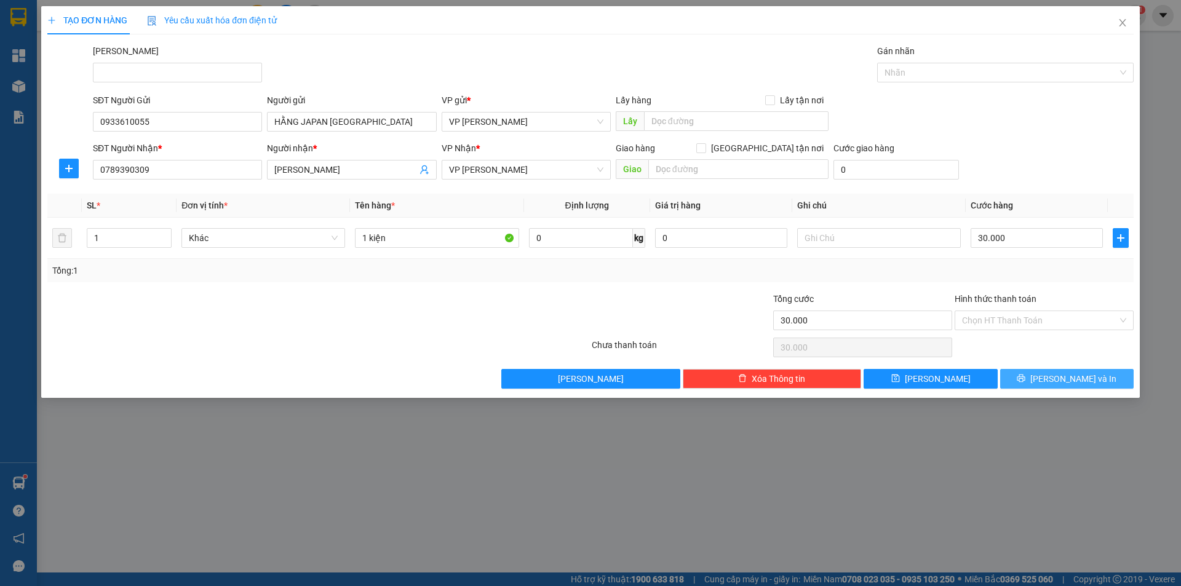
drag, startPoint x: 1024, startPoint y: 374, endPoint x: 1018, endPoint y: 374, distance: 6.8
click at [1022, 374] on button "[PERSON_NAME] và In" at bounding box center [1067, 379] width 134 height 20
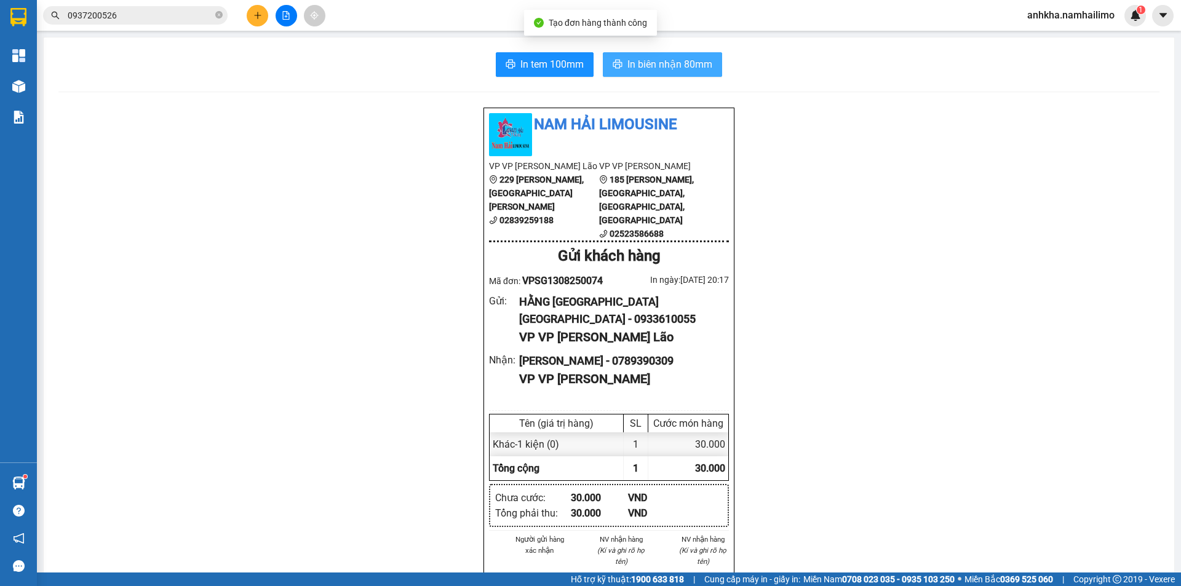
click at [643, 63] on span "In biên nhận 80mm" at bounding box center [670, 64] width 85 height 15
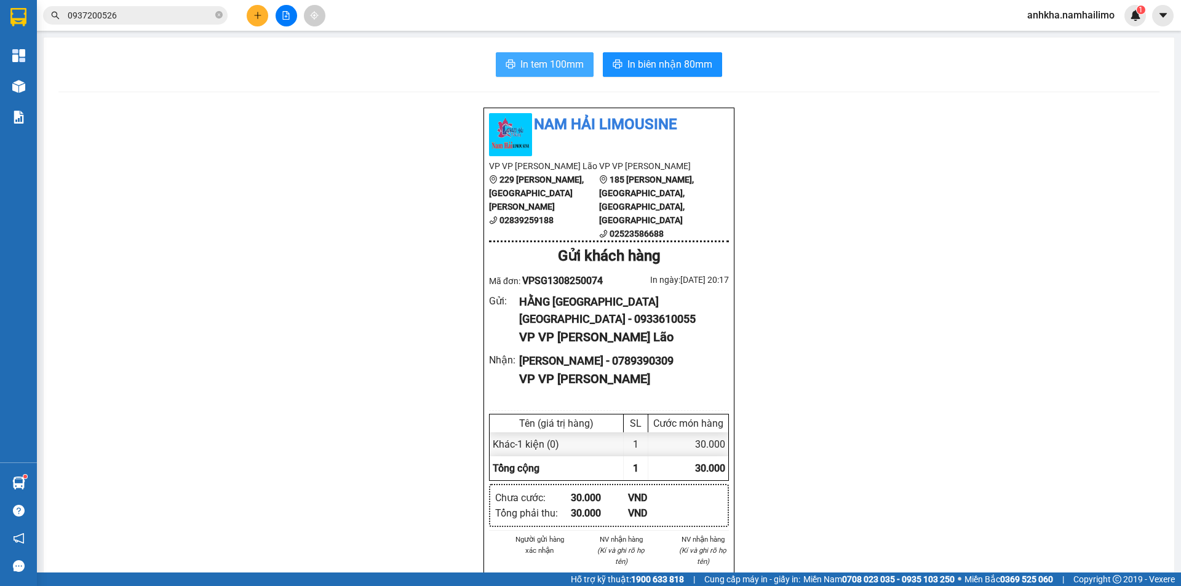
click at [521, 69] on span "In tem 100mm" at bounding box center [551, 64] width 63 height 15
